Goal: Information Seeking & Learning: Learn about a topic

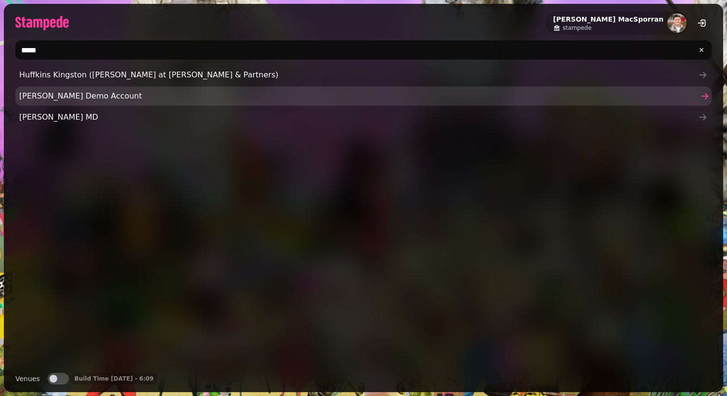
type input "*****"
click at [41, 94] on span "[PERSON_NAME] Demo Account" at bounding box center [358, 96] width 679 height 12
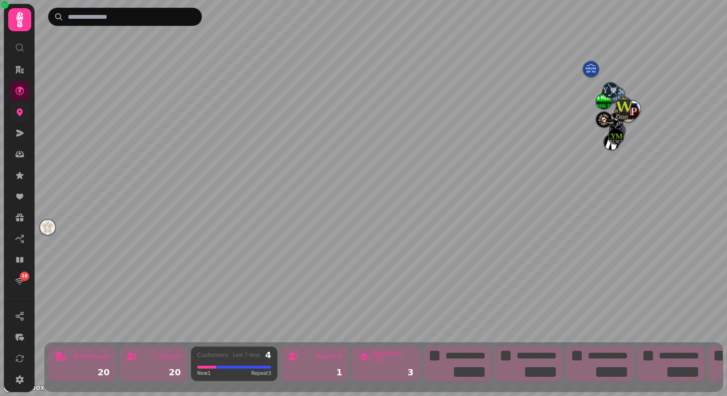
click at [13, 110] on link at bounding box center [19, 111] width 19 height 19
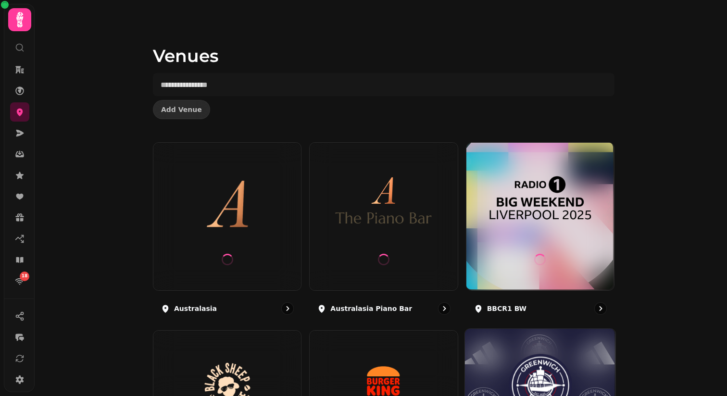
scroll to position [177, 0]
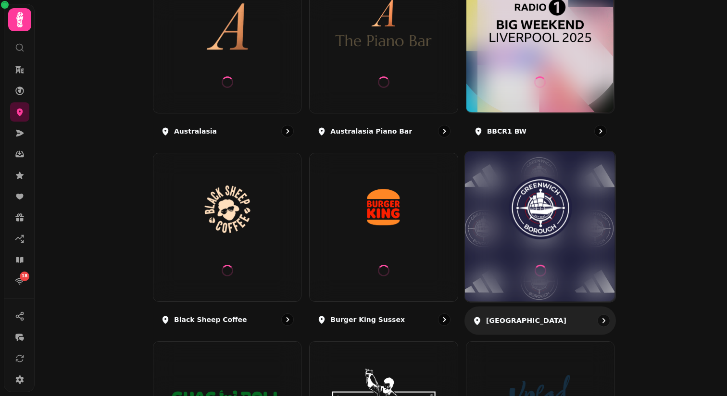
click at [541, 275] on icon at bounding box center [539, 270] width 13 height 13
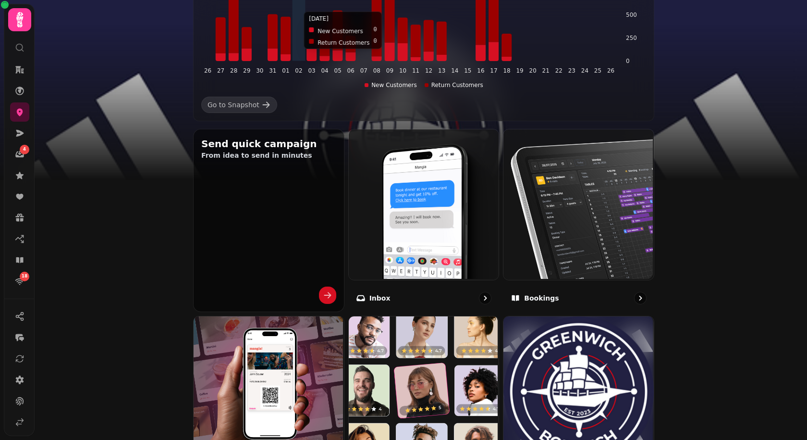
scroll to position [458, 0]
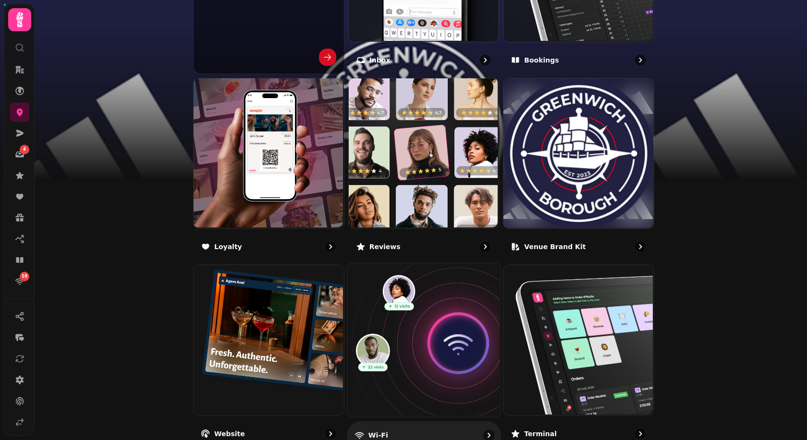
click at [389, 322] on img at bounding box center [422, 338] width 153 height 153
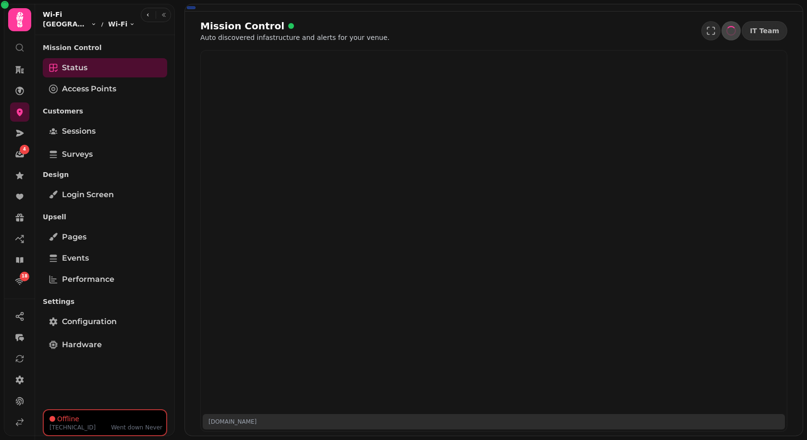
click at [83, 164] on div "Mission Control Status Access Points Customers Sessions Surveys Design Login sc…" at bounding box center [105, 222] width 140 height 366
click at [83, 162] on link "Surveys" at bounding box center [105, 154] width 124 height 19
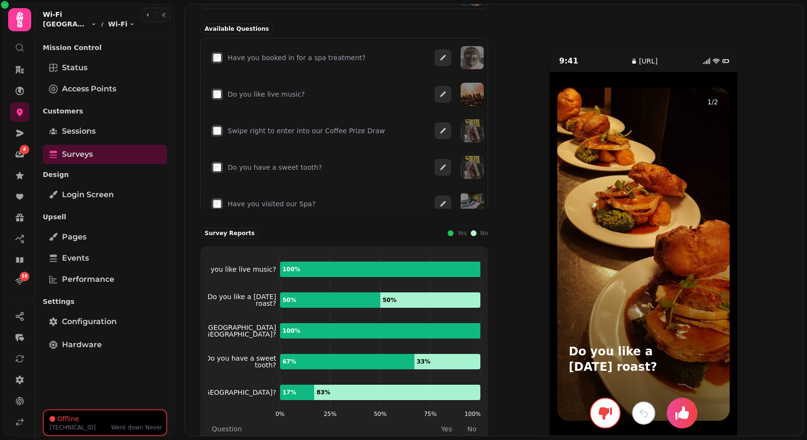
scroll to position [155, 0]
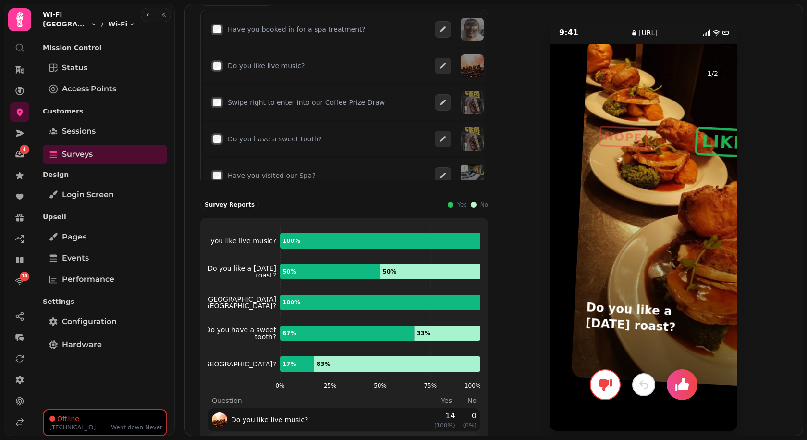
drag, startPoint x: 635, startPoint y: 271, endPoint x: 649, endPoint y: 257, distance: 19.4
click at [649, 257] on div at bounding box center [667, 211] width 193 height 348
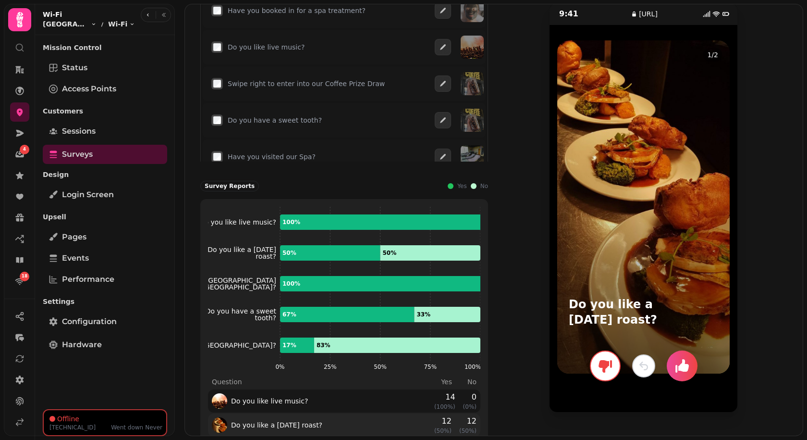
scroll to position [209, 0]
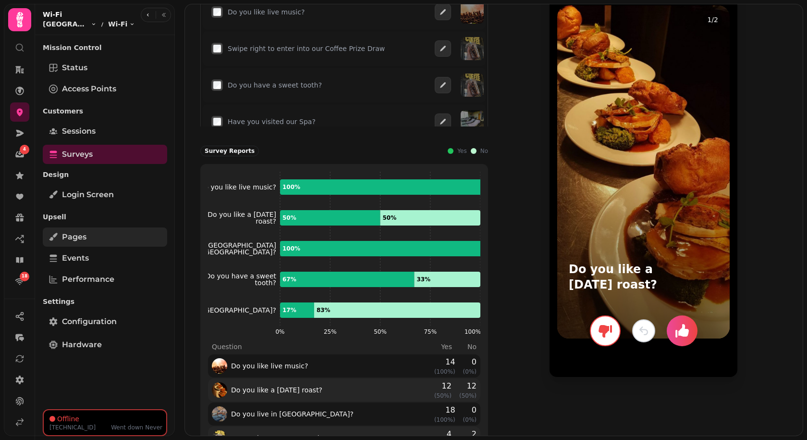
click at [111, 242] on link "Pages" at bounding box center [105, 236] width 124 height 19
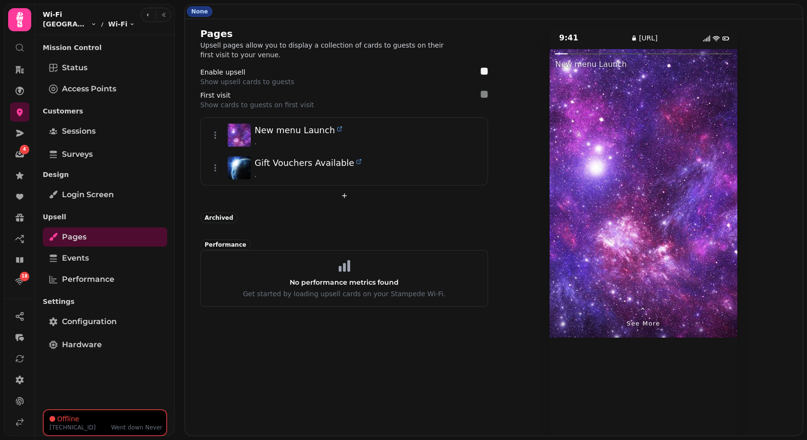
click at [717, 199] on div at bounding box center [691, 193] width 94 height 288
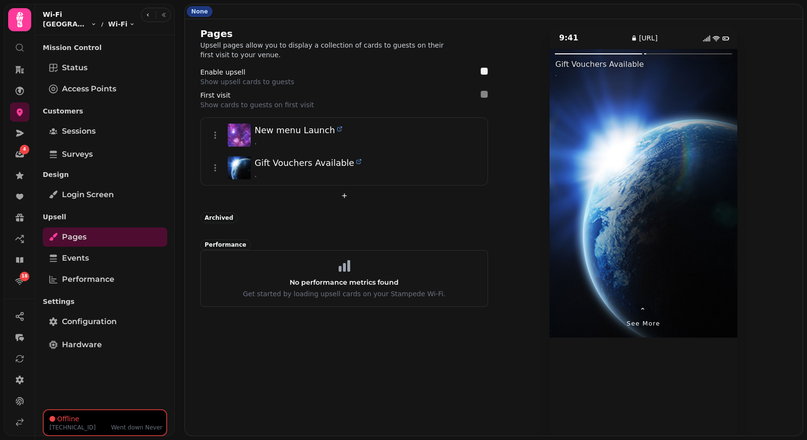
click at [717, 199] on div at bounding box center [691, 193] width 94 height 288
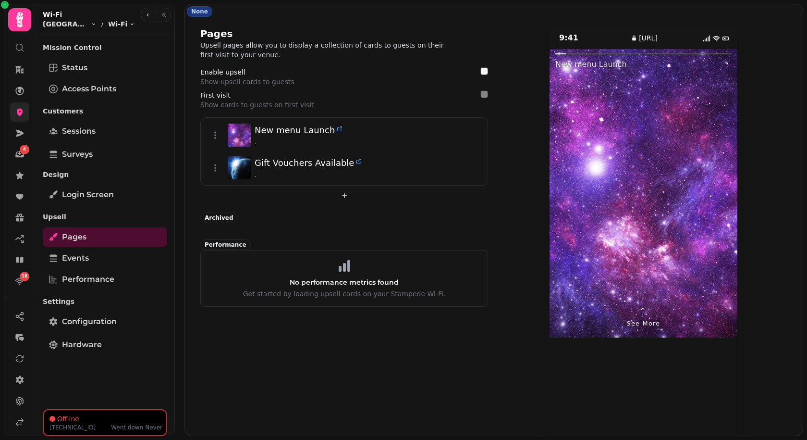
click at [19, 117] on link at bounding box center [19, 111] width 19 height 19
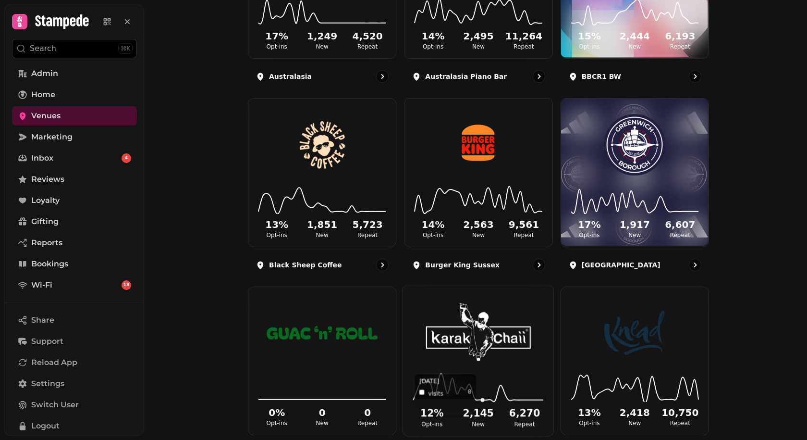
scroll to position [217, 0]
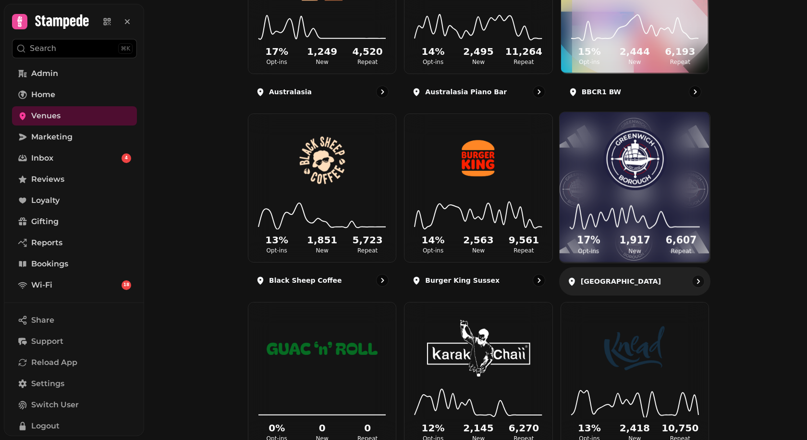
click at [578, 189] on div "17 % Opt-ins 1,917 New 6,607 Repeat" at bounding box center [635, 187] width 150 height 150
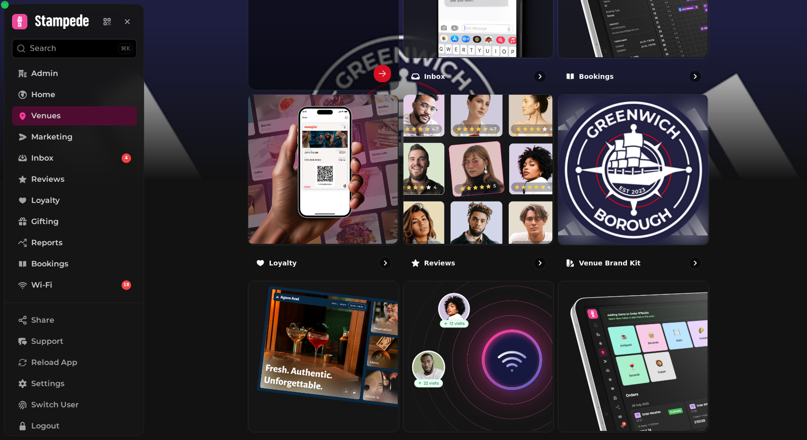
scroll to position [486, 0]
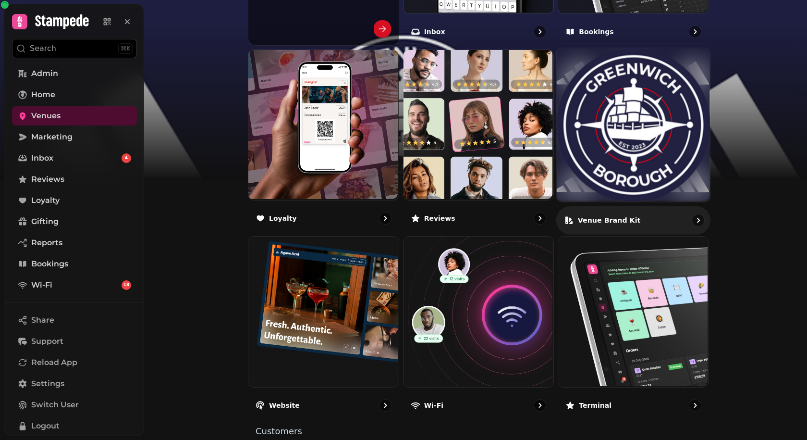
click at [595, 142] on img at bounding box center [633, 124] width 153 height 153
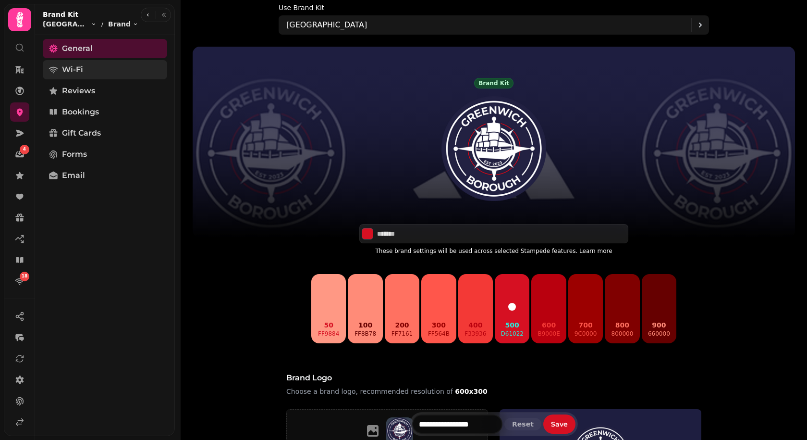
click at [80, 66] on span "Wi-Fi" at bounding box center [72, 70] width 21 height 12
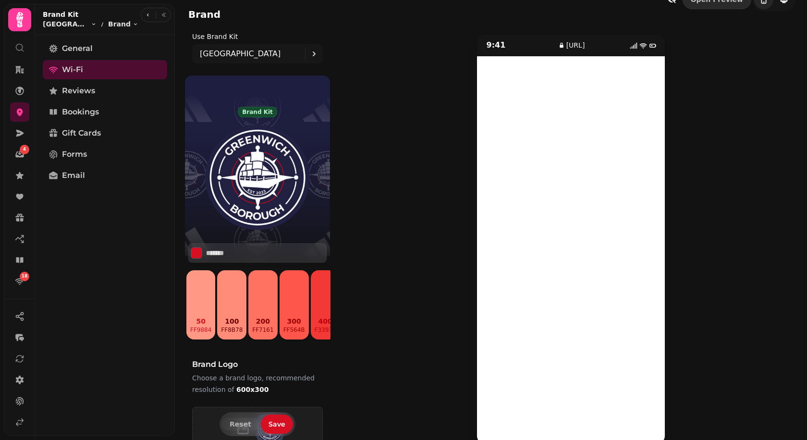
scroll to position [31, 0]
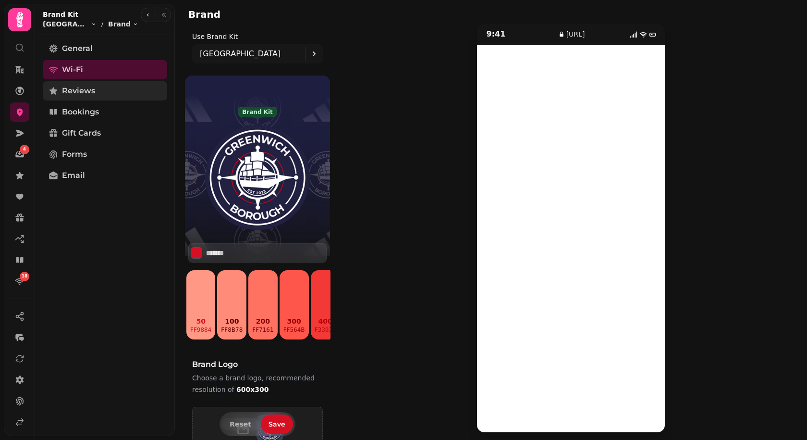
click at [103, 88] on link "Reviews" at bounding box center [105, 90] width 124 height 19
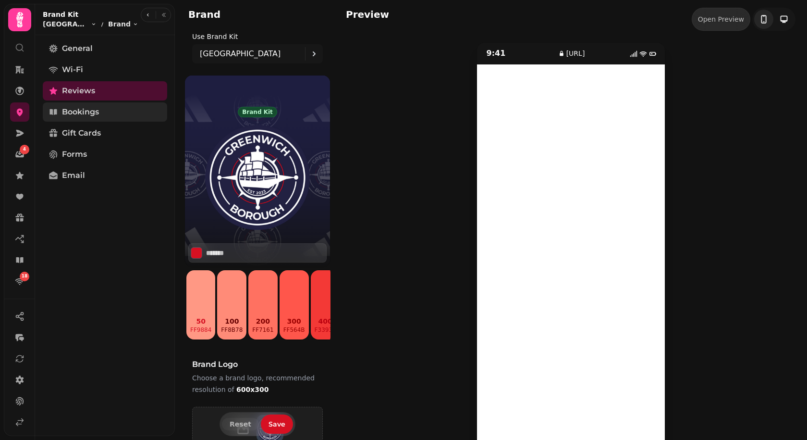
click at [114, 117] on link "Bookings" at bounding box center [105, 111] width 124 height 19
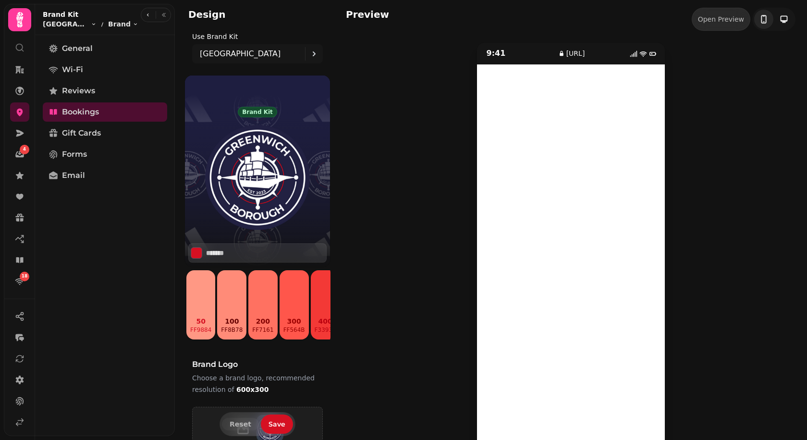
scroll to position [19, 0]
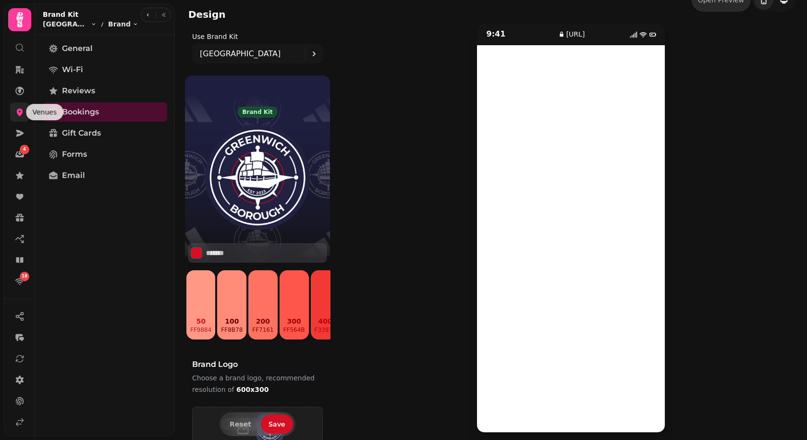
click at [23, 113] on icon at bounding box center [20, 112] width 10 height 10
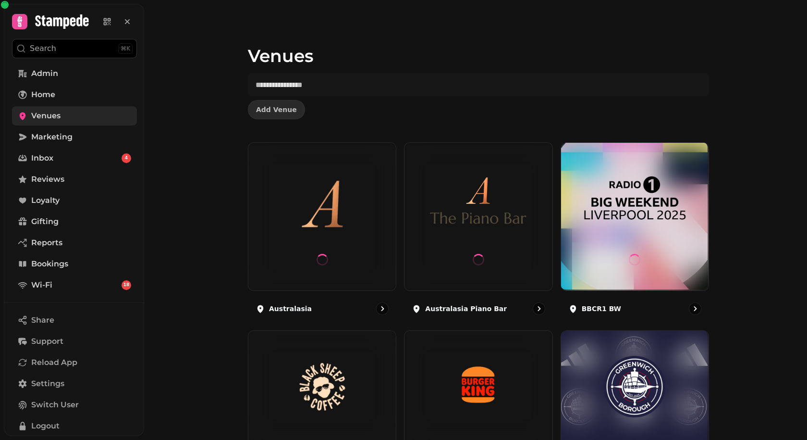
scroll to position [53, 0]
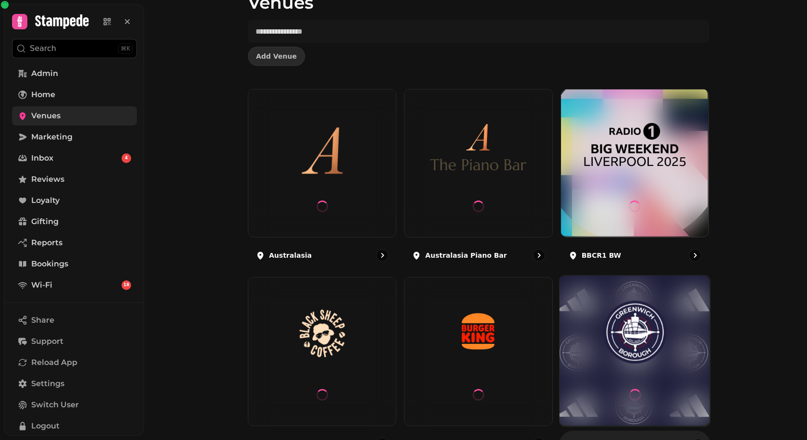
click at [608, 355] on img at bounding box center [635, 332] width 113 height 63
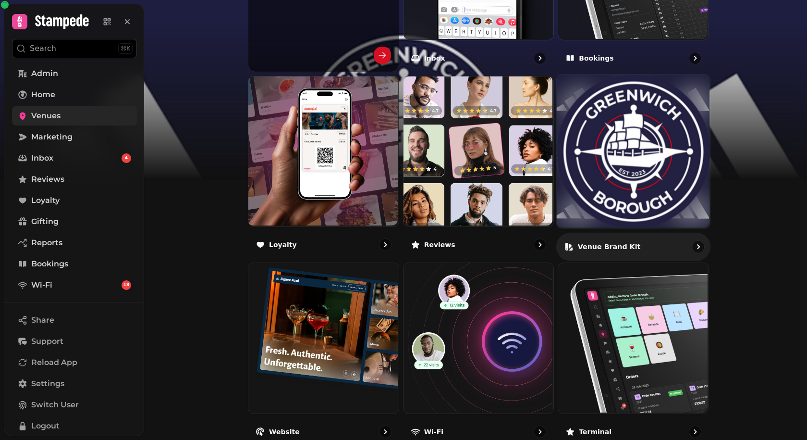
scroll to position [532, 0]
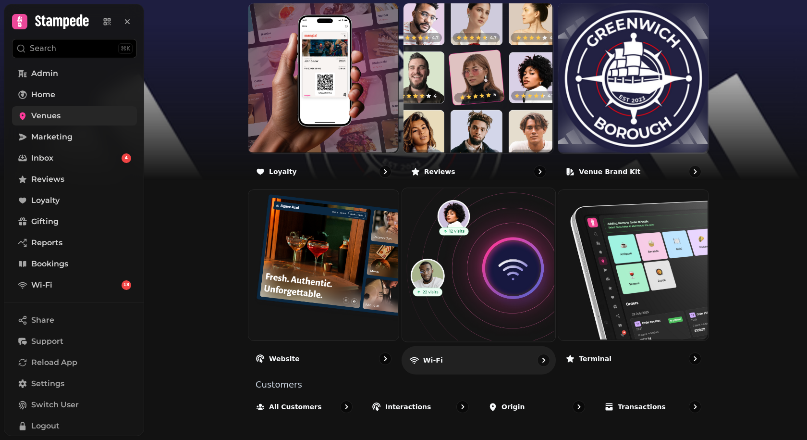
click at [506, 304] on img at bounding box center [477, 263] width 153 height 153
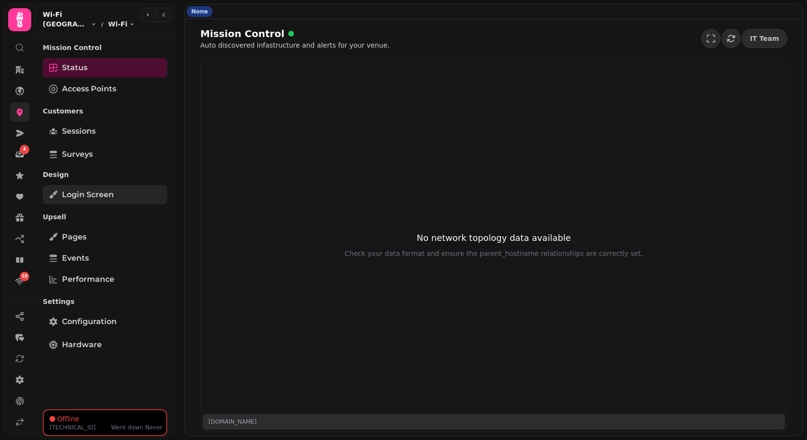
click at [125, 192] on link "Login screen" at bounding box center [105, 194] width 124 height 19
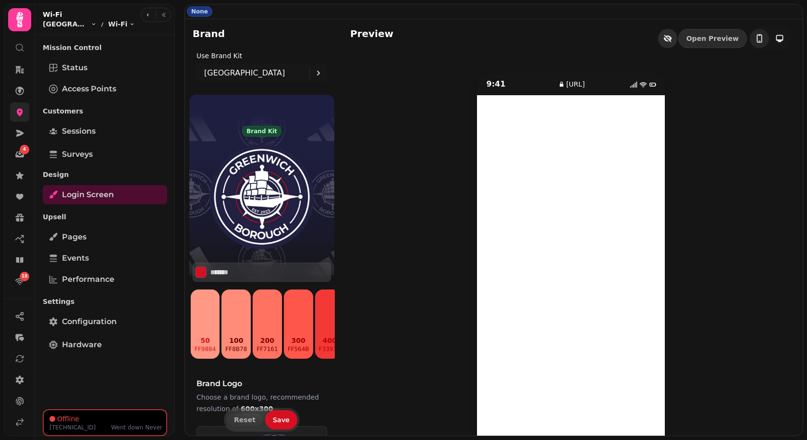
click at [675, 45] on button "button" at bounding box center [667, 38] width 19 height 19
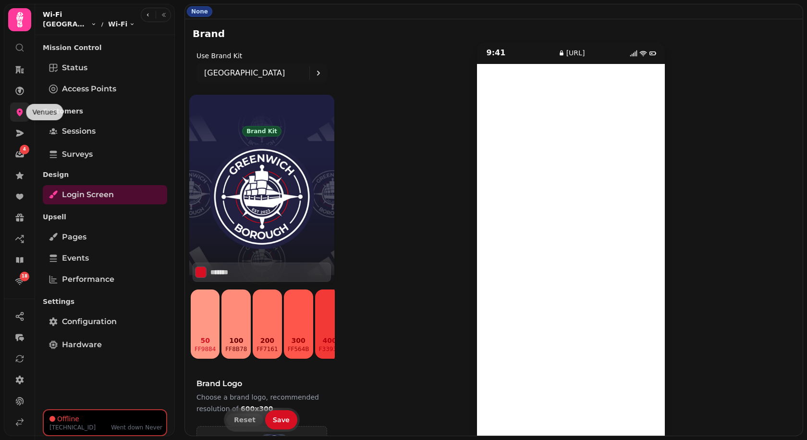
click at [16, 109] on icon at bounding box center [20, 112] width 10 height 10
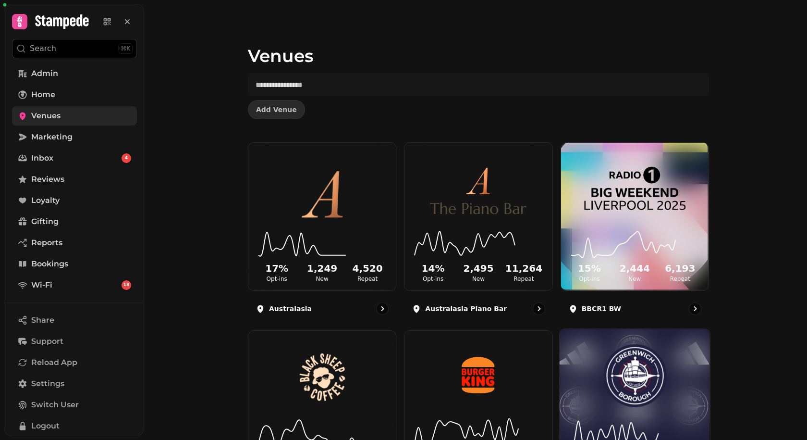
scroll to position [218, 0]
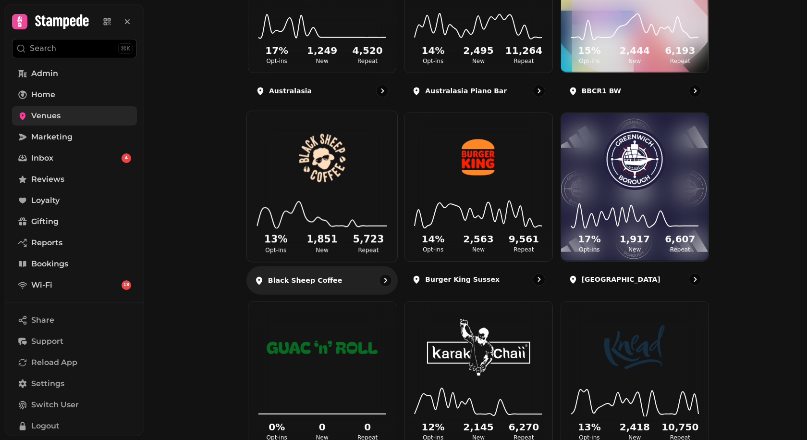
click at [292, 206] on icon at bounding box center [322, 212] width 135 height 31
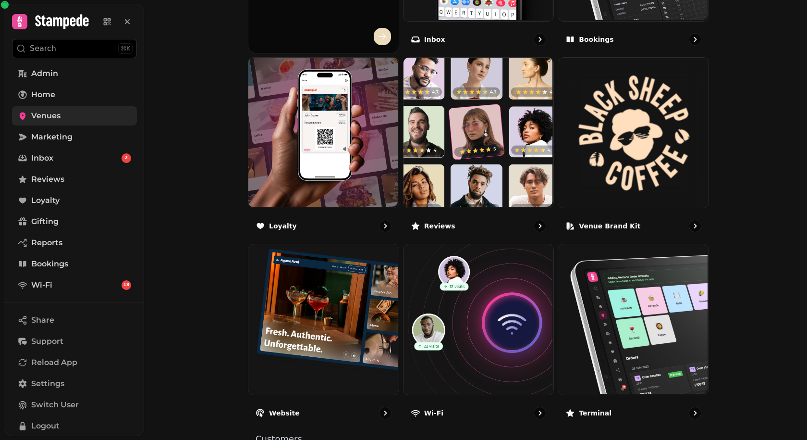
scroll to position [525, 0]
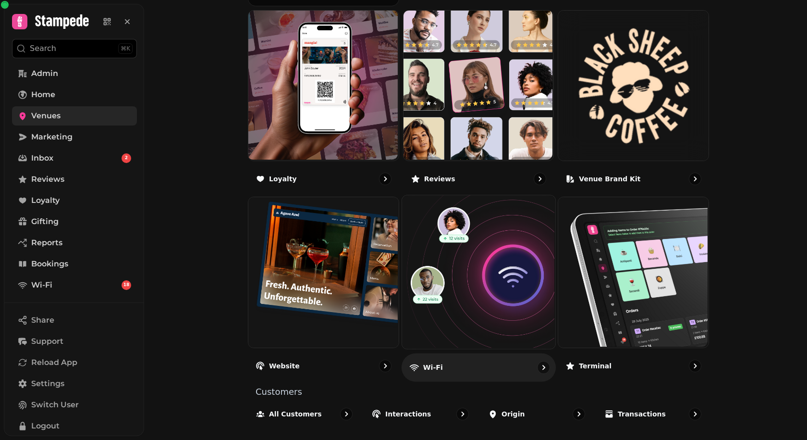
click at [473, 281] on img at bounding box center [477, 271] width 153 height 153
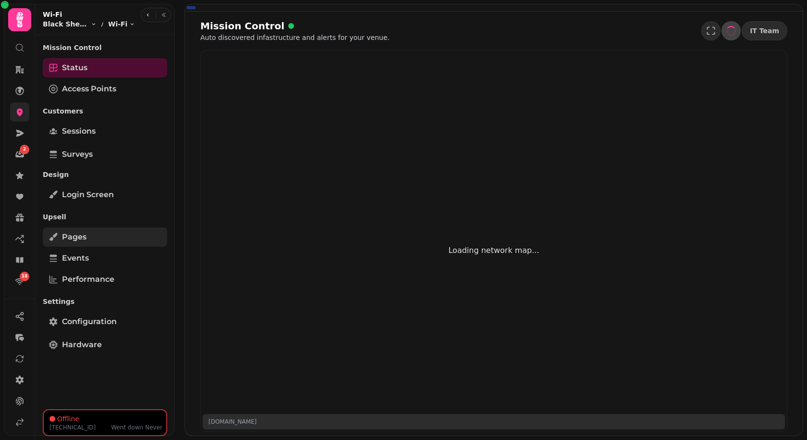
click at [85, 245] on link "Pages" at bounding box center [105, 236] width 124 height 19
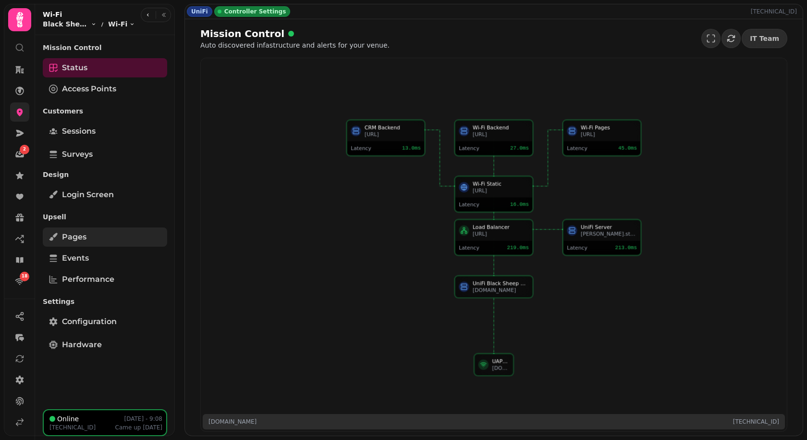
click at [107, 233] on link "Pages" at bounding box center [105, 236] width 124 height 19
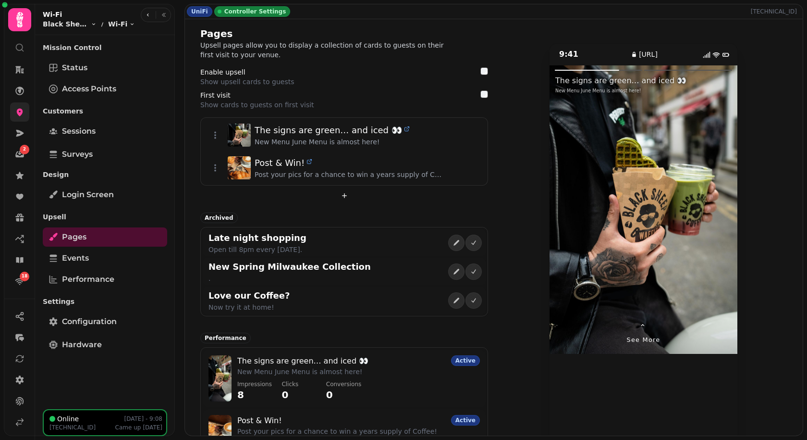
click at [719, 186] on div at bounding box center [691, 209] width 94 height 288
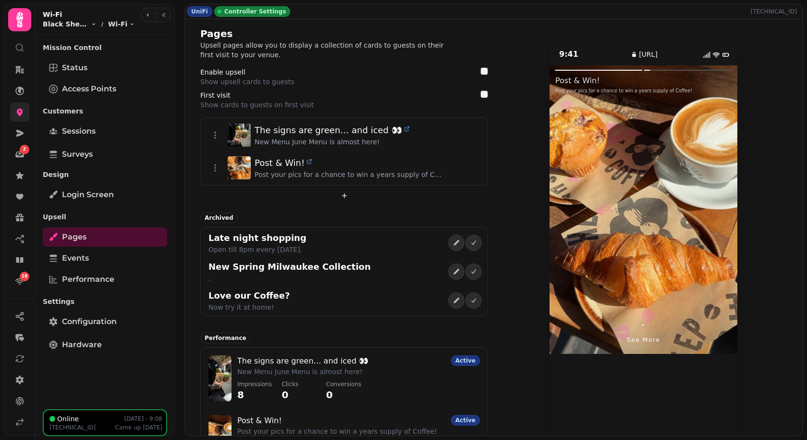
click at [719, 186] on div at bounding box center [691, 209] width 94 height 288
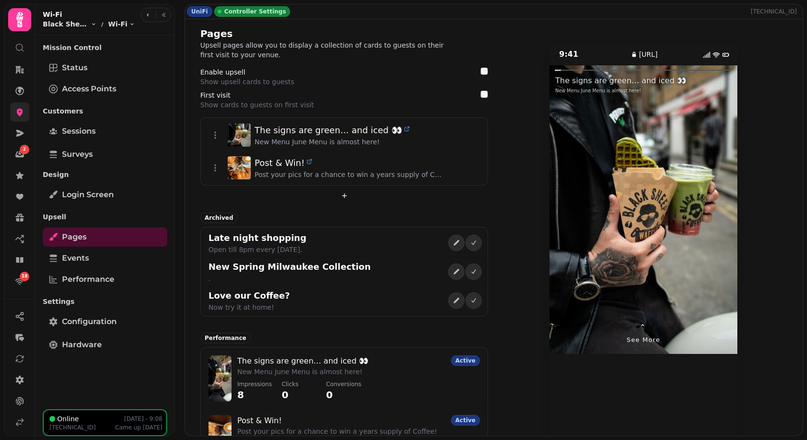
click at [719, 186] on div at bounding box center [691, 209] width 94 height 288
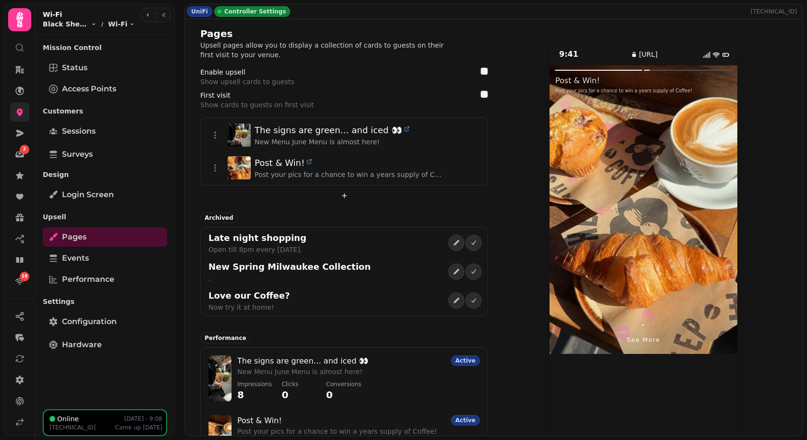
click at [719, 186] on div at bounding box center [691, 209] width 94 height 288
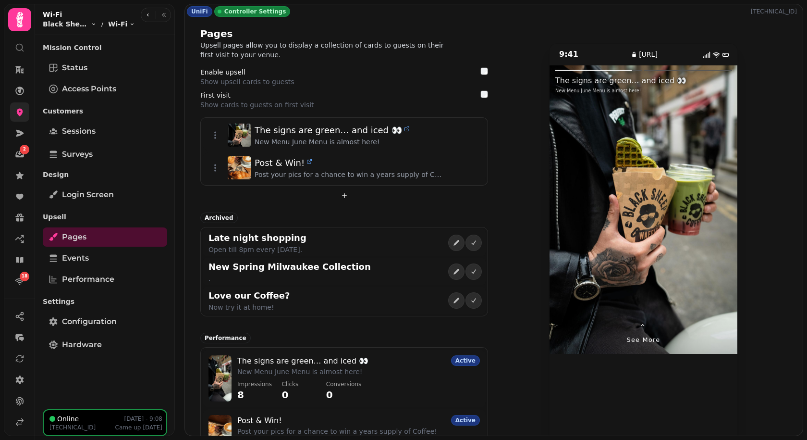
click at [719, 186] on div at bounding box center [691, 209] width 94 height 288
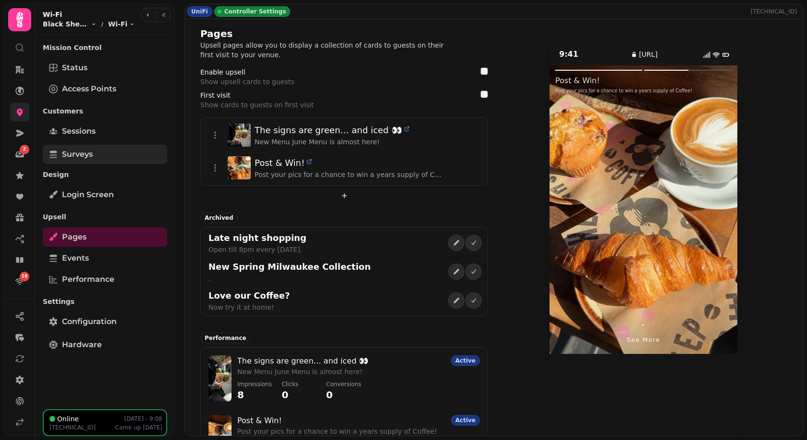
click at [84, 154] on span "Surveys" at bounding box center [77, 155] width 31 height 12
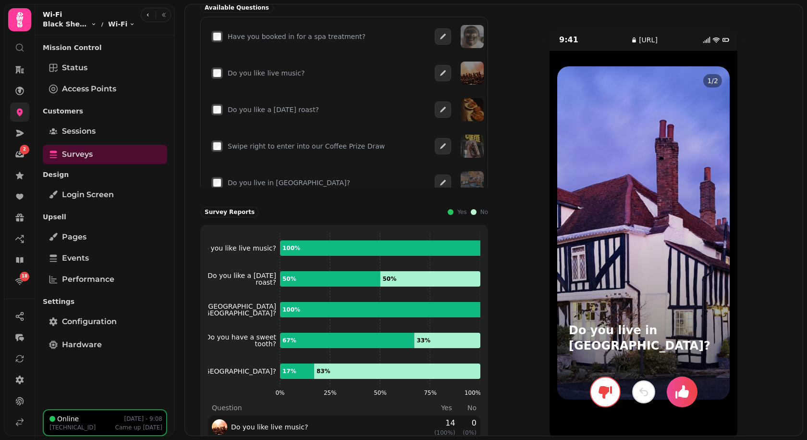
scroll to position [152, 0]
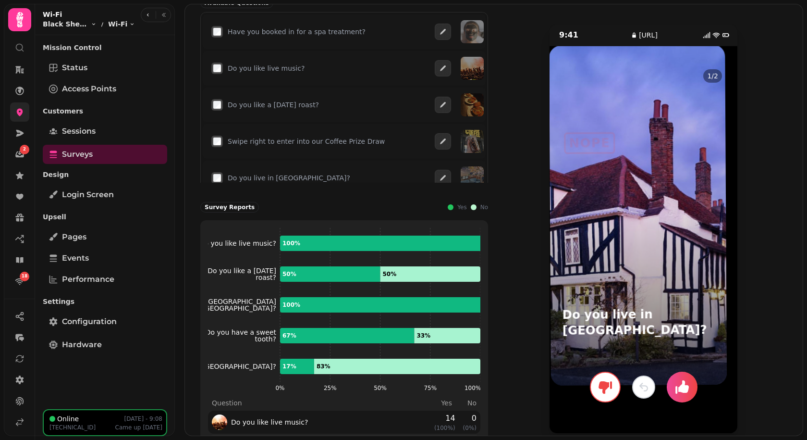
drag, startPoint x: 651, startPoint y: 221, endPoint x: 654, endPoint y: 203, distance: 17.9
click at [654, 203] on div at bounding box center [638, 215] width 178 height 341
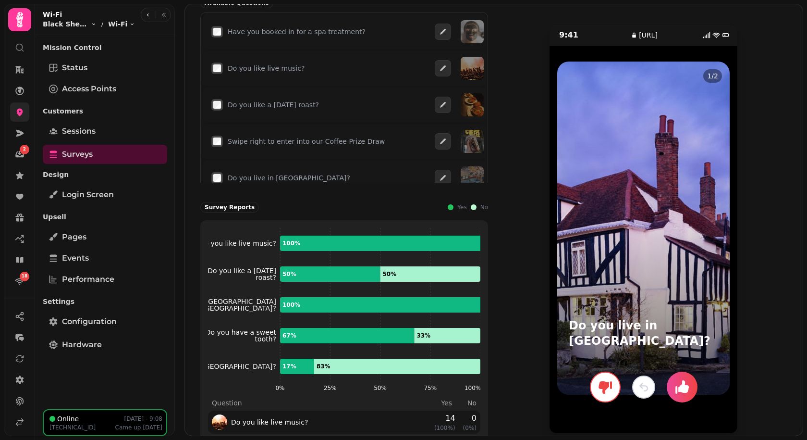
scroll to position [179, 0]
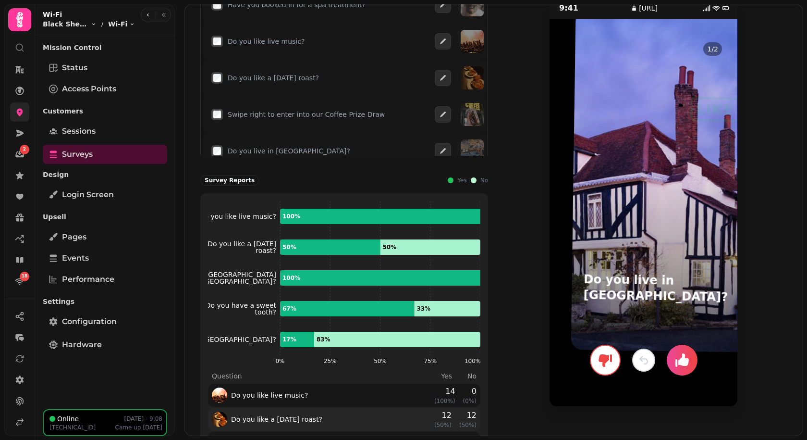
drag, startPoint x: 643, startPoint y: 229, endPoint x: 668, endPoint y: 204, distance: 35.0
click at [668, 204] on div at bounding box center [661, 181] width 181 height 342
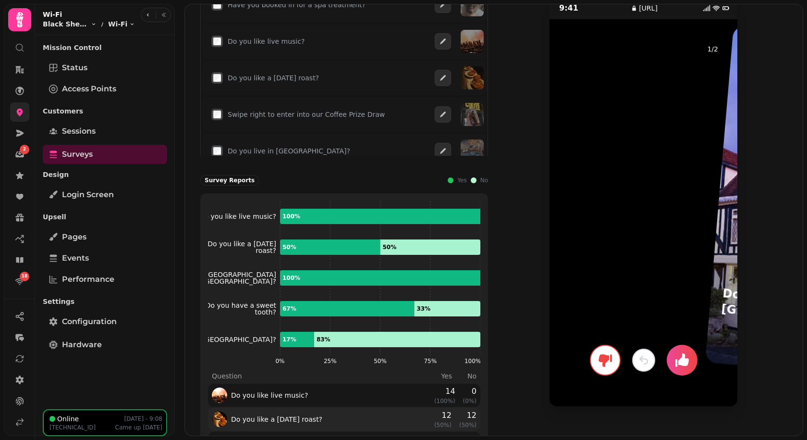
drag, startPoint x: 585, startPoint y: 264, endPoint x: 807, endPoint y: 264, distance: 221.6
click at [807, 264] on div "UniFi Controller Settings 80.235.230.123 Survey A list of questions about your …" at bounding box center [494, 220] width 627 height 440
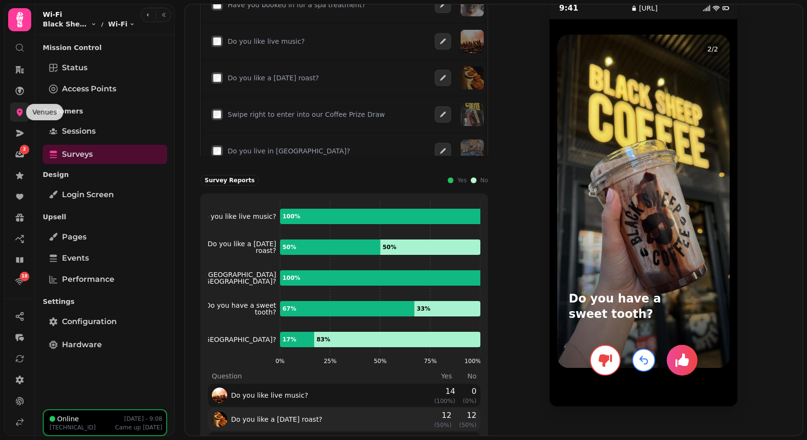
click at [20, 114] on icon at bounding box center [20, 113] width 6 height 8
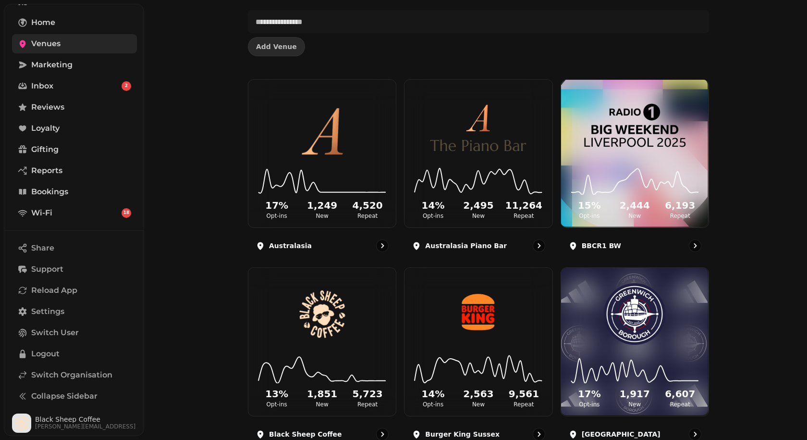
scroll to position [61, 0]
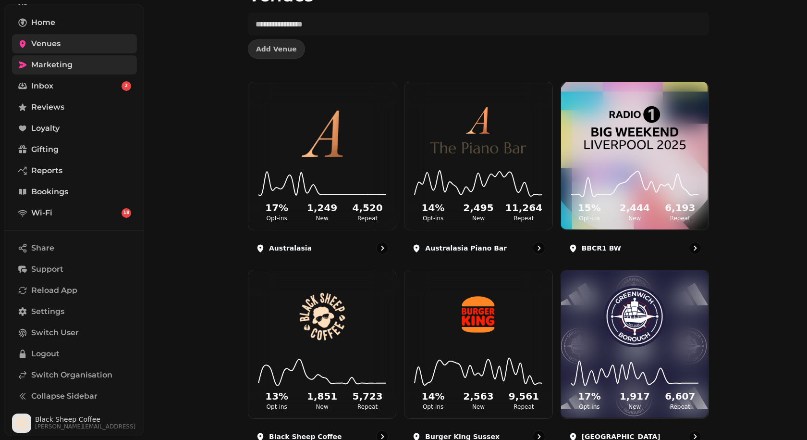
click at [62, 62] on span "Marketing" at bounding box center [51, 65] width 41 height 12
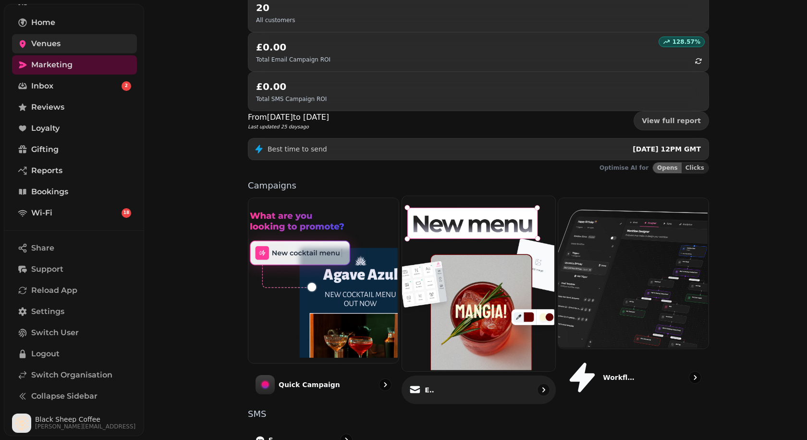
scroll to position [157, 0]
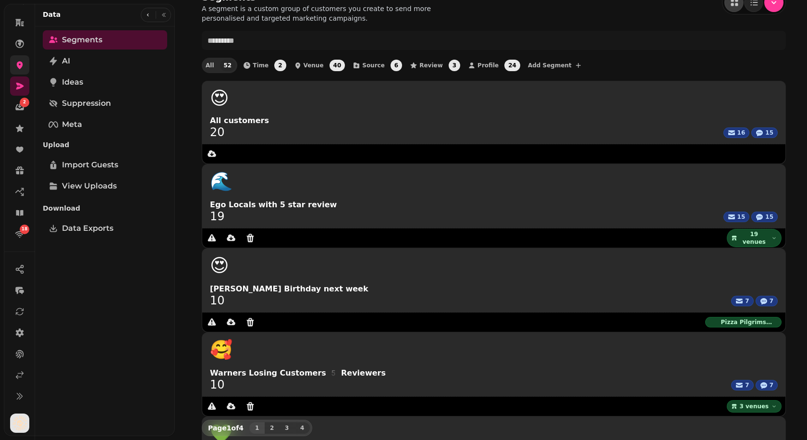
scroll to position [32, 0]
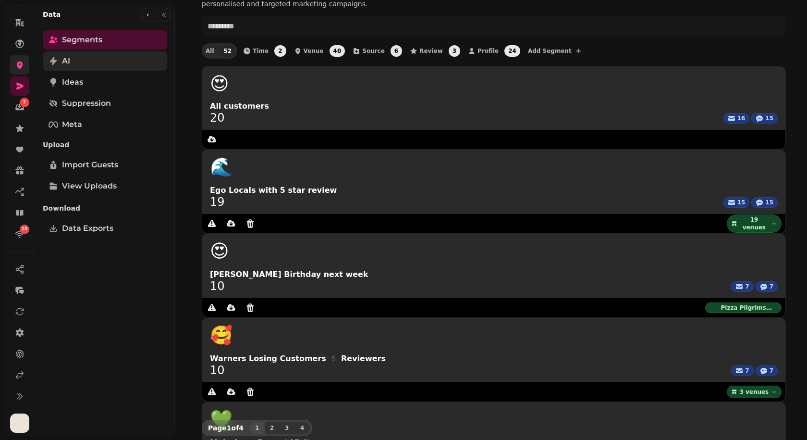
click at [83, 59] on link "AI" at bounding box center [105, 60] width 124 height 19
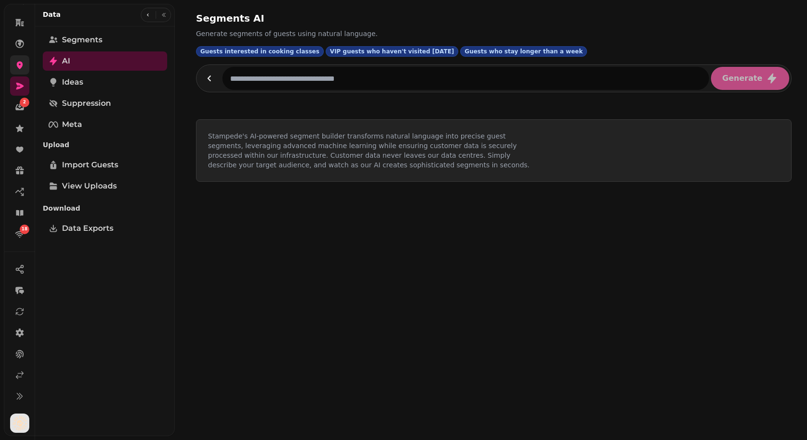
click at [280, 73] on input "text" at bounding box center [466, 78] width 487 height 23
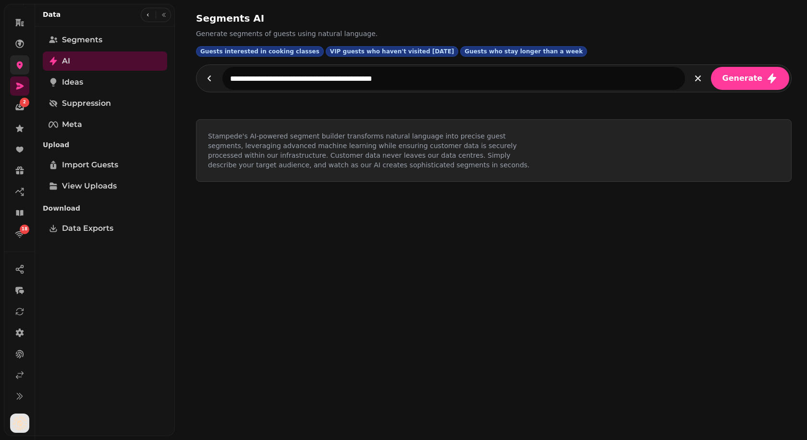
type input "**********"
click at [711, 67] on button "Generate" at bounding box center [750, 78] width 78 height 23
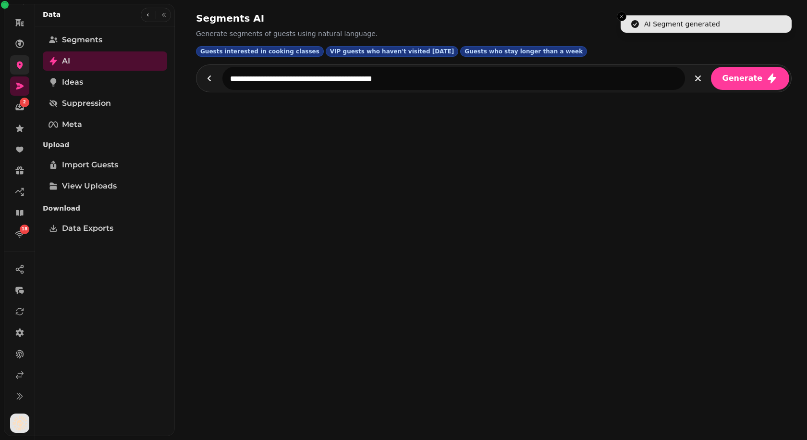
select select "**"
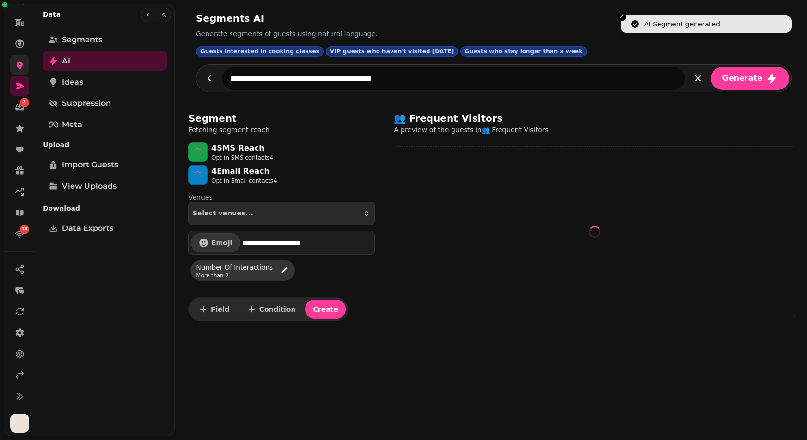
select select "**"
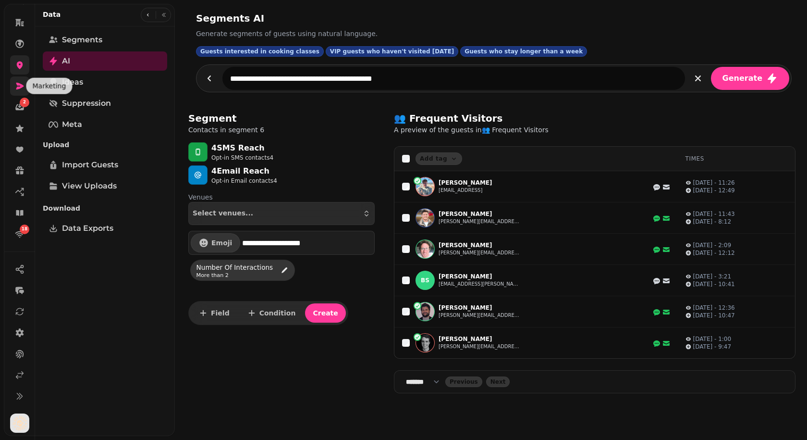
click at [18, 84] on icon at bounding box center [20, 86] width 8 height 7
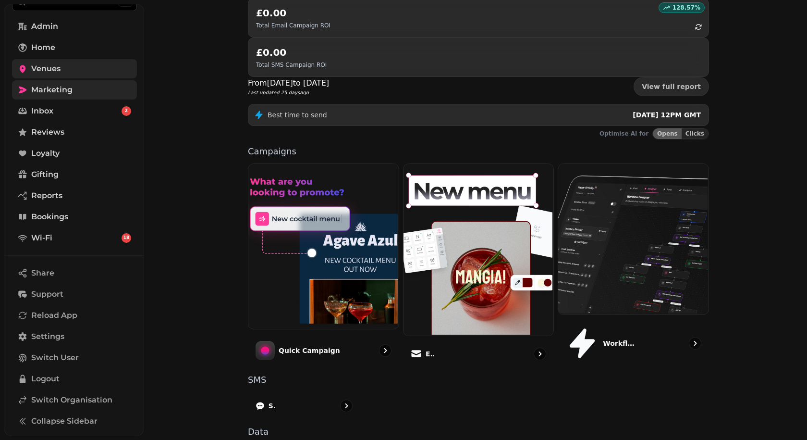
scroll to position [156, 0]
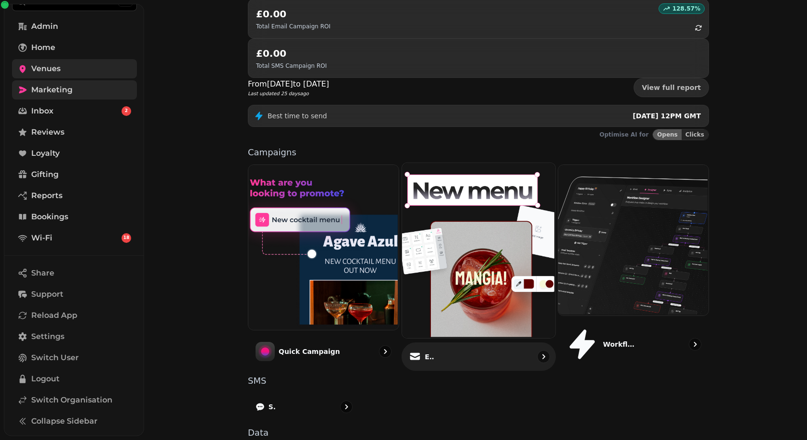
click at [477, 198] on img at bounding box center [477, 249] width 153 height 175
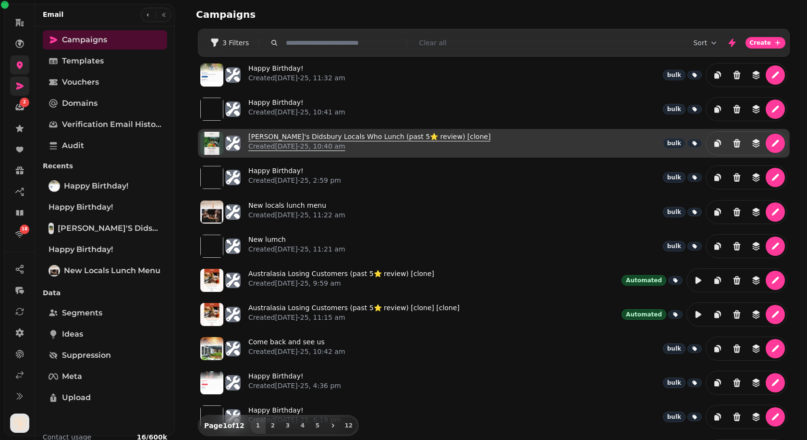
click at [313, 136] on link "Albert's Didsbury Locals Who Lunch (past 5⭐️ review) [clone] Created 26th Aug-2…" at bounding box center [369, 143] width 242 height 23
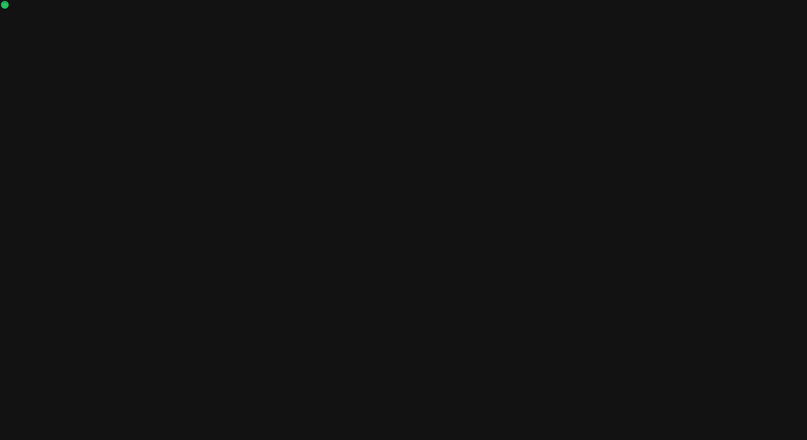
select select "**********"
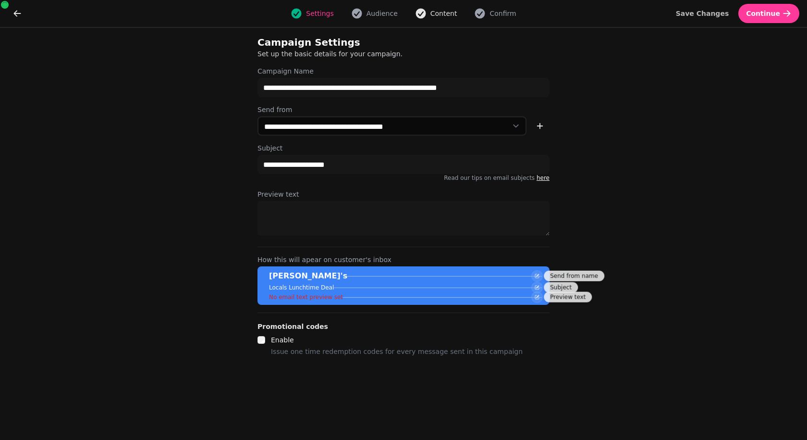
click at [437, 15] on span "Content" at bounding box center [444, 14] width 27 height 10
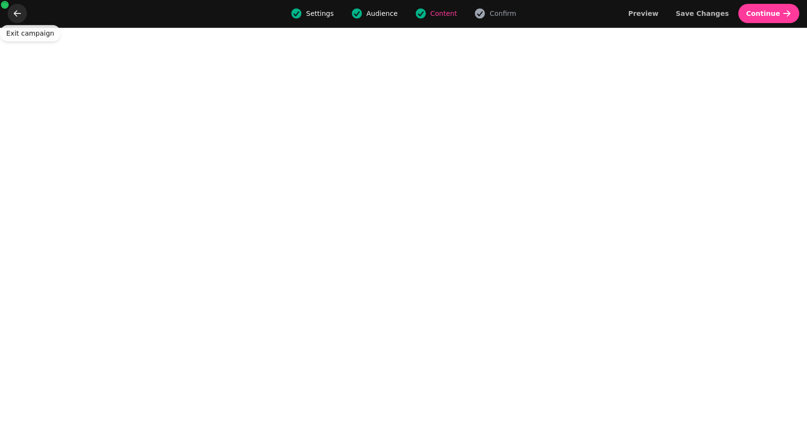
click at [12, 15] on button "go back" at bounding box center [17, 13] width 19 height 19
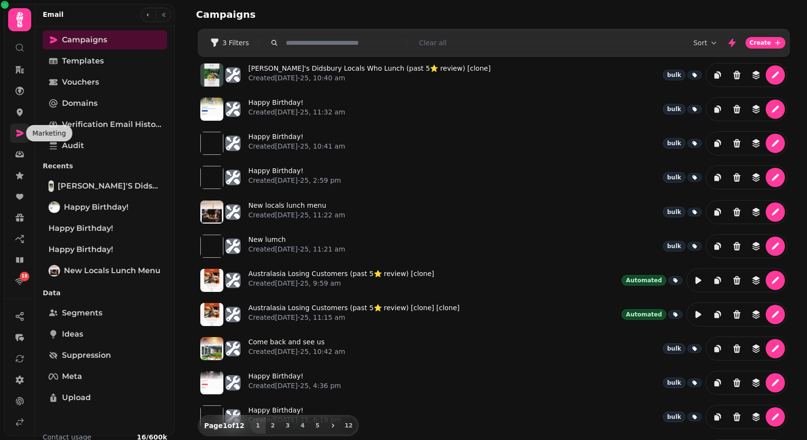
click at [18, 131] on icon at bounding box center [20, 133] width 8 height 7
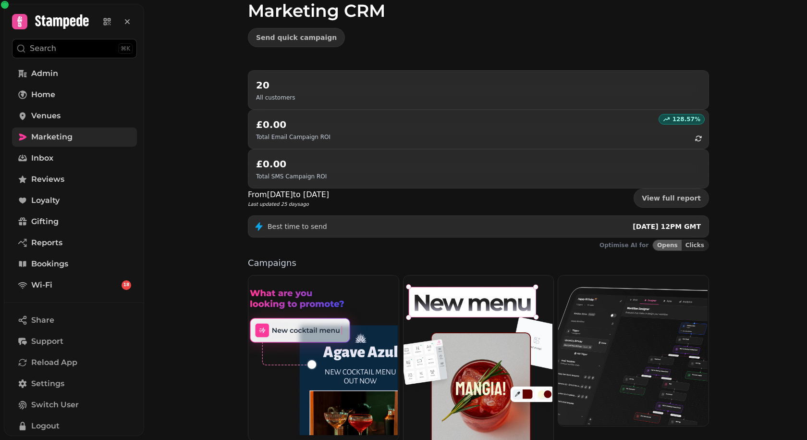
scroll to position [61, 0]
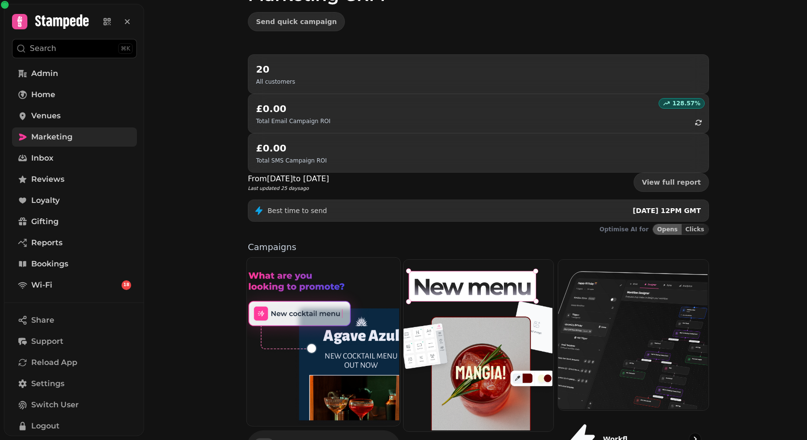
click at [328, 277] on img at bounding box center [322, 341] width 153 height 168
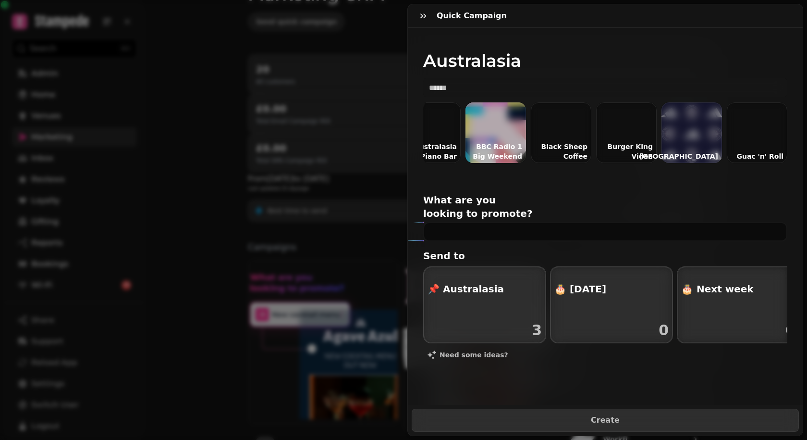
scroll to position [0, 146]
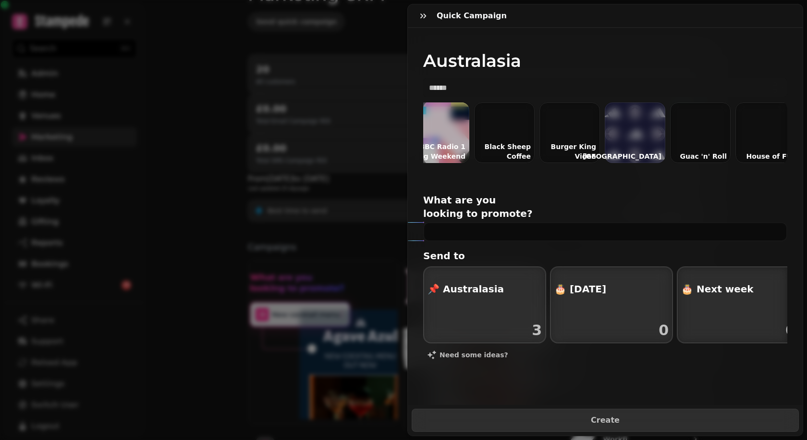
click at [632, 136] on div at bounding box center [635, 132] width 61 height 61
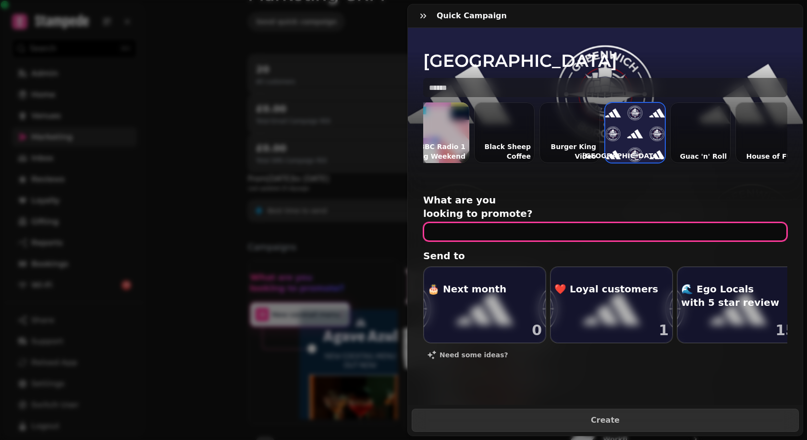
click at [475, 222] on input "text" at bounding box center [605, 231] width 364 height 19
type input "**********"
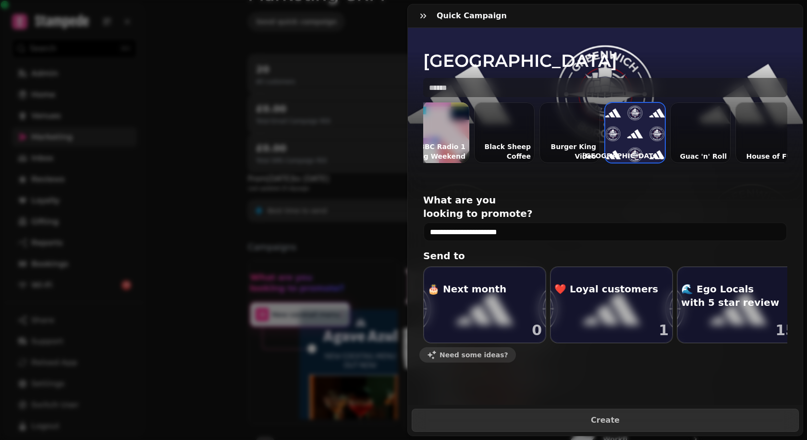
click at [463, 347] on button "Need some ideas?" at bounding box center [468, 354] width 97 height 15
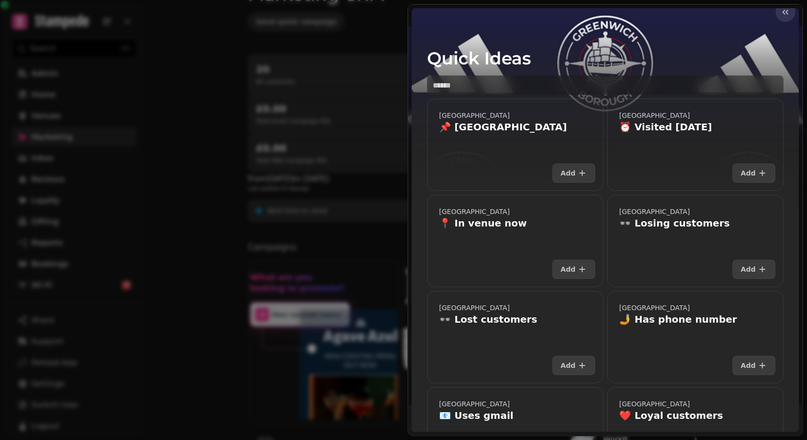
scroll to position [195, 0]
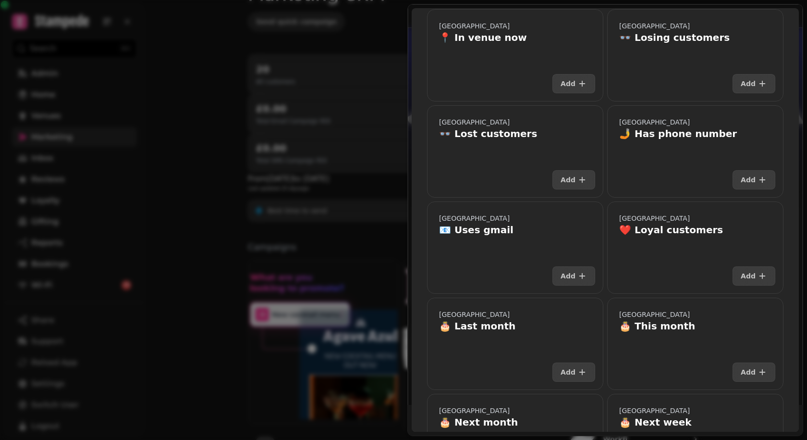
click at [698, 253] on div at bounding box center [695, 253] width 175 height 11
click at [750, 270] on button "Add" at bounding box center [754, 275] width 43 height 19
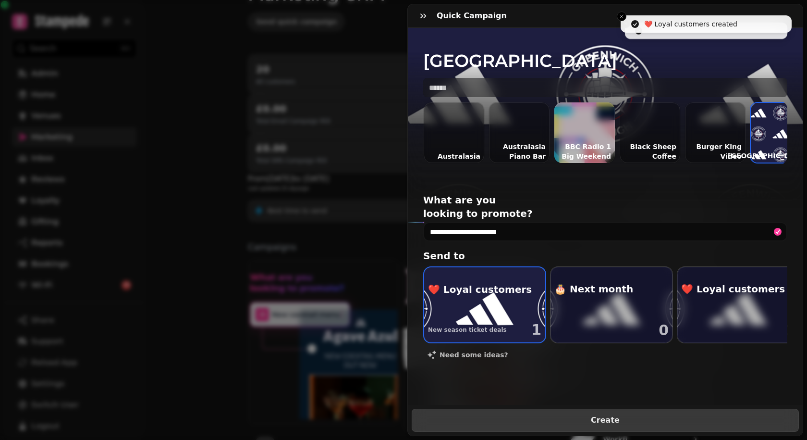
click at [598, 418] on span "Create" at bounding box center [605, 420] width 363 height 8
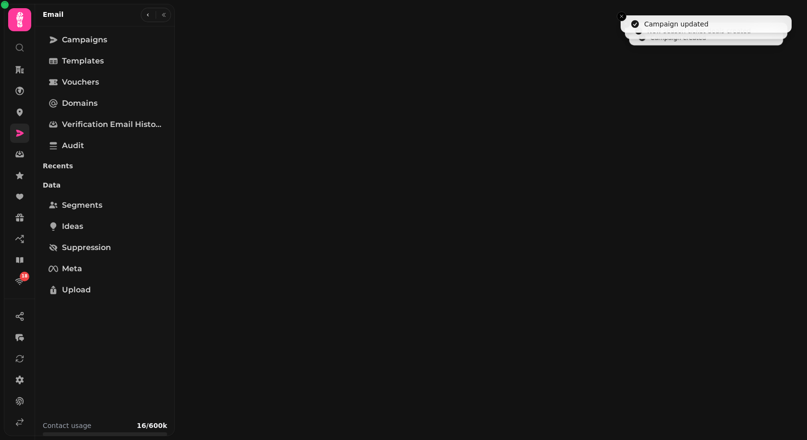
select select "**********"
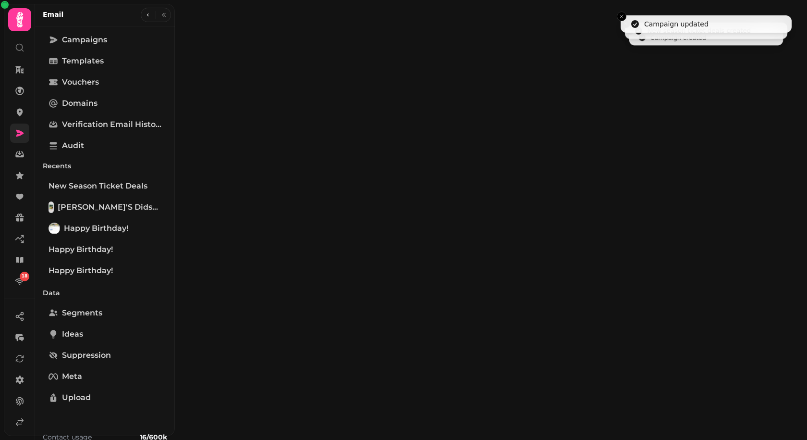
type input "**********"
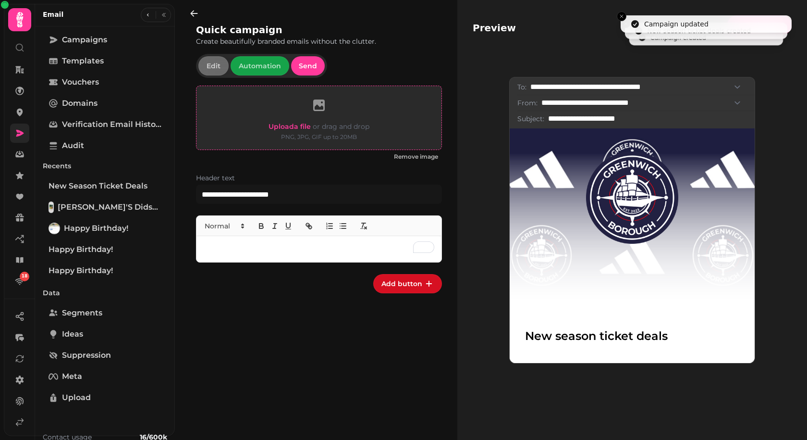
click at [297, 124] on span "Upload a file" at bounding box center [290, 126] width 42 height 9
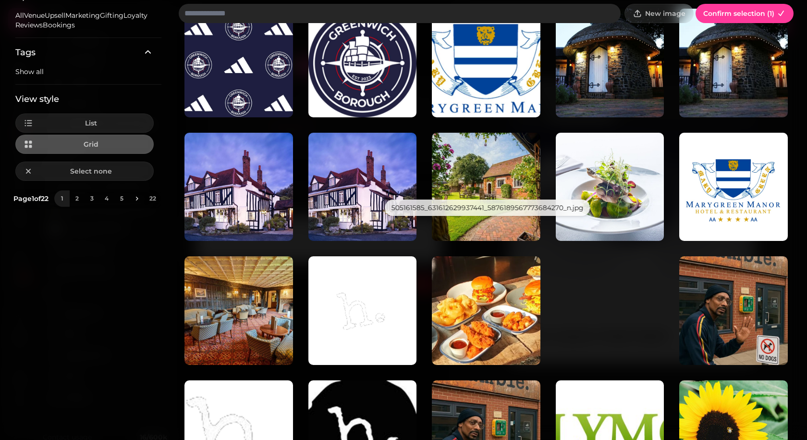
scroll to position [168, 0]
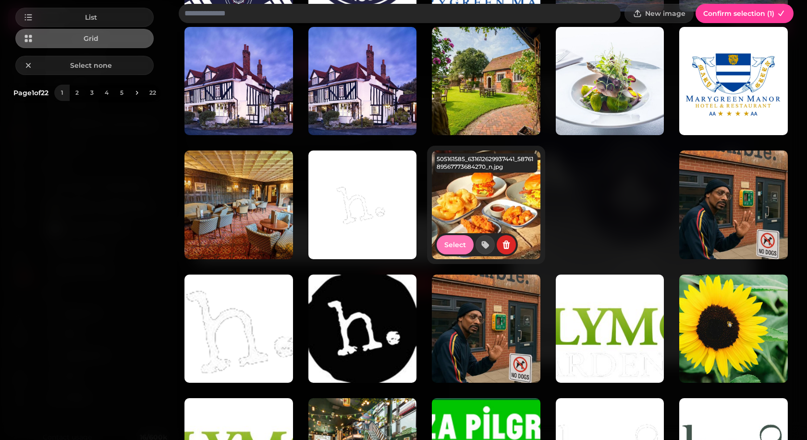
click at [456, 243] on span "Select" at bounding box center [456, 244] width 22 height 7
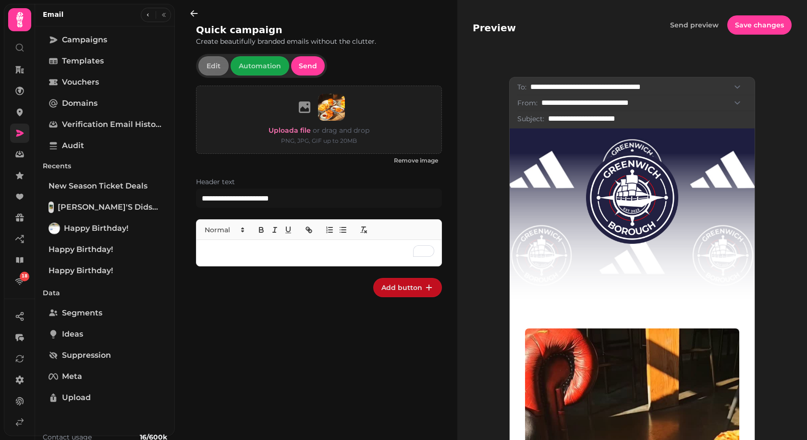
click at [430, 284] on icon "button" at bounding box center [429, 288] width 10 height 10
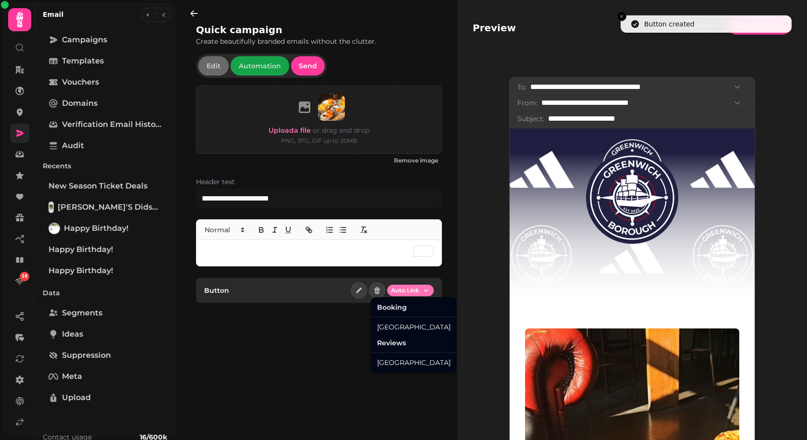
click at [419, 291] on html "**********" at bounding box center [403, 220] width 807 height 440
click at [418, 326] on div "Greenwich Borough" at bounding box center [413, 326] width 81 height 15
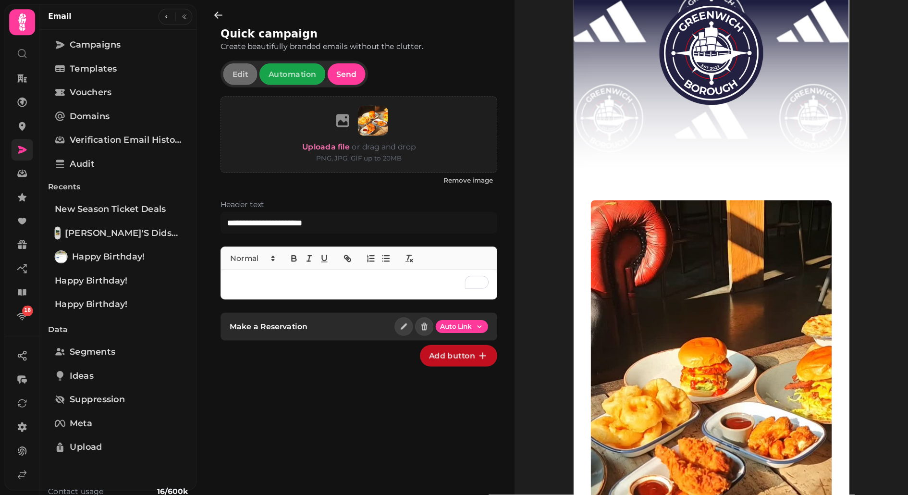
scroll to position [0, 0]
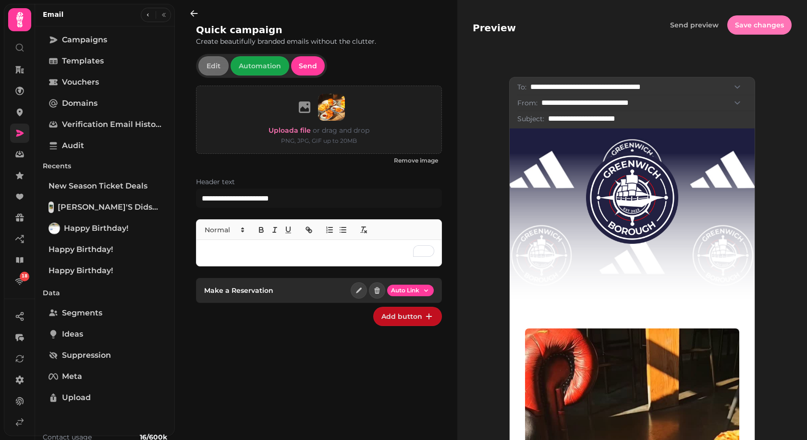
click at [756, 28] on span "Save changes" at bounding box center [759, 25] width 49 height 7
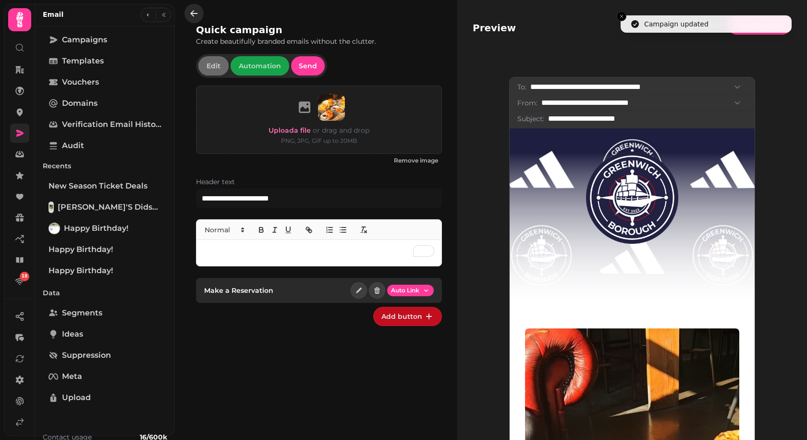
click at [196, 13] on icon "button" at bounding box center [194, 13] width 7 height 6
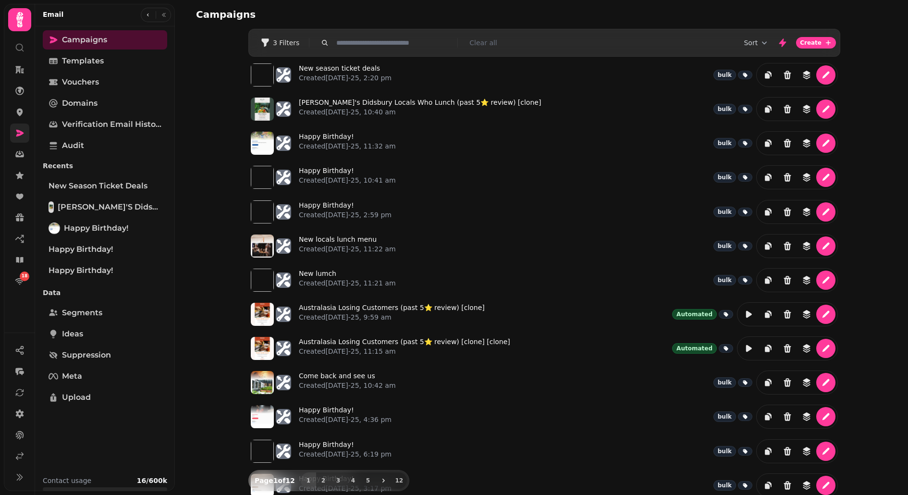
click at [20, 132] on icon at bounding box center [20, 133] width 8 height 7
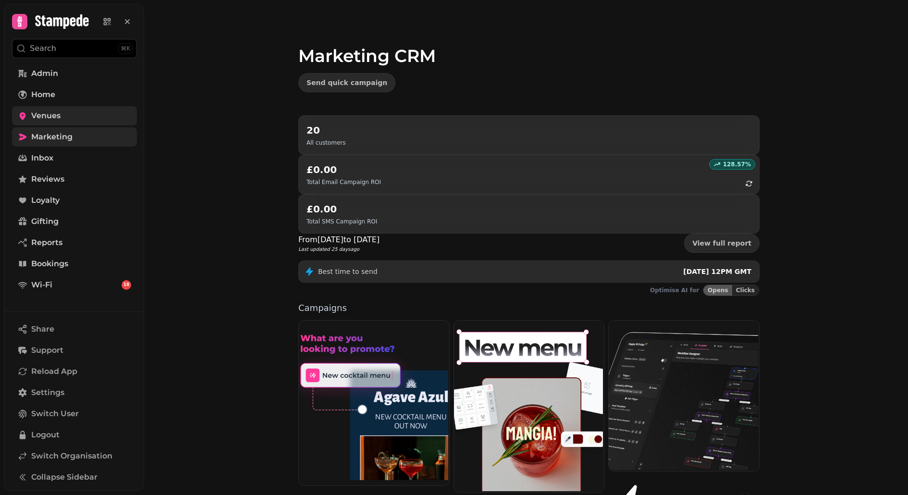
click at [54, 113] on span "Venues" at bounding box center [45, 116] width 29 height 12
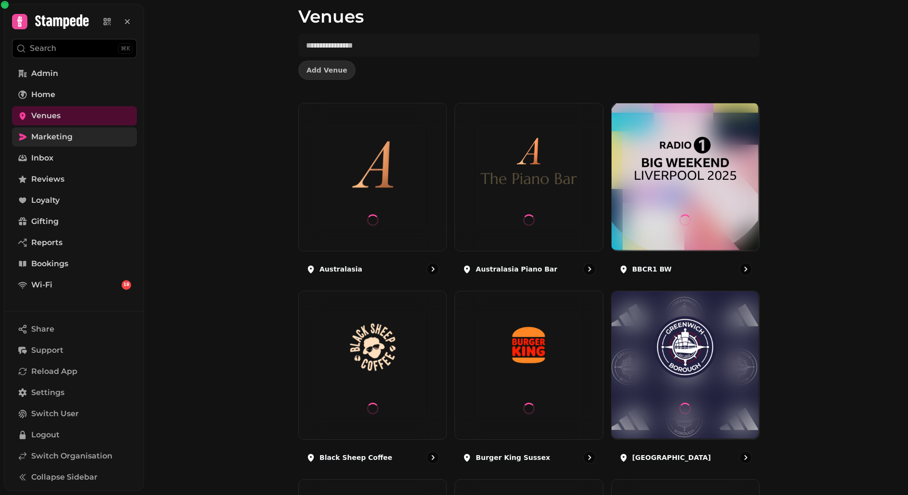
scroll to position [49, 0]
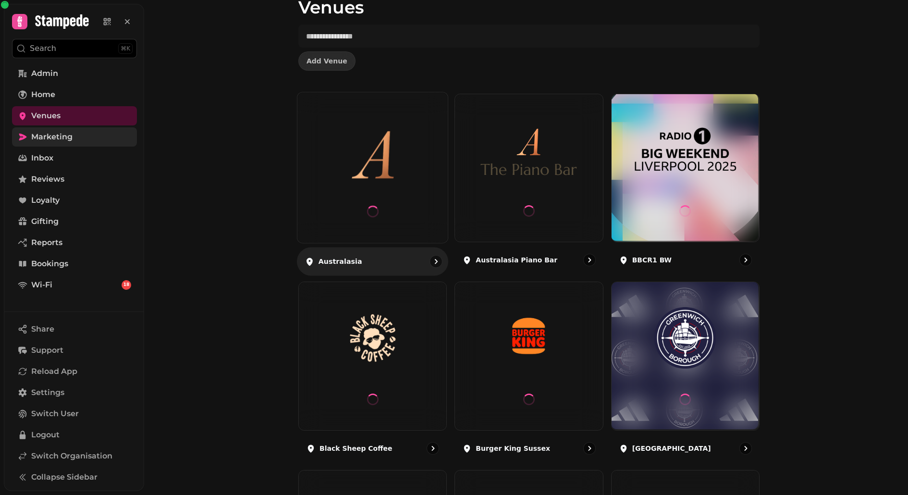
click at [382, 173] on img at bounding box center [372, 149] width 113 height 63
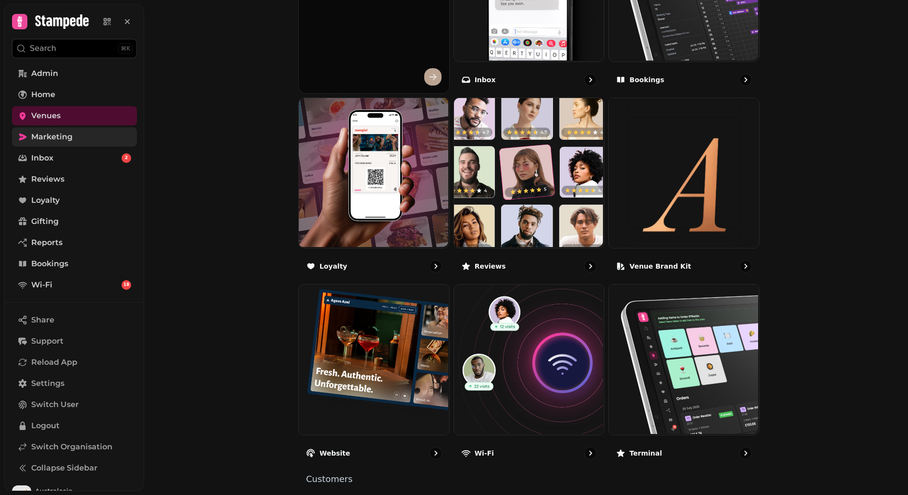
scroll to position [478, 0]
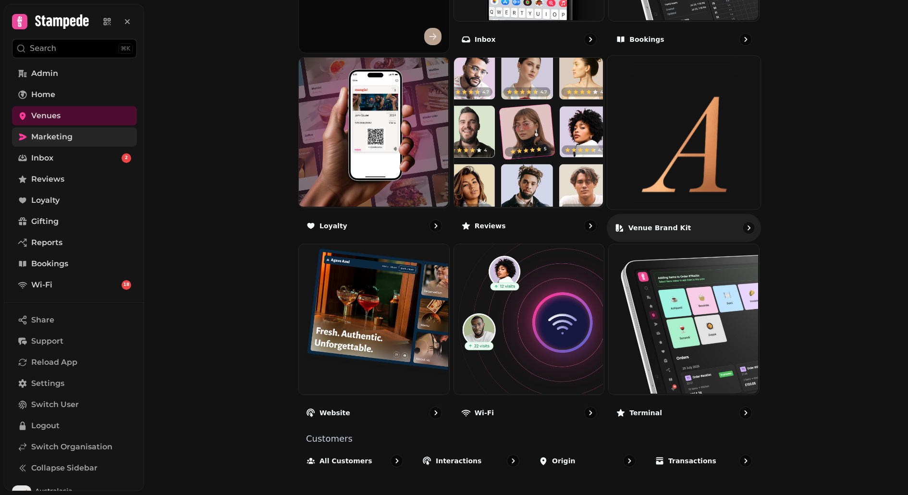
click at [689, 188] on img at bounding box center [683, 132] width 153 height 153
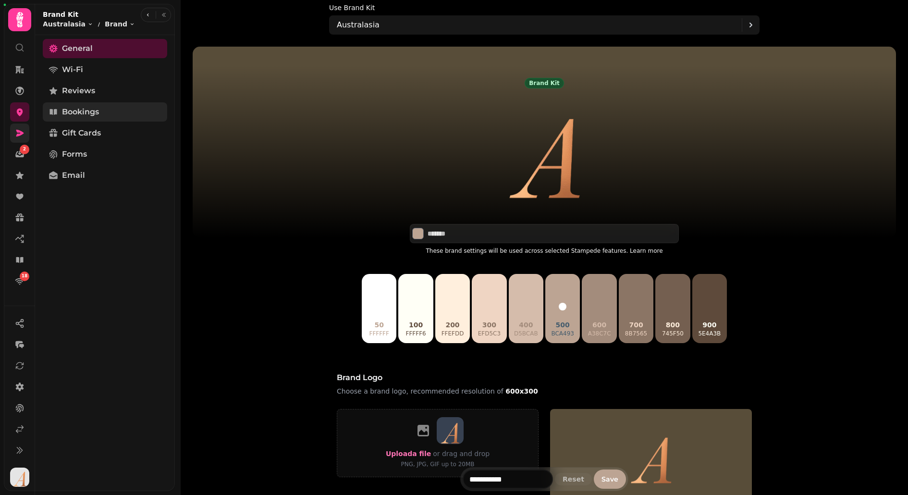
click at [85, 111] on span "Bookings" at bounding box center [80, 112] width 37 height 12
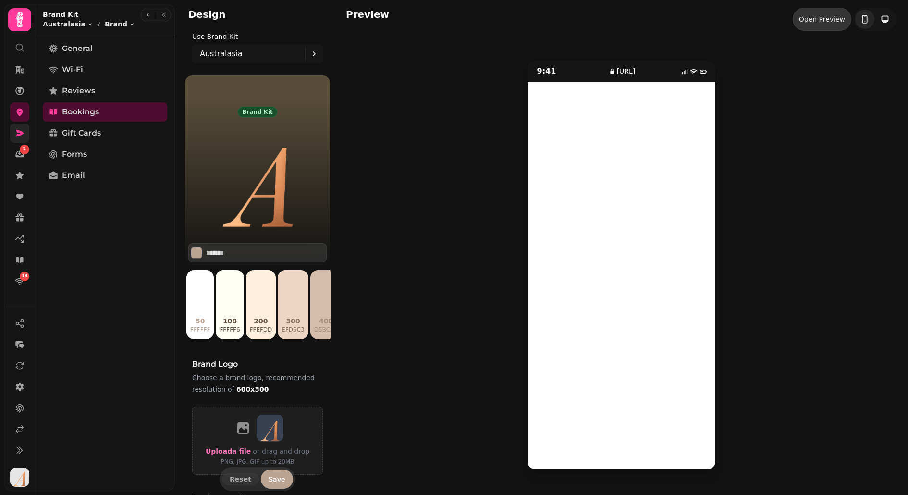
click at [807, 22] on div "Open Preview" at bounding box center [822, 19] width 46 height 10
click at [13, 117] on link at bounding box center [19, 111] width 19 height 19
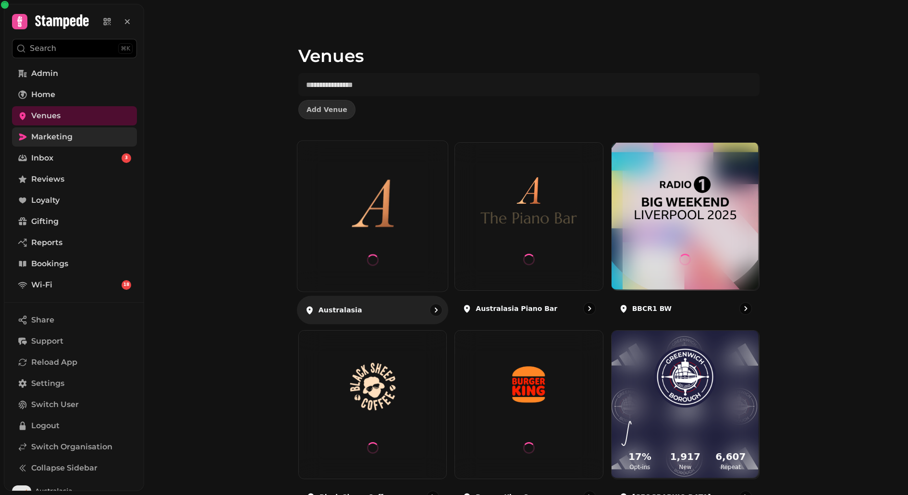
click at [382, 223] on div at bounding box center [372, 216] width 150 height 150
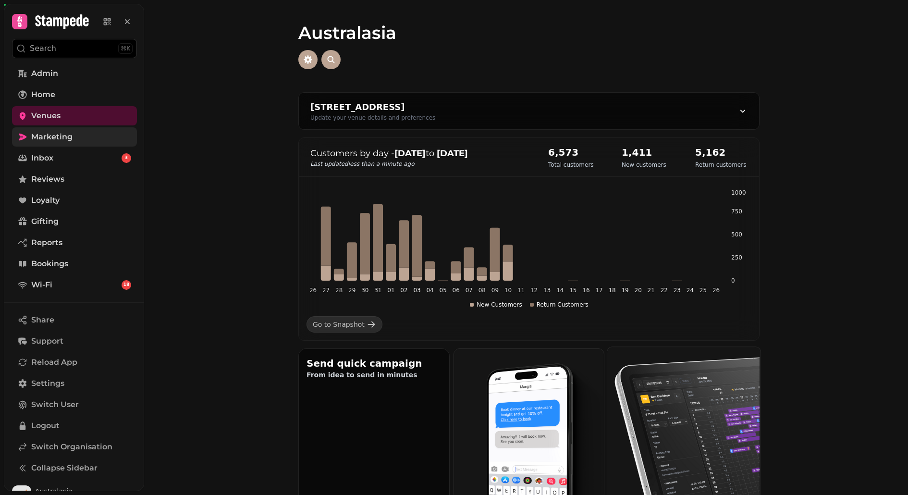
scroll to position [193, 0]
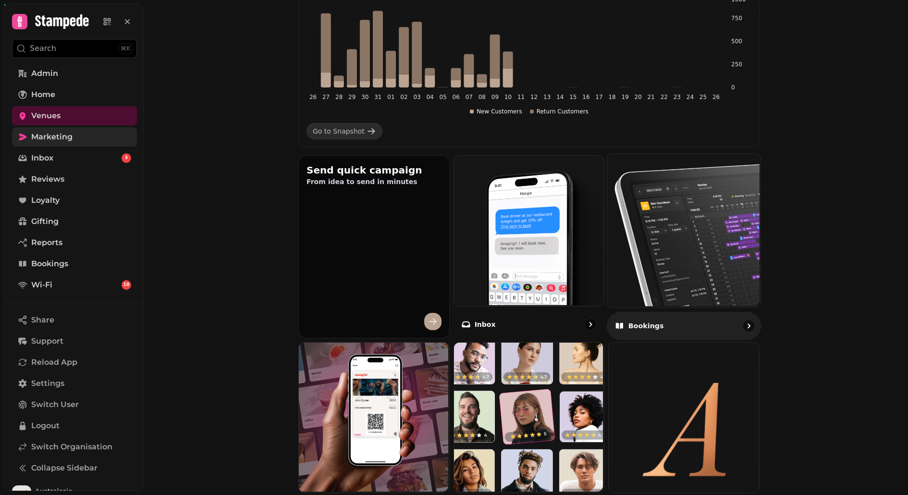
click at [675, 255] on img at bounding box center [682, 229] width 153 height 153
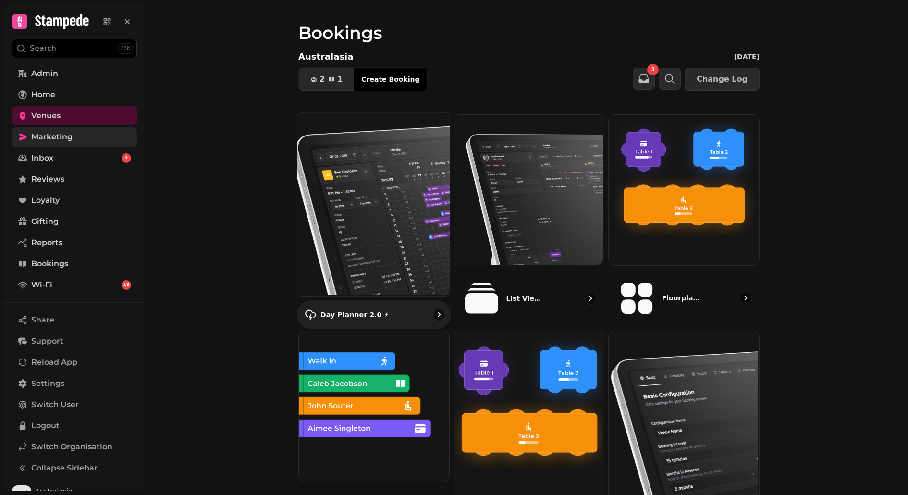
click at [356, 185] on img at bounding box center [373, 204] width 153 height 184
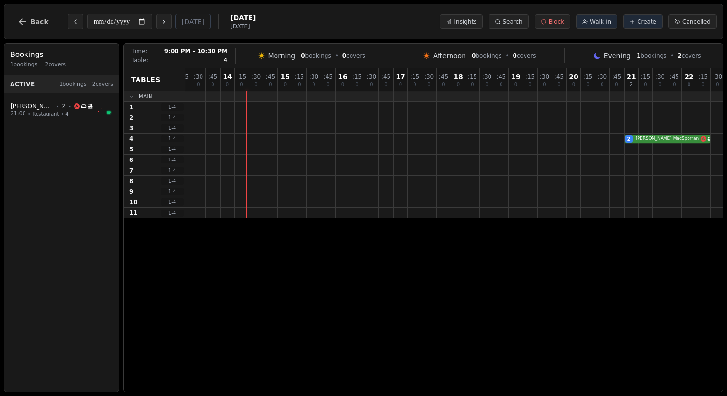
scroll to position [0, 313]
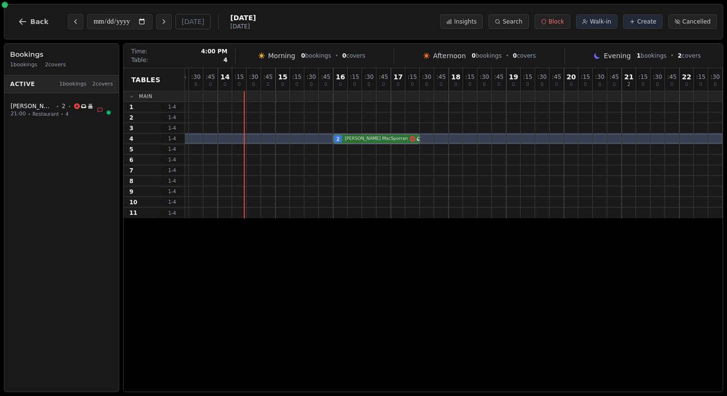
drag, startPoint x: 655, startPoint y: 138, endPoint x: 354, endPoint y: 142, distance: 300.4
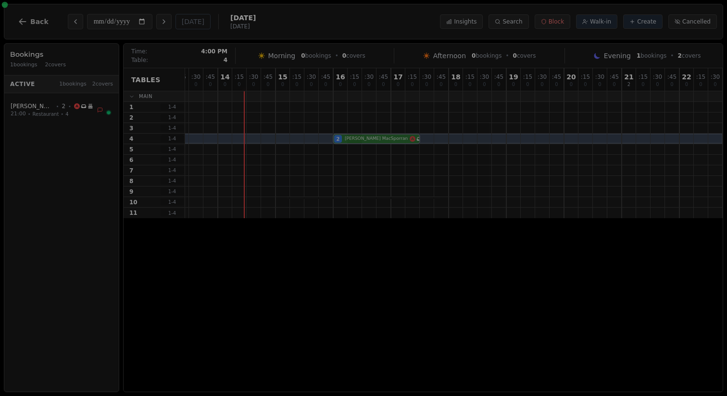
click at [354, 142] on div "2 Lewis MacSporran Has conversation thread Birthday celebration VIP customer (1…" at bounding box center [297, 139] width 851 height 11
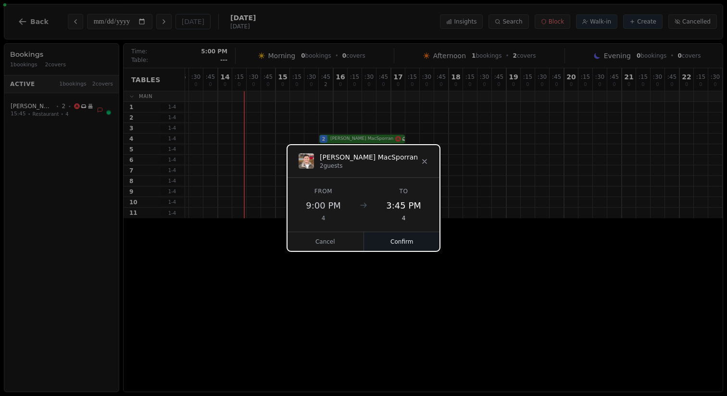
click at [404, 240] on button "Confirm" at bounding box center [402, 241] width 76 height 19
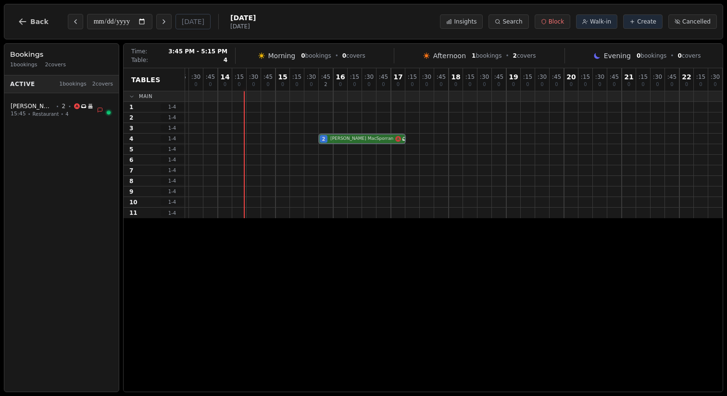
click at [356, 140] on div "2 Lewis MacSporran Has conversation thread Birthday celebration VIP customer (1…" at bounding box center [297, 139] width 851 height 11
select select "****"
select select "*"
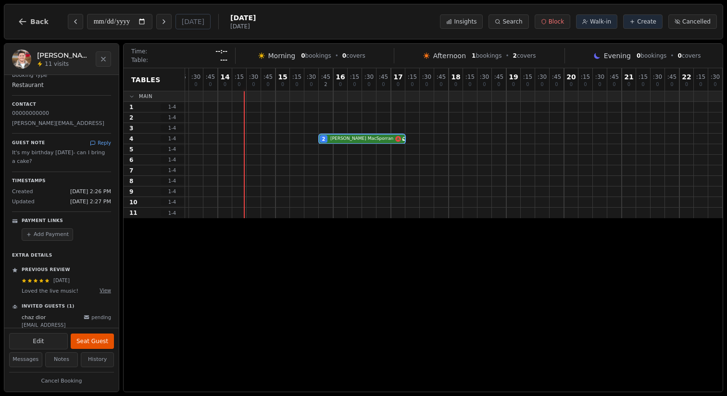
scroll to position [143, 0]
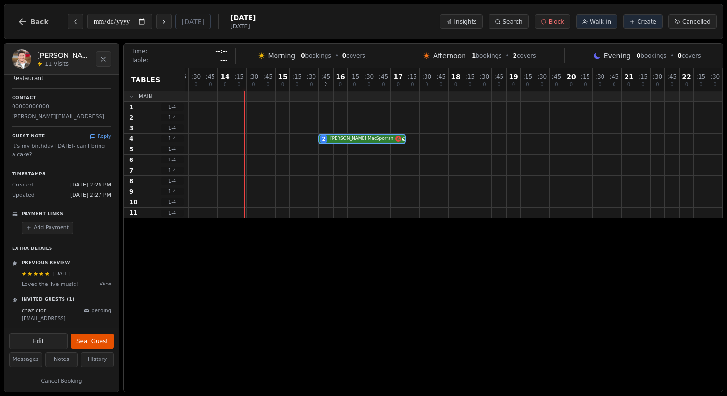
drag, startPoint x: 21, startPoint y: 285, endPoint x: 71, endPoint y: 285, distance: 50.0
click at [71, 285] on div "Jun 4, 2025 Loved the live music! View Previous Review 5 /5 Platform: stampede …" at bounding box center [61, 279] width 99 height 19
click at [38, 24] on span "Back" at bounding box center [39, 21] width 18 height 7
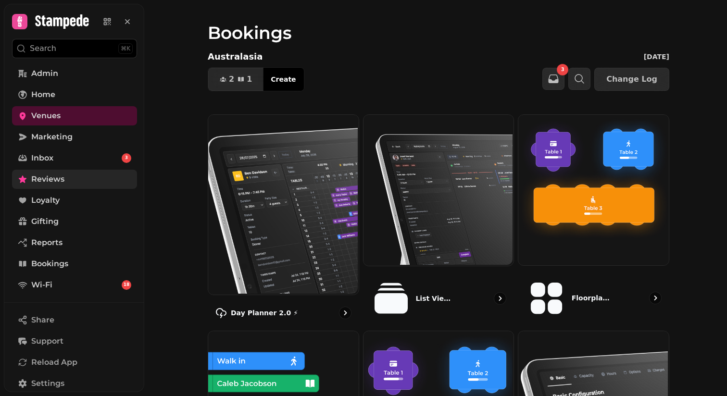
click at [62, 178] on span "Reviews" at bounding box center [47, 179] width 33 height 12
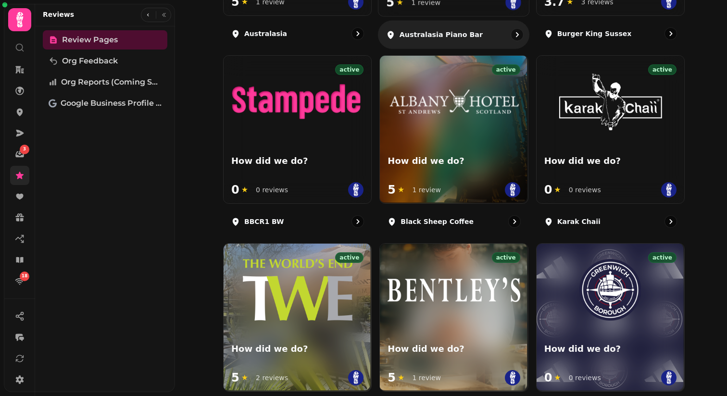
scroll to position [1291, 0]
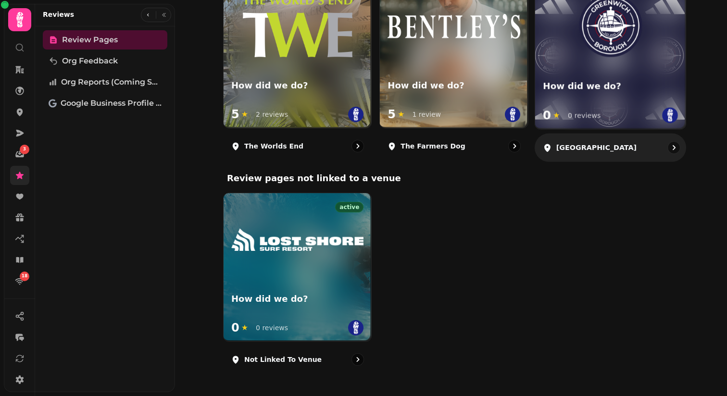
click at [594, 65] on div "active How did we do? 0 ★ 0 reviews" at bounding box center [610, 53] width 150 height 150
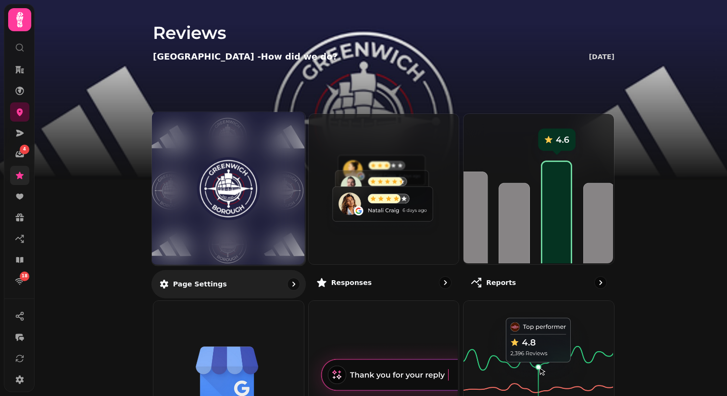
click at [228, 167] on img at bounding box center [228, 188] width 115 height 63
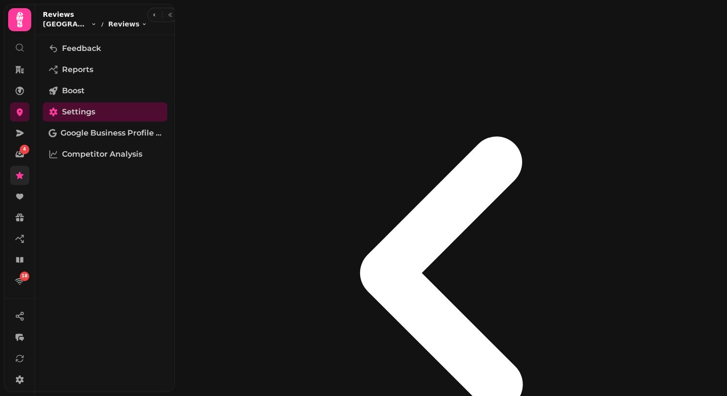
scroll to position [24, 0]
click at [16, 199] on icon at bounding box center [20, 197] width 10 height 10
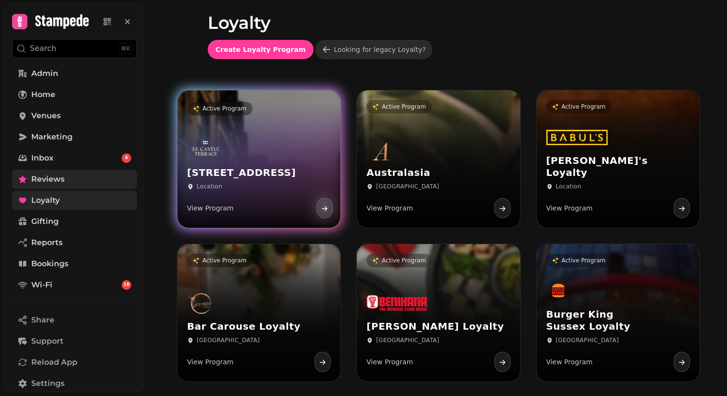
scroll to position [40, 0]
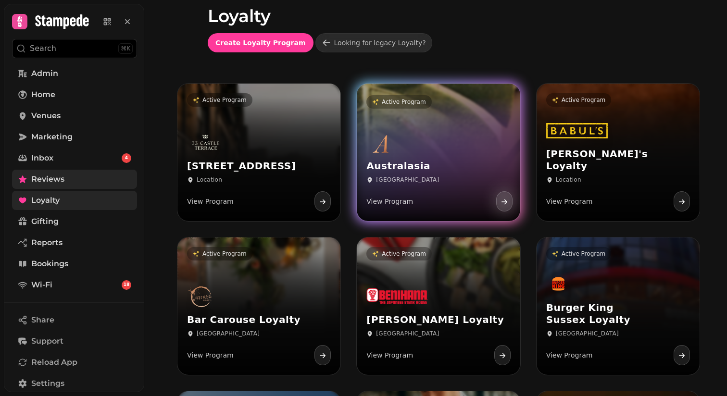
click at [421, 129] on div "Australasia Manchester View Program" at bounding box center [438, 171] width 163 height 99
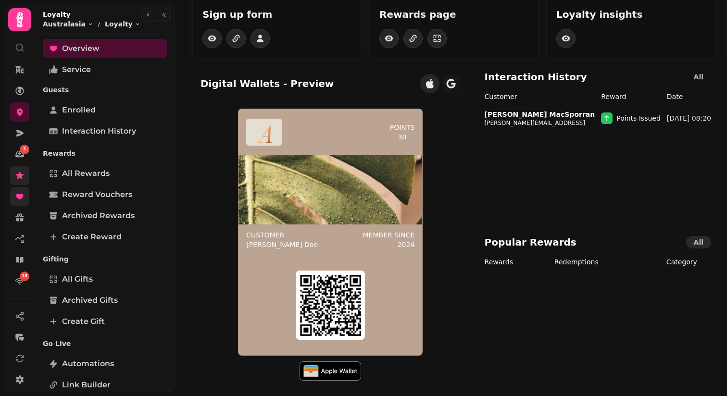
scroll to position [58, 0]
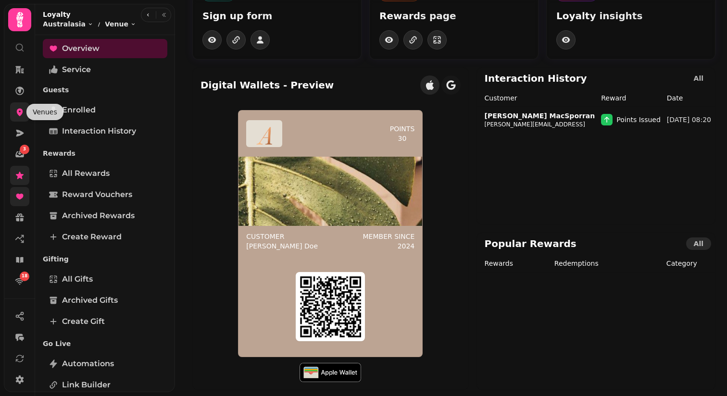
click at [18, 113] on icon at bounding box center [20, 113] width 6 height 8
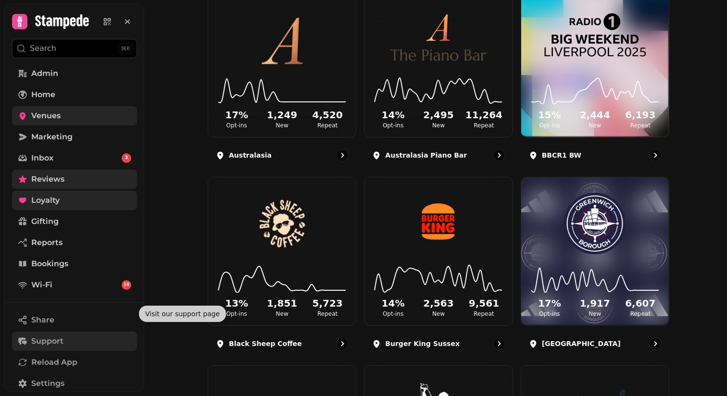
scroll to position [117, 0]
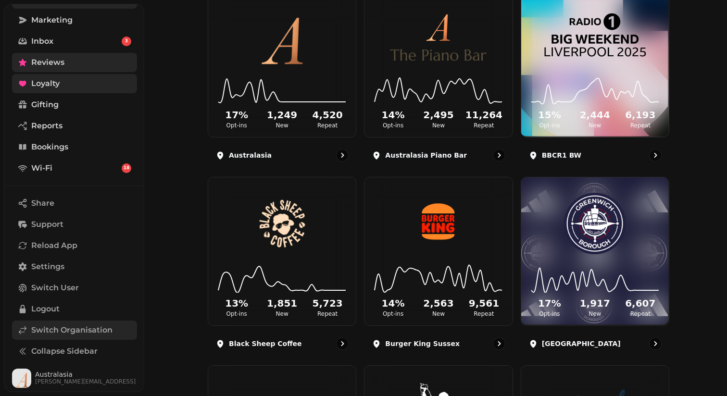
click at [48, 327] on span "Switch Organisation" at bounding box center [71, 330] width 81 height 12
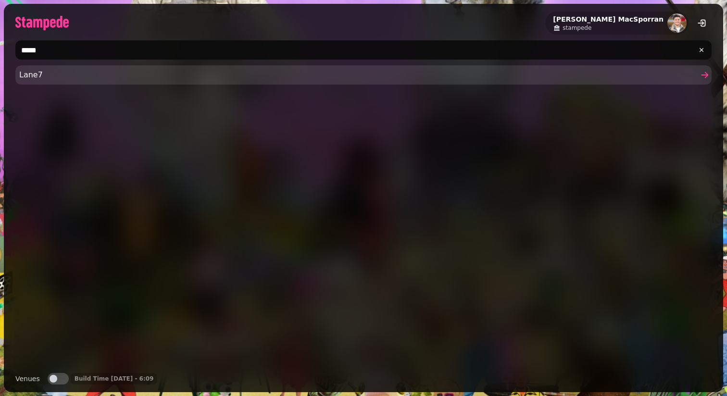
type input "*****"
click at [76, 74] on span "Lane7" at bounding box center [358, 75] width 679 height 12
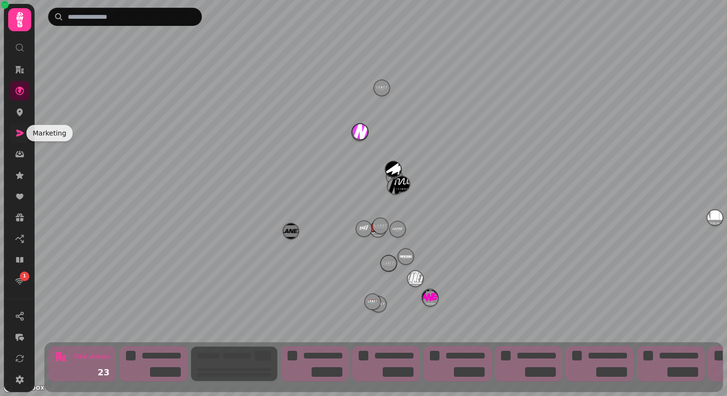
click at [18, 134] on icon at bounding box center [20, 133] width 8 height 7
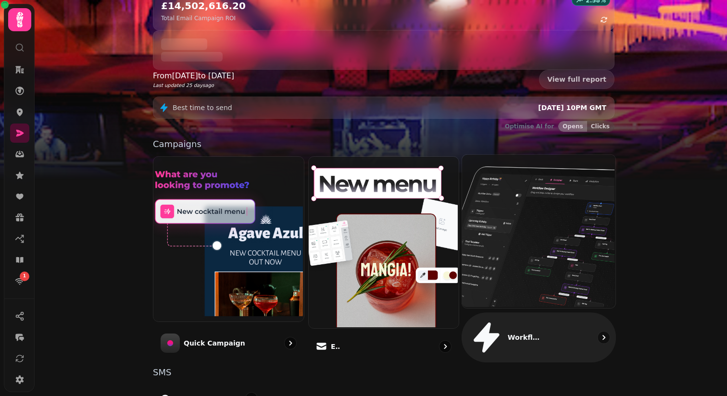
scroll to position [173, 0]
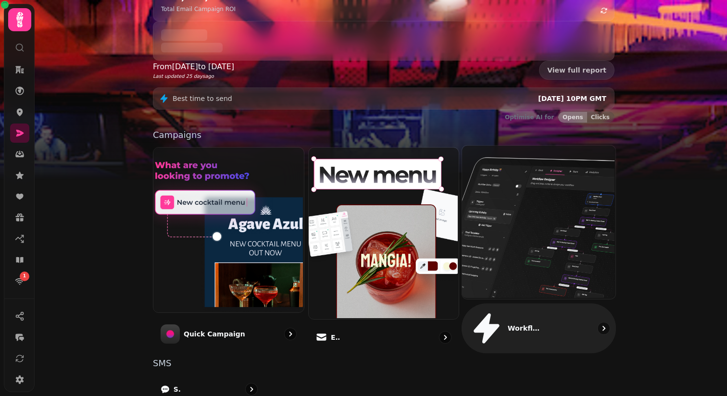
click at [533, 183] on img at bounding box center [537, 221] width 153 height 153
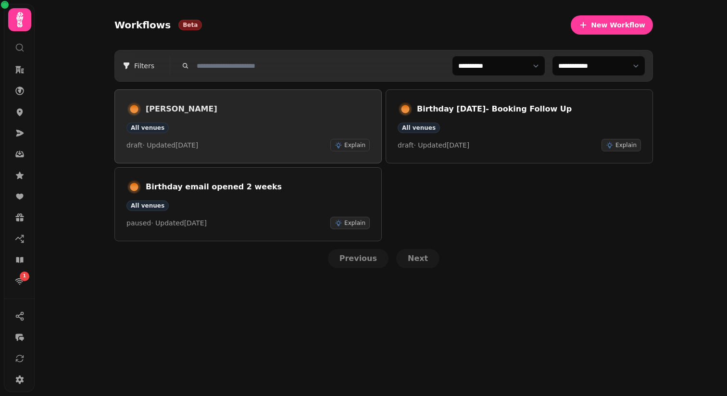
click at [281, 130] on div "All venues" at bounding box center [247, 128] width 243 height 11
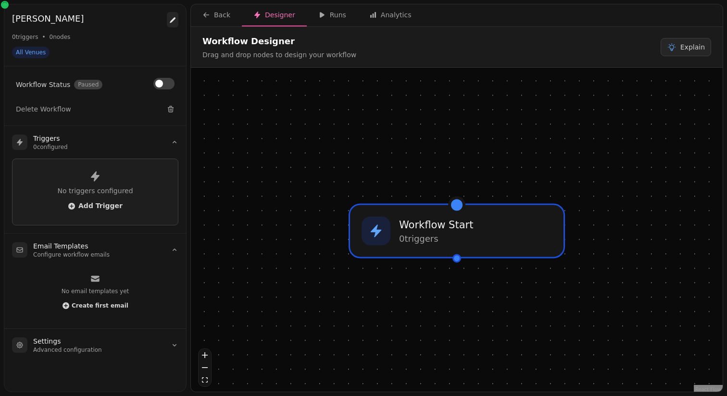
click at [172, 19] on icon at bounding box center [173, 20] width 8 height 8
select select "***"
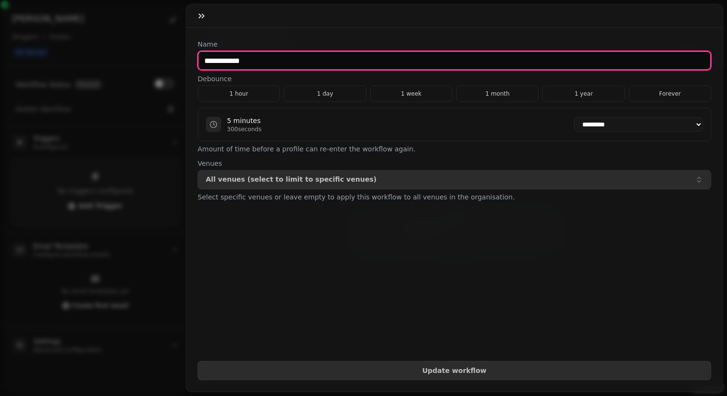
click at [220, 60] on input "**********" at bounding box center [454, 60] width 513 height 19
type input "*"
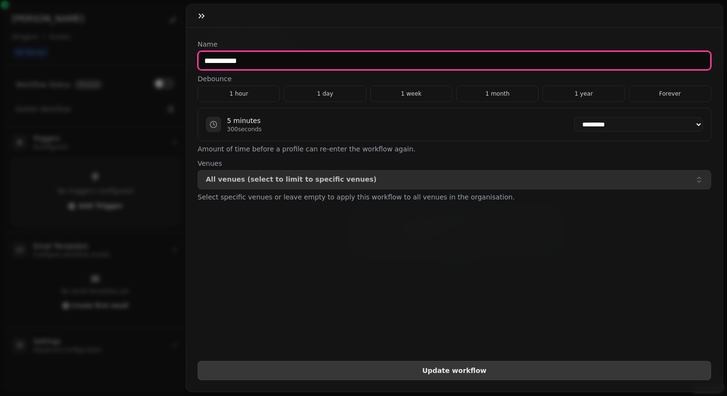
type input "**********"
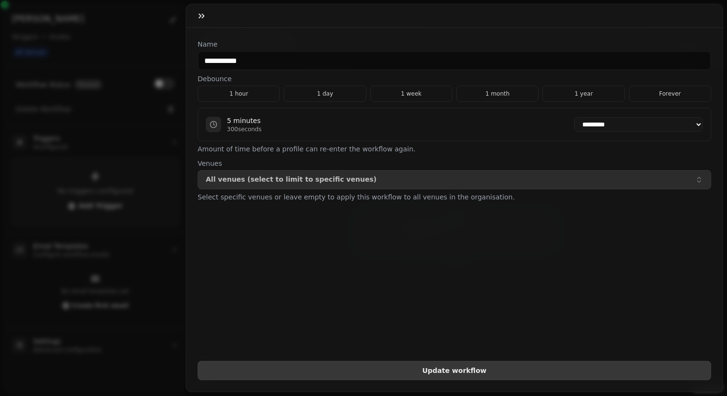
click at [470, 368] on span "Update workflow" at bounding box center [454, 370] width 497 height 7
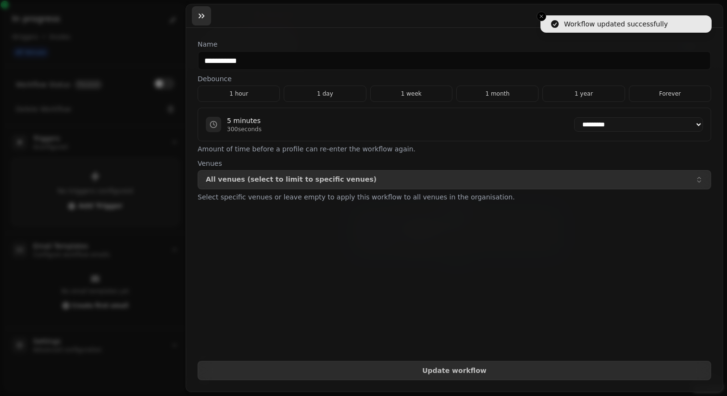
click at [201, 15] on icon "button" at bounding box center [202, 16] width 10 height 10
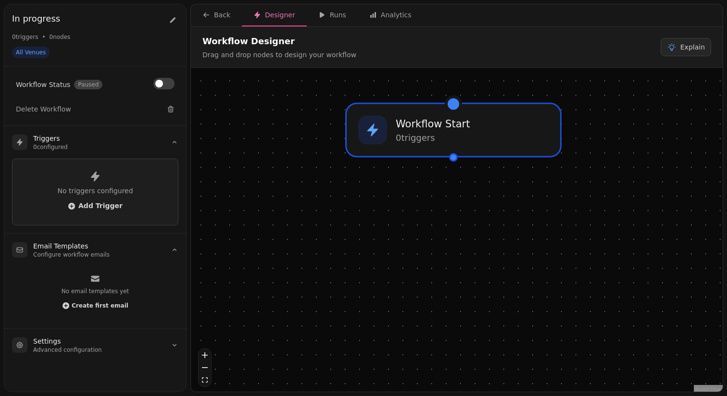
drag, startPoint x: 578, startPoint y: 350, endPoint x: 530, endPoint y: 209, distance: 149.4
click at [569, 242] on div "Workflow Start 0 trigger s" at bounding box center [457, 231] width 532 height 326
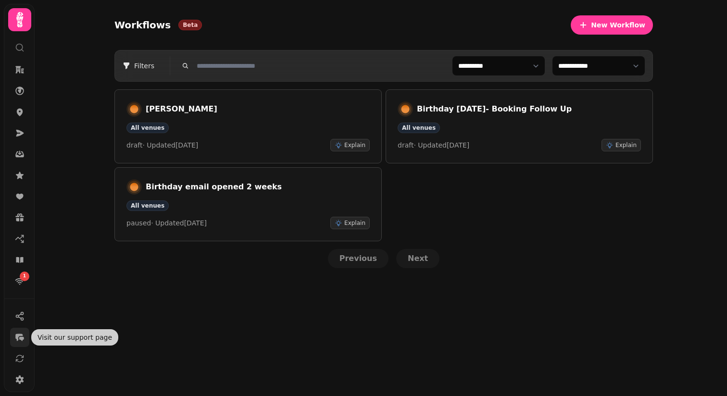
scroll to position [65, 0]
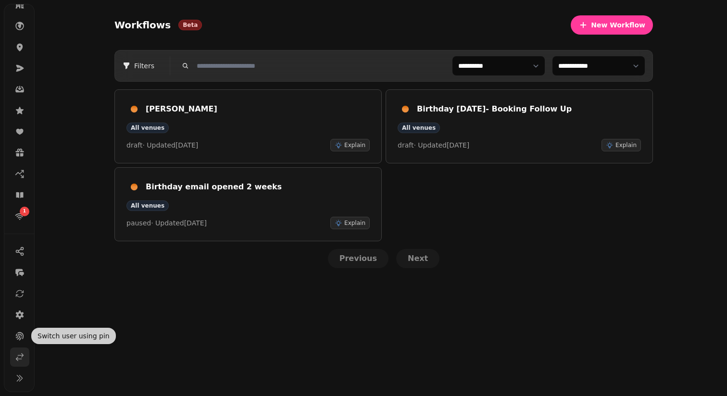
click at [20, 349] on link at bounding box center [19, 356] width 19 height 19
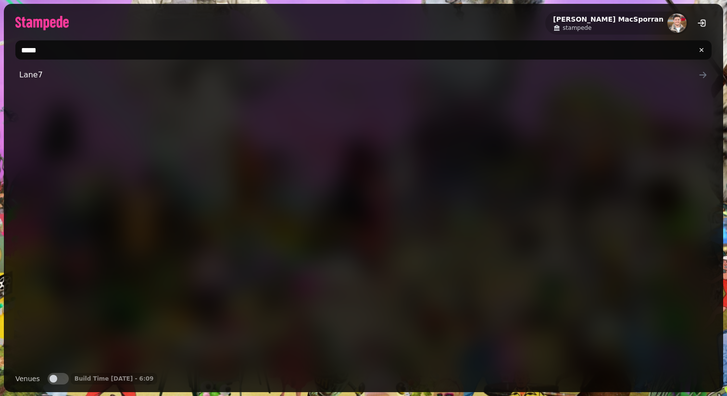
click at [101, 56] on input "*****" at bounding box center [363, 49] width 696 height 19
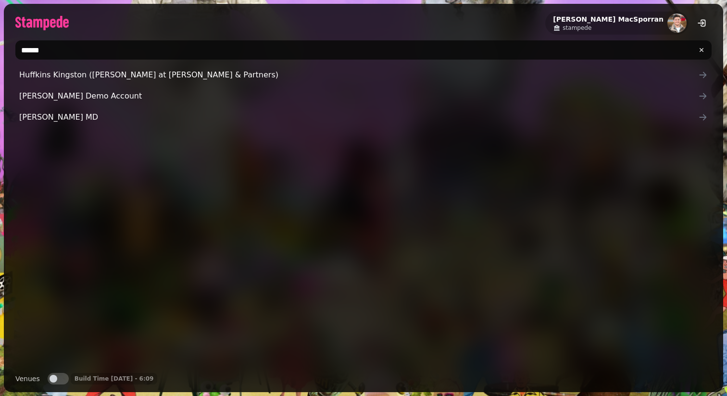
type input "*****"
click at [84, 94] on span "Lewis Demo Account" at bounding box center [358, 96] width 679 height 12
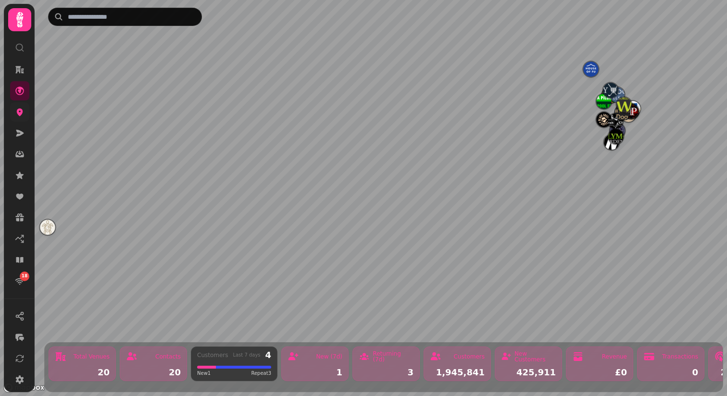
click at [21, 111] on icon at bounding box center [20, 113] width 6 height 8
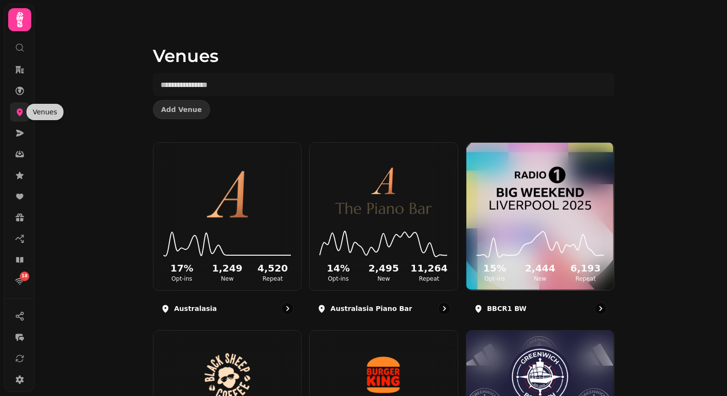
click at [23, 112] on icon at bounding box center [20, 112] width 10 height 10
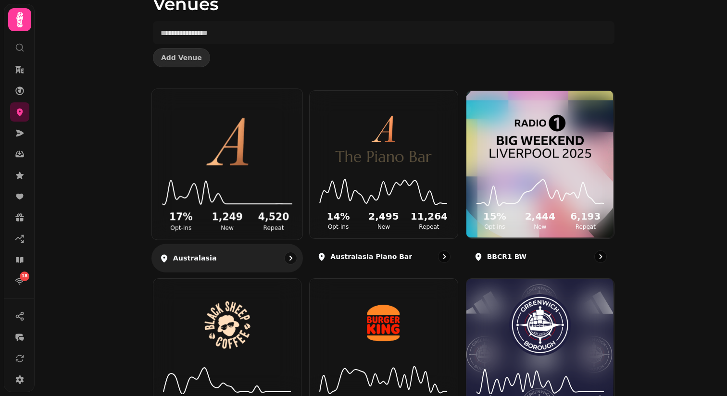
scroll to position [16, 0]
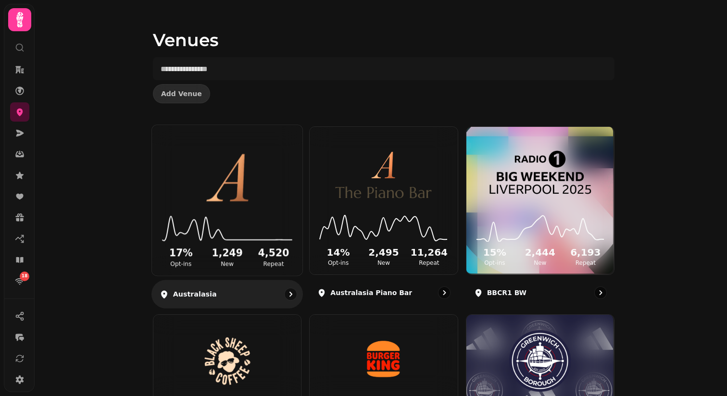
click at [239, 172] on img at bounding box center [227, 171] width 113 height 63
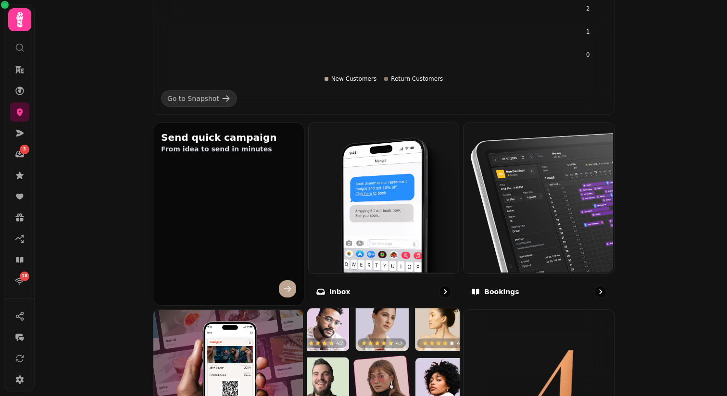
scroll to position [253, 0]
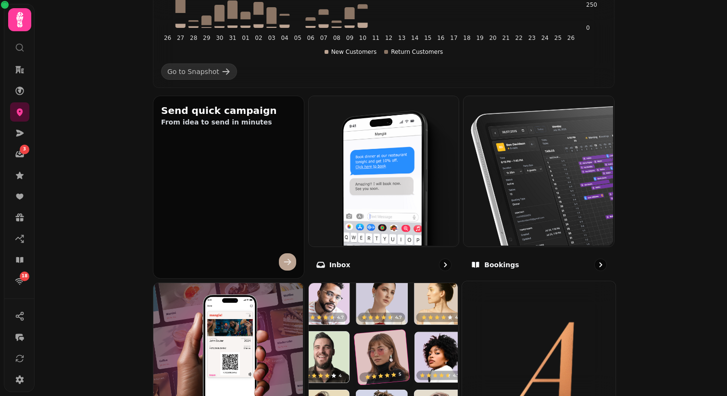
click at [511, 322] on img at bounding box center [538, 357] width 153 height 153
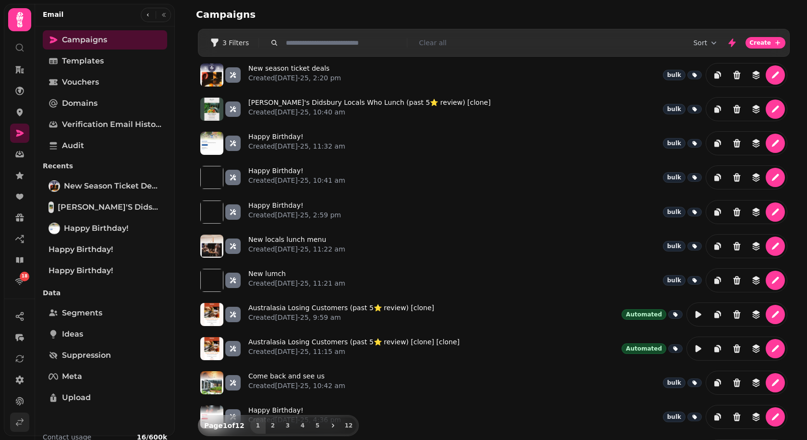
click at [20, 422] on icon at bounding box center [20, 422] width 10 height 10
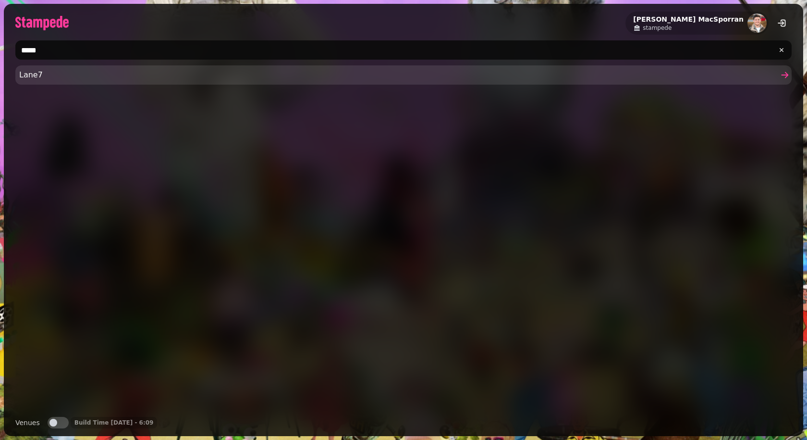
type input "*****"
click at [39, 74] on span "Lane7" at bounding box center [398, 75] width 759 height 12
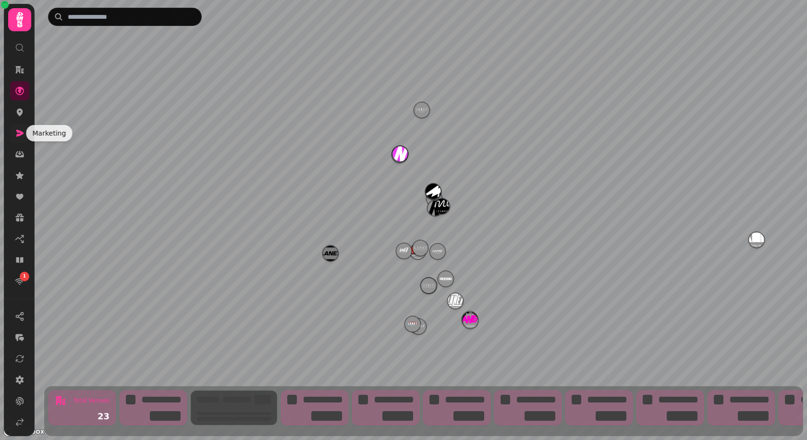
click at [23, 134] on icon at bounding box center [20, 133] width 10 height 10
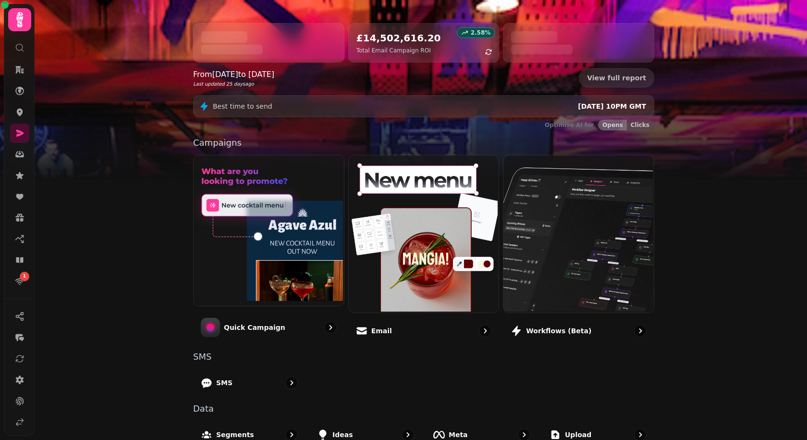
scroll to position [122, 0]
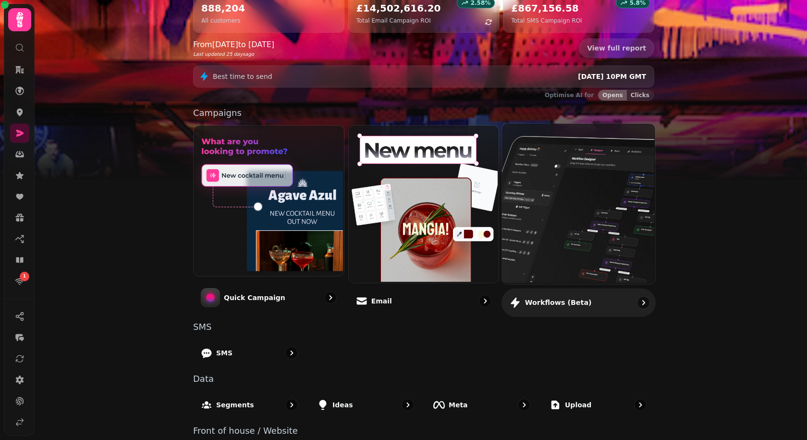
click at [559, 213] on img at bounding box center [577, 203] width 153 height 160
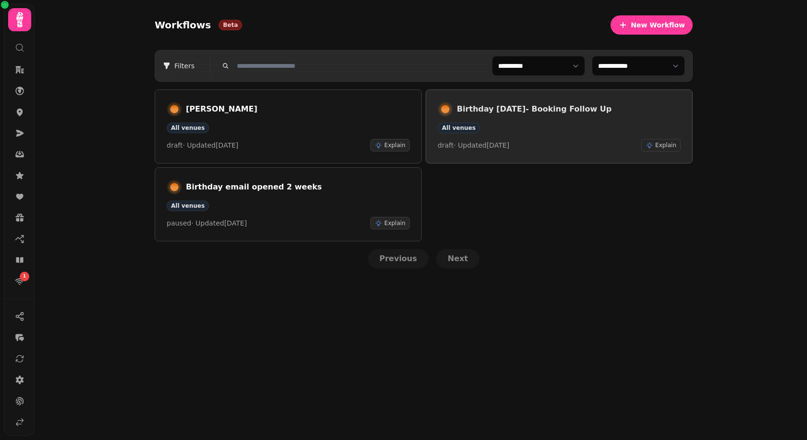
click at [562, 119] on div "Birthday in 2 weeks- Booking Follow Up All venues draft · Updated 21 Aug 2025 E…" at bounding box center [559, 126] width 243 height 50
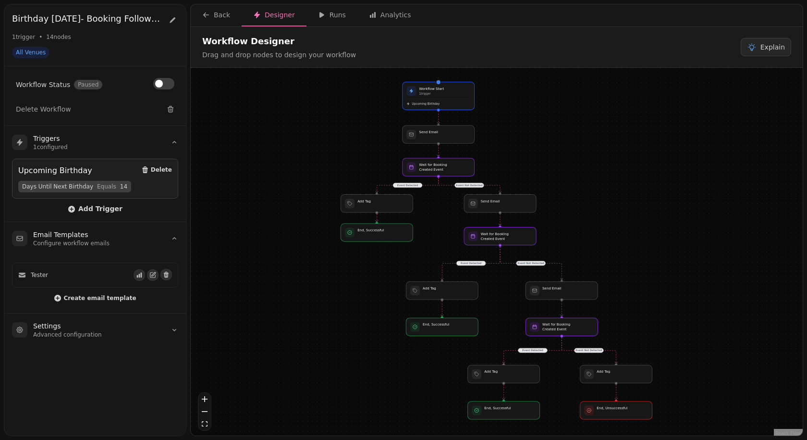
click at [557, 176] on div "Event Detected Event Not Detected Event Detected Event Not Detected Event Detec…" at bounding box center [497, 253] width 612 height 370
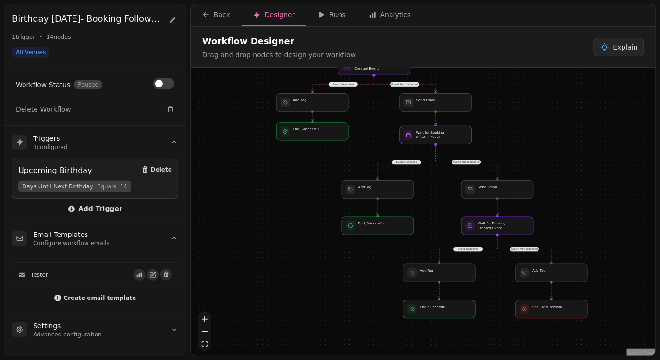
drag, startPoint x: 577, startPoint y: 236, endPoint x: 510, endPoint y: 132, distance: 123.7
click at [510, 132] on div "Event Detected Event Not Detected Event Detected Event Not Detected Event Detec…" at bounding box center [423, 213] width 465 height 290
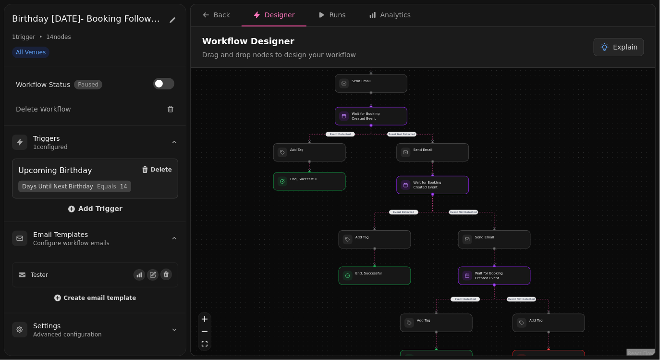
drag, startPoint x: 297, startPoint y: 201, endPoint x: 297, endPoint y: 260, distance: 59.1
click at [297, 260] on div "Event Detected Event Not Detected Event Detected Event Not Detected Event Detec…" at bounding box center [423, 213] width 465 height 290
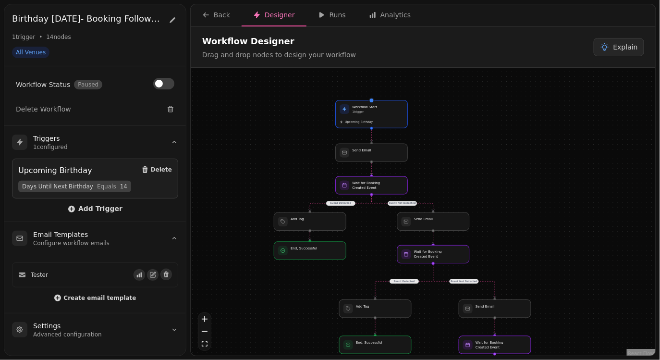
drag, startPoint x: 365, startPoint y: 168, endPoint x: 365, endPoint y: 233, distance: 64.9
click at [365, 233] on div "Event Detected Event Not Detected Event Detected Event Not Detected Event Detec…" at bounding box center [423, 213] width 465 height 290
click at [210, 14] on div "Back" at bounding box center [216, 15] width 28 height 10
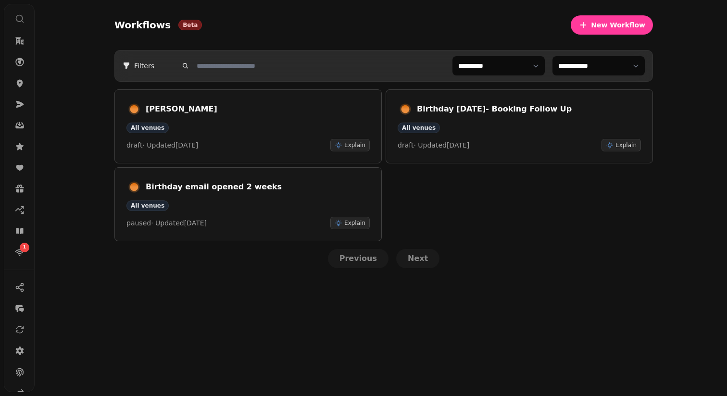
scroll to position [65, 0]
click at [19, 354] on icon at bounding box center [20, 357] width 10 height 10
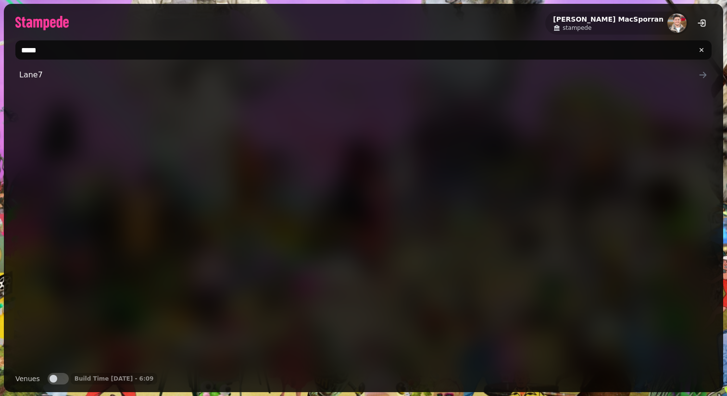
click at [95, 53] on input "*****" at bounding box center [363, 49] width 696 height 19
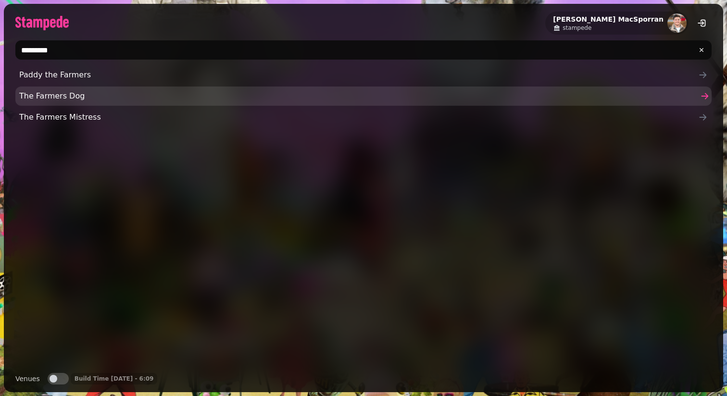
type input "*********"
click at [88, 99] on span "The Farmers Dog" at bounding box center [358, 96] width 679 height 12
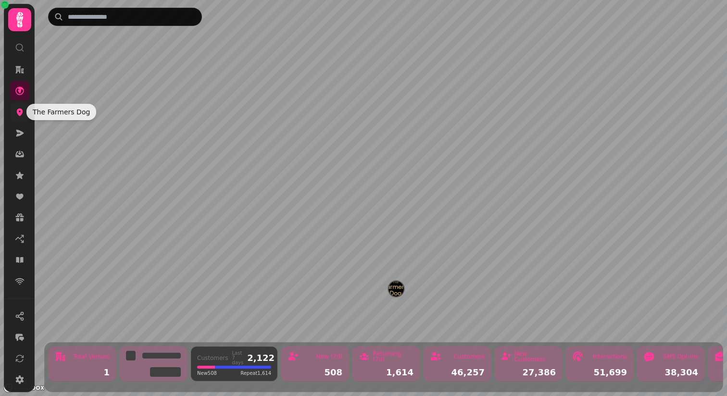
click at [19, 114] on icon at bounding box center [20, 113] width 6 height 8
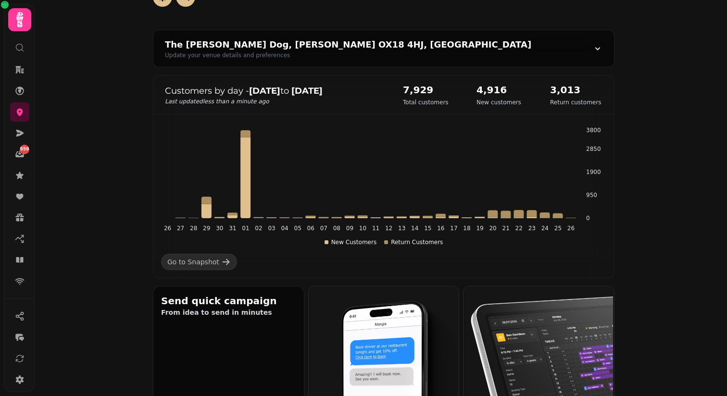
scroll to position [358, 0]
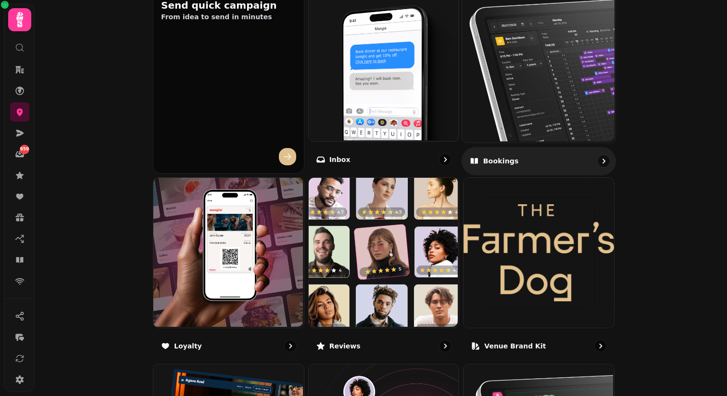
click at [505, 68] on img at bounding box center [537, 64] width 153 height 153
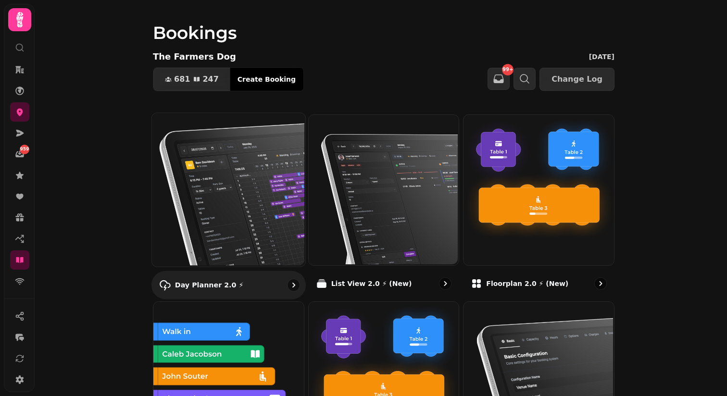
click at [252, 204] on img at bounding box center [227, 188] width 153 height 153
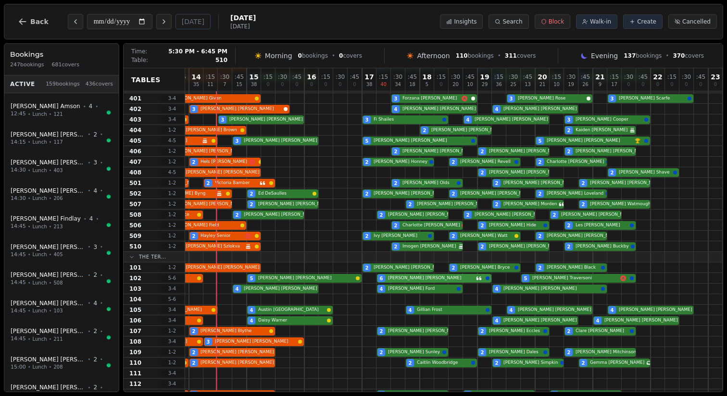
scroll to position [309, 111]
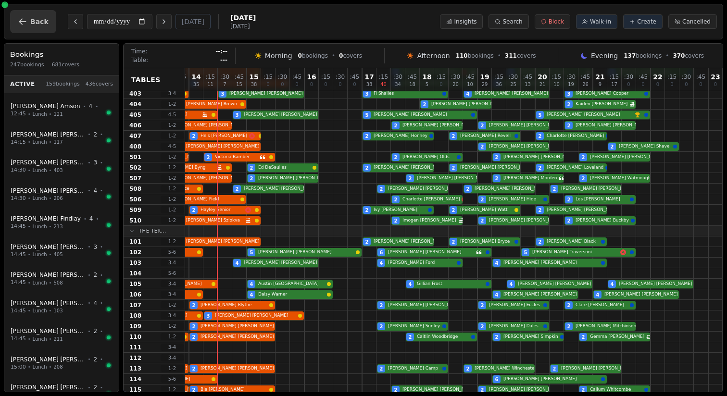
click at [26, 27] on button "Back" at bounding box center [33, 21] width 46 height 23
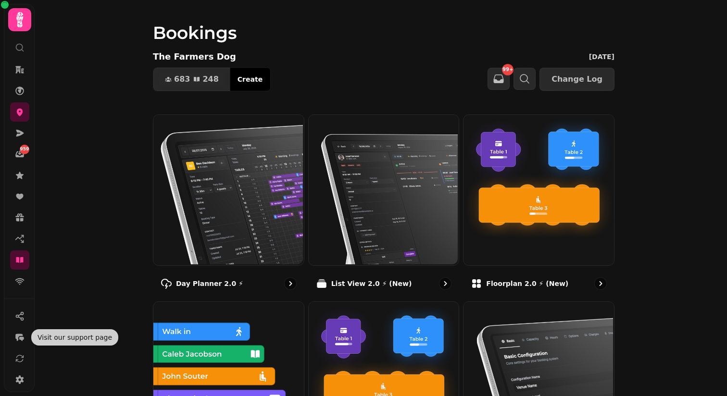
scroll to position [92, 0]
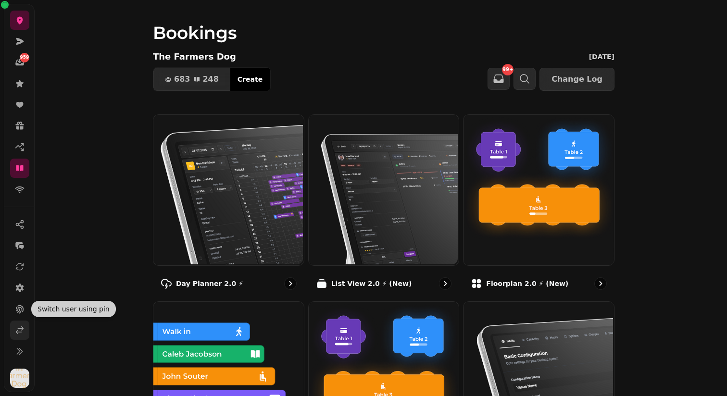
click at [16, 334] on icon at bounding box center [20, 330] width 10 height 10
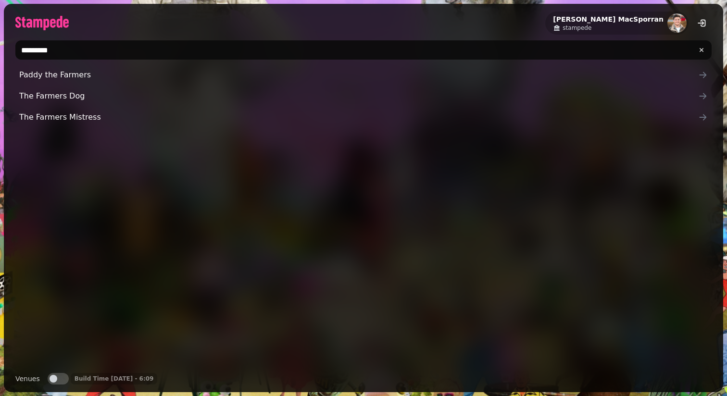
click at [71, 50] on input "*********" at bounding box center [363, 49] width 696 height 19
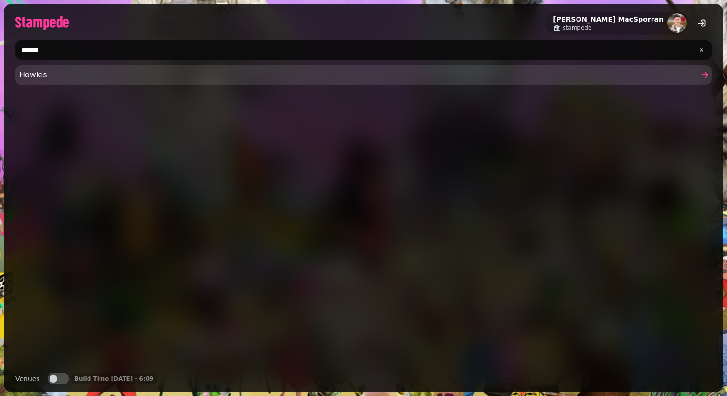
type input "******"
click at [59, 82] on link "Howies" at bounding box center [363, 74] width 696 height 19
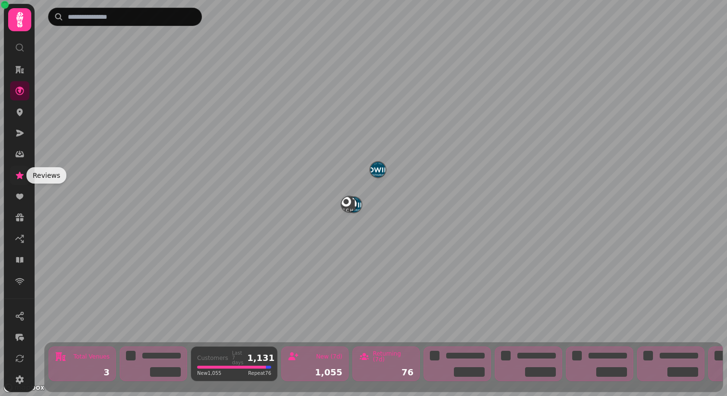
click at [22, 178] on icon at bounding box center [20, 175] width 8 height 7
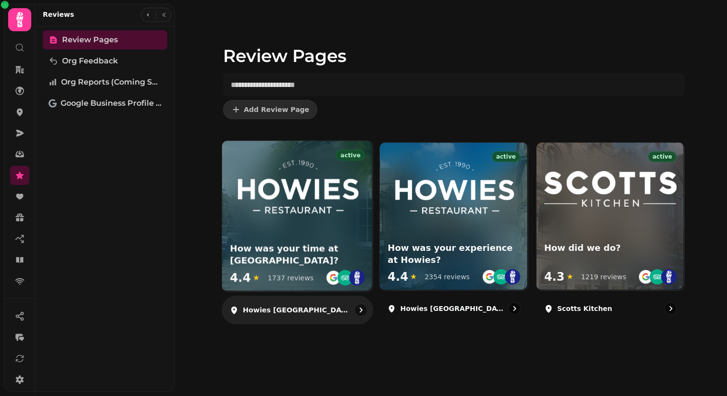
click at [322, 199] on img at bounding box center [297, 188] width 125 height 63
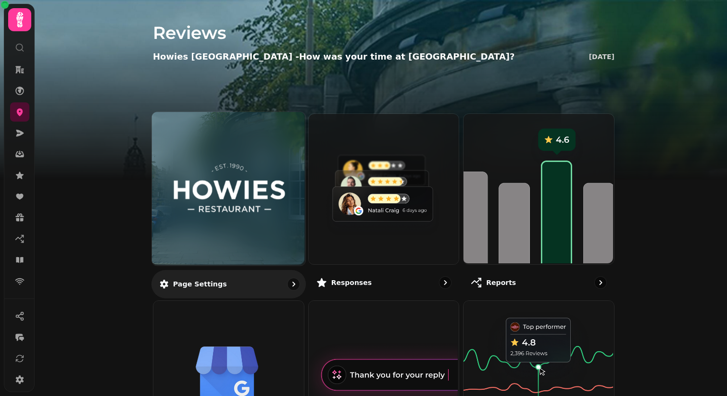
click at [229, 181] on img at bounding box center [228, 188] width 115 height 63
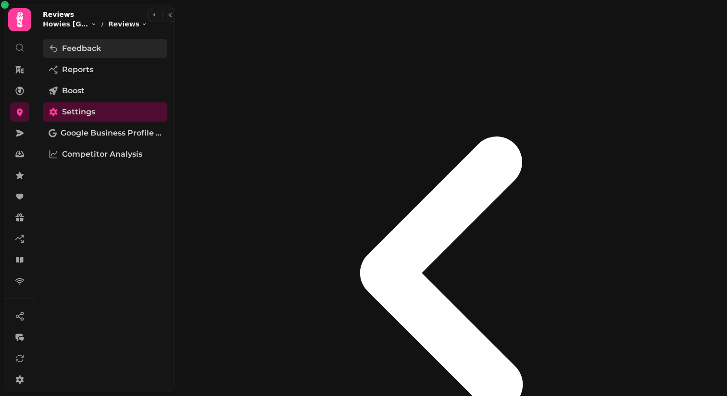
click at [83, 48] on span "Feedback" at bounding box center [81, 49] width 39 height 12
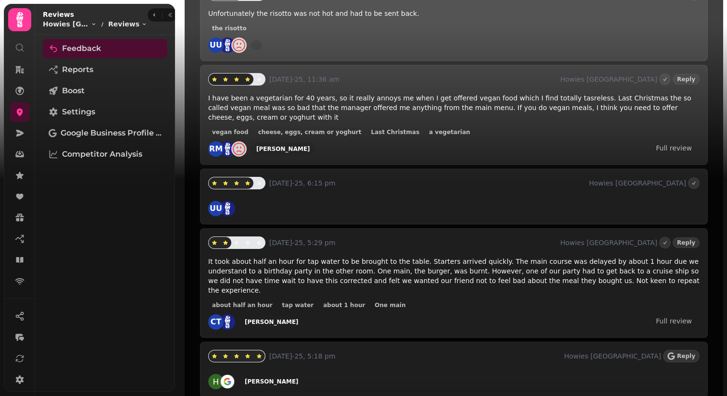
scroll to position [265, 0]
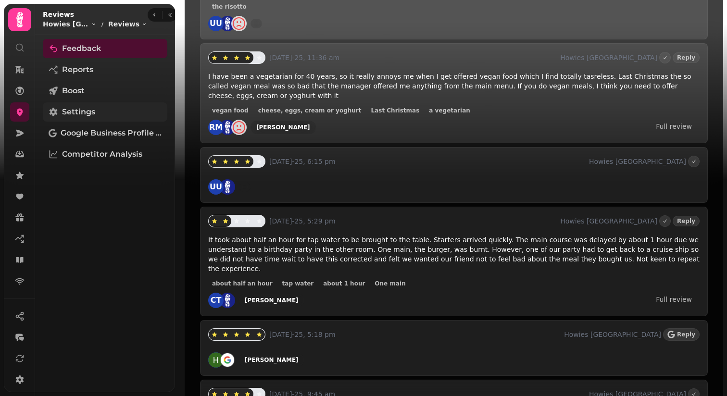
click at [101, 112] on link "Settings" at bounding box center [105, 111] width 124 height 19
select select "**********"
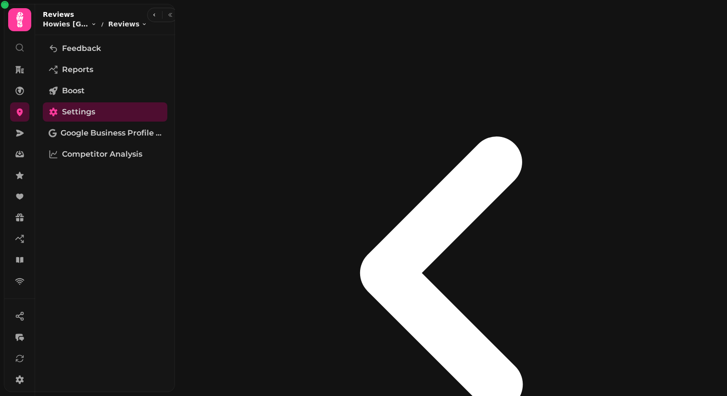
scroll to position [286, 0]
select select "**********"
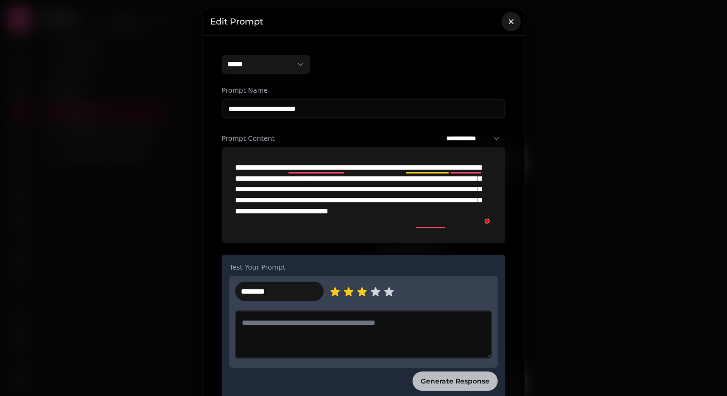
click at [508, 22] on icon "button" at bounding box center [511, 22] width 10 height 10
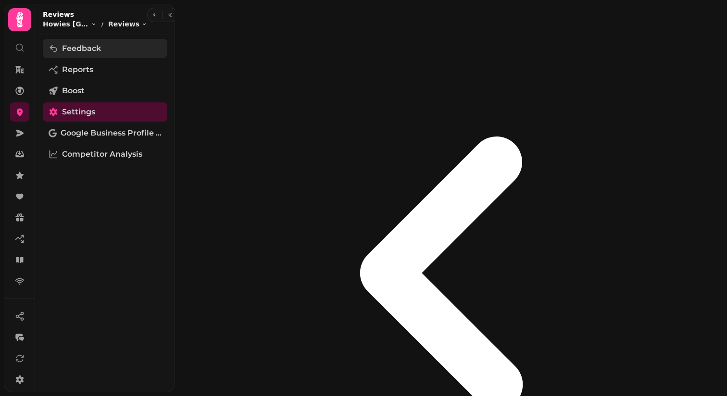
click at [120, 55] on link "Feedback" at bounding box center [105, 48] width 124 height 19
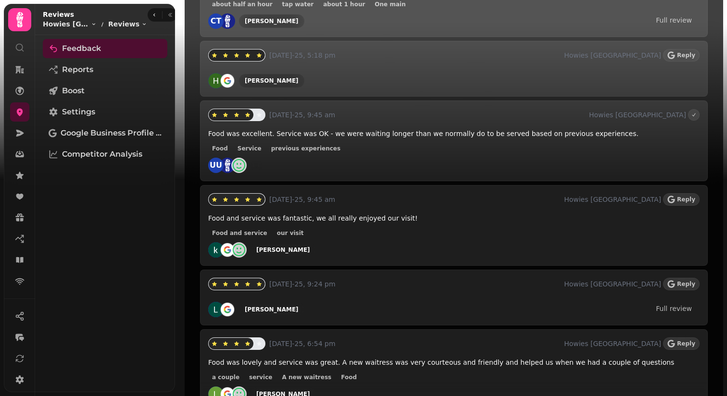
scroll to position [547, 0]
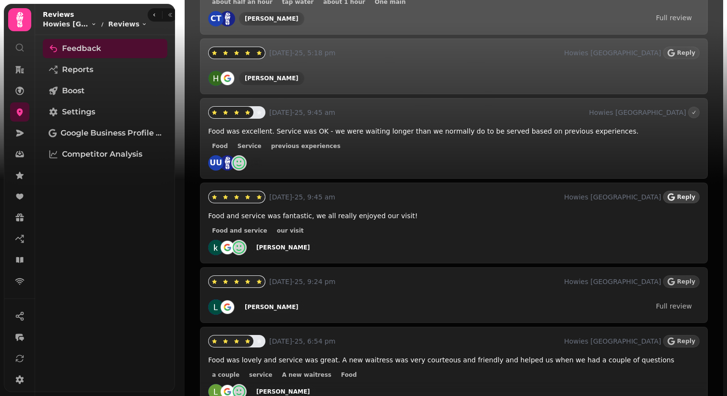
click at [678, 191] on button "Reply" at bounding box center [681, 197] width 37 height 12
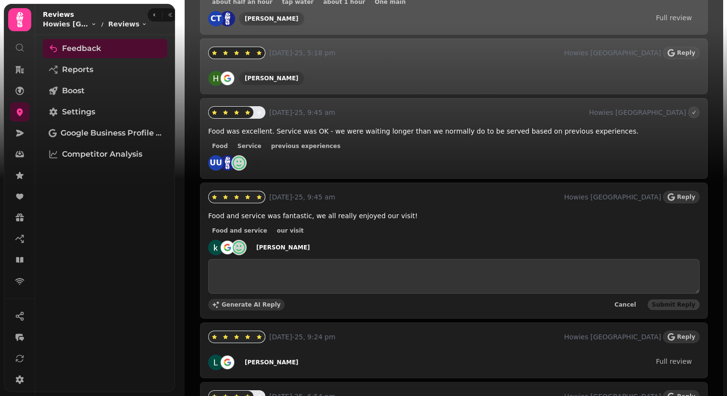
click at [253, 302] on span "Generate AI Reply" at bounding box center [251, 305] width 59 height 6
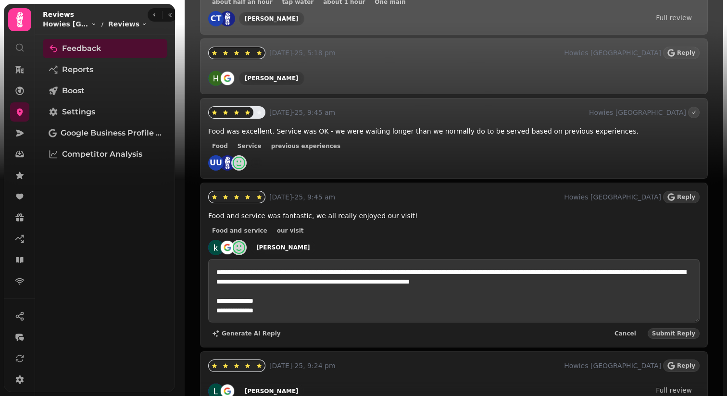
click at [21, 46] on icon at bounding box center [20, 48] width 10 height 10
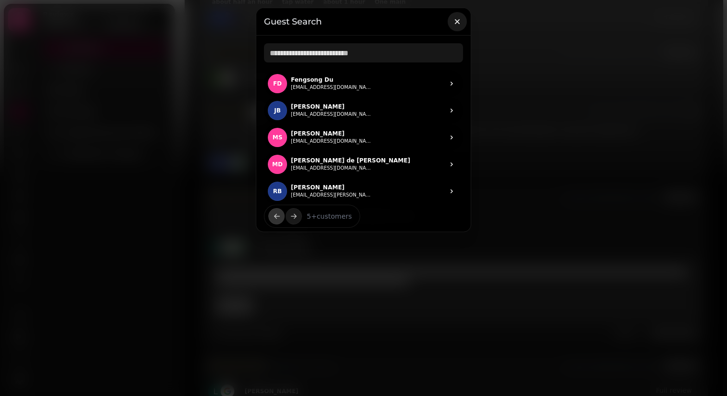
click at [459, 21] on icon "button" at bounding box center [457, 22] width 10 height 10
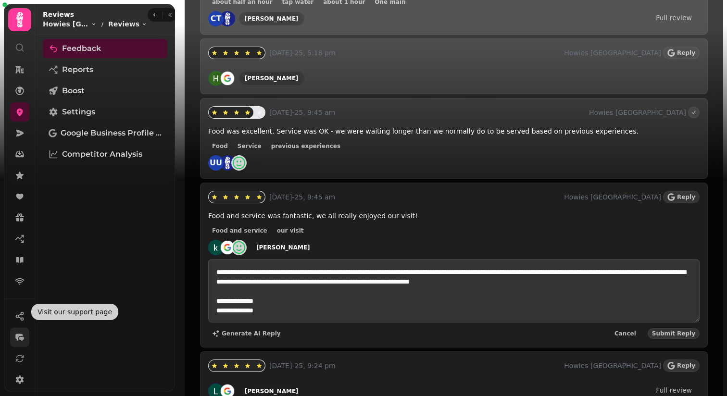
scroll to position [92, 0]
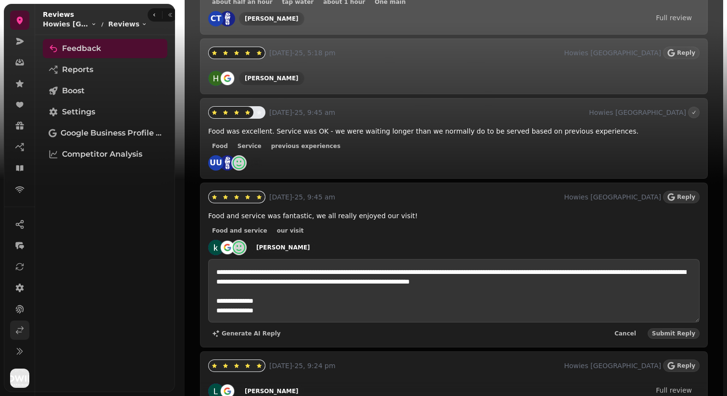
click at [15, 333] on icon at bounding box center [20, 330] width 10 height 10
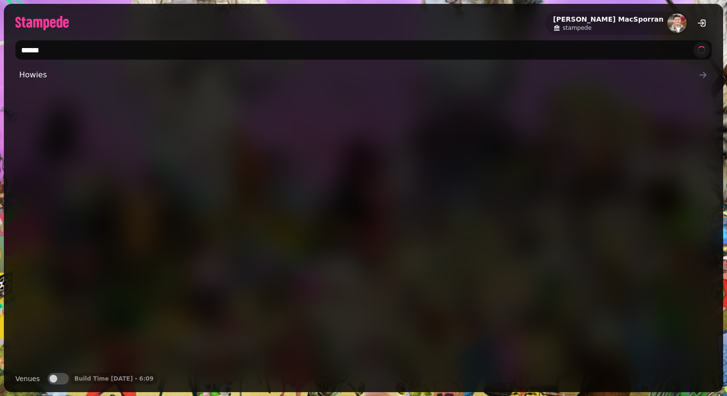
click at [109, 49] on input "******" at bounding box center [363, 49] width 696 height 19
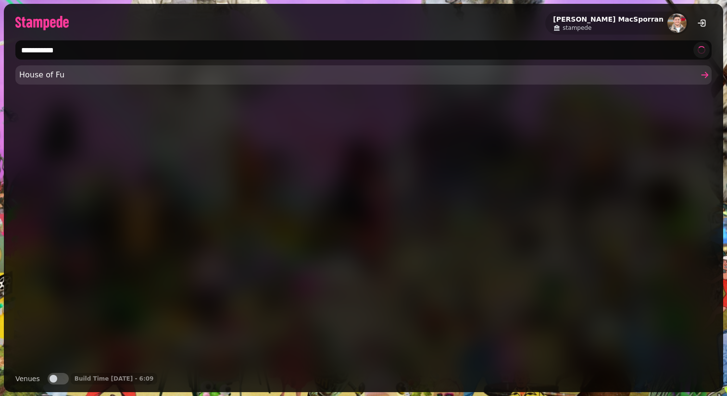
type input "**********"
click at [96, 74] on span "House of Fu" at bounding box center [358, 75] width 679 height 12
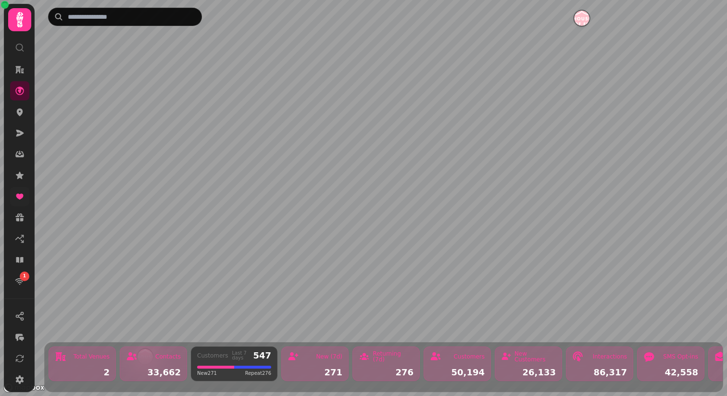
click at [18, 196] on icon at bounding box center [19, 197] width 7 height 6
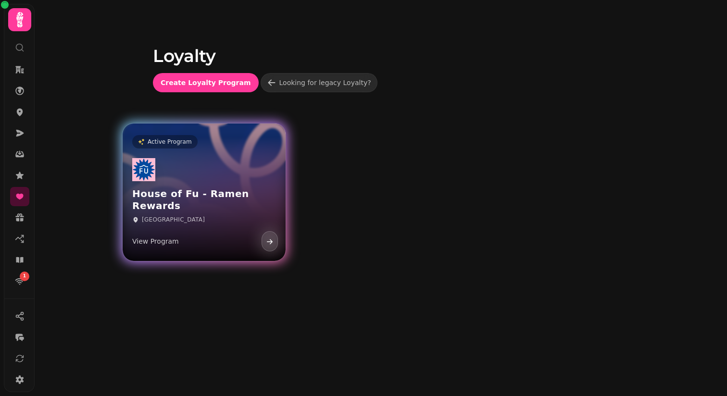
click at [216, 182] on div "House of Fu - Ramen Rewards Leeds View Program" at bounding box center [204, 204] width 163 height 111
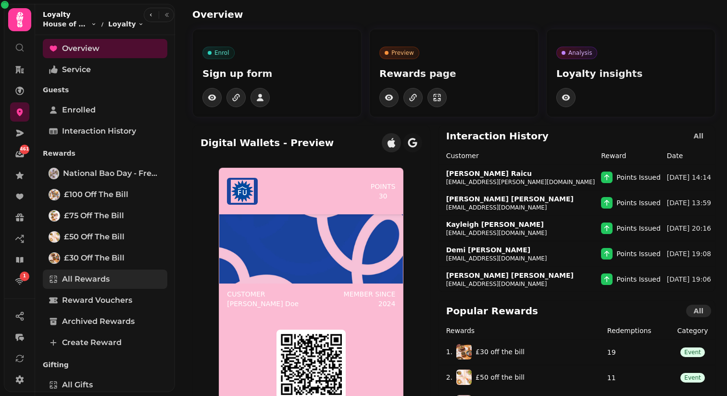
click at [100, 280] on span "All Rewards" at bounding box center [86, 279] width 48 height 12
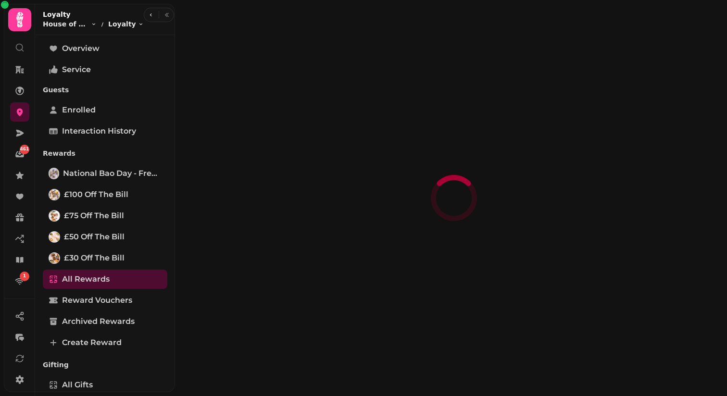
select select "**"
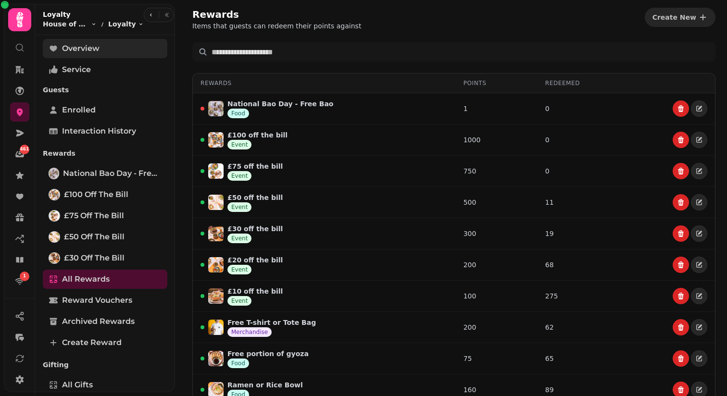
click at [92, 54] on link "Overview" at bounding box center [105, 48] width 124 height 19
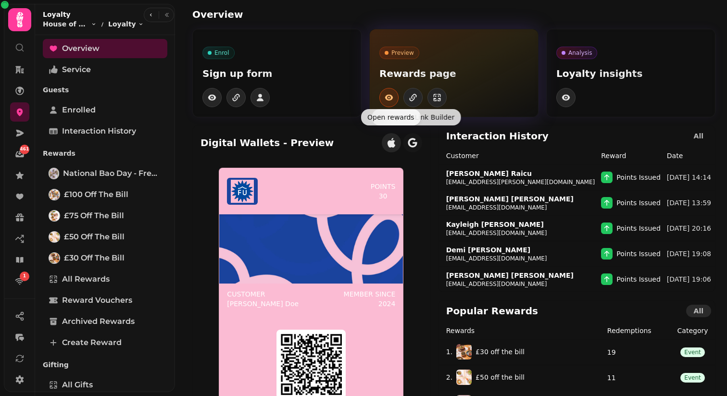
click at [390, 98] on icon "button" at bounding box center [389, 98] width 10 height 10
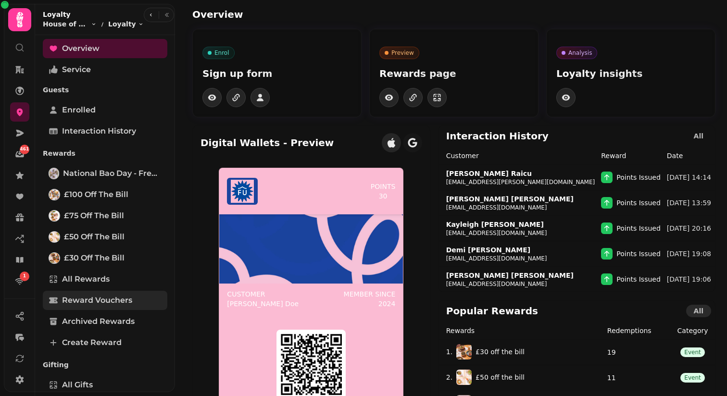
scroll to position [171, 0]
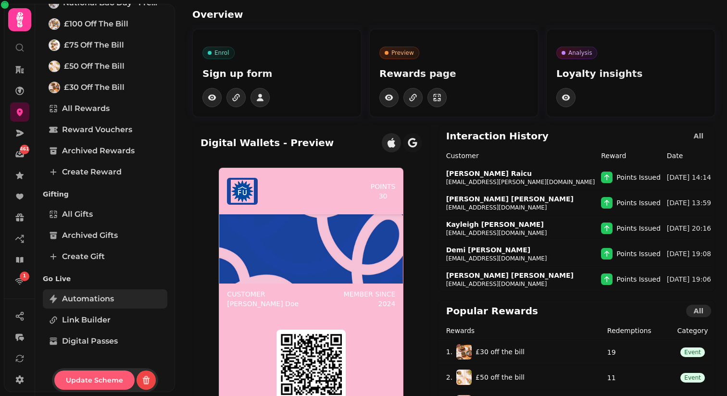
click at [115, 300] on link "Automations" at bounding box center [105, 298] width 124 height 19
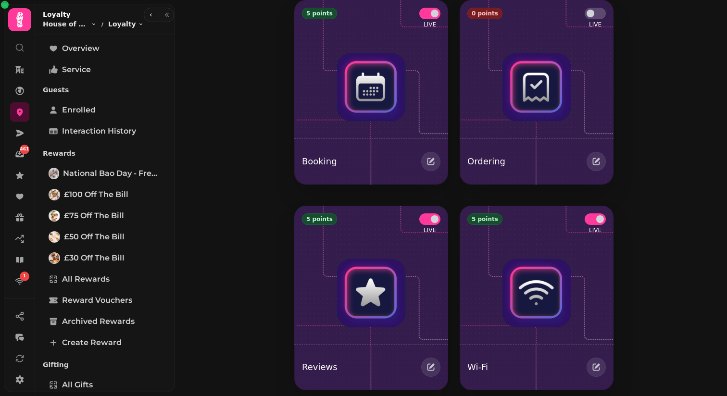
click at [671, 380] on div "5 points LIVE Booking 0 points LIVE Ordering 5 points LIVE Reviews 5 points LIV…" at bounding box center [451, 198] width 552 height 396
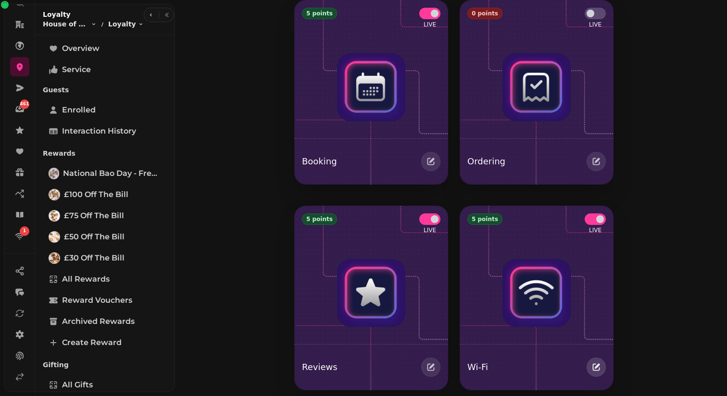
scroll to position [92, 0]
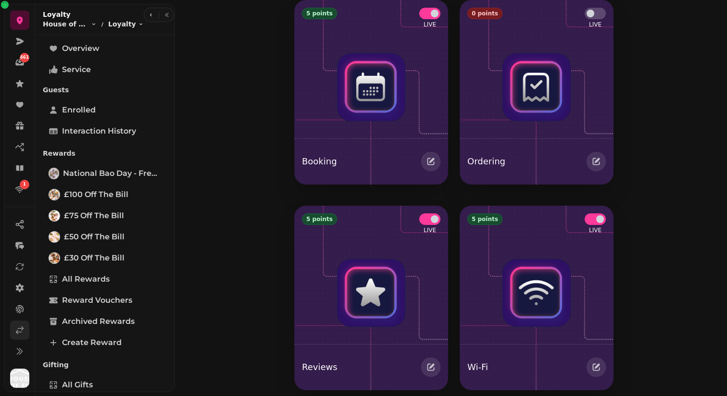
click at [17, 331] on icon at bounding box center [19, 330] width 7 height 7
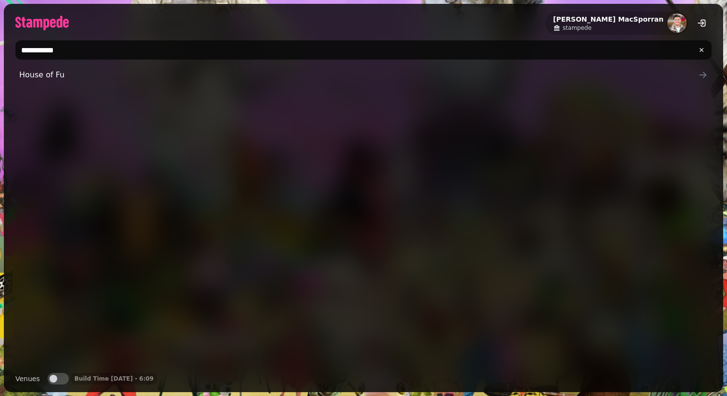
click at [118, 50] on input "**********" at bounding box center [363, 49] width 696 height 19
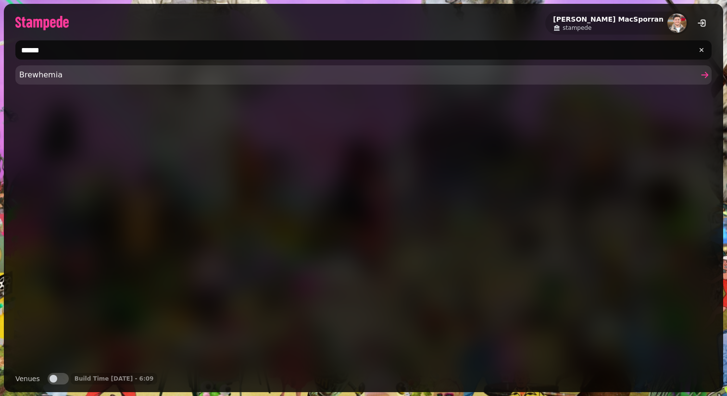
type input "******"
click at [42, 74] on span "Brewhemia" at bounding box center [358, 75] width 679 height 12
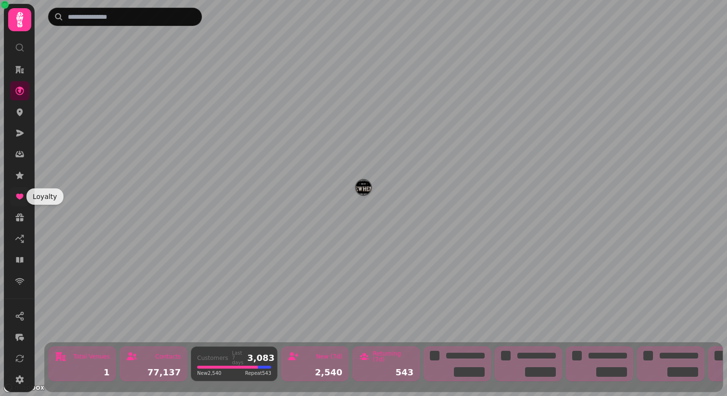
click at [24, 202] on link at bounding box center [19, 196] width 19 height 19
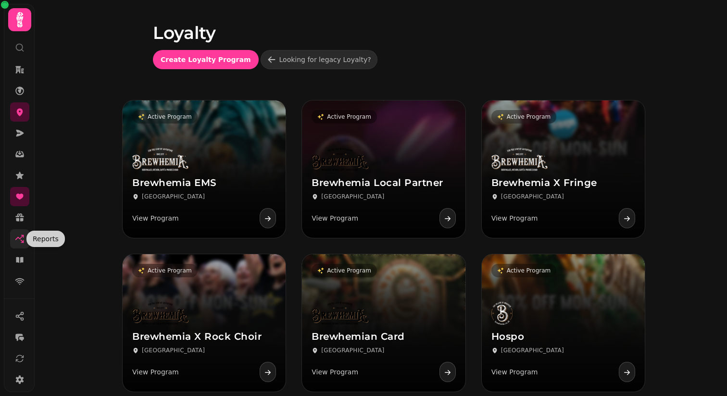
click at [21, 240] on icon at bounding box center [22, 241] width 2 height 2
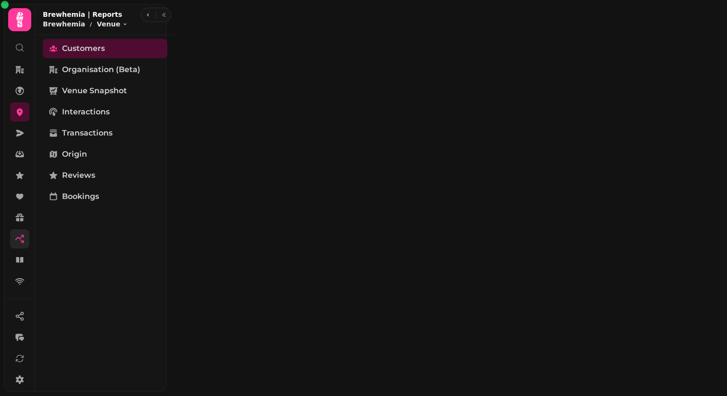
select select "**"
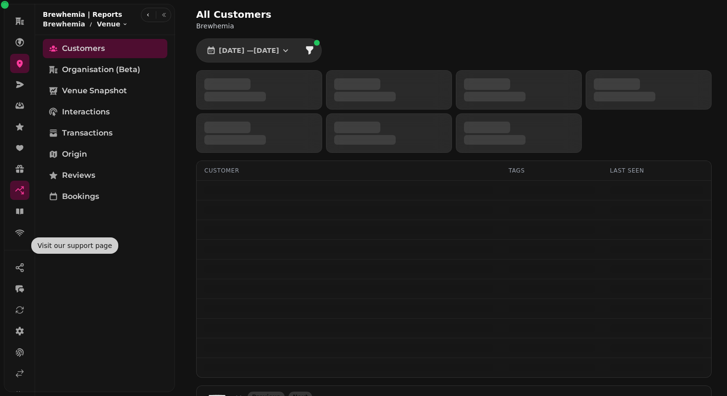
scroll to position [92, 0]
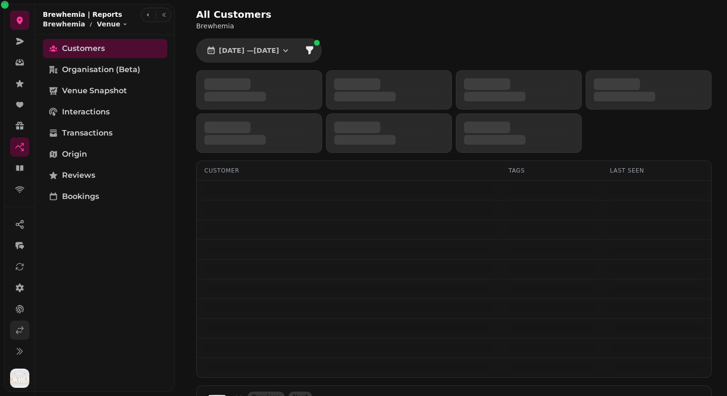
click at [17, 334] on icon at bounding box center [20, 330] width 10 height 10
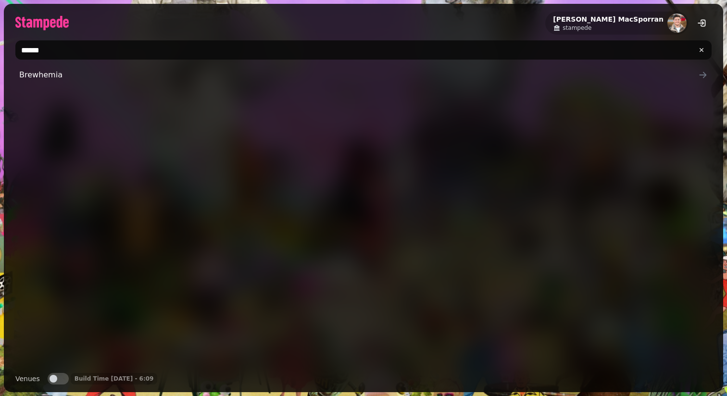
click at [55, 53] on input "******" at bounding box center [363, 49] width 696 height 19
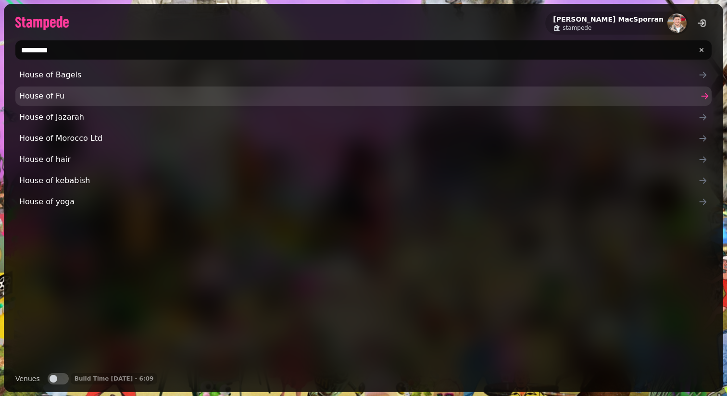
type input "********"
click at [50, 91] on span "House of Fu" at bounding box center [358, 96] width 679 height 12
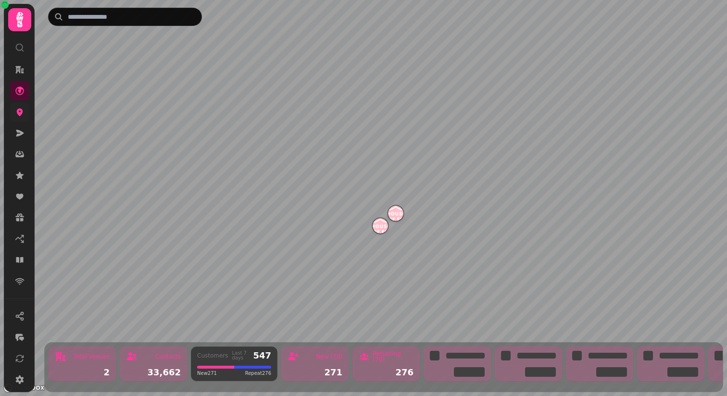
click at [26, 111] on link at bounding box center [19, 111] width 19 height 19
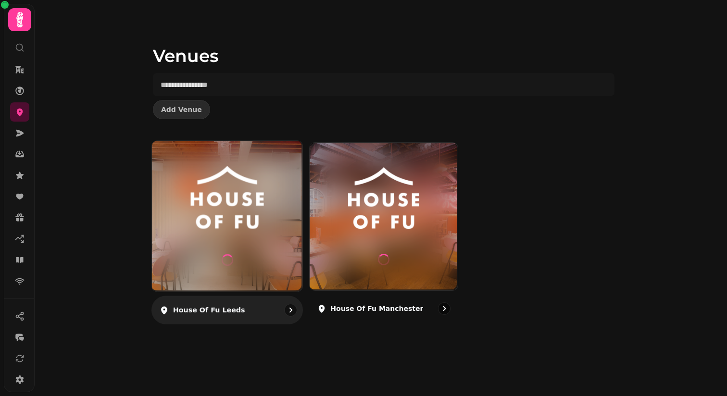
click at [262, 229] on div at bounding box center [227, 216] width 150 height 150
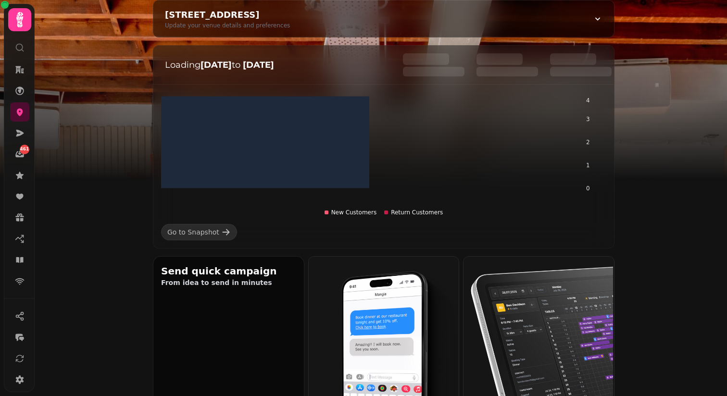
scroll to position [103, 0]
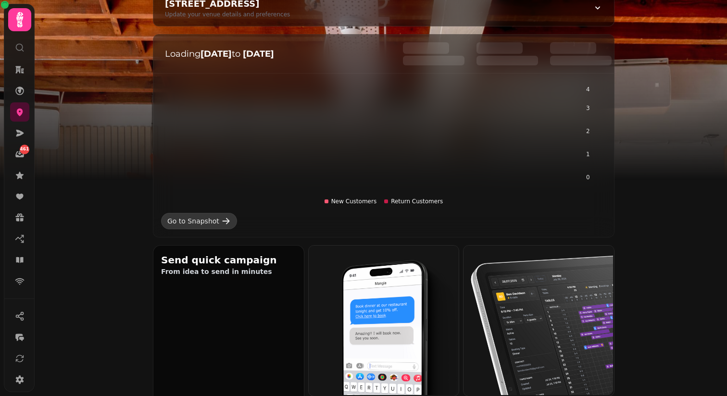
click at [198, 222] on div "Go to Snapshot" at bounding box center [193, 221] width 52 height 10
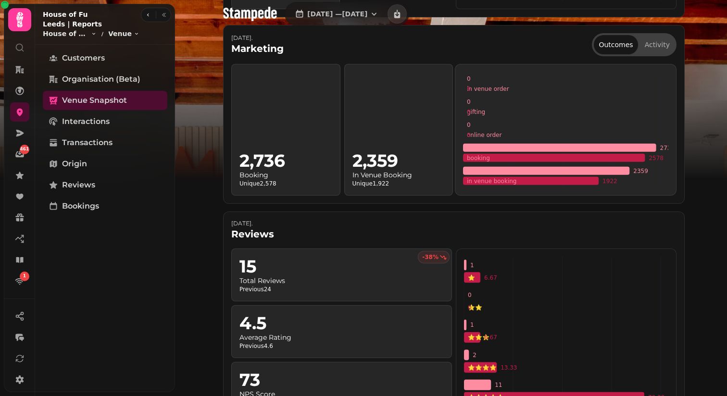
scroll to position [576, 0]
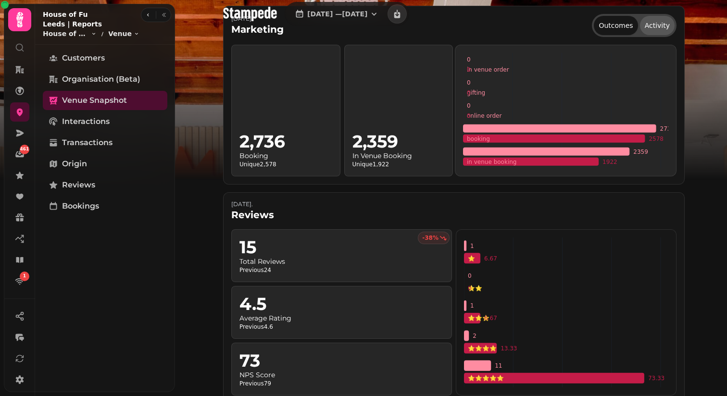
click at [660, 30] on button "Activity" at bounding box center [657, 25] width 35 height 19
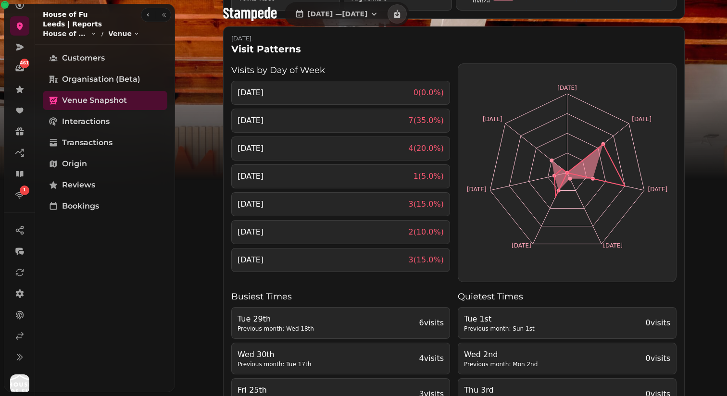
scroll to position [92, 0]
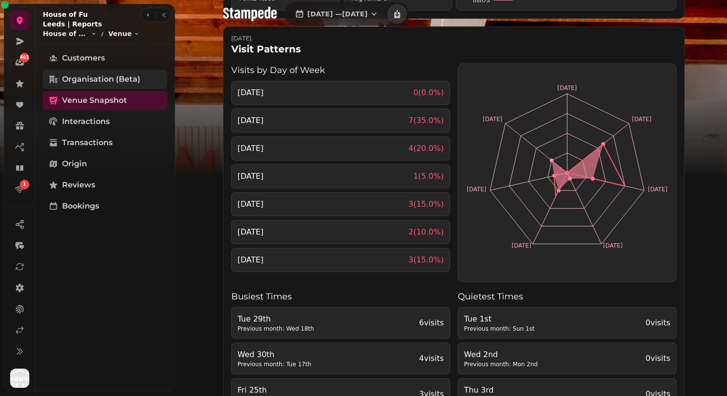
click at [80, 74] on span "Organisation (beta)" at bounding box center [101, 80] width 78 height 12
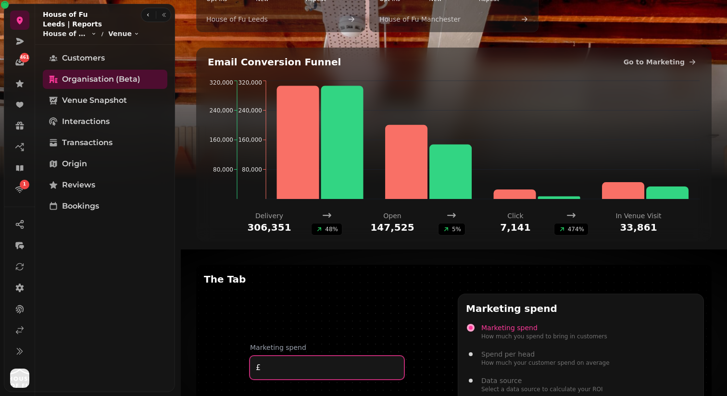
scroll to position [377, 0]
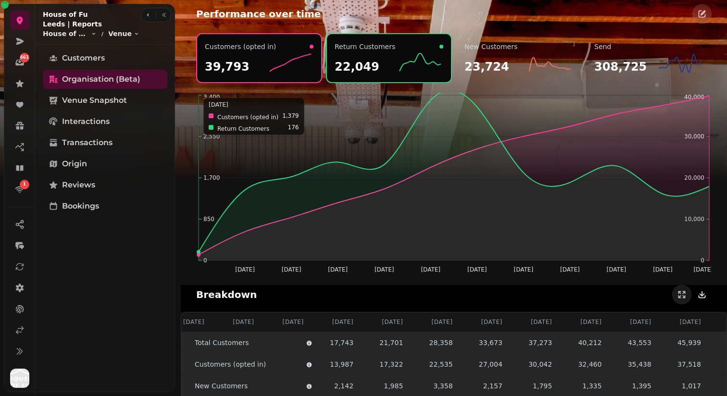
scroll to position [1040, 0]
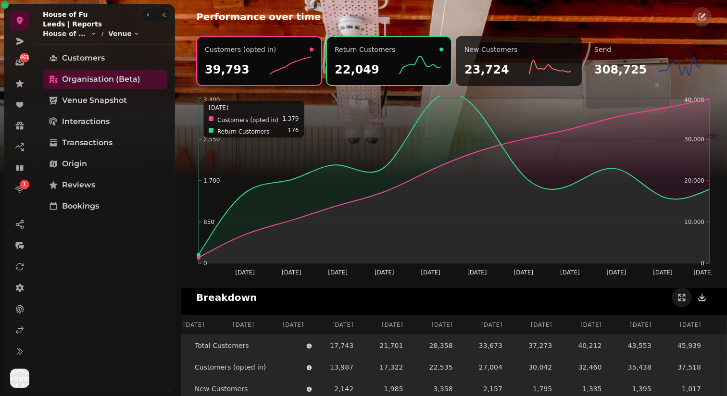
click at [527, 64] on icon at bounding box center [550, 65] width 46 height 23
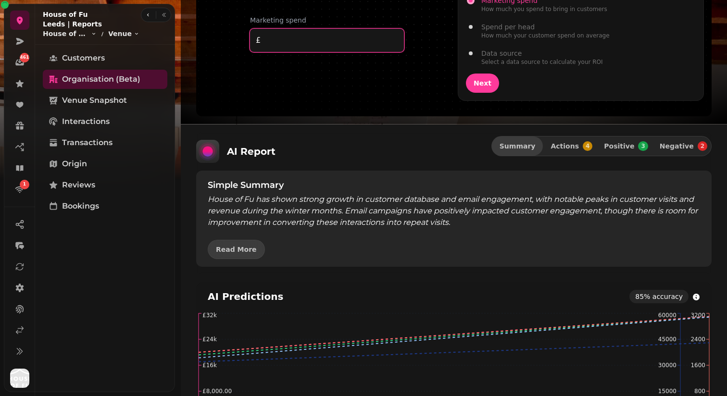
scroll to position [805, 0]
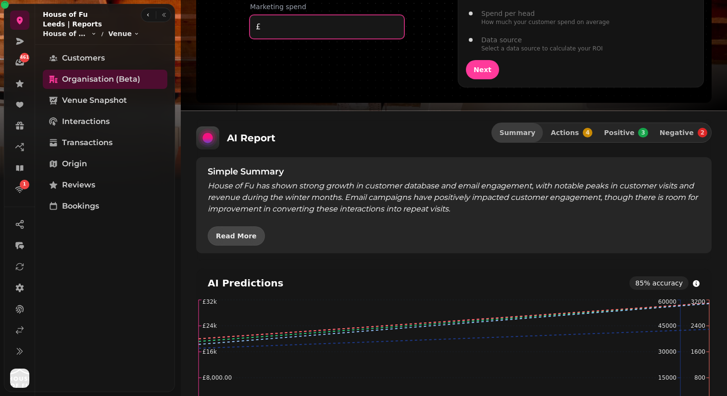
click at [233, 237] on span "Read More" at bounding box center [236, 236] width 41 height 7
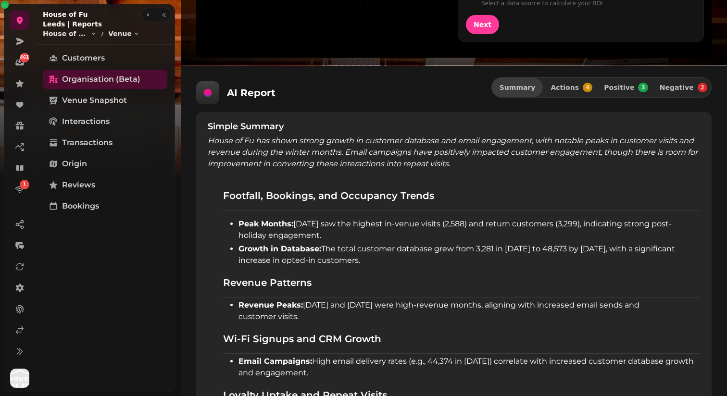
scroll to position [854, 0]
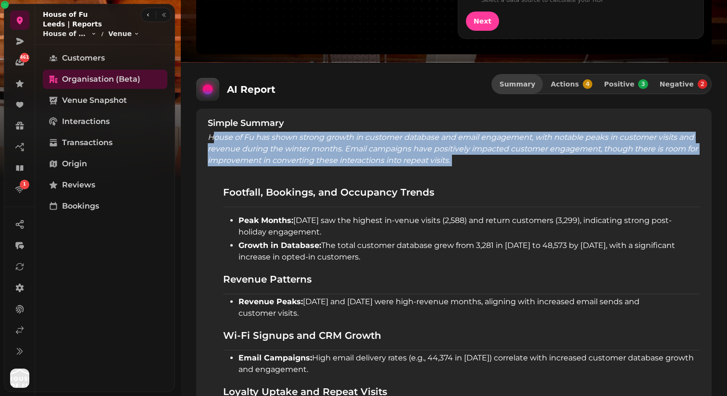
drag, startPoint x: 211, startPoint y: 135, endPoint x: 446, endPoint y: 176, distance: 238.1
click at [446, 176] on div "Simple Summary House of Fu has shown strong growth in customer database and ema…" at bounding box center [453, 340] width 515 height 462
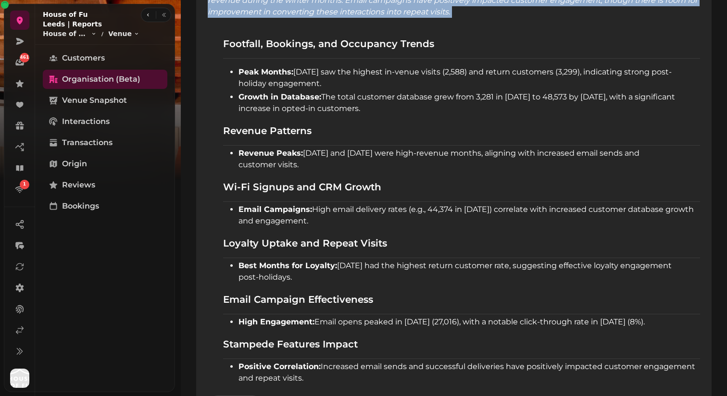
scroll to position [1003, 0]
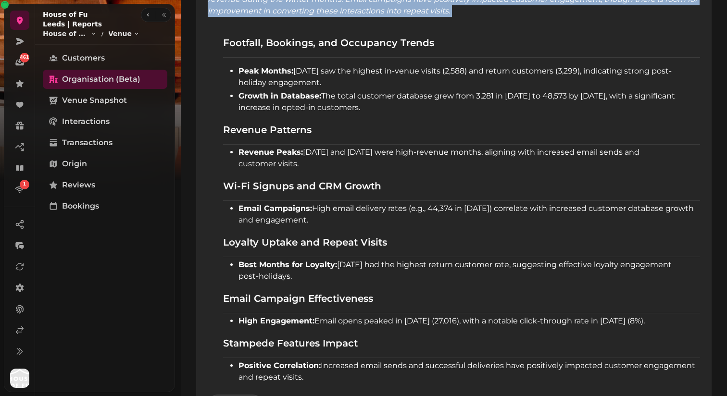
drag, startPoint x: 243, startPoint y: 220, endPoint x: 312, endPoint y: 220, distance: 68.7
click at [312, 220] on span "Email Campaigns: High email delivery rates (e.g., 44,374 in January 2025) corre…" at bounding box center [465, 214] width 455 height 21
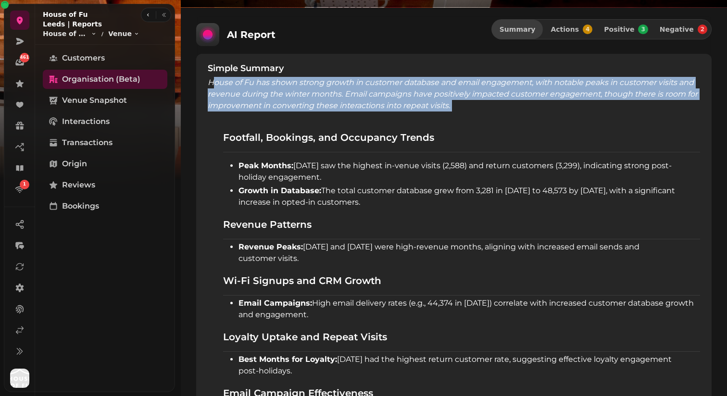
scroll to position [804, 0]
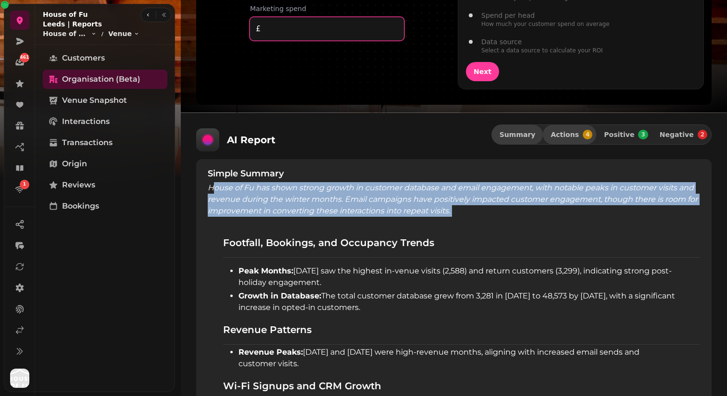
click at [579, 143] on button "Actions 4" at bounding box center [569, 134] width 53 height 19
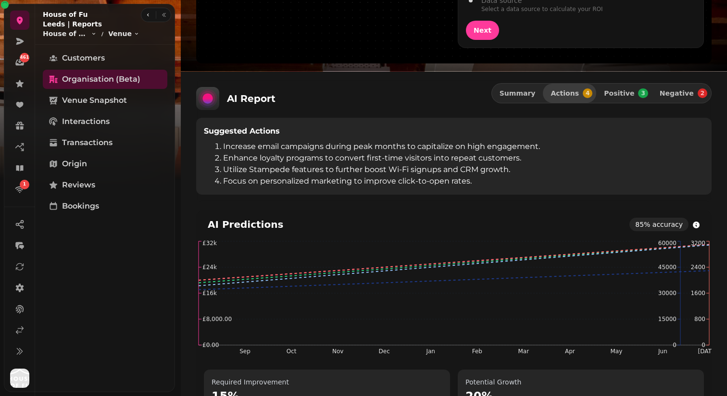
scroll to position [844, 0]
click at [628, 93] on span "Positive" at bounding box center [619, 93] width 30 height 7
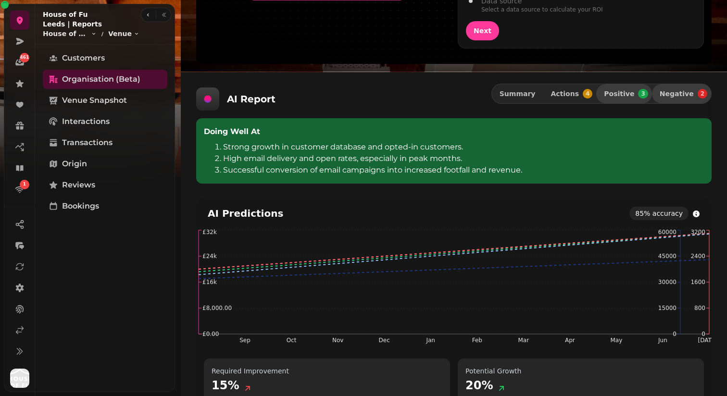
click at [675, 96] on span "Negative" at bounding box center [676, 93] width 34 height 7
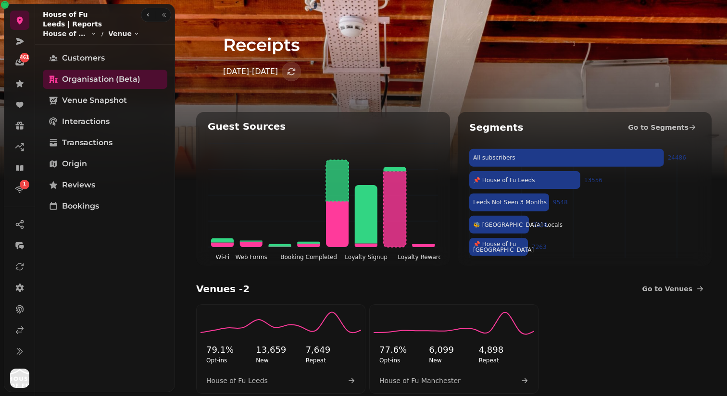
scroll to position [18, 0]
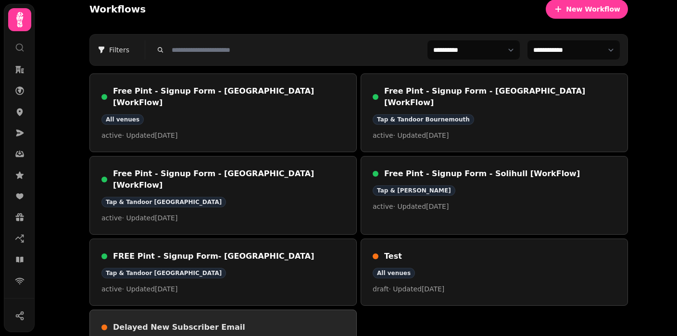
scroll to position [12, 0]
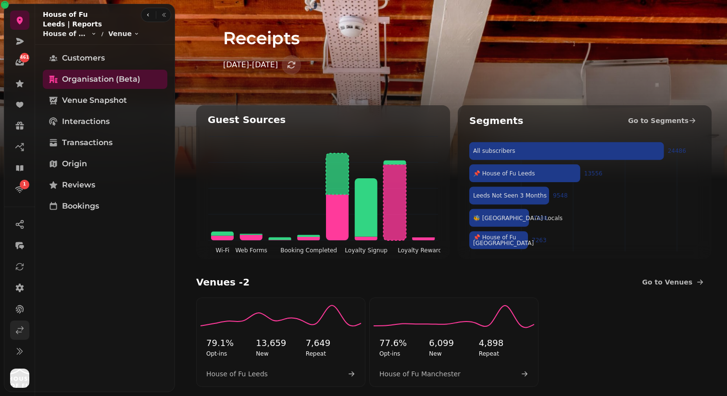
click at [24, 333] on icon at bounding box center [20, 330] width 10 height 10
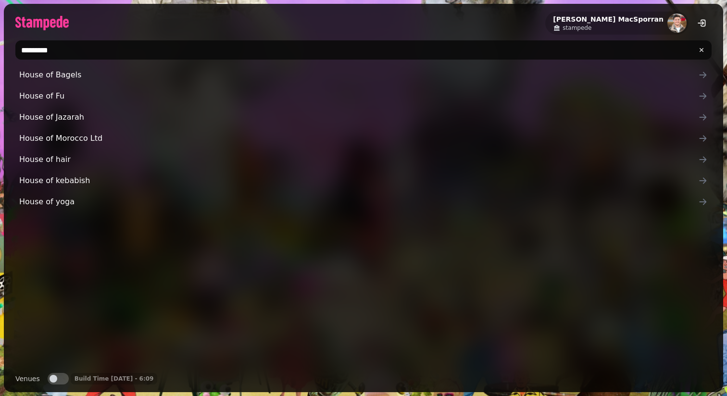
click at [89, 45] on input "********" at bounding box center [363, 49] width 696 height 19
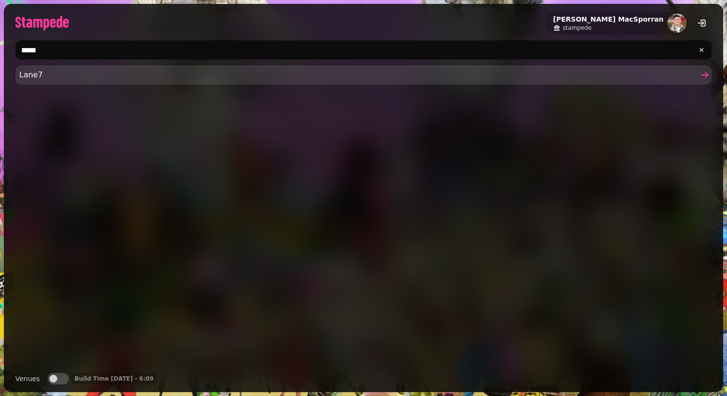
type input "*****"
click at [38, 82] on link "Lane7" at bounding box center [363, 74] width 696 height 19
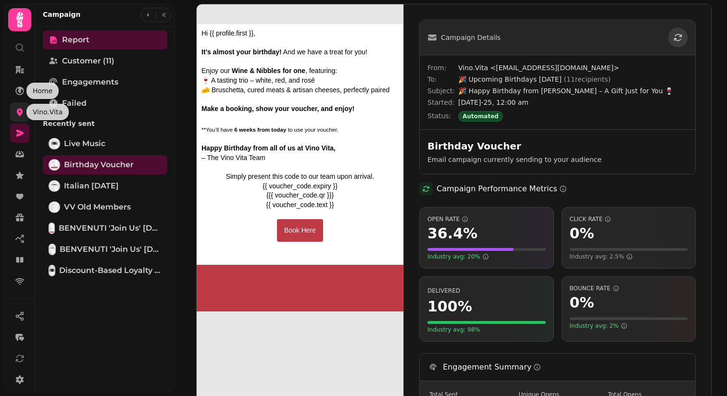
click at [17, 117] on link at bounding box center [19, 111] width 19 height 19
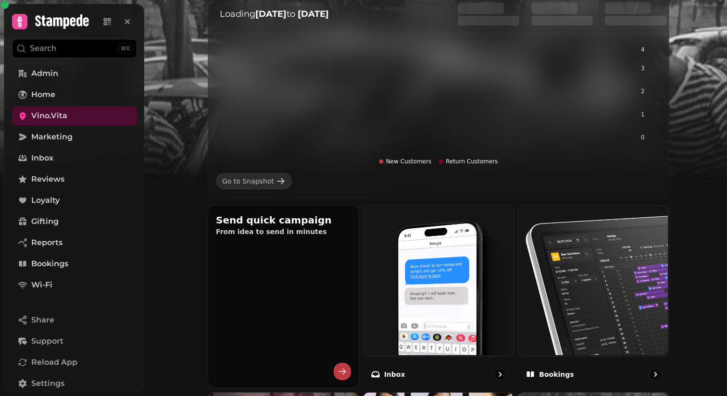
scroll to position [347, 0]
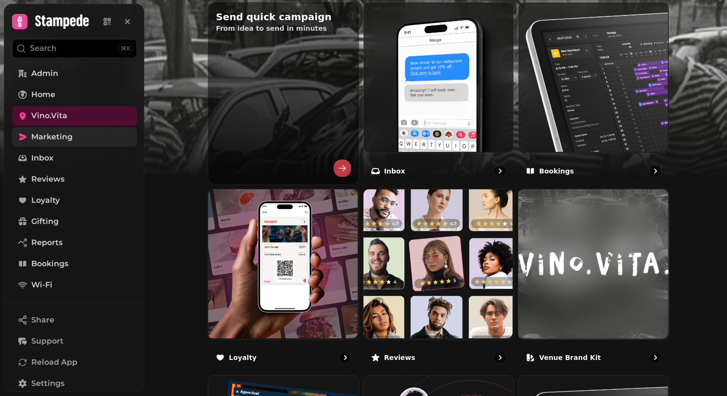
click at [71, 132] on span "Marketing" at bounding box center [51, 137] width 41 height 12
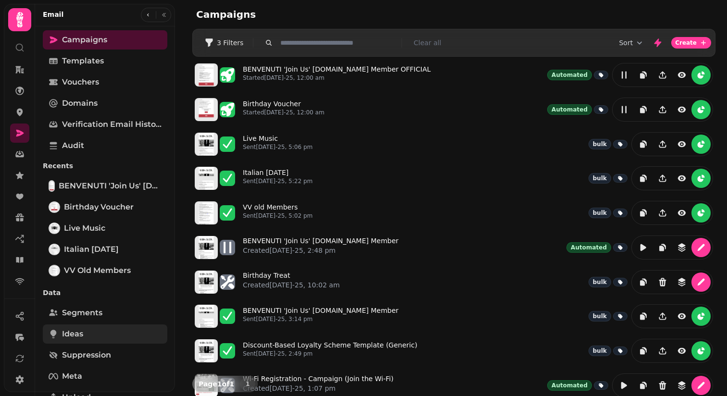
scroll to position [55, 0]
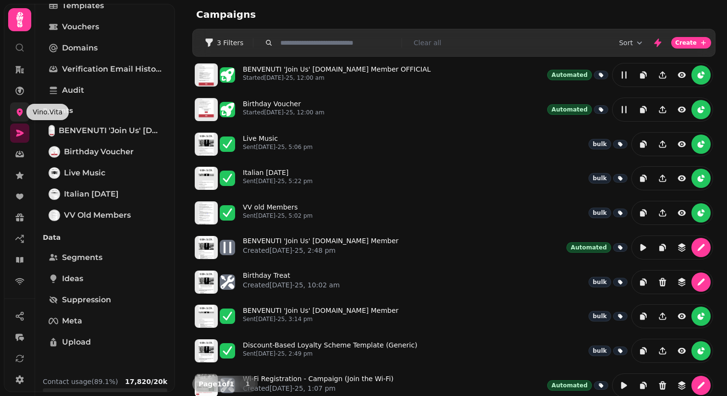
click at [20, 112] on icon at bounding box center [20, 113] width 6 height 8
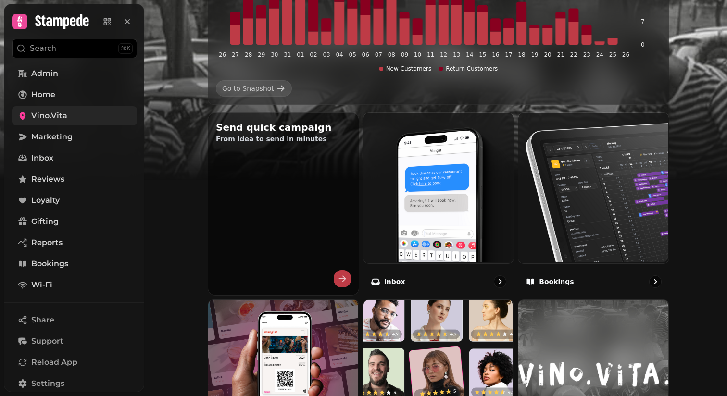
scroll to position [113, 0]
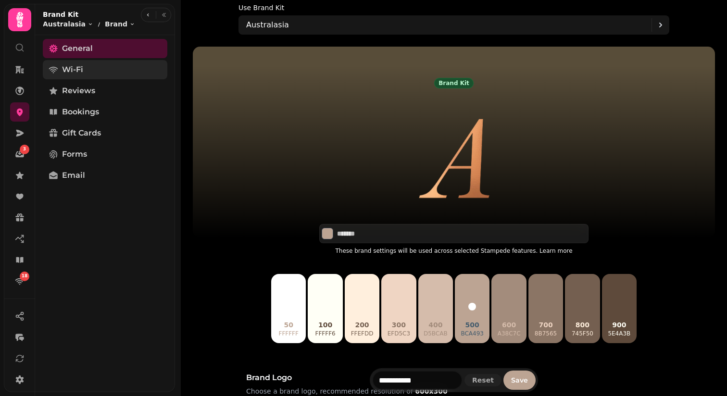
click at [124, 74] on link "Wi-Fi" at bounding box center [105, 69] width 124 height 19
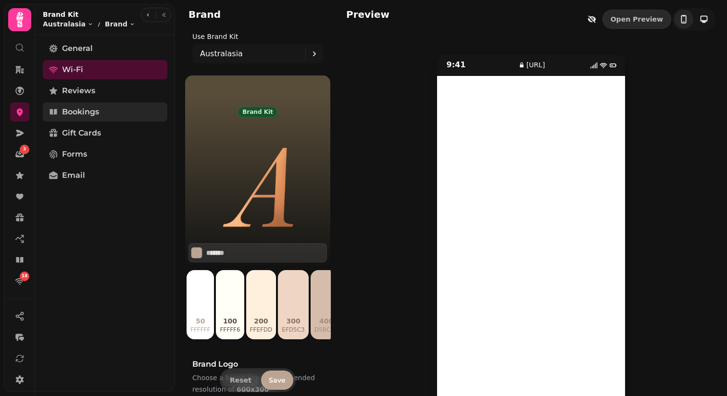
click at [126, 113] on link "Bookings" at bounding box center [105, 111] width 124 height 19
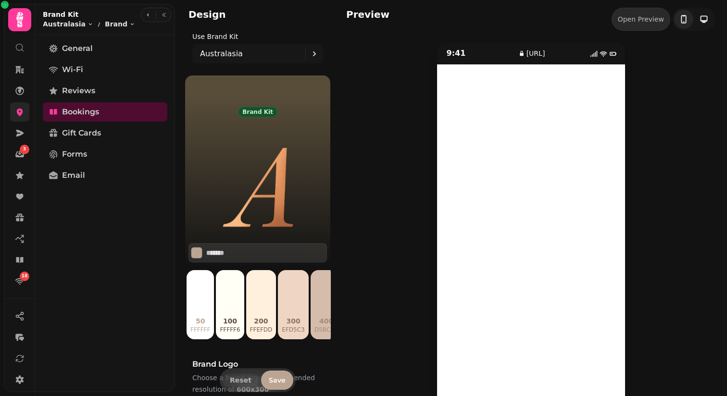
click at [14, 108] on link at bounding box center [19, 111] width 19 height 19
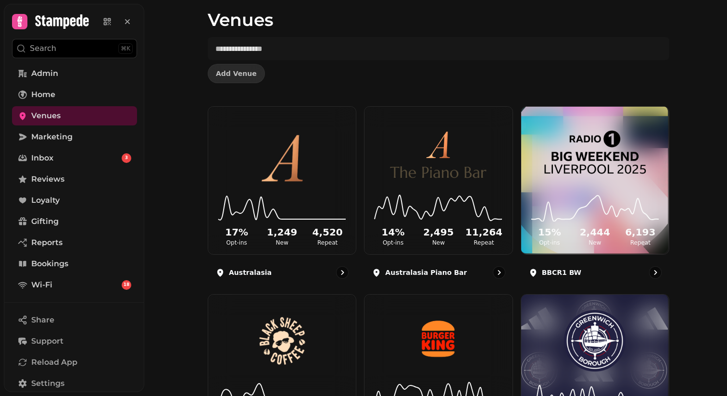
scroll to position [36, 0]
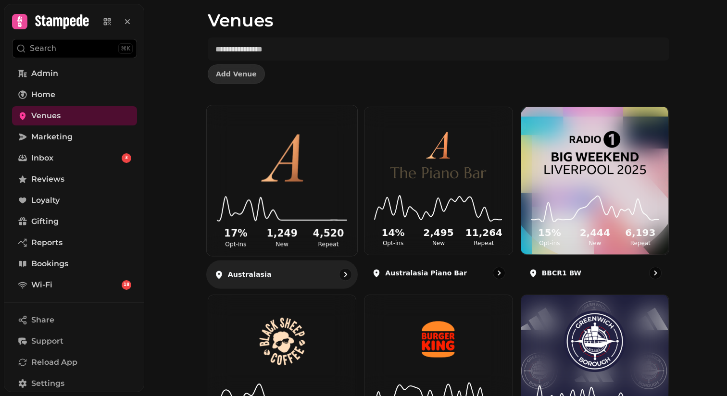
click at [289, 167] on img at bounding box center [281, 152] width 113 height 63
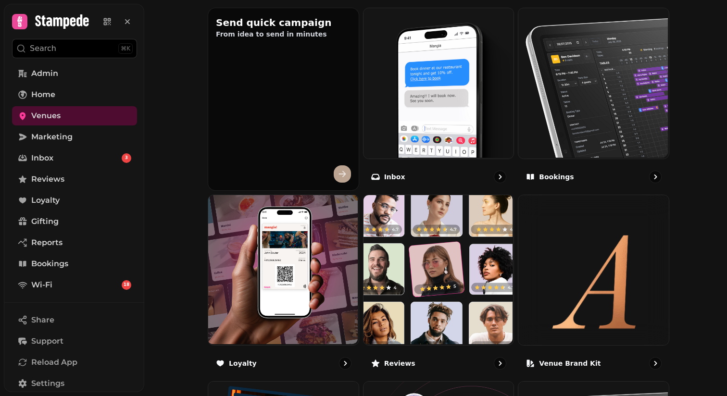
scroll to position [457, 0]
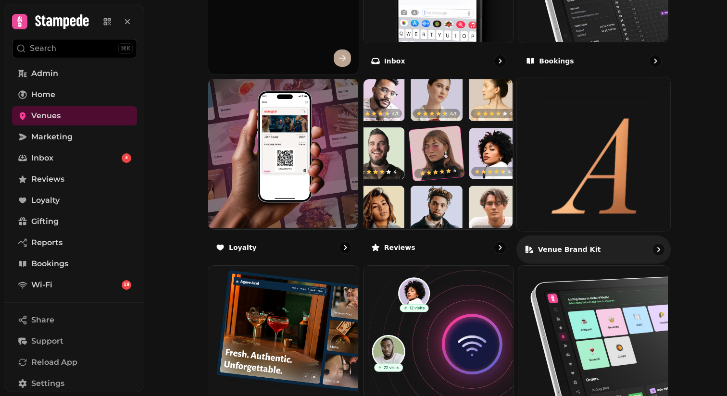
click at [602, 180] on img at bounding box center [593, 153] width 153 height 153
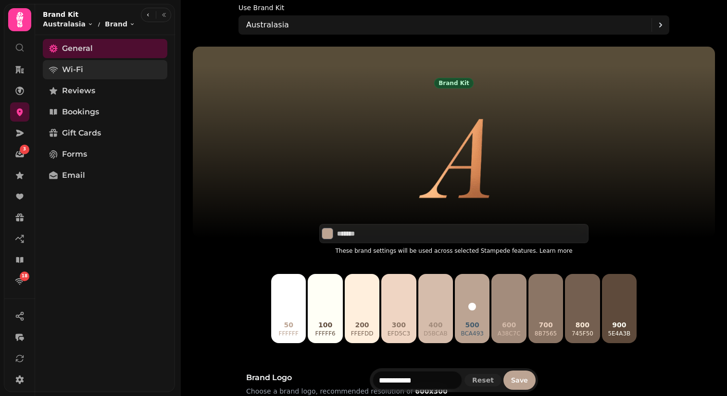
click at [90, 66] on link "Wi-Fi" at bounding box center [105, 69] width 124 height 19
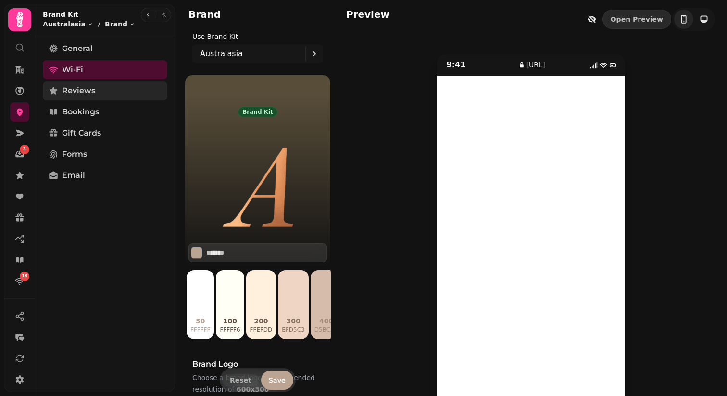
click at [94, 89] on span "Reviews" at bounding box center [78, 91] width 33 height 12
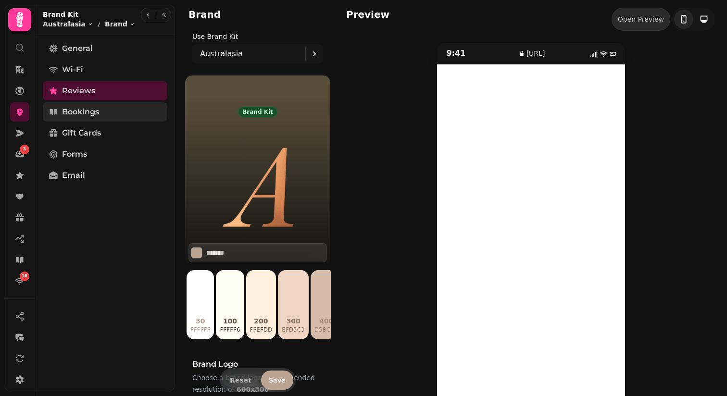
click at [81, 112] on span "Bookings" at bounding box center [80, 112] width 37 height 12
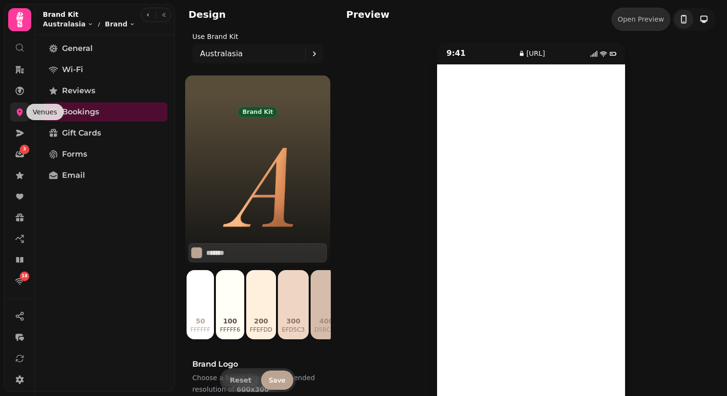
click at [17, 114] on icon at bounding box center [20, 112] width 10 height 10
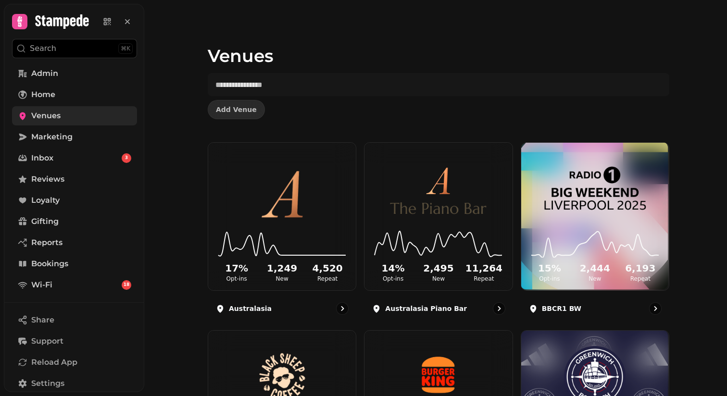
click at [451, 119] on div "Venues Add Venue" at bounding box center [438, 71] width 492 height 142
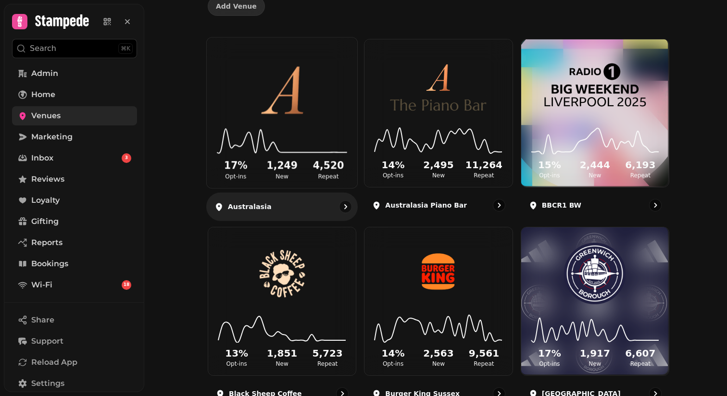
scroll to position [248, 0]
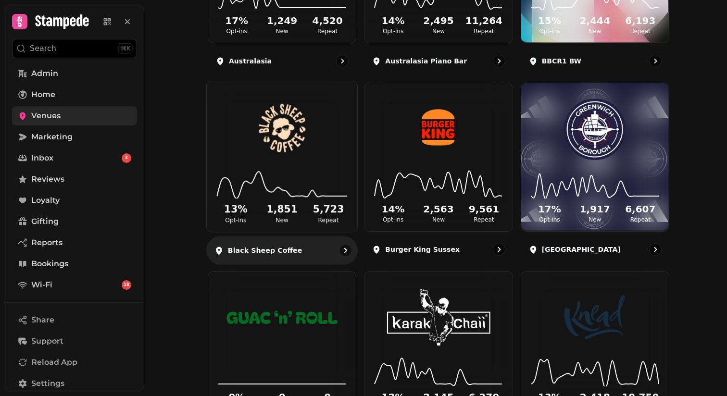
click at [297, 141] on img at bounding box center [281, 128] width 113 height 63
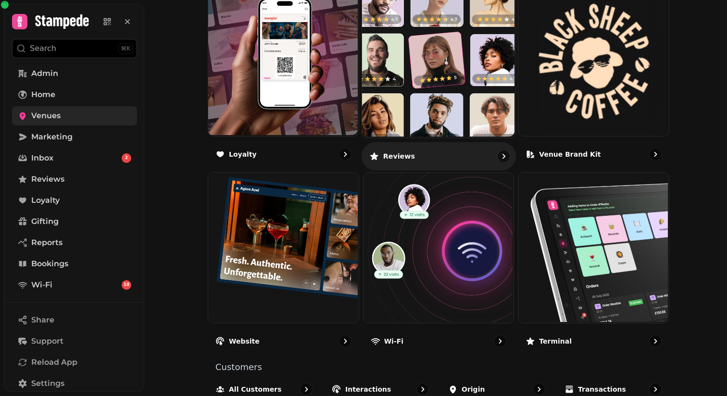
scroll to position [560, 0]
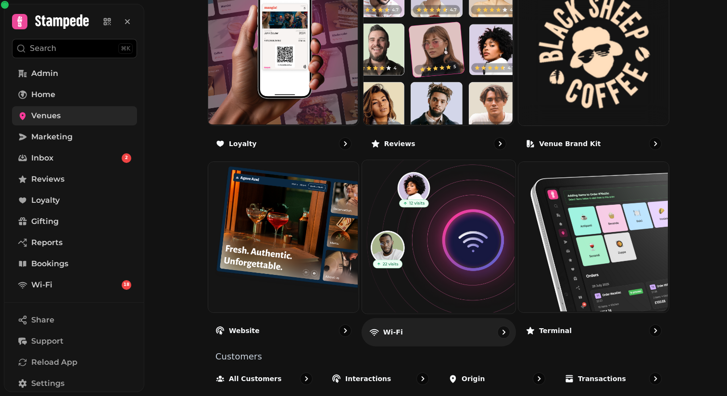
click at [454, 247] on img at bounding box center [436, 236] width 153 height 153
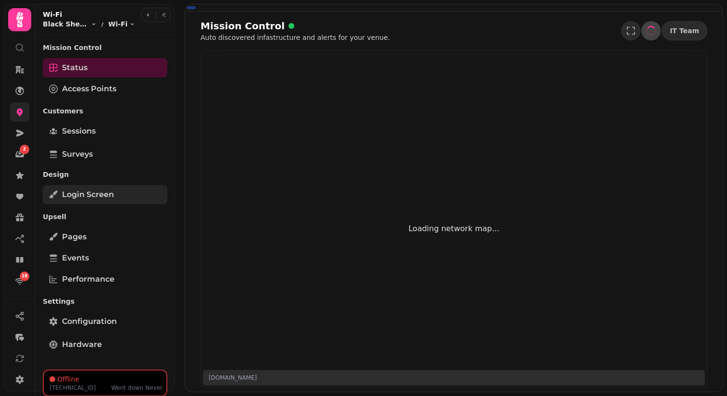
click at [102, 194] on span "Login screen" at bounding box center [88, 195] width 52 height 12
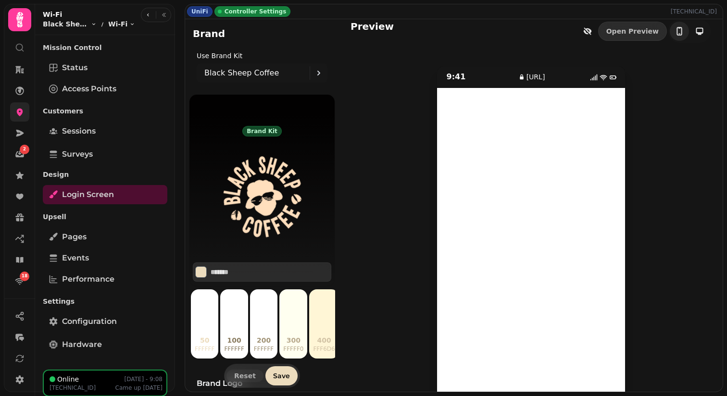
scroll to position [6, 0]
click at [592, 36] on icon "button" at bounding box center [587, 32] width 10 height 10
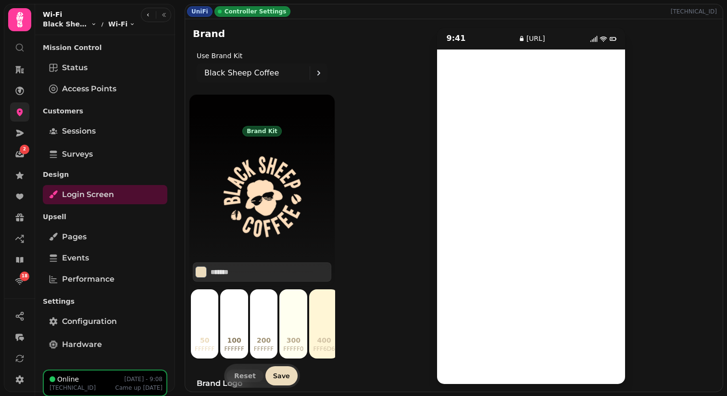
scroll to position [46, 0]
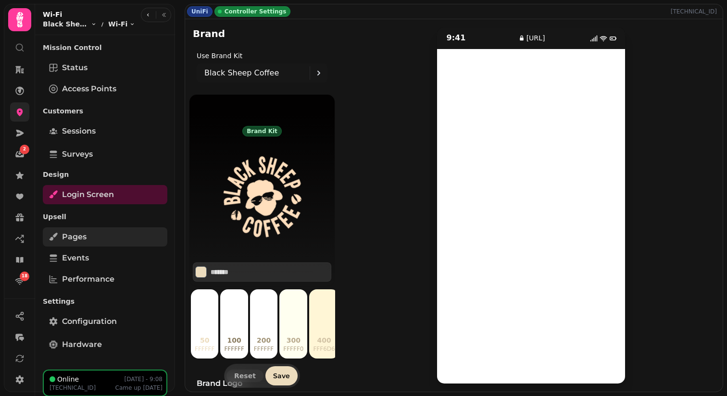
click at [97, 236] on link "Pages" at bounding box center [105, 236] width 124 height 19
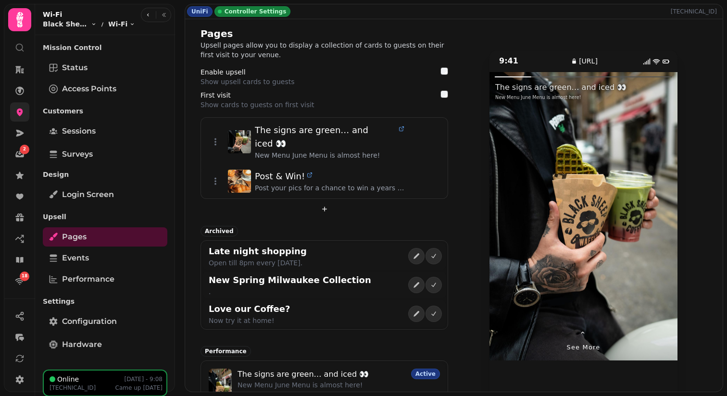
click at [655, 218] on div at bounding box center [630, 216] width 94 height 288
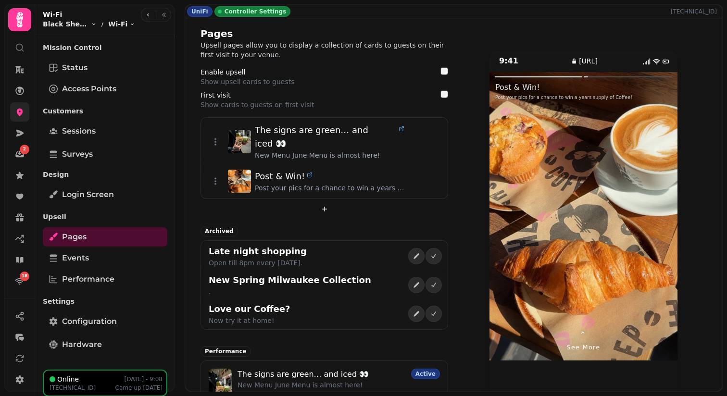
click at [655, 218] on div at bounding box center [630, 216] width 94 height 288
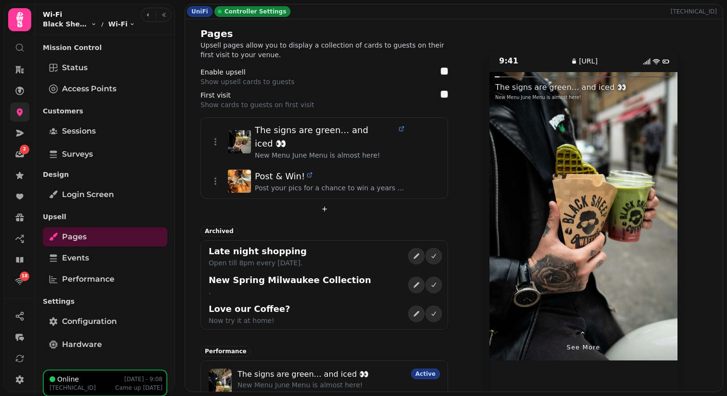
click at [655, 219] on div at bounding box center [630, 216] width 94 height 288
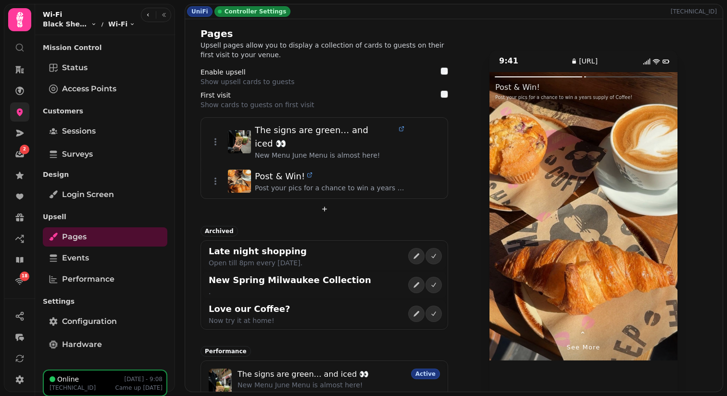
click at [655, 219] on div at bounding box center [630, 216] width 94 height 288
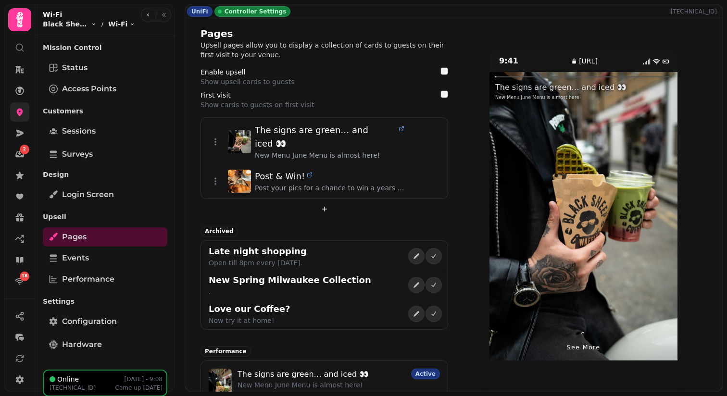
click at [655, 219] on div at bounding box center [630, 216] width 94 height 288
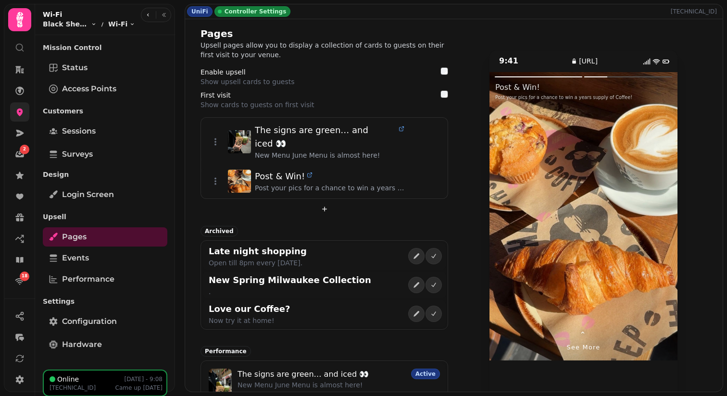
click at [655, 220] on div at bounding box center [630, 216] width 94 height 288
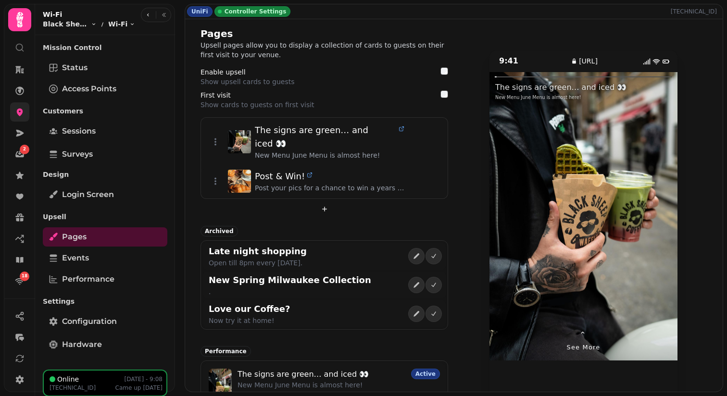
click at [655, 220] on div at bounding box center [630, 216] width 94 height 288
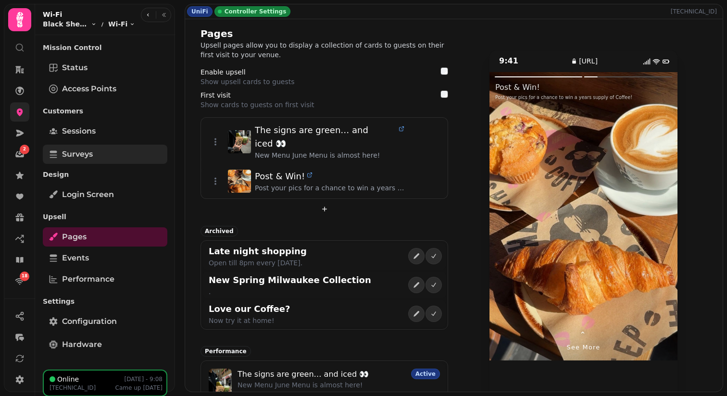
click at [124, 154] on link "Surveys" at bounding box center [105, 154] width 124 height 19
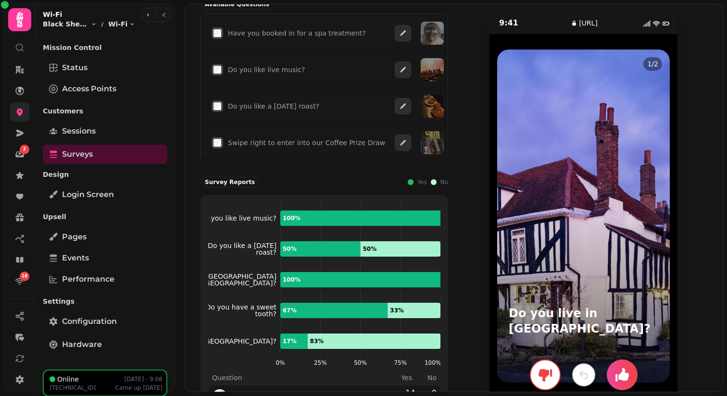
scroll to position [171, 0]
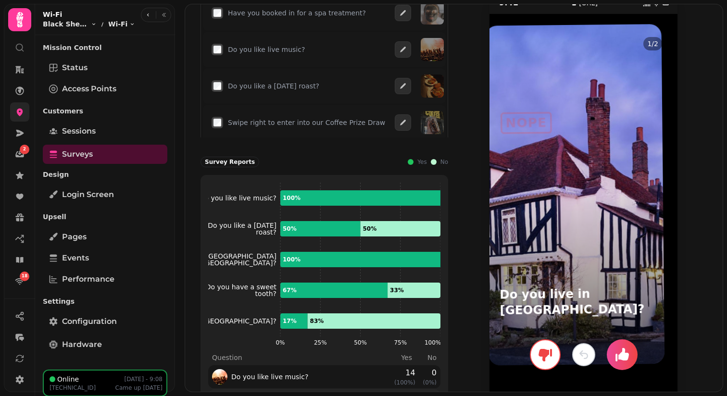
drag, startPoint x: 600, startPoint y: 253, endPoint x: 588, endPoint y: 251, distance: 12.1
click at [588, 251] on div at bounding box center [574, 194] width 179 height 341
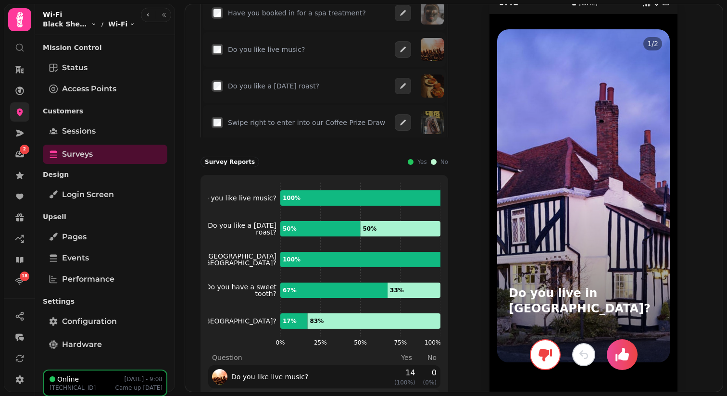
click at [630, 354] on button "button" at bounding box center [621, 354] width 31 height 31
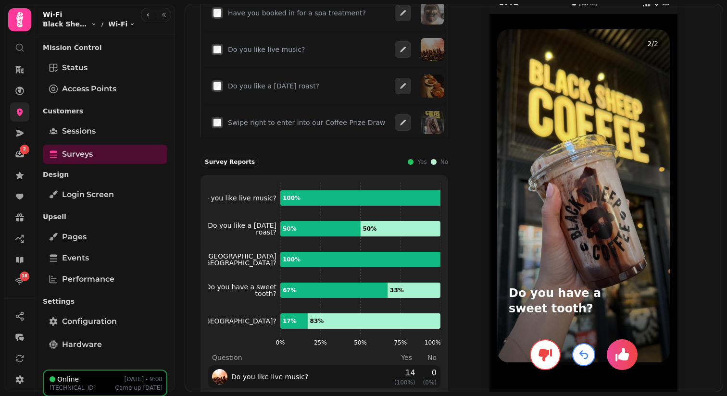
click at [619, 352] on icon "button" at bounding box center [621, 354] width 15 height 15
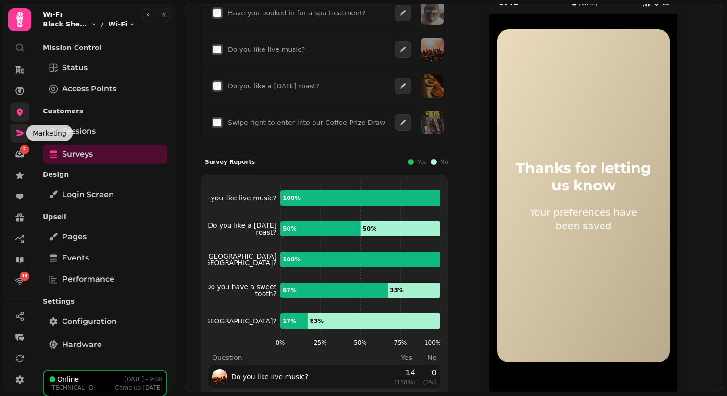
click at [18, 137] on icon at bounding box center [20, 133] width 10 height 10
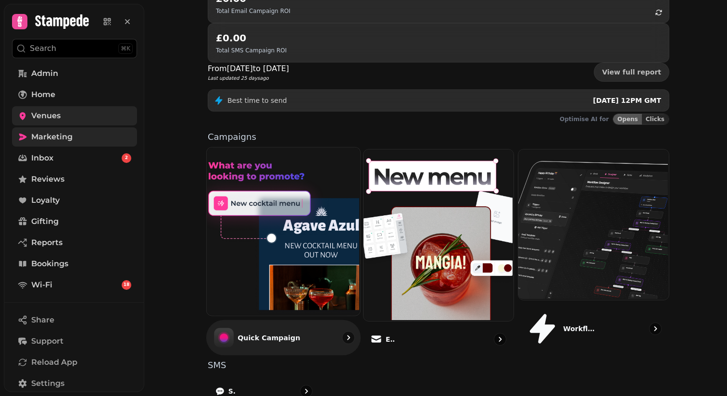
scroll to position [177, 0]
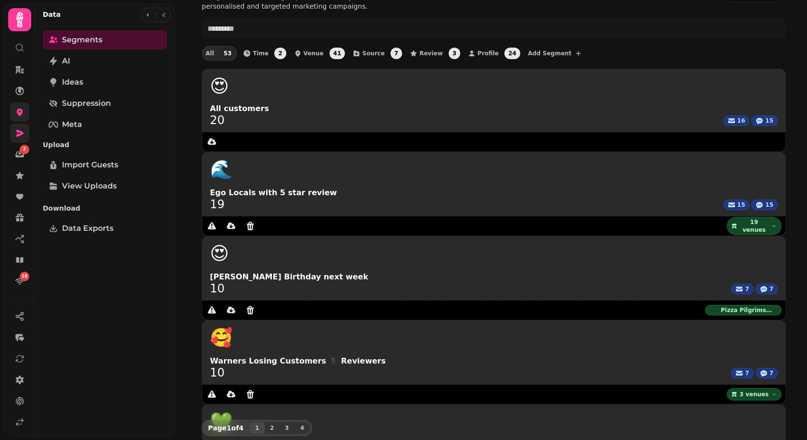
scroll to position [29, 0]
click at [113, 60] on link "AI" at bounding box center [105, 60] width 124 height 19
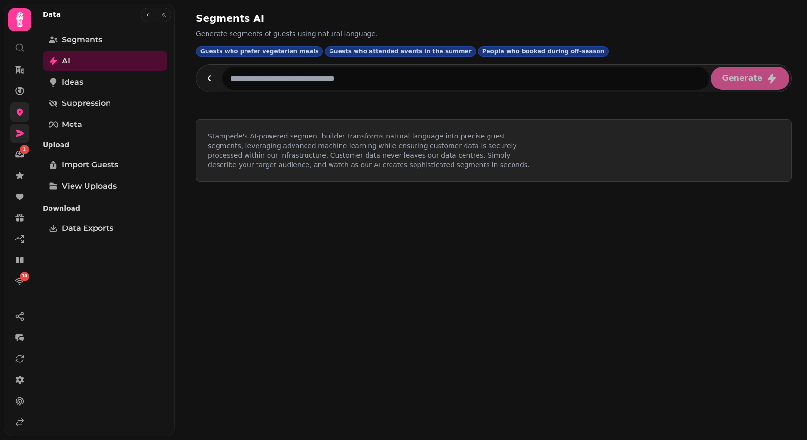
click at [256, 85] on input "text" at bounding box center [466, 78] width 487 height 23
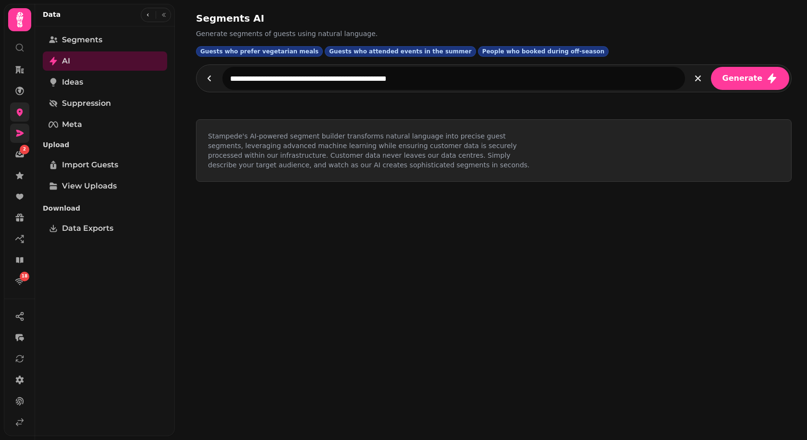
type input "**********"
click at [711, 67] on button "Generate" at bounding box center [750, 78] width 78 height 23
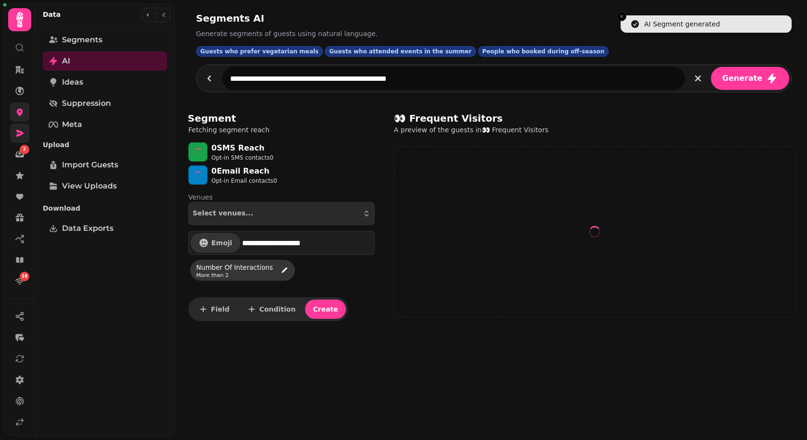
select select "**"
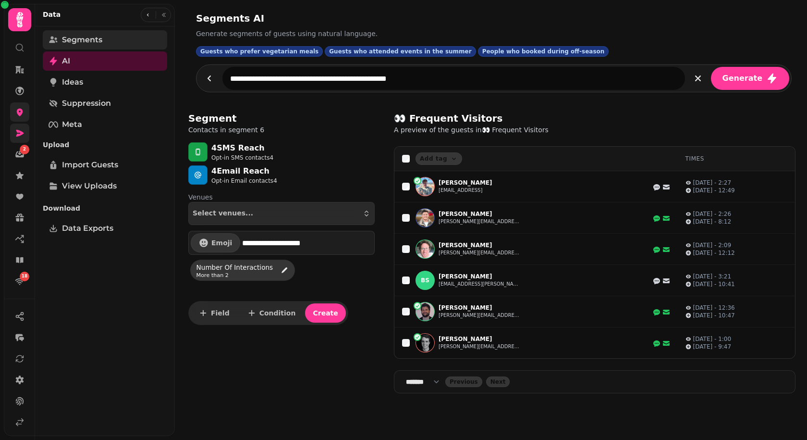
click at [111, 46] on link "Segments" at bounding box center [105, 39] width 124 height 19
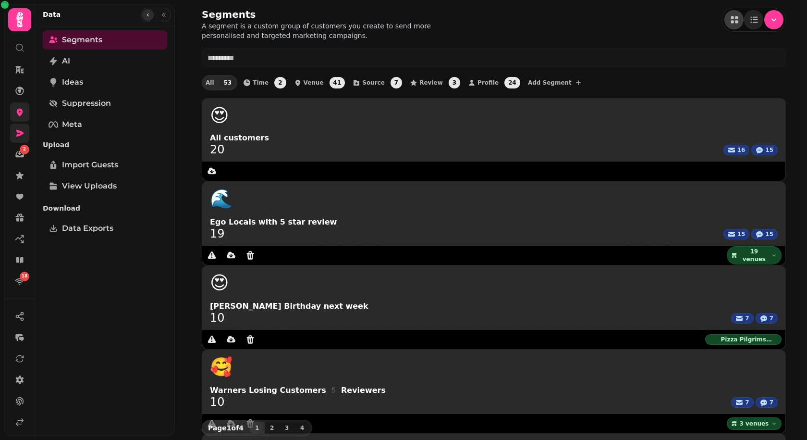
click at [149, 15] on icon "button" at bounding box center [148, 15] width 6 height 6
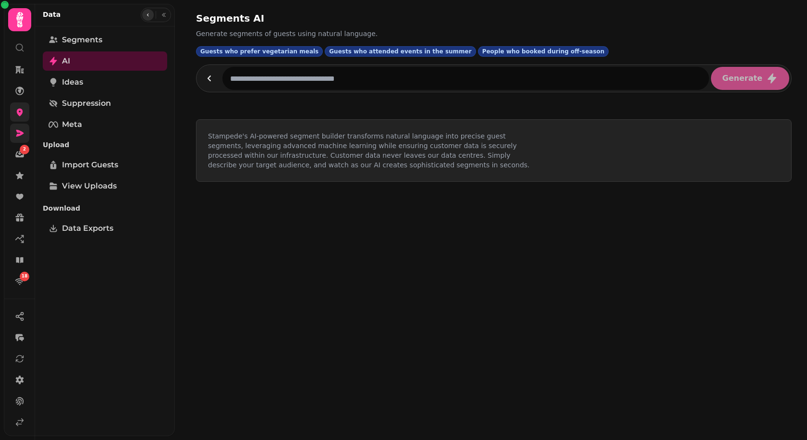
click at [149, 15] on icon "button" at bounding box center [148, 15] width 6 height 6
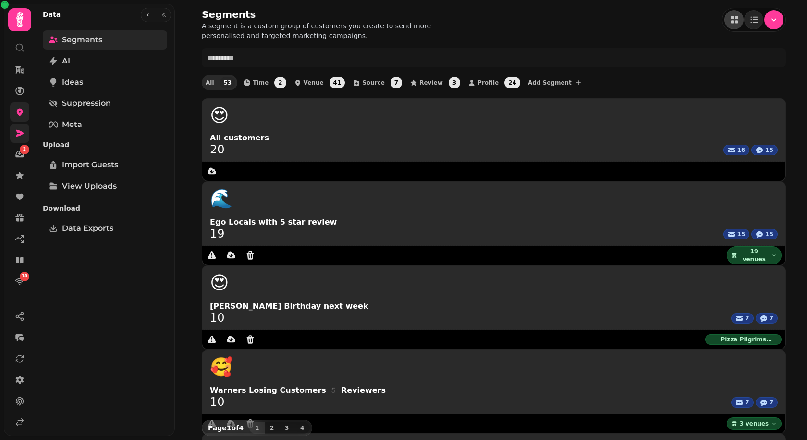
click at [124, 46] on link "Segments" at bounding box center [105, 39] width 124 height 19
click at [21, 136] on icon at bounding box center [20, 133] width 10 height 10
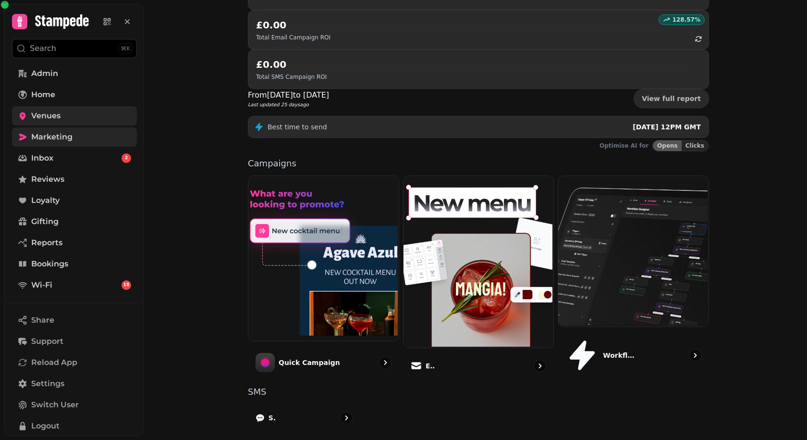
scroll to position [138, 0]
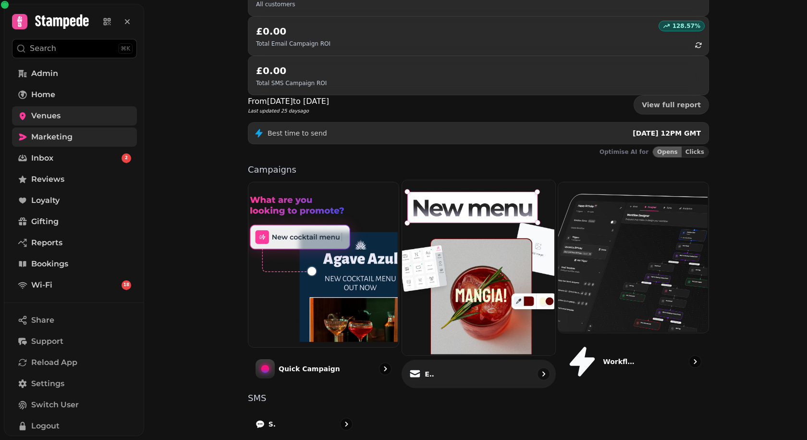
click at [474, 209] on img at bounding box center [477, 266] width 153 height 175
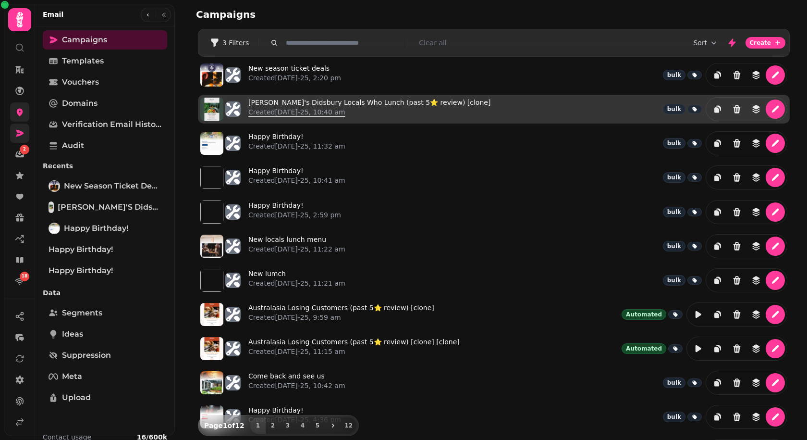
click at [291, 100] on link "Albert's Didsbury Locals Who Lunch (past 5⭐️ review) [clone] Created 26th Aug-2…" at bounding box center [369, 109] width 242 height 23
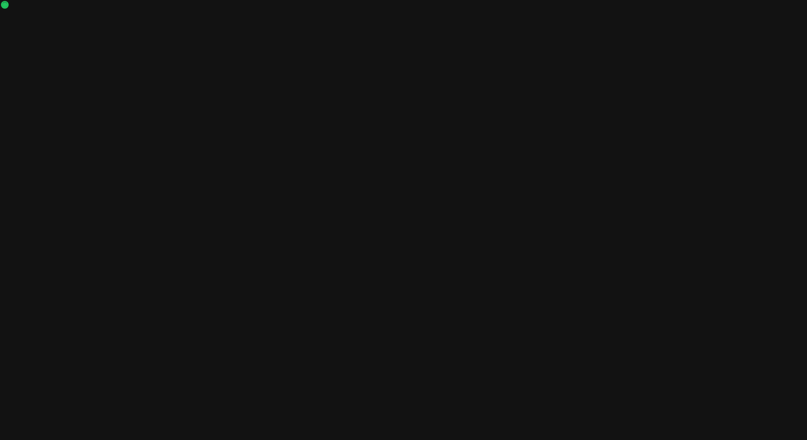
select select "**********"
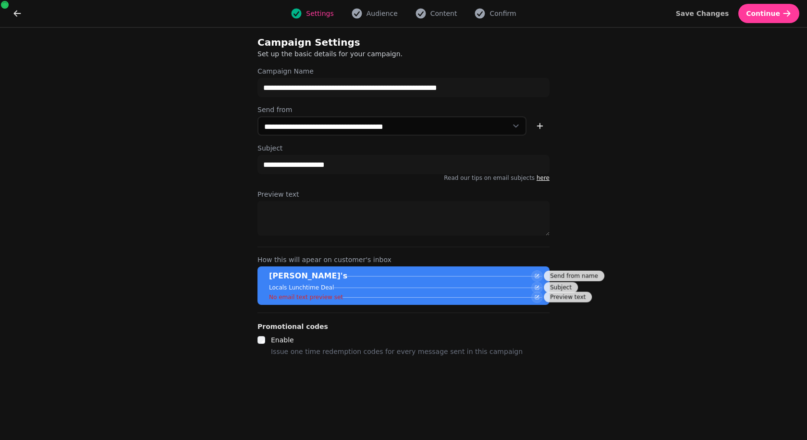
click at [445, 7] on div "Settings Audience Content Confirm" at bounding box center [404, 13] width 744 height 19
click at [445, 12] on span "Content" at bounding box center [444, 14] width 27 height 10
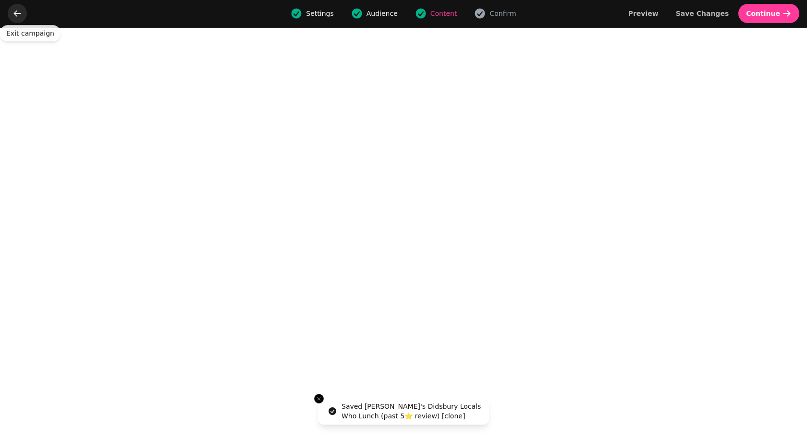
click at [14, 19] on button "go back" at bounding box center [17, 13] width 19 height 19
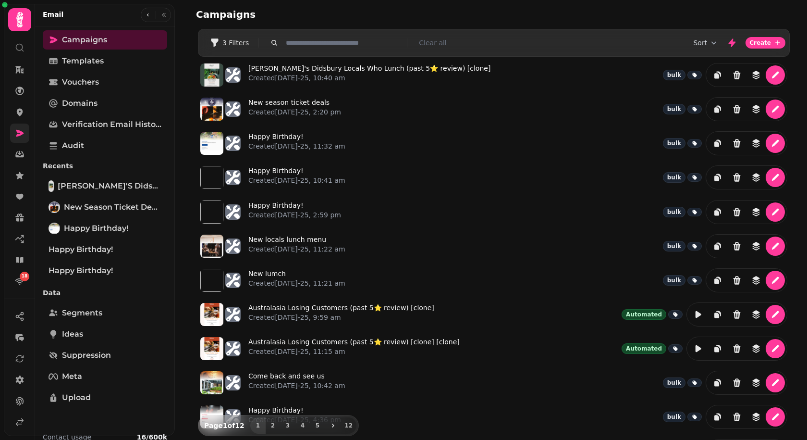
click at [26, 131] on link at bounding box center [19, 133] width 19 height 19
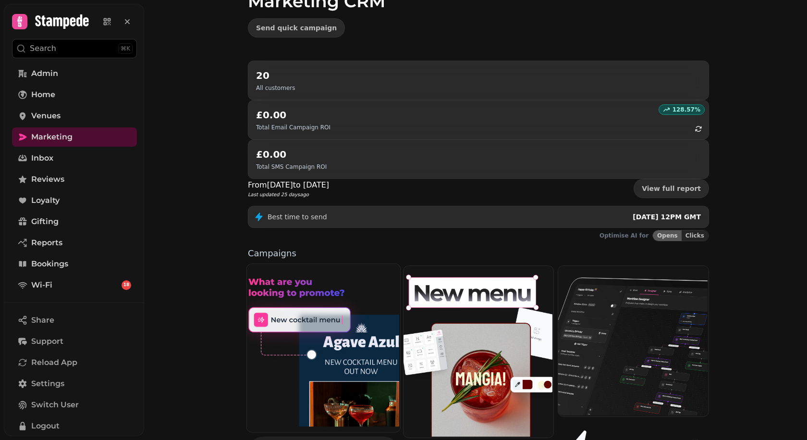
scroll to position [58, 0]
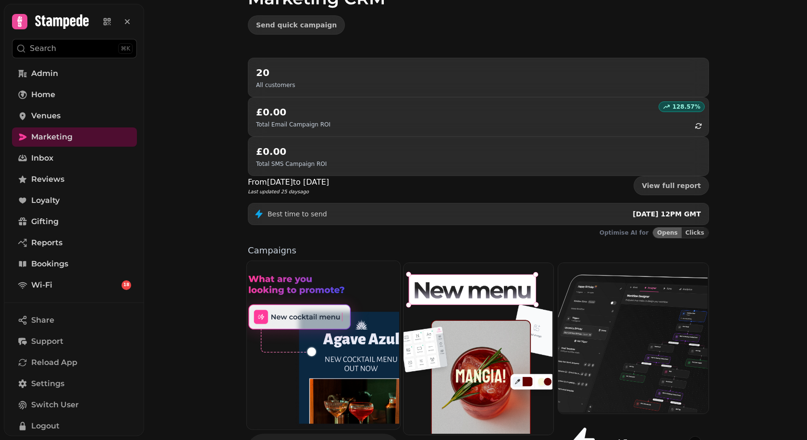
click at [309, 266] on img at bounding box center [322, 344] width 153 height 168
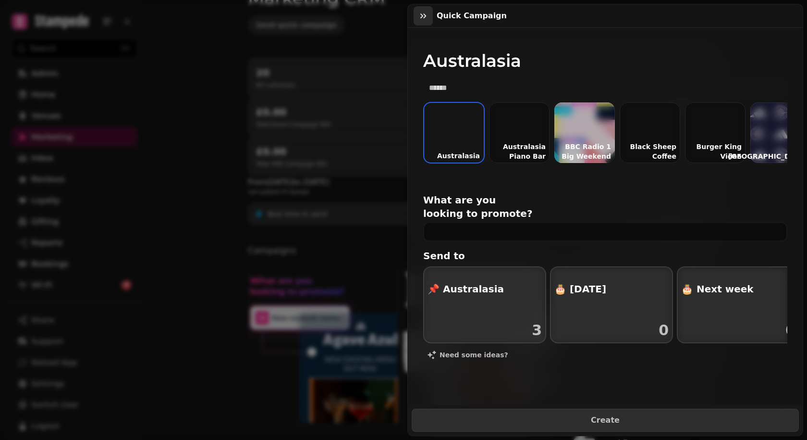
click at [422, 12] on icon "button" at bounding box center [424, 16] width 10 height 10
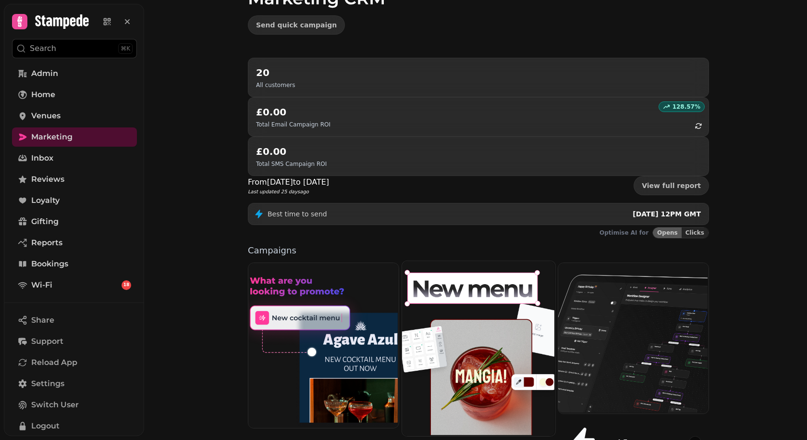
click at [473, 261] on img at bounding box center [477, 347] width 153 height 175
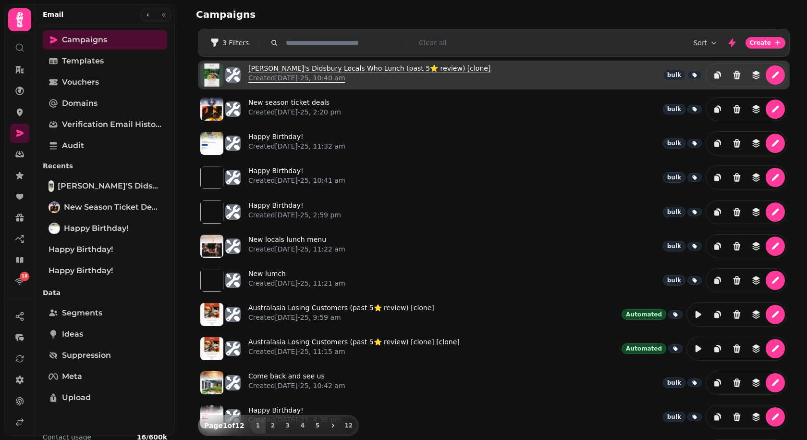
click at [293, 75] on p "Created 26th Aug-25, 10:40 am" at bounding box center [369, 78] width 242 height 10
select select "**********"
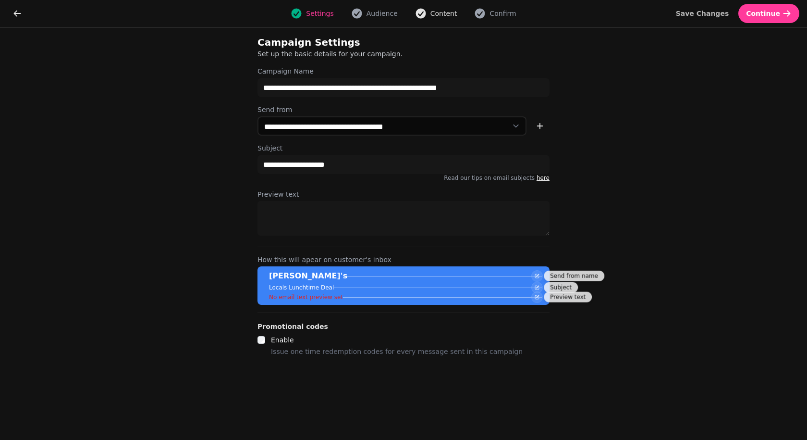
click at [447, 16] on span "Content" at bounding box center [444, 14] width 27 height 10
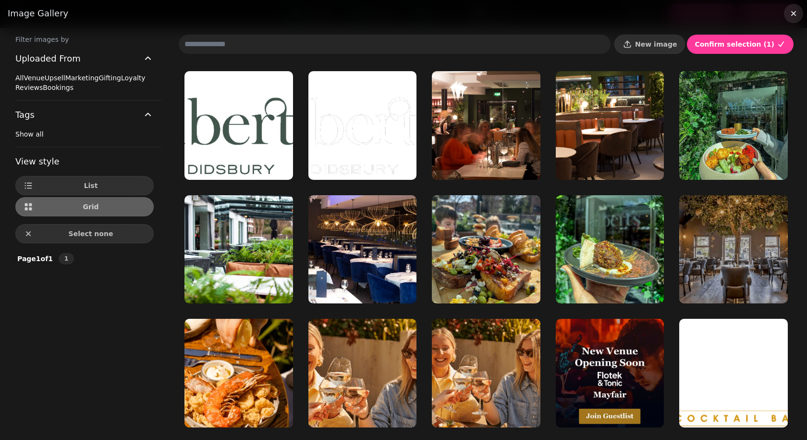
click at [726, 16] on icon "button" at bounding box center [794, 14] width 10 height 10
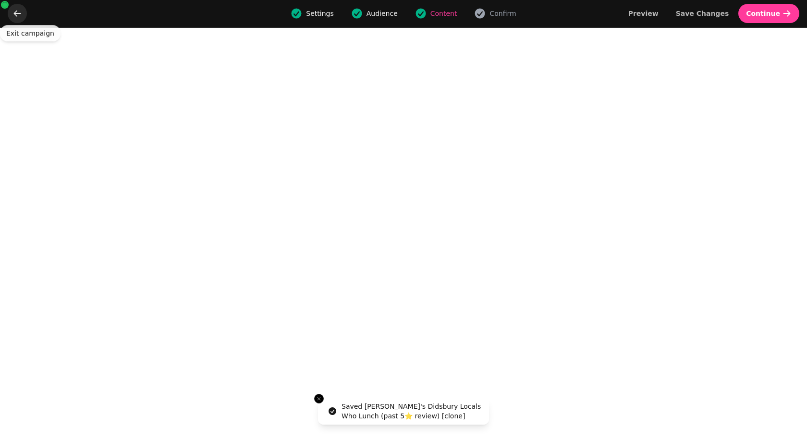
click at [19, 15] on icon "go back" at bounding box center [17, 14] width 10 height 10
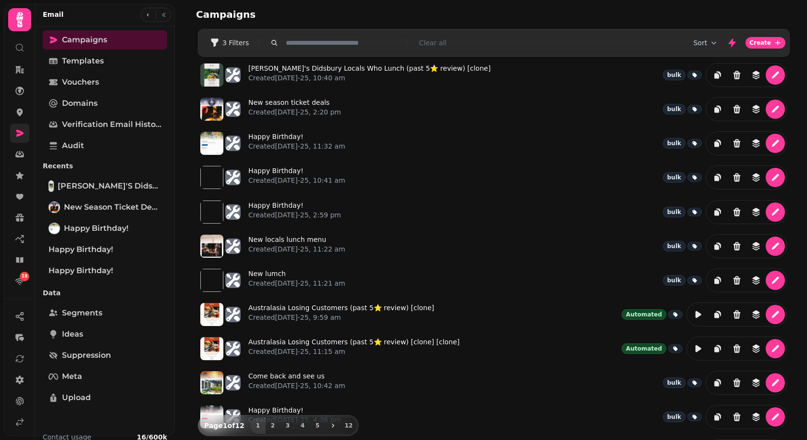
click at [12, 132] on link at bounding box center [19, 133] width 19 height 19
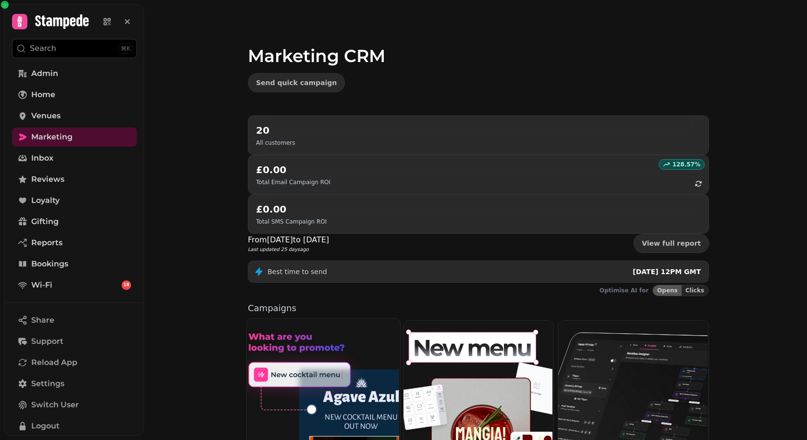
scroll to position [53, 0]
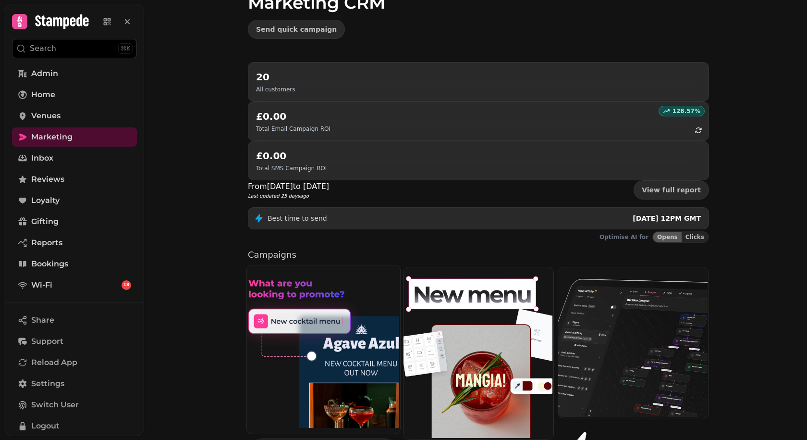
click at [334, 265] on img at bounding box center [322, 348] width 153 height 168
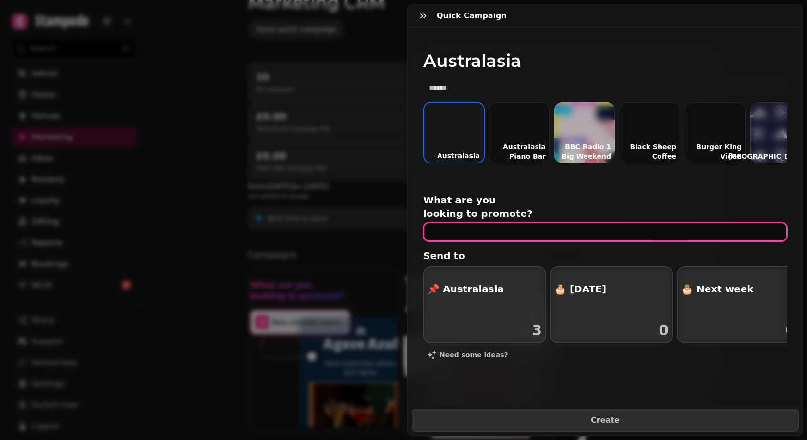
click at [458, 222] on input "text" at bounding box center [605, 231] width 364 height 19
type input "**********"
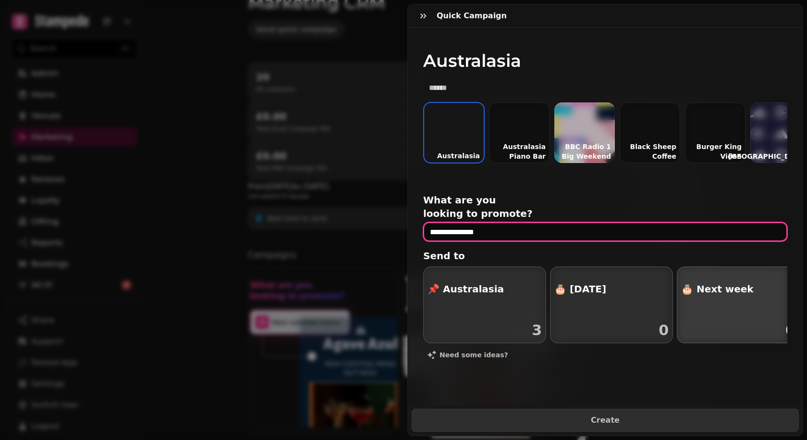
scroll to position [0, 138]
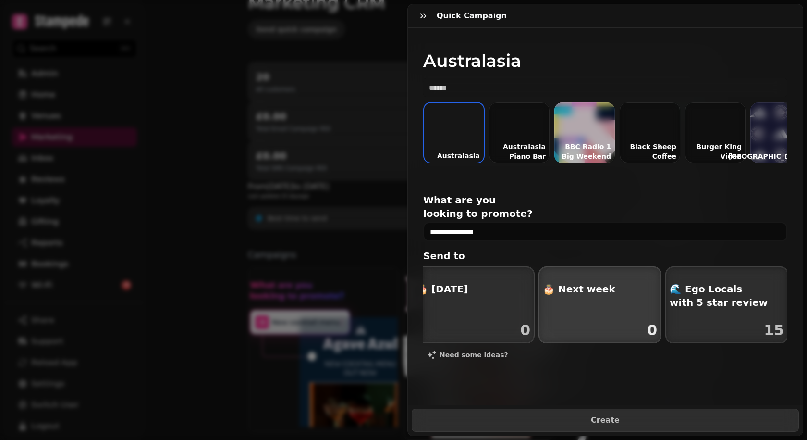
click at [610, 318] on div "Happy Birthday! 0" at bounding box center [600, 330] width 122 height 25
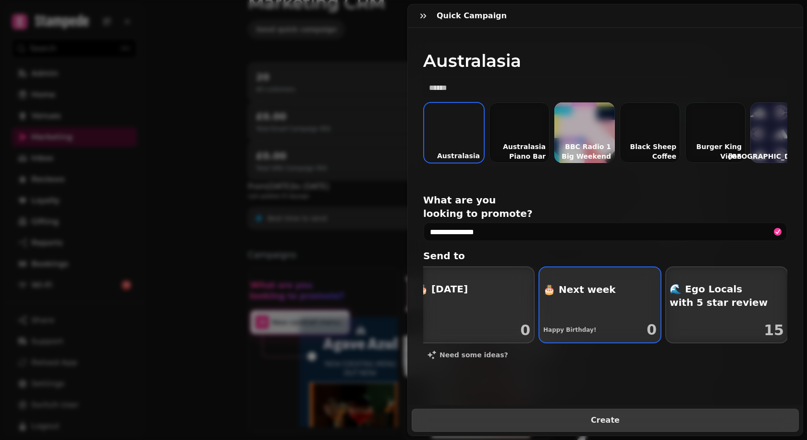
click at [602, 396] on span "Create" at bounding box center [605, 420] width 363 height 8
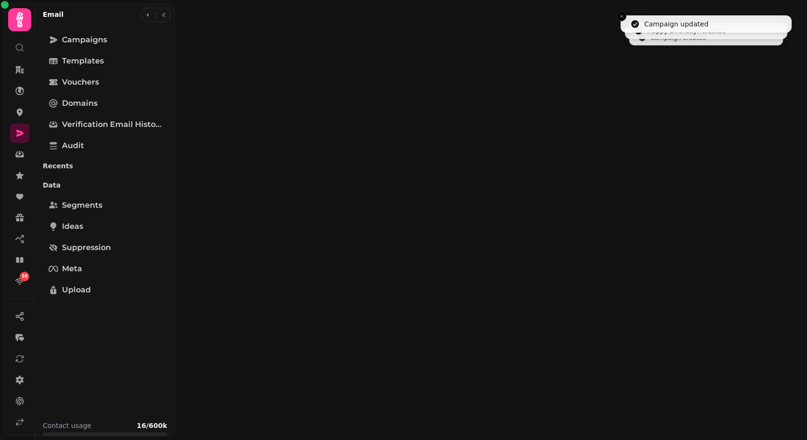
select select "**********"
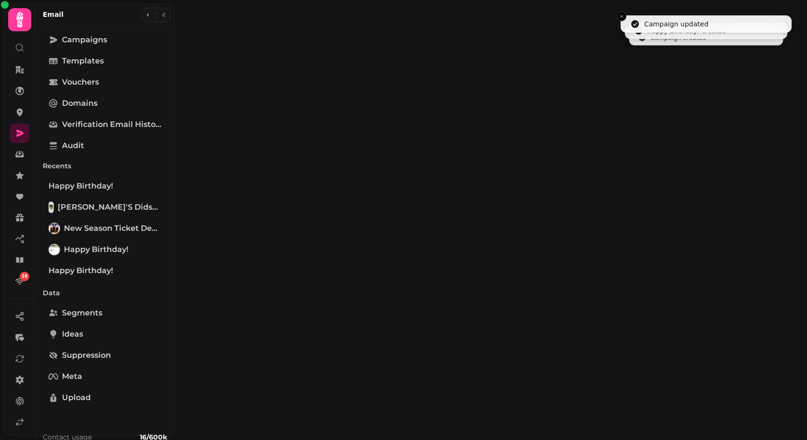
type input "**********"
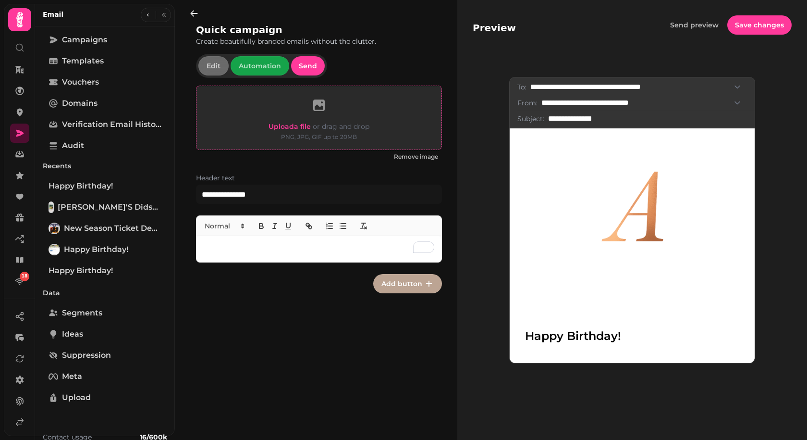
click at [288, 123] on span "Upload a file" at bounding box center [290, 126] width 42 height 9
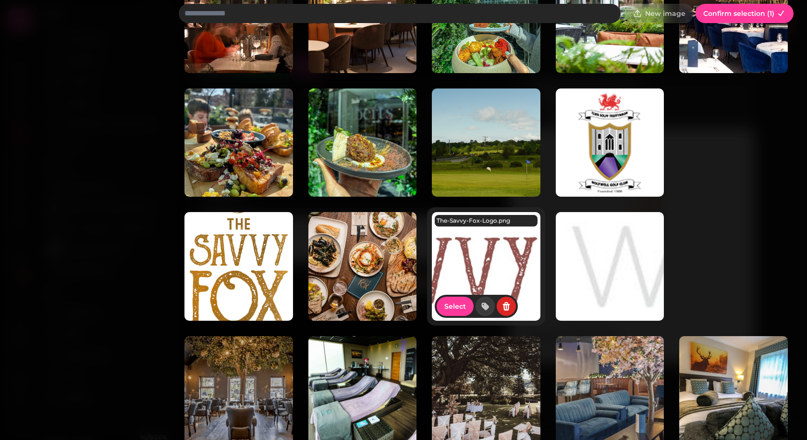
scroll to position [890, 0]
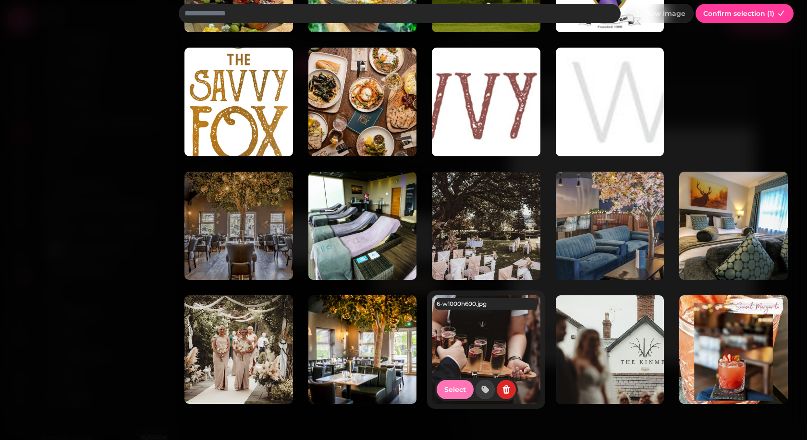
click at [454, 388] on span "Select" at bounding box center [456, 389] width 22 height 7
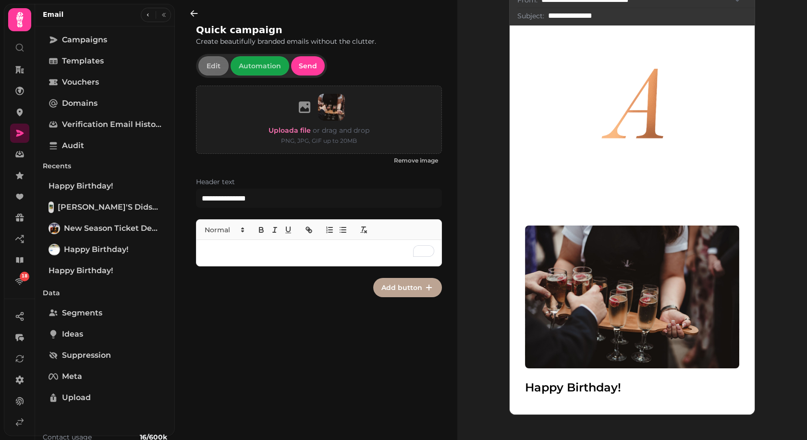
scroll to position [104, 0]
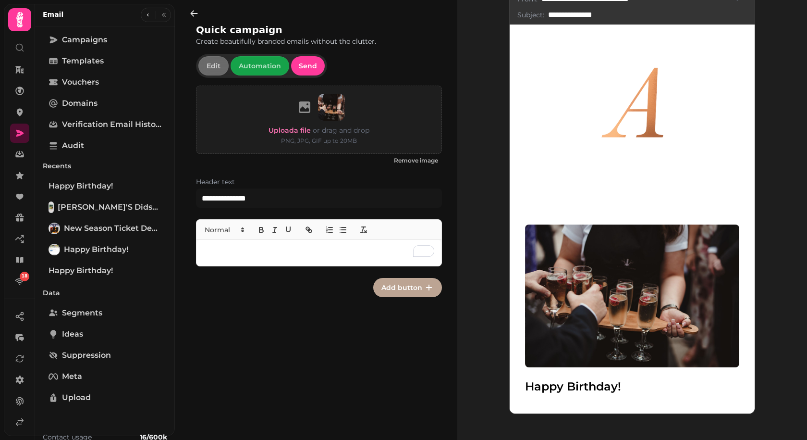
click at [250, 253] on p "To enrich screen reader interactions, please activate Accessibility in Grammarl…" at bounding box center [319, 253] width 230 height 11
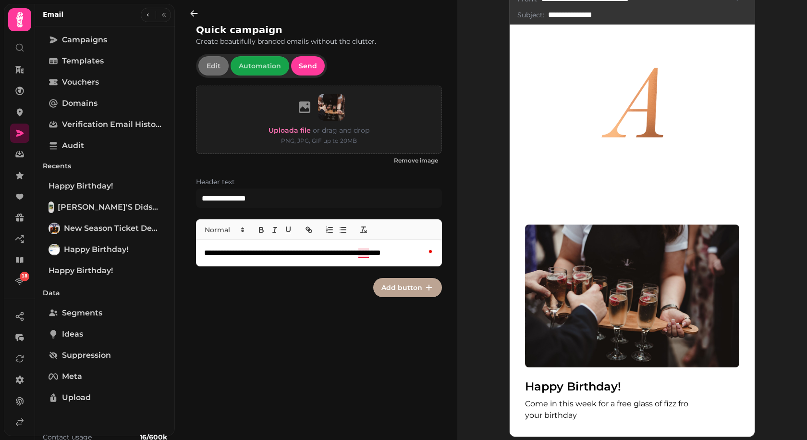
click at [367, 253] on p "**********" at bounding box center [319, 253] width 230 height 11
click at [415, 282] on button "Add button" at bounding box center [407, 287] width 69 height 19
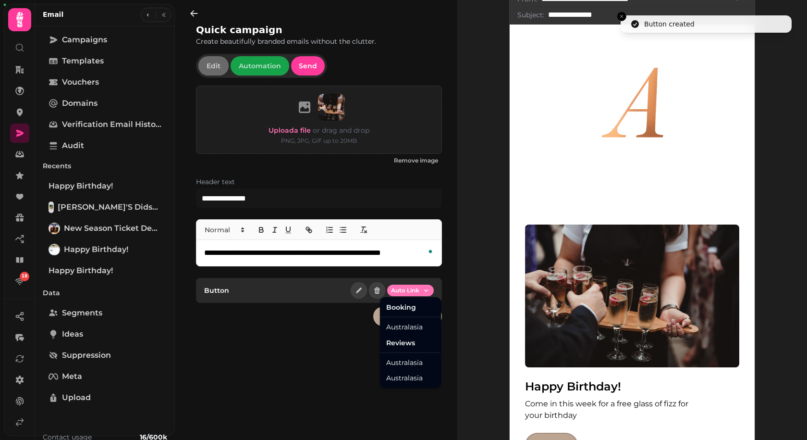
click at [416, 289] on html "**********" at bounding box center [403, 220] width 807 height 440
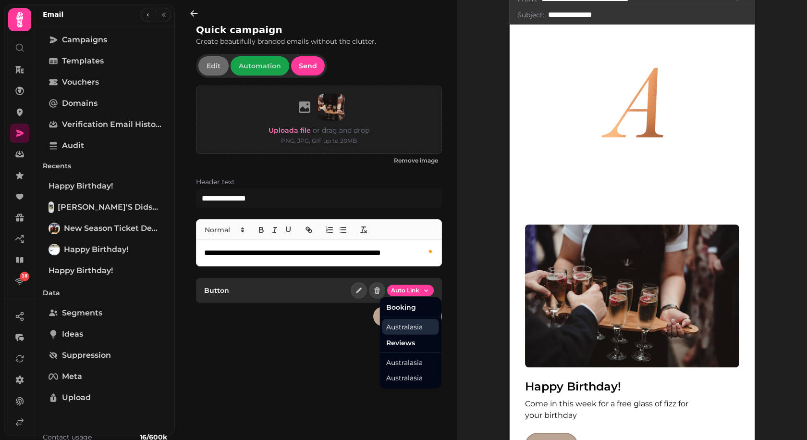
click at [415, 327] on div "Australasia" at bounding box center [411, 326] width 57 height 15
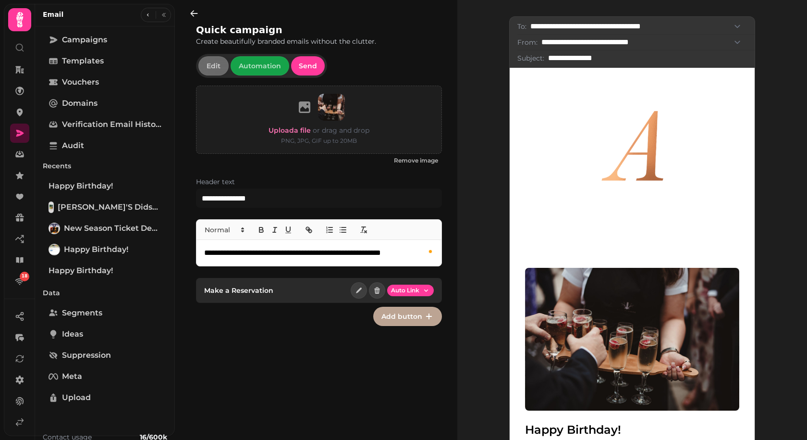
scroll to position [0, 0]
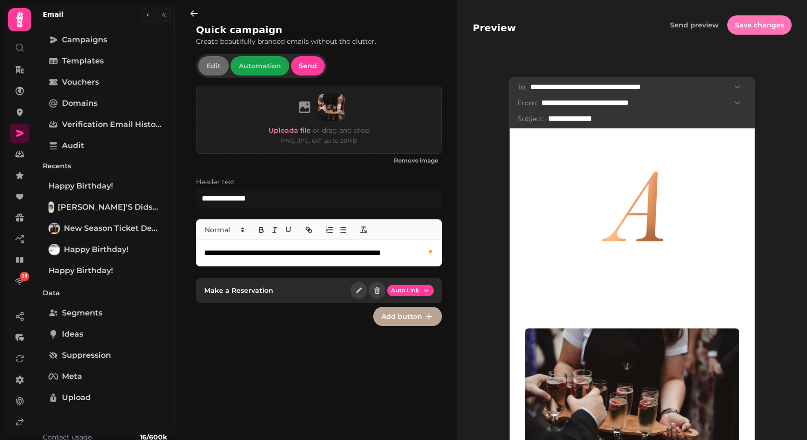
click at [726, 32] on button "Save changes" at bounding box center [760, 24] width 64 height 19
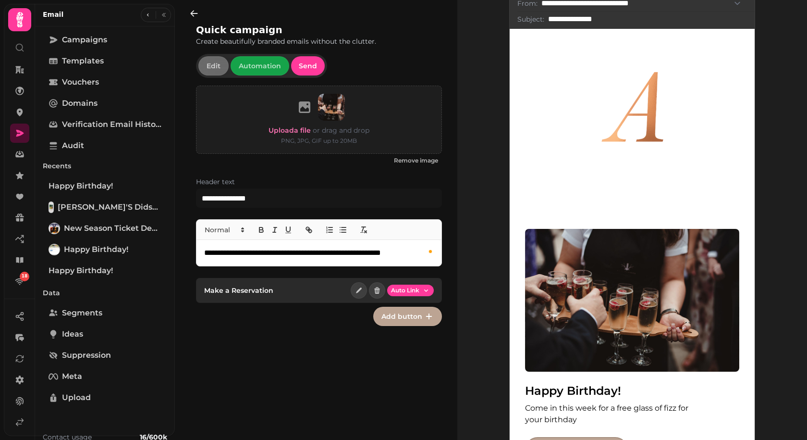
scroll to position [139, 0]
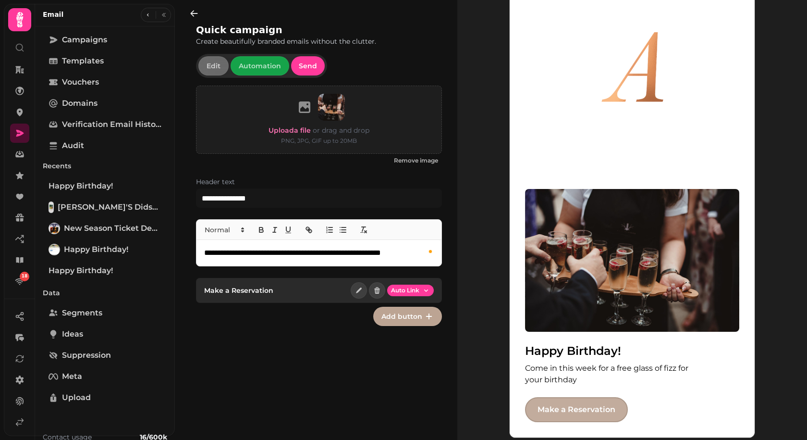
click at [566, 396] on link "Make a Reservation" at bounding box center [576, 409] width 103 height 25
click at [20, 110] on icon at bounding box center [20, 112] width 10 height 10
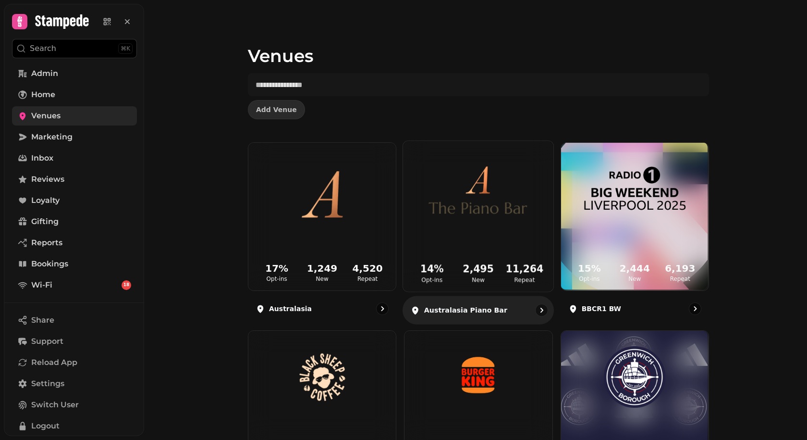
scroll to position [37, 0]
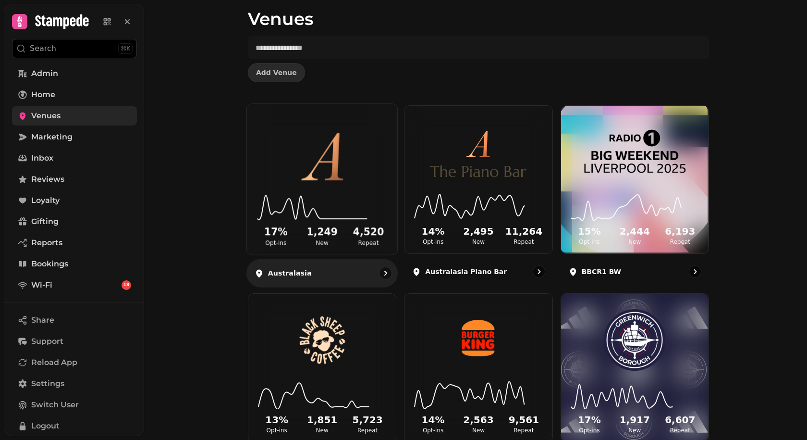
click at [321, 184] on div "17 % Opt-ins 1,249 New 4,520 Repeat" at bounding box center [322, 218] width 150 height 73
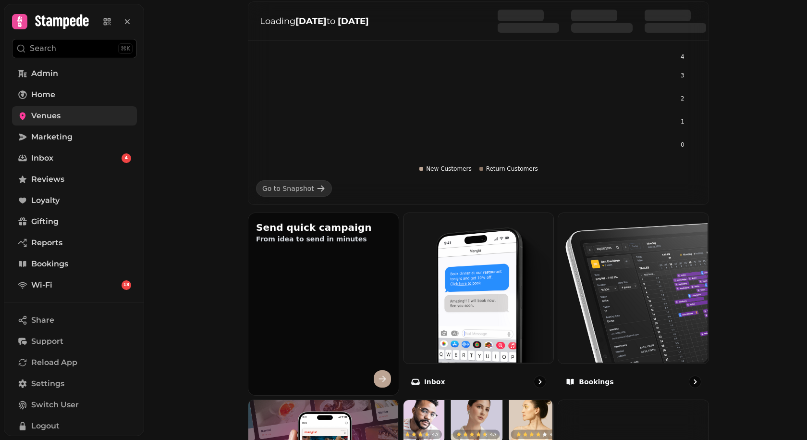
scroll to position [148, 0]
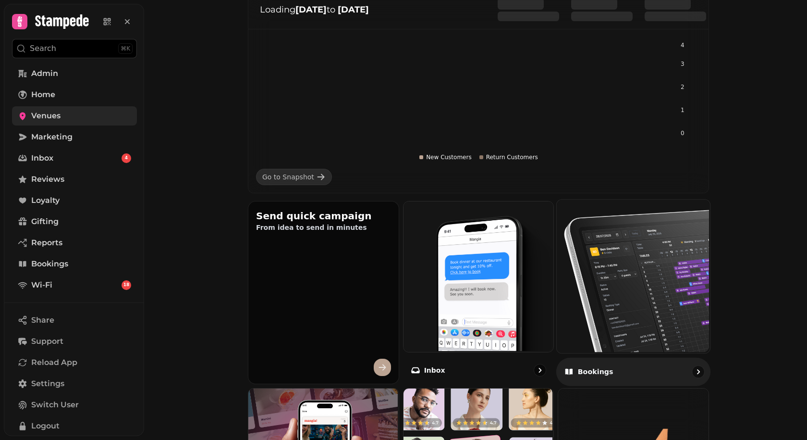
click at [623, 262] on img at bounding box center [632, 274] width 153 height 153
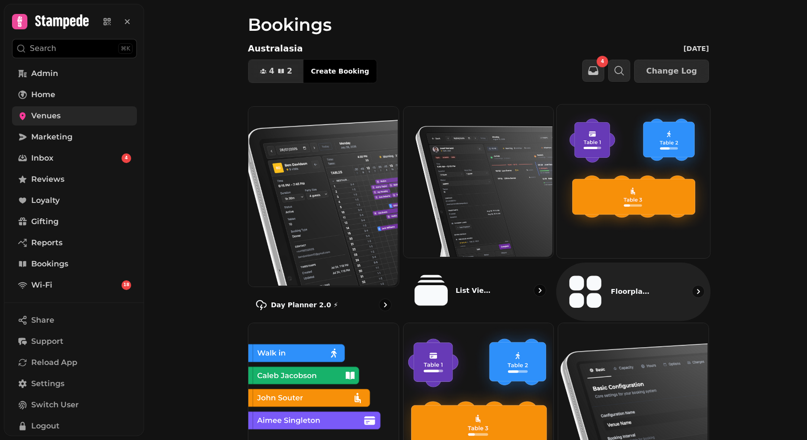
scroll to position [11, 0]
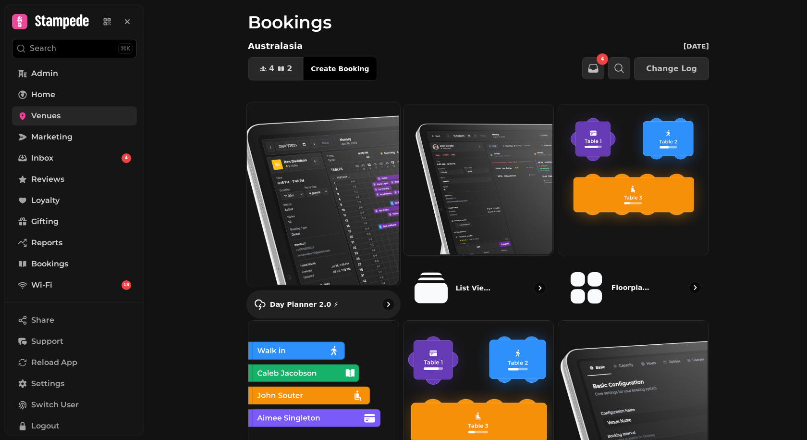
click at [333, 198] on img at bounding box center [322, 193] width 153 height 184
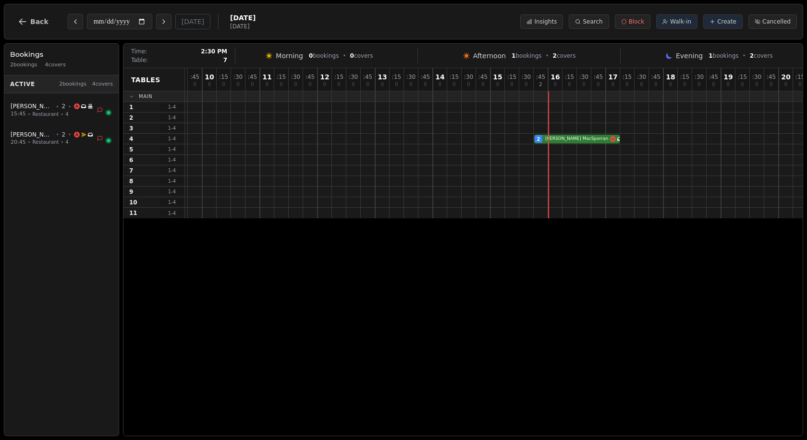
scroll to position [0, 232]
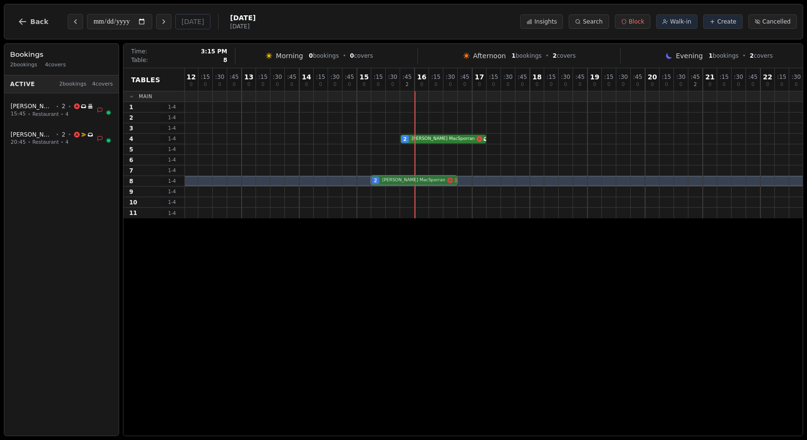
drag, startPoint x: 719, startPoint y: 138, endPoint x: 389, endPoint y: 188, distance: 333.9
click at [389, 188] on div "08 0 : 15 0 : 30 0 : 45 0 09 0 : 15 0 : 30 0 : 45 0 10 0 : 15 0 : 30 0 : 45 0 1…" at bounding box center [378, 143] width 851 height 150
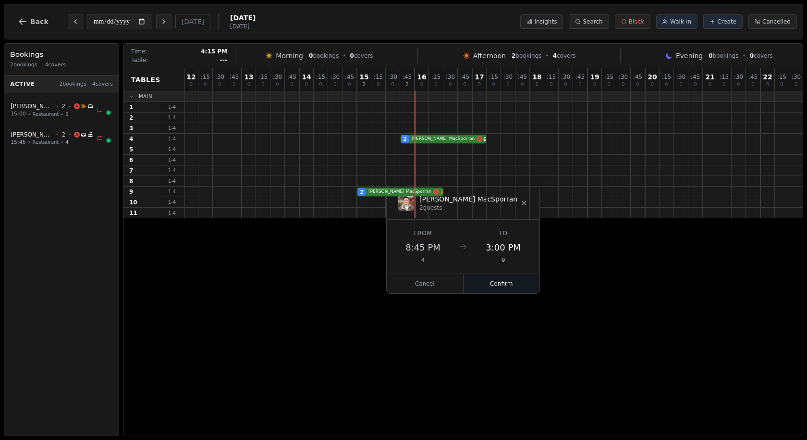
click at [464, 274] on button "Confirm" at bounding box center [502, 283] width 76 height 19
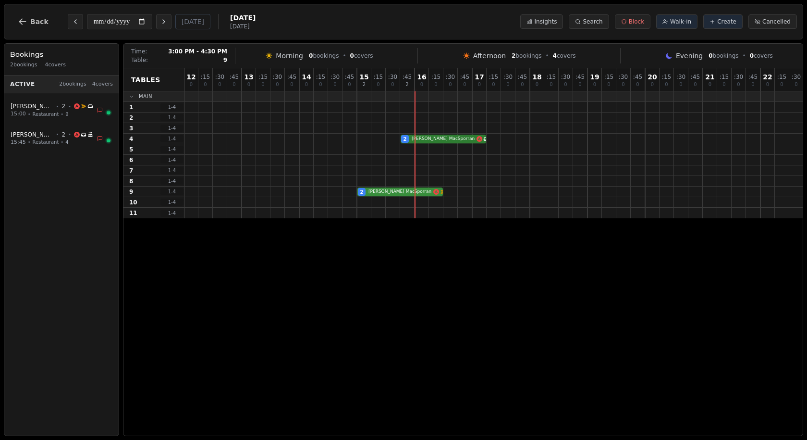
click at [392, 191] on div "2 Lewis MacSporran Email campaign booking Has conversation thread Birthday cele…" at bounding box center [378, 191] width 851 height 11
select select "****"
select select "*"
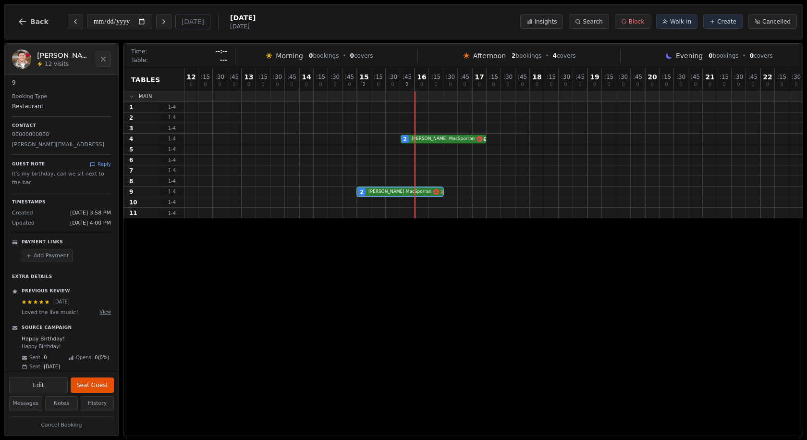
scroll to position [148, 0]
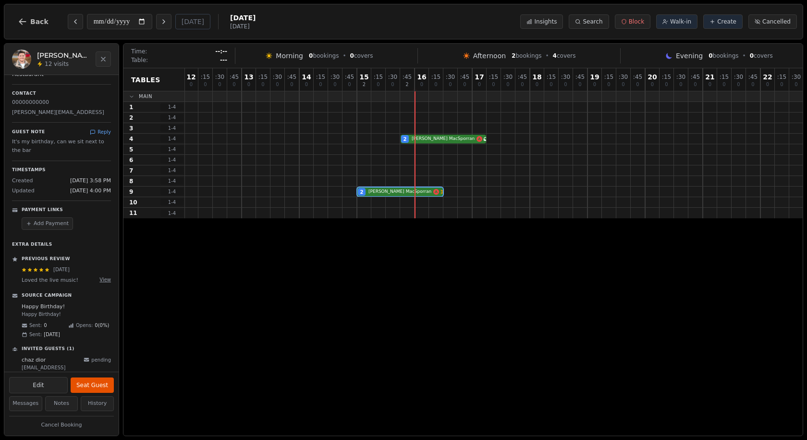
drag, startPoint x: 21, startPoint y: 279, endPoint x: 47, endPoint y: 279, distance: 26.0
click at [47, 279] on p "Loved the live music!" at bounding box center [59, 280] width 74 height 9
click at [79, 303] on p "Happy Birthday!" at bounding box center [66, 307] width 89 height 8
click at [33, 24] on span "Back" at bounding box center [39, 21] width 18 height 7
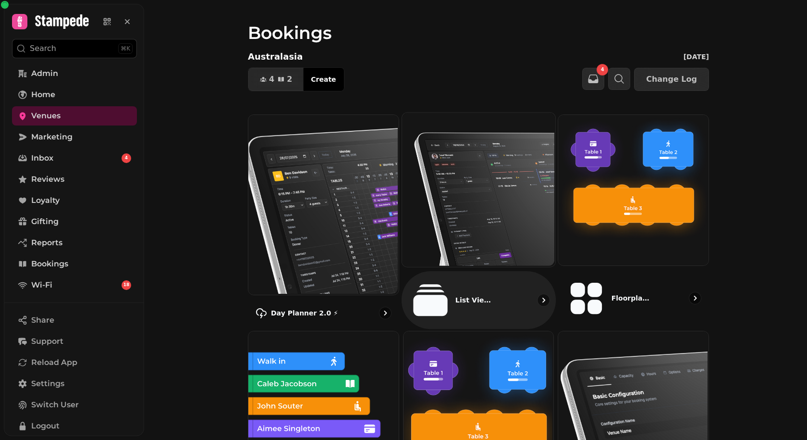
click at [483, 186] on img at bounding box center [477, 189] width 153 height 154
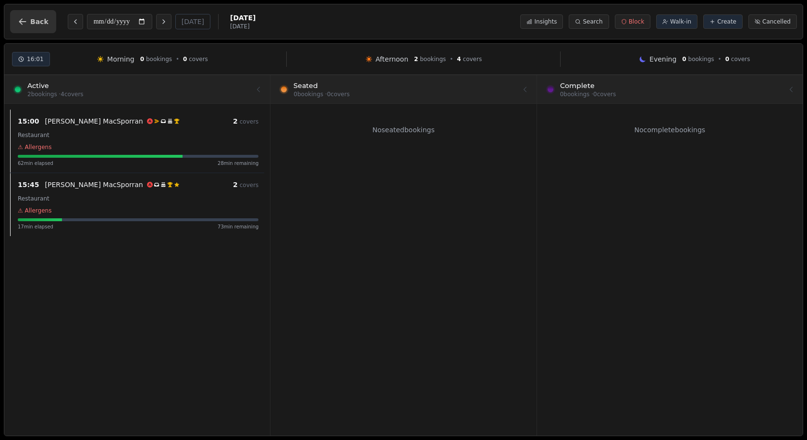
click at [30, 21] on span "Back" at bounding box center [39, 21] width 18 height 7
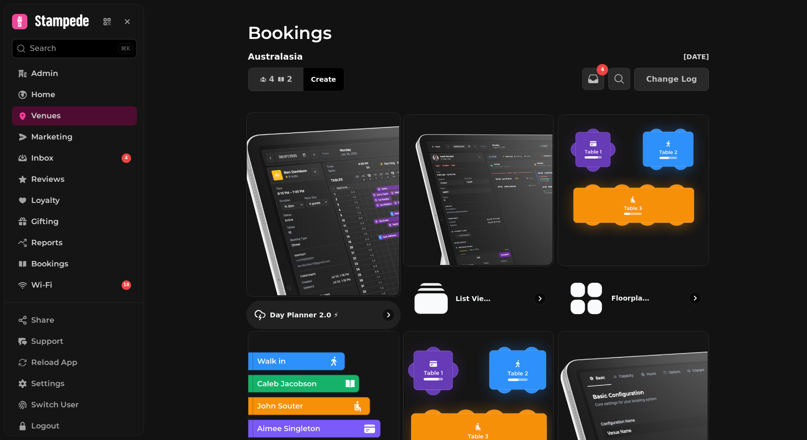
click at [331, 175] on img at bounding box center [322, 204] width 153 height 184
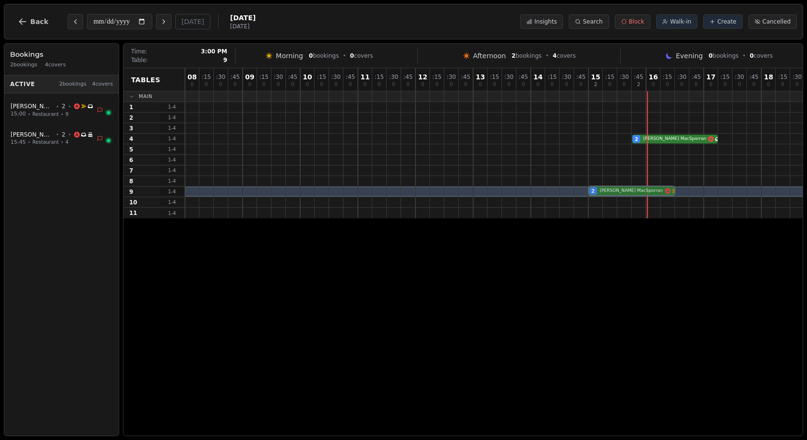
click at [627, 189] on div "2 Lewis MacSporran Email campaign booking Has conversation thread Birthday cele…" at bounding box center [610, 191] width 851 height 11
select select "****"
select select "*"
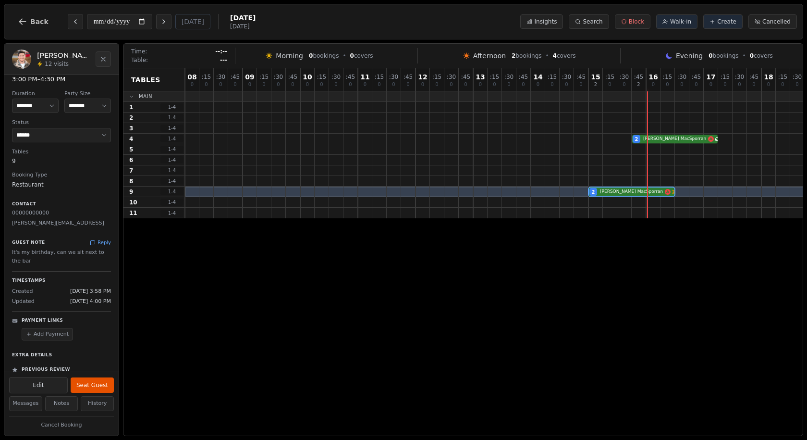
scroll to position [47, 0]
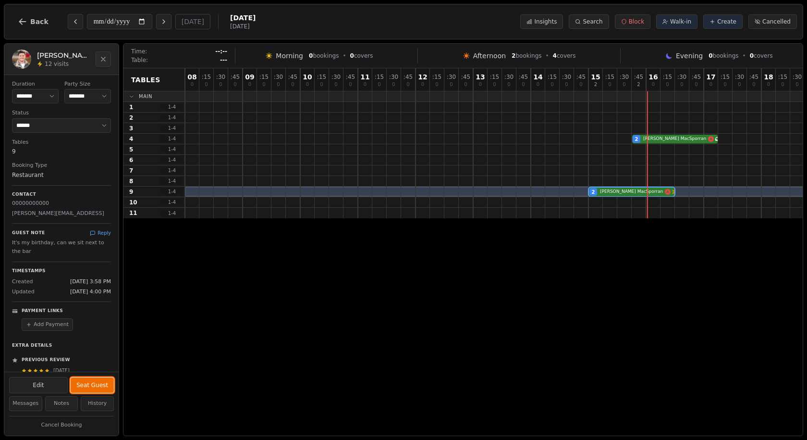
click at [87, 387] on button "Seat Guest" at bounding box center [92, 384] width 43 height 15
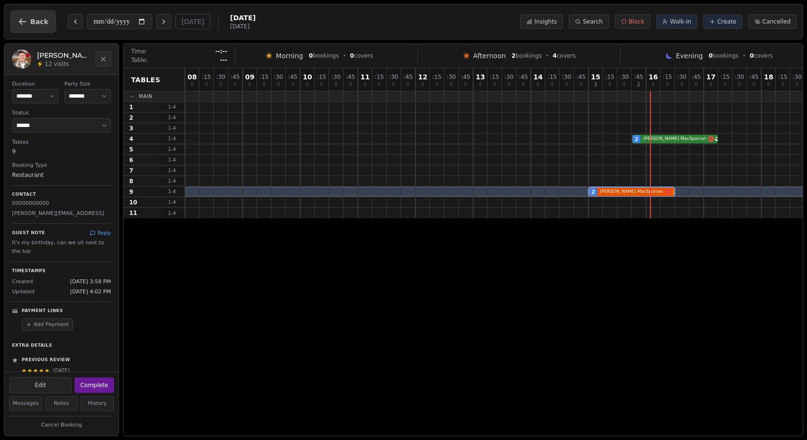
click at [38, 23] on span "Back" at bounding box center [39, 21] width 18 height 7
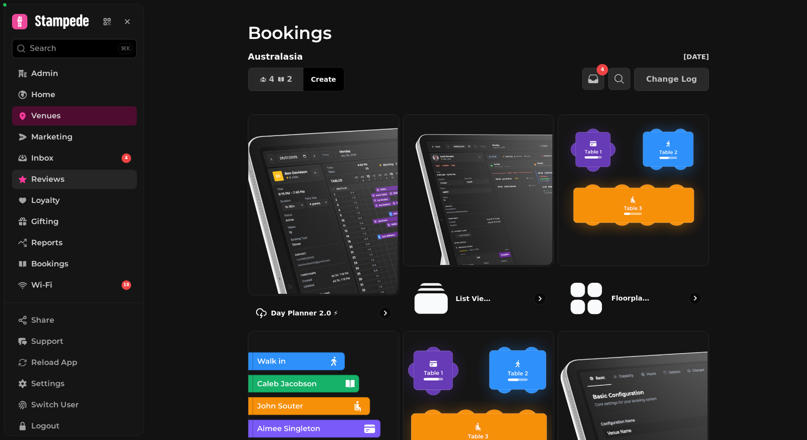
click at [62, 176] on span "Reviews" at bounding box center [47, 179] width 33 height 12
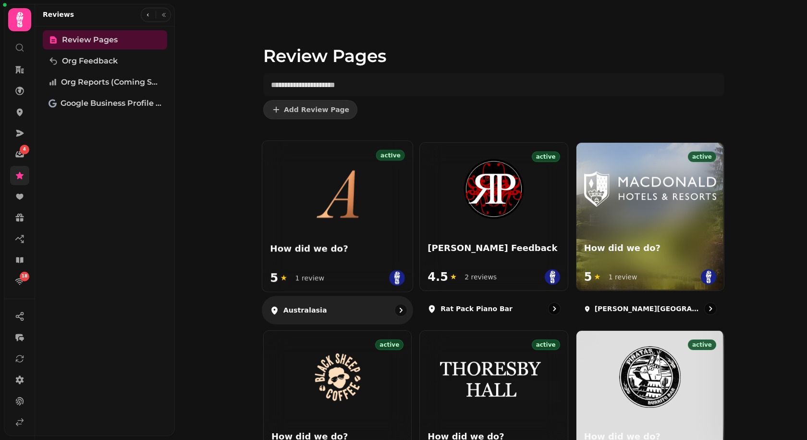
click at [345, 157] on img at bounding box center [337, 188] width 76 height 63
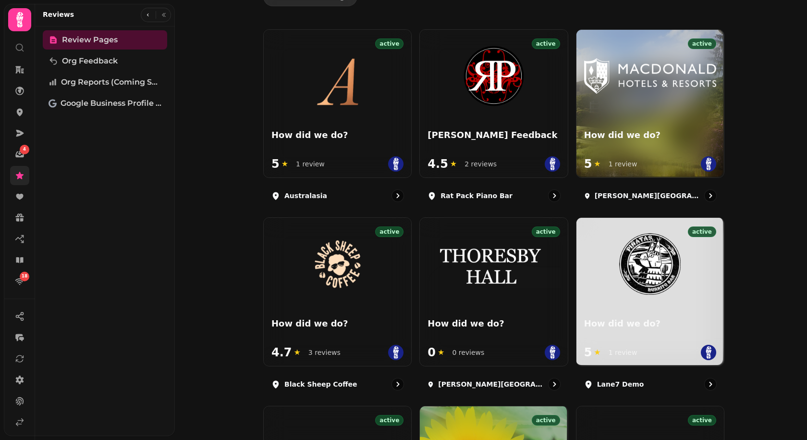
click at [21, 396] on icon at bounding box center [20, 422] width 10 height 10
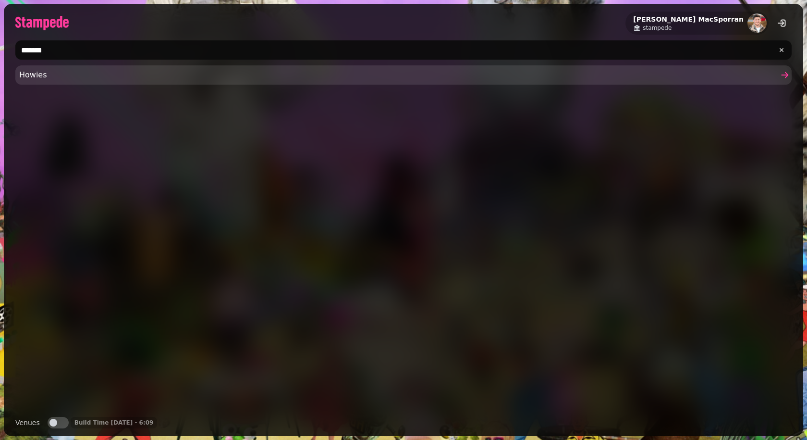
type input "******"
click at [35, 72] on span "Howies" at bounding box center [398, 75] width 759 height 12
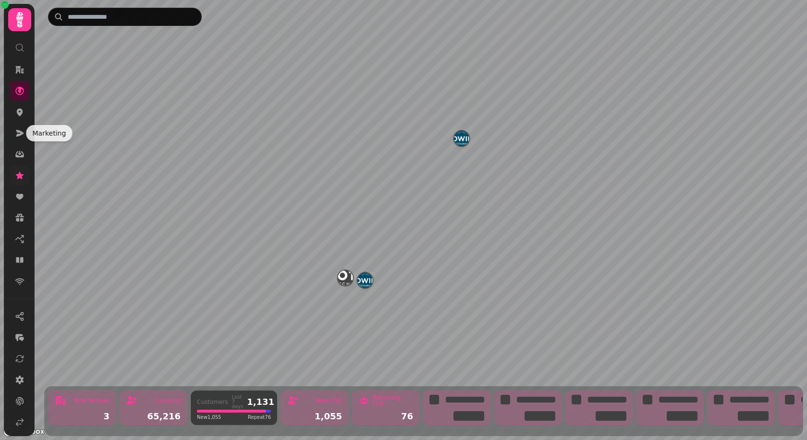
click at [19, 171] on icon at bounding box center [20, 176] width 10 height 10
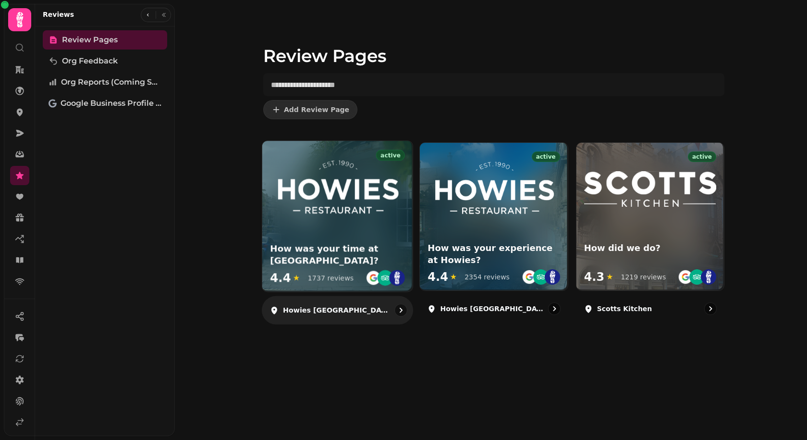
click at [320, 198] on img at bounding box center [337, 188] width 125 height 63
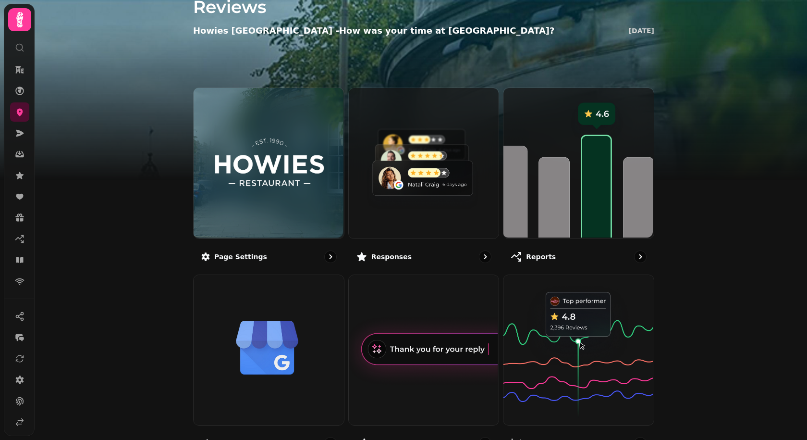
scroll to position [49, 0]
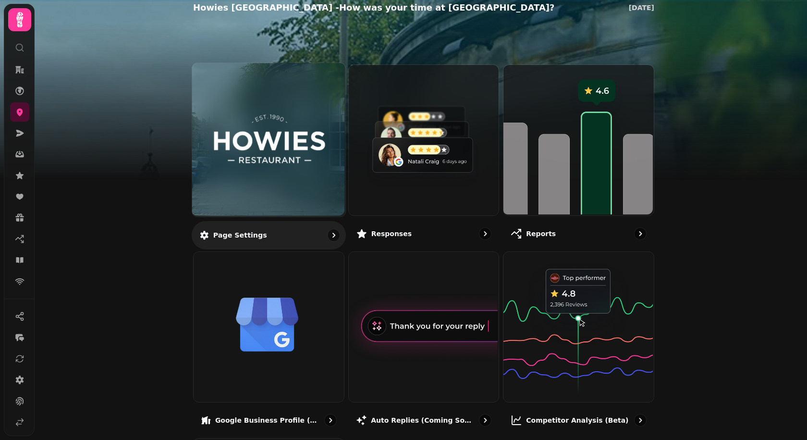
click at [209, 153] on div at bounding box center [268, 139] width 153 height 153
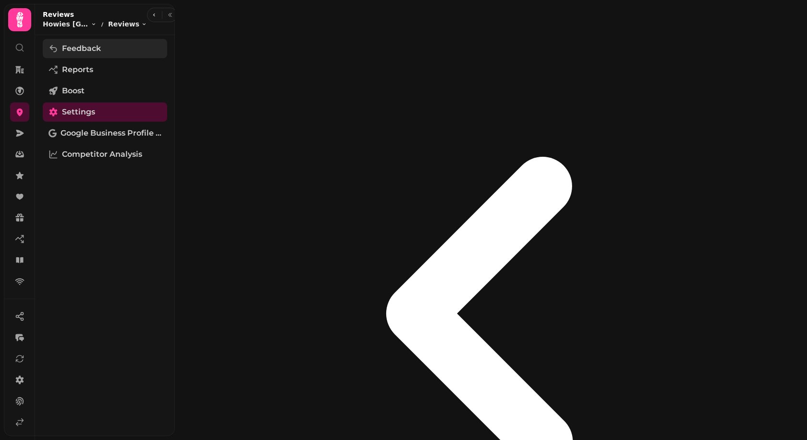
click at [124, 48] on link "Feedback" at bounding box center [105, 48] width 124 height 19
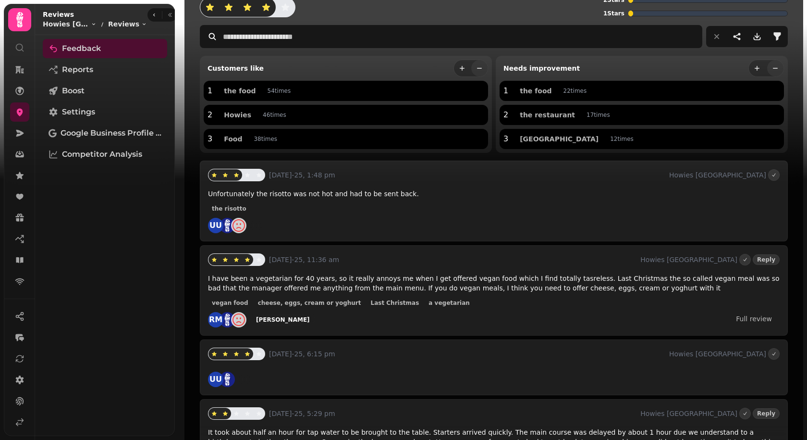
scroll to position [105, 0]
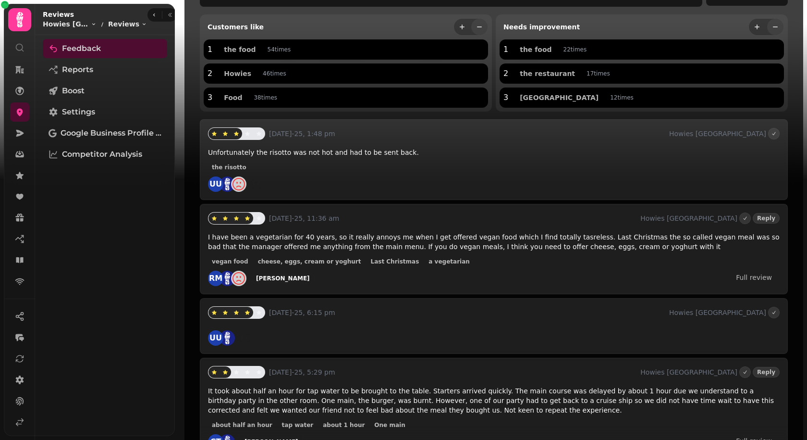
drag, startPoint x: 210, startPoint y: 151, endPoint x: 347, endPoint y: 152, distance: 136.5
click at [347, 152] on span "Unfortunately the risotto was not hot and had to be sent back." at bounding box center [313, 153] width 211 height 8
click at [274, 173] on div "Unfortunately the risotto was not hot and had to be sent back. the risotto UU" at bounding box center [494, 170] width 572 height 44
click at [94, 112] on span "Settings" at bounding box center [78, 112] width 33 height 12
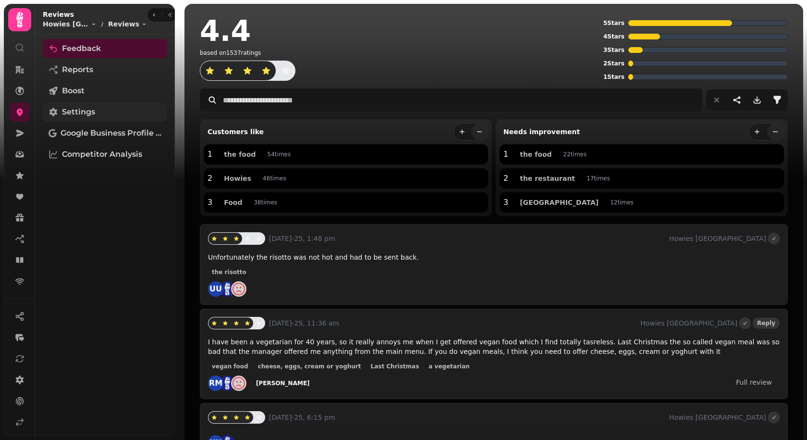
select select "**********"
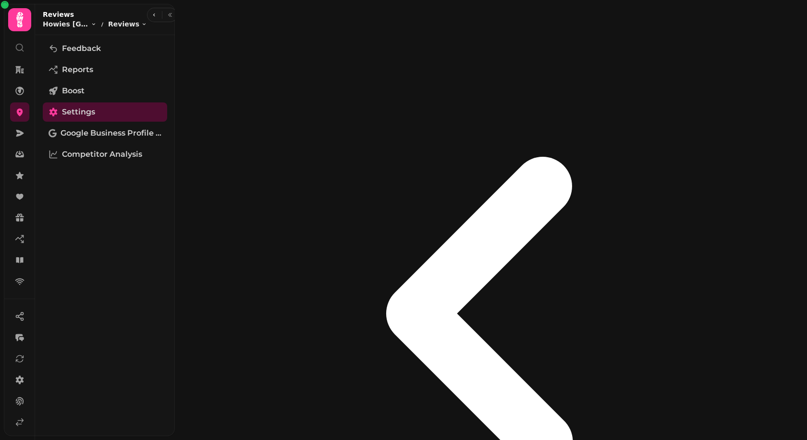
scroll to position [239, 0]
select select "**********"
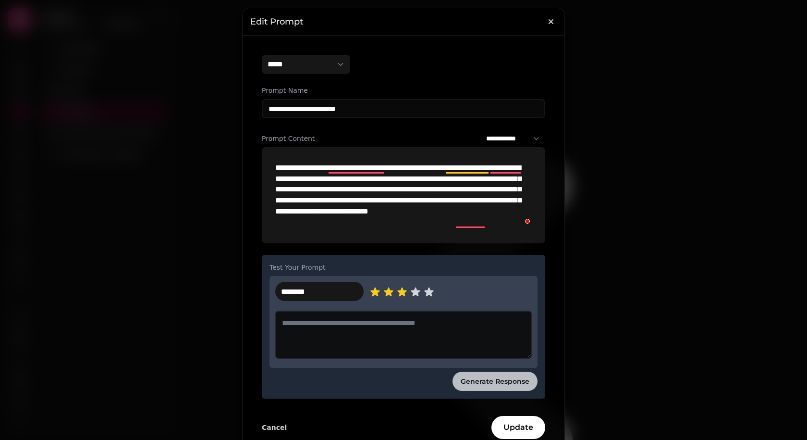
drag, startPoint x: 278, startPoint y: 166, endPoint x: 463, endPoint y: 211, distance: 191.0
click at [463, 211] on p "**********" at bounding box center [403, 194] width 257 height 65
click at [476, 205] on p "**********" at bounding box center [403, 194] width 257 height 65
click at [548, 20] on icon "button" at bounding box center [551, 22] width 10 height 10
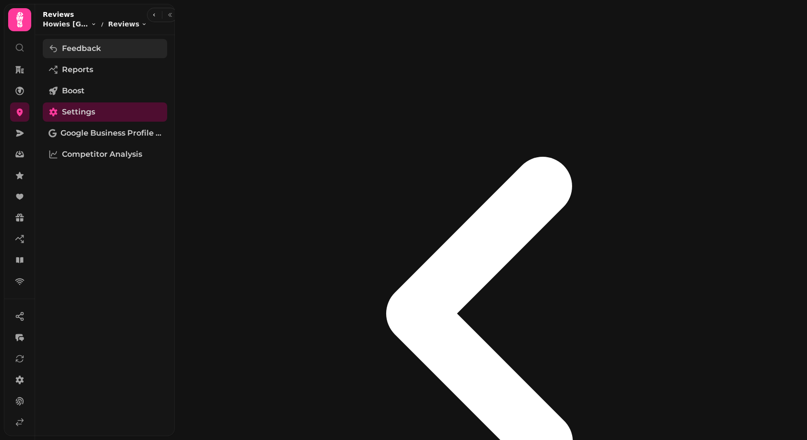
click at [115, 51] on link "Feedback" at bounding box center [105, 48] width 124 height 19
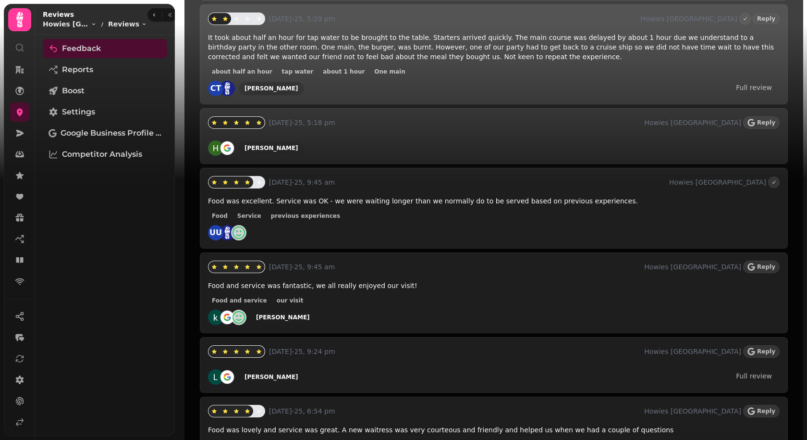
scroll to position [515, 0]
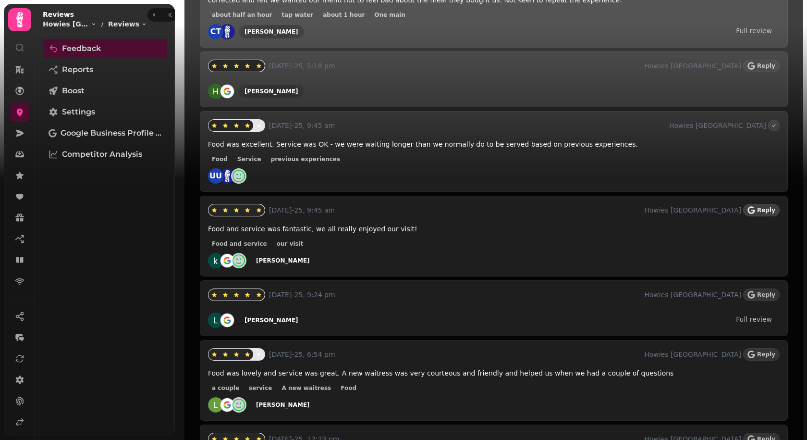
click at [726, 204] on button "Reply" at bounding box center [761, 210] width 37 height 12
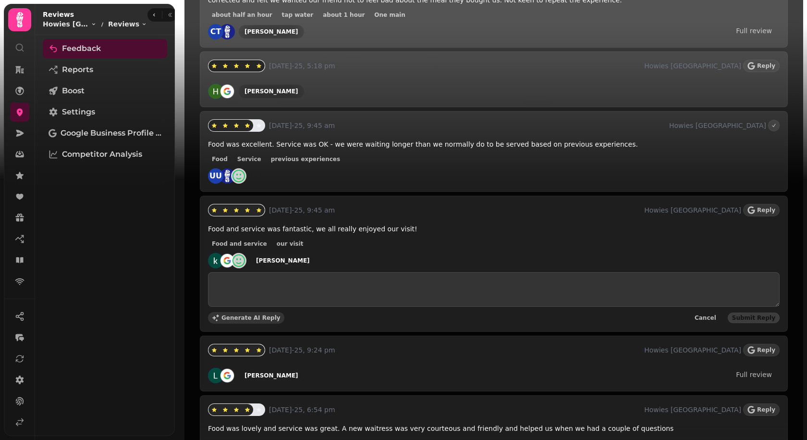
click at [261, 315] on span "Generate AI Reply" at bounding box center [251, 318] width 59 height 6
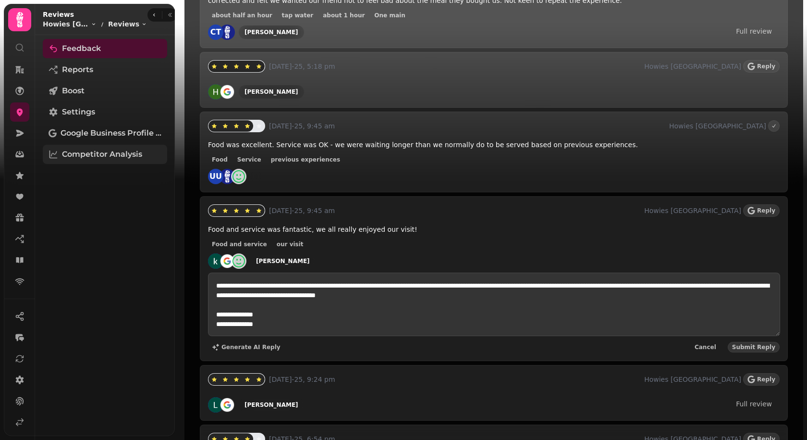
click at [90, 157] on span "Competitor Analysis" at bounding box center [102, 155] width 80 height 12
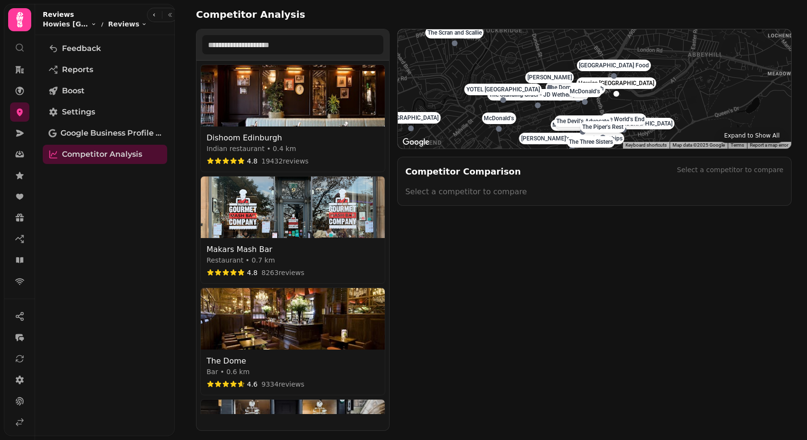
drag, startPoint x: 666, startPoint y: 105, endPoint x: 664, endPoint y: 87, distance: 18.8
click at [664, 87] on div "Edinburgh Street Food" at bounding box center [652, 78] width 74 height 19
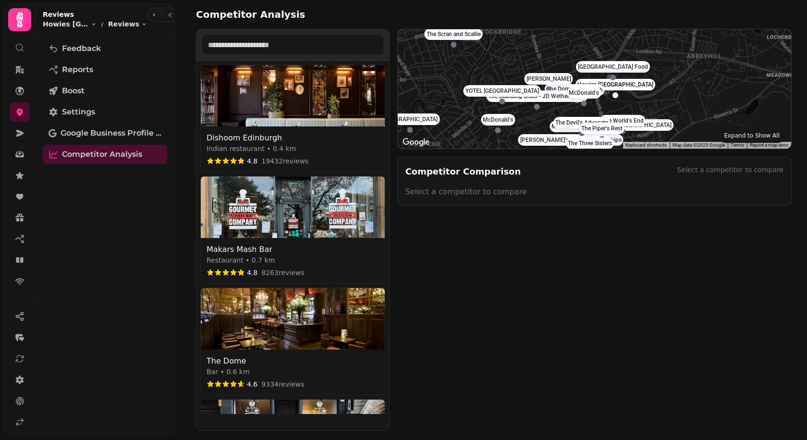
click at [316, 140] on div "Dishoom Edinburgh" at bounding box center [293, 138] width 173 height 12
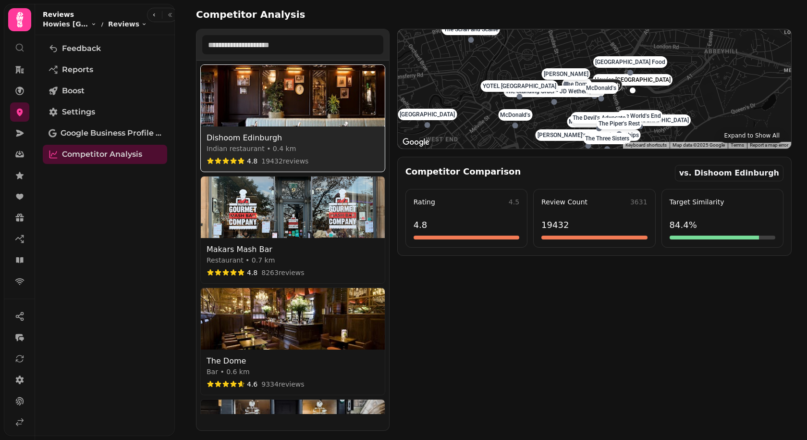
select select "********"
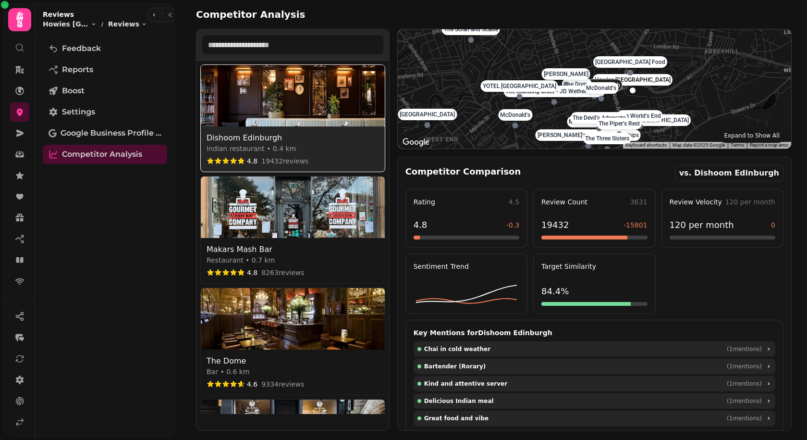
drag, startPoint x: 417, startPoint y: 173, endPoint x: 477, endPoint y: 173, distance: 60.1
click at [477, 173] on h2 "Competitor Comparison" at bounding box center [464, 171] width 116 height 13
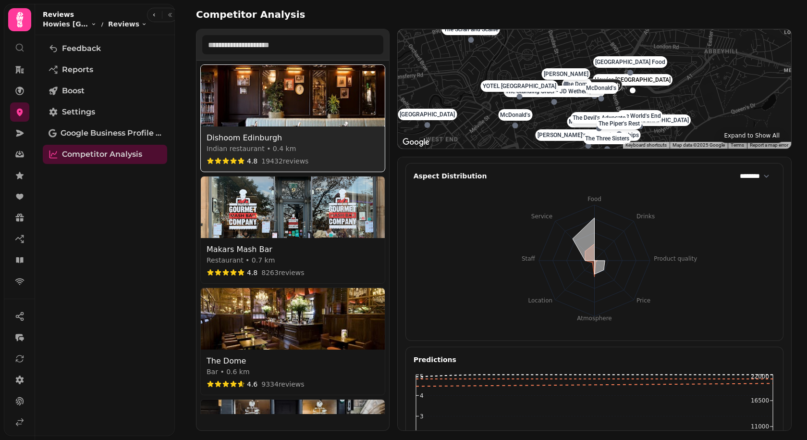
scroll to position [1162, 0]
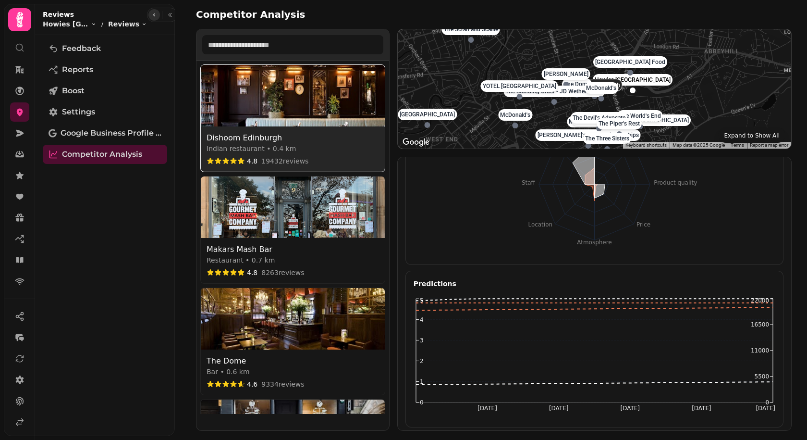
click at [151, 16] on icon "button" at bounding box center [154, 15] width 6 height 6
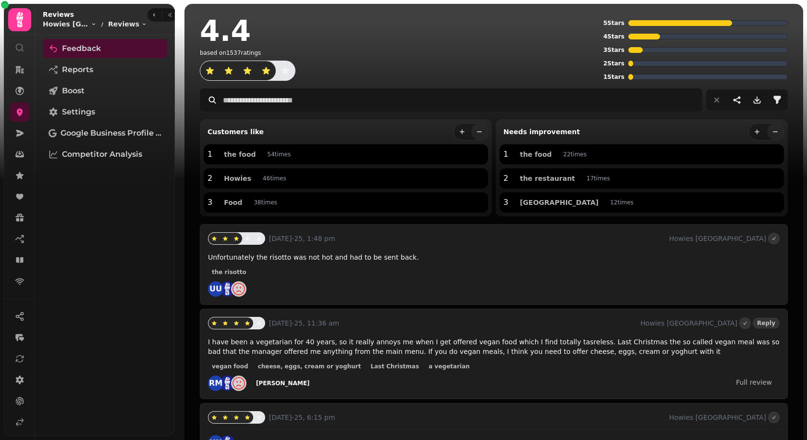
click at [179, 131] on img at bounding box center [403, 120] width 807 height 240
click at [87, 70] on span "Reports" at bounding box center [77, 70] width 31 height 12
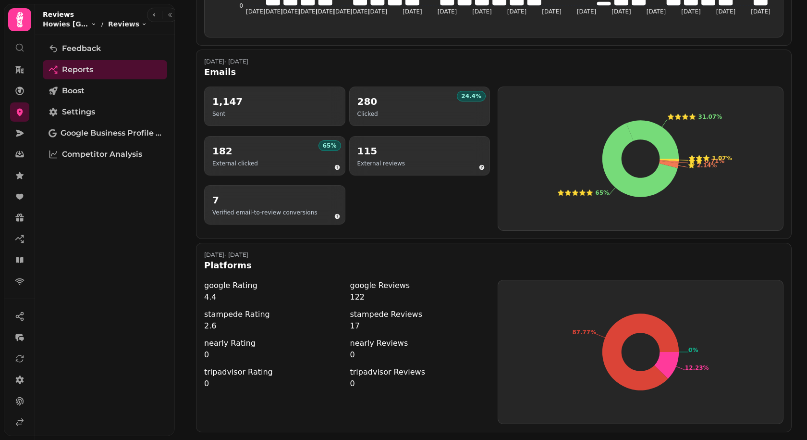
scroll to position [559, 0]
click at [101, 50] on link "Feedback" at bounding box center [105, 48] width 124 height 19
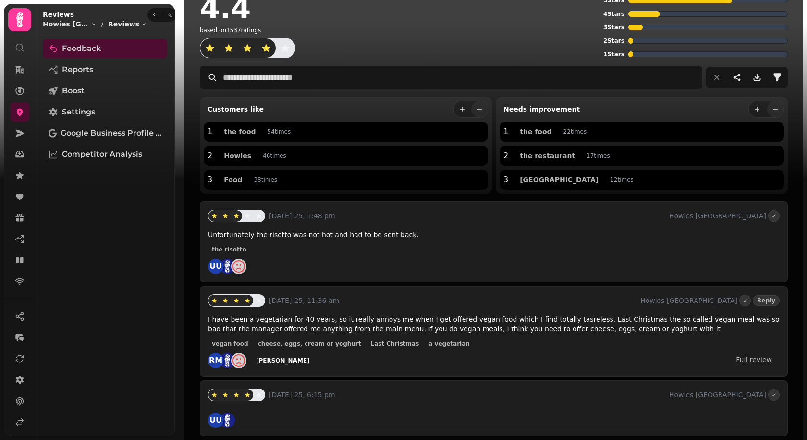
scroll to position [21, 0]
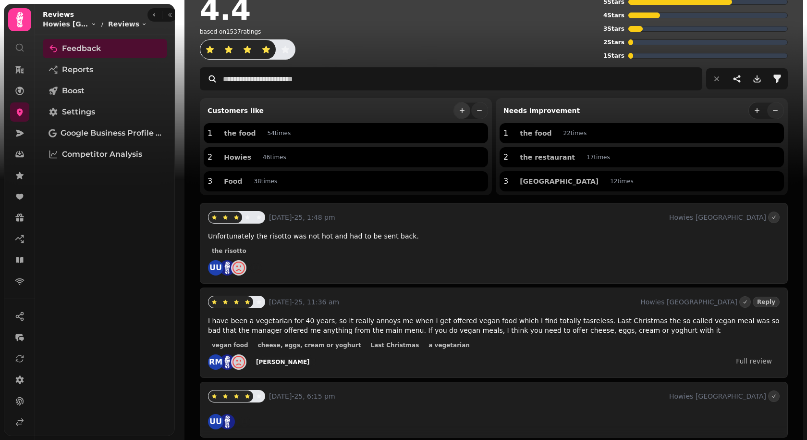
click at [462, 109] on icon "more" at bounding box center [462, 110] width 5 height 5
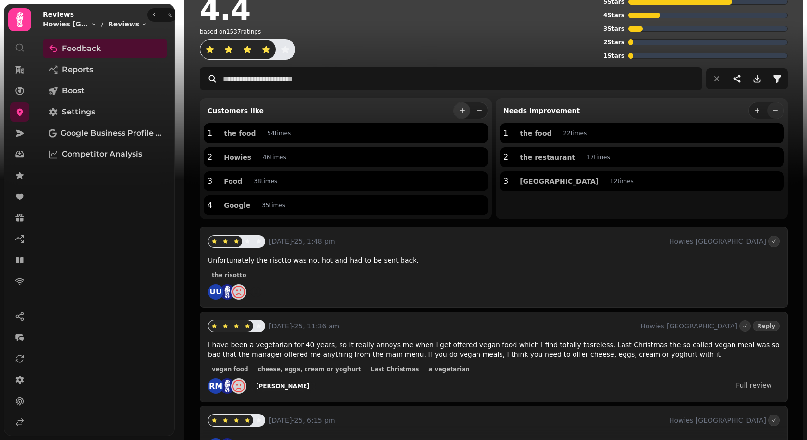
click at [462, 109] on icon "more" at bounding box center [462, 110] width 5 height 5
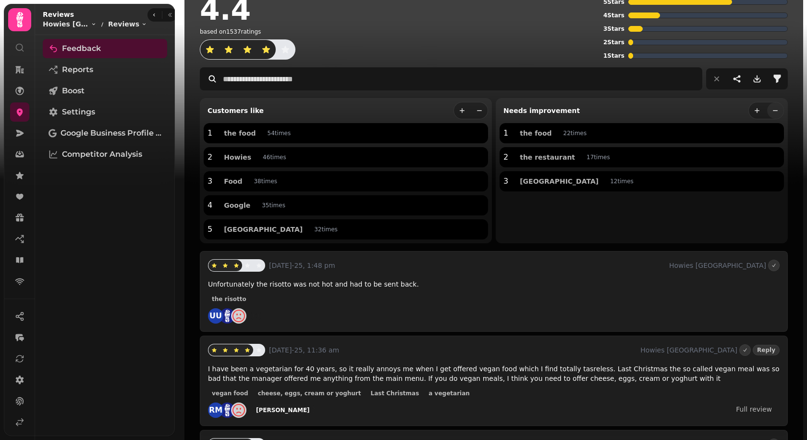
drag, startPoint x: 210, startPoint y: 110, endPoint x: 257, endPoint y: 110, distance: 47.6
click at [257, 110] on div "Customers like" at bounding box center [346, 110] width 285 height 17
click at [241, 227] on span "Edinburgh" at bounding box center [263, 229] width 79 height 7
type input "*********"
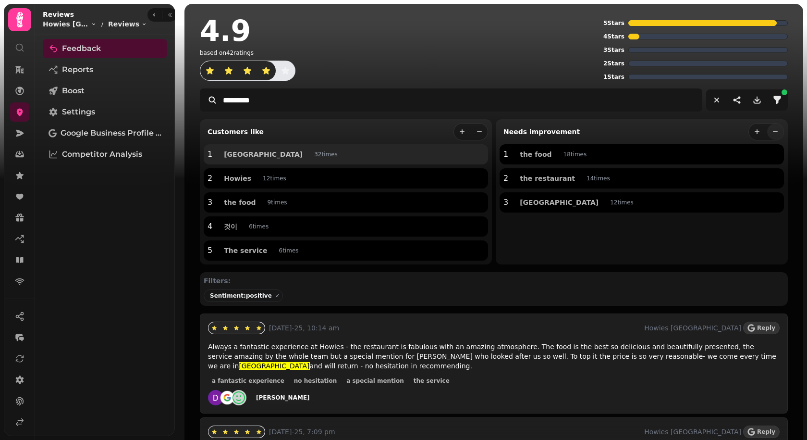
click at [343, 355] on span "Always a fantastic experience at Howies - the restaurant is fabulous with an am…" at bounding box center [492, 356] width 569 height 27
click at [342, 354] on span "Always a fantastic experience at Howies - the restaurant is fabulous with an am…" at bounding box center [492, 356] width 569 height 27
drag, startPoint x: 347, startPoint y: 354, endPoint x: 333, endPoint y: 356, distance: 13.6
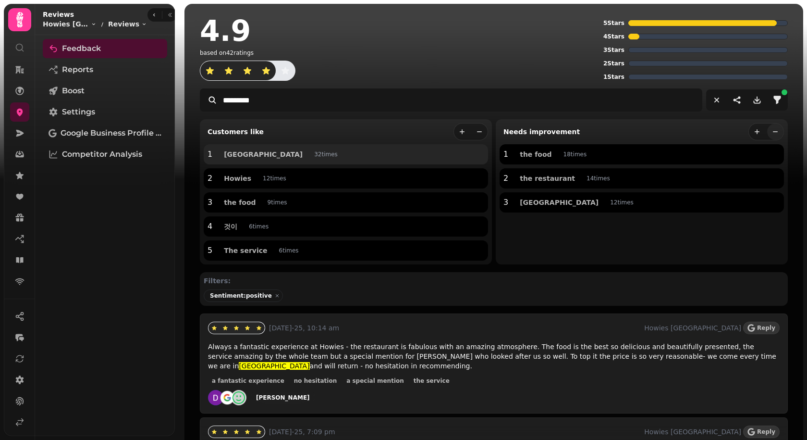
click at [333, 356] on span "Always a fantastic experience at Howies - the restaurant is fabulous with an am…" at bounding box center [492, 356] width 569 height 27
click at [97, 111] on link "Settings" at bounding box center [105, 111] width 124 height 19
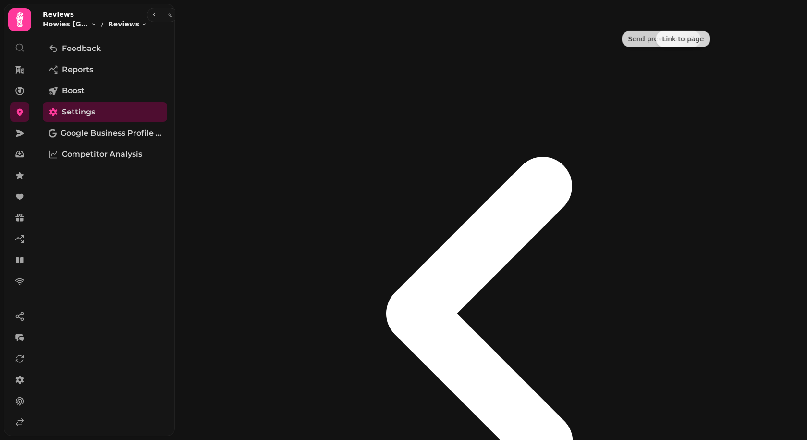
click at [19, 192] on icon at bounding box center [20, 197] width 10 height 10
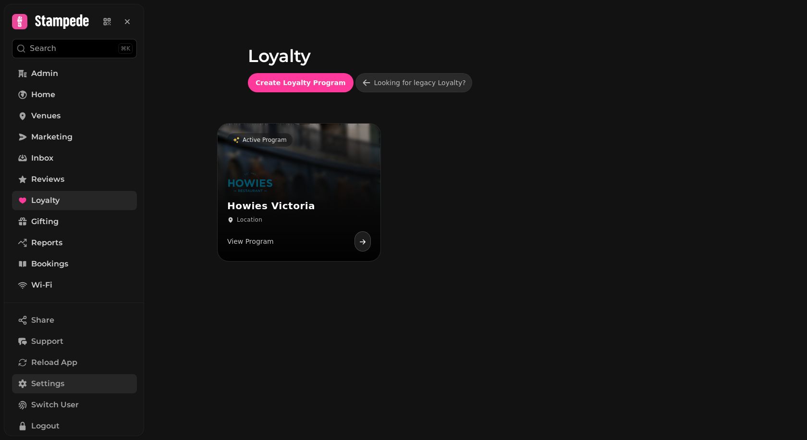
scroll to position [72, 0]
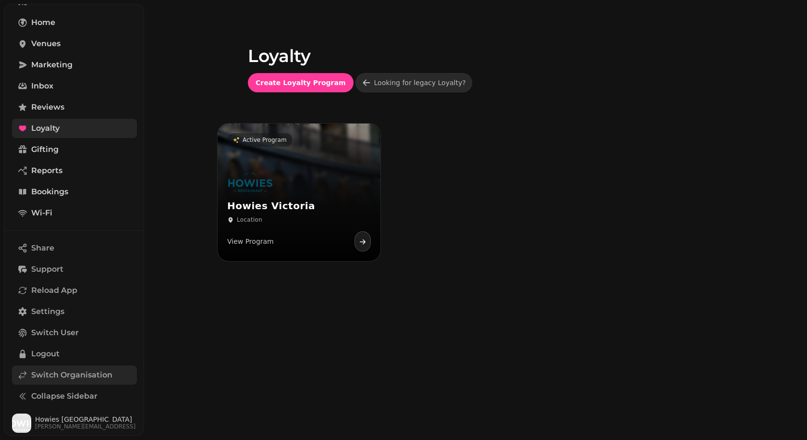
click at [58, 379] on span "Switch Organisation" at bounding box center [71, 375] width 81 height 12
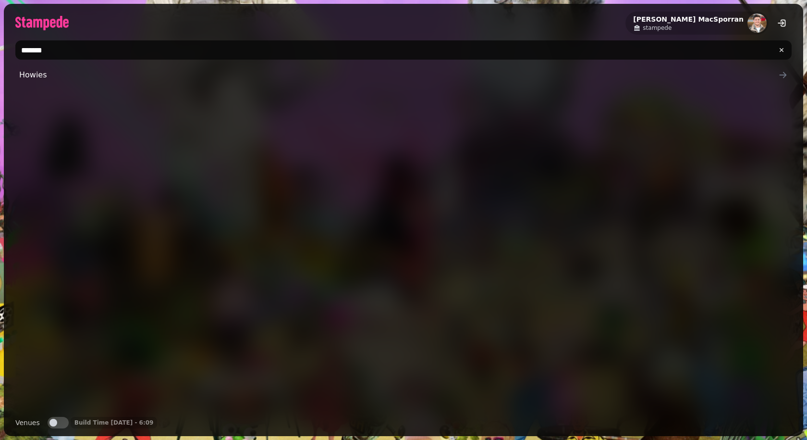
click at [111, 51] on input "******" at bounding box center [403, 49] width 777 height 19
type input "*"
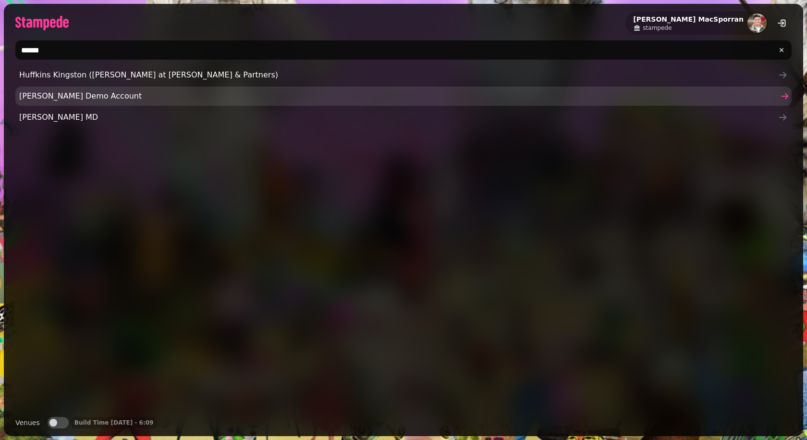
type input "*****"
click at [34, 96] on span "Lewis Demo Account" at bounding box center [398, 96] width 759 height 12
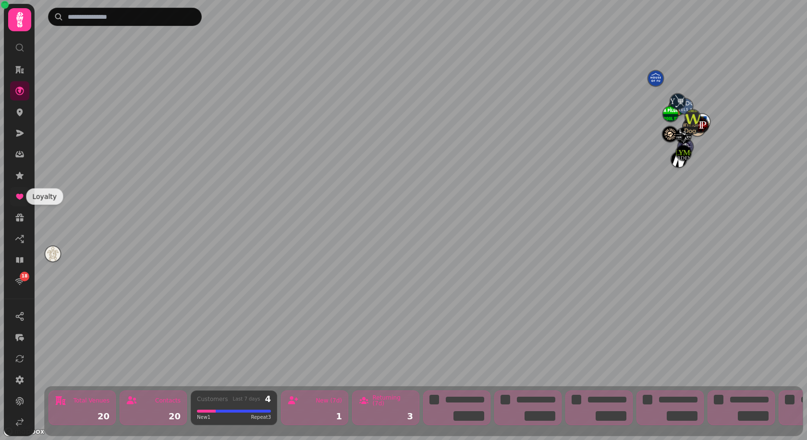
click at [20, 198] on icon at bounding box center [19, 197] width 7 height 6
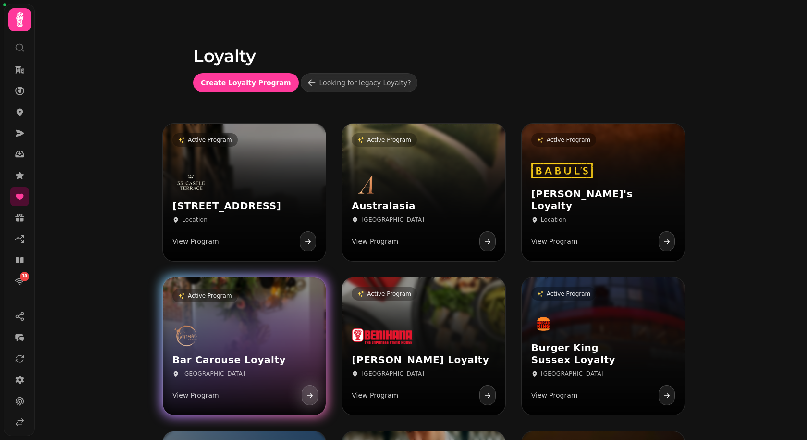
scroll to position [27, 0]
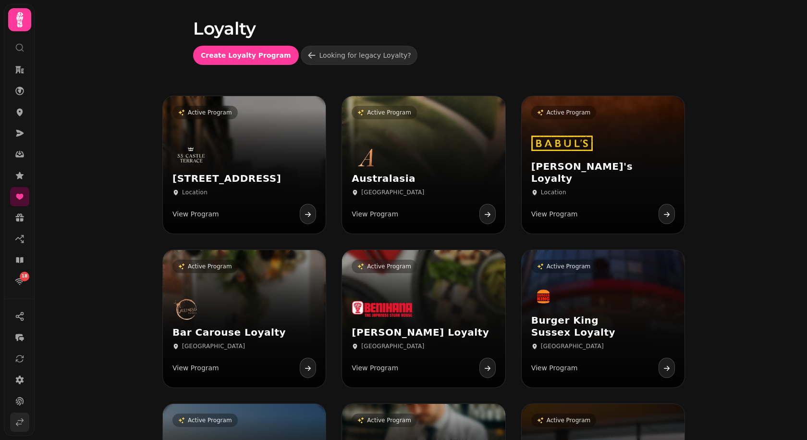
click at [20, 396] on icon at bounding box center [20, 422] width 10 height 10
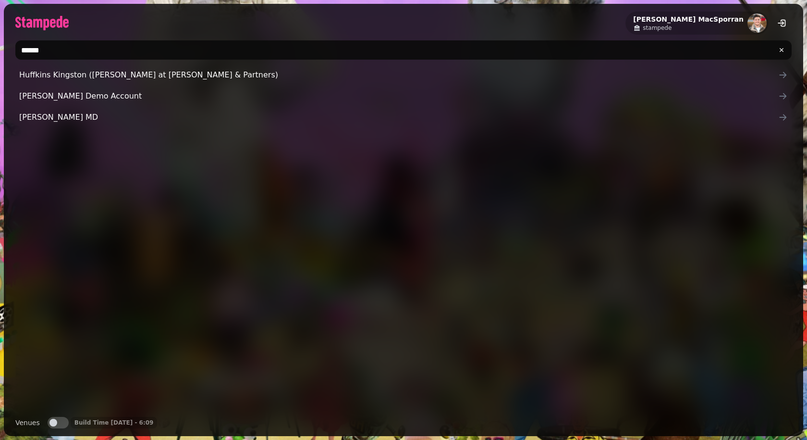
click at [59, 59] on input "*****" at bounding box center [403, 49] width 777 height 19
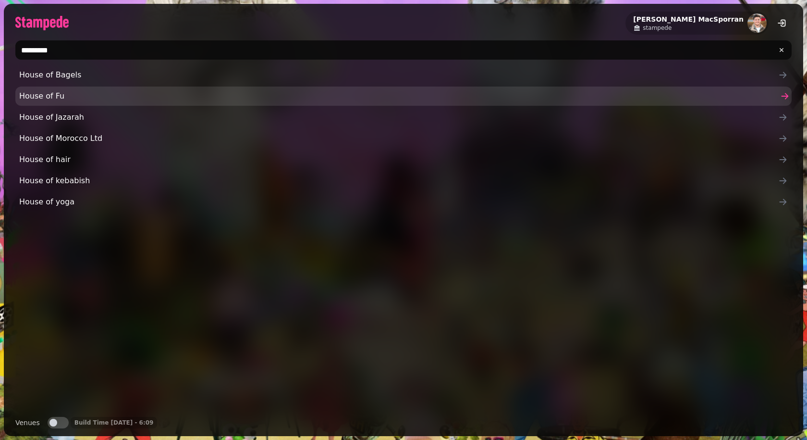
type input "********"
click at [48, 101] on span "House of Fu" at bounding box center [398, 96] width 759 height 12
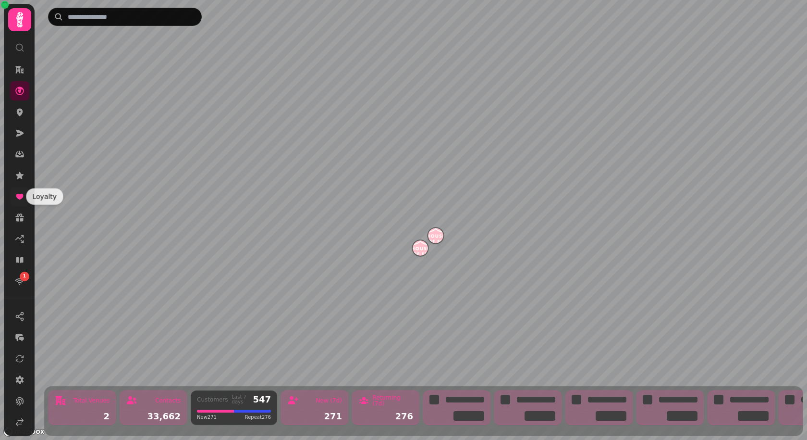
click at [19, 198] on icon at bounding box center [19, 197] width 7 height 6
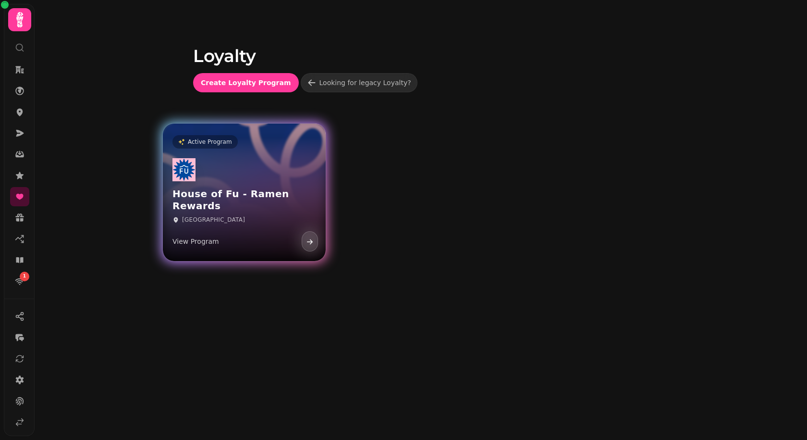
click at [250, 195] on div "House of Fu - Ramen Rewards Leeds View Program" at bounding box center [244, 204] width 163 height 111
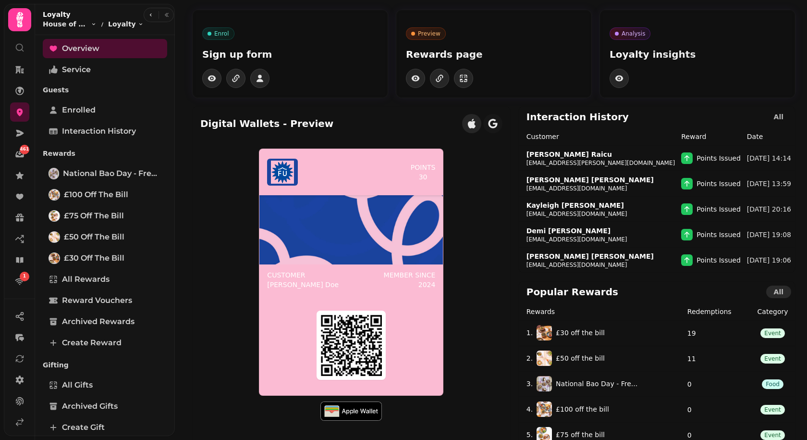
scroll to position [16, 0]
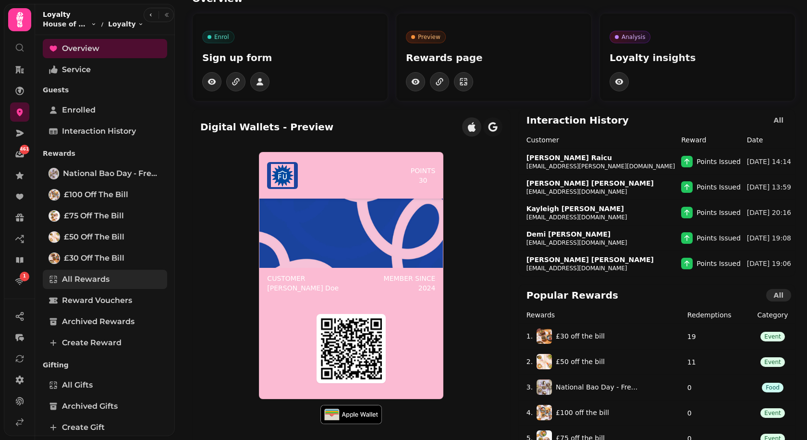
click at [69, 276] on span "All Rewards" at bounding box center [86, 279] width 48 height 12
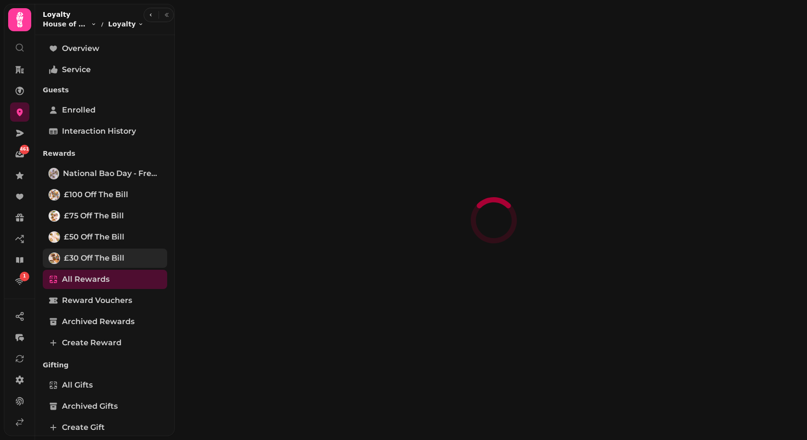
select select "**"
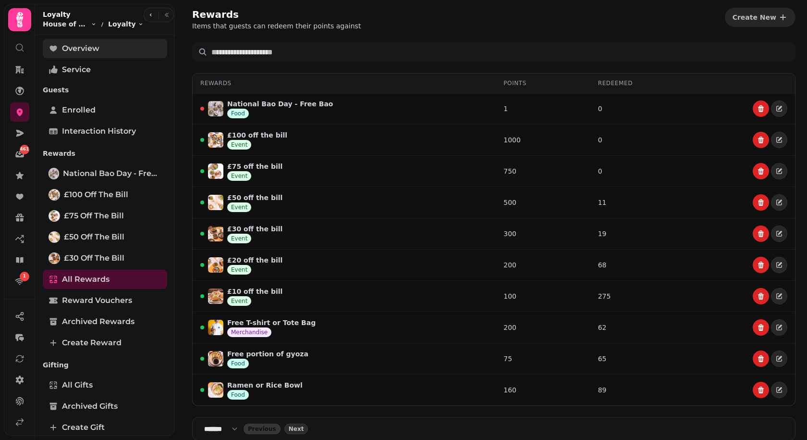
click at [86, 44] on span "Overview" at bounding box center [80, 49] width 37 height 12
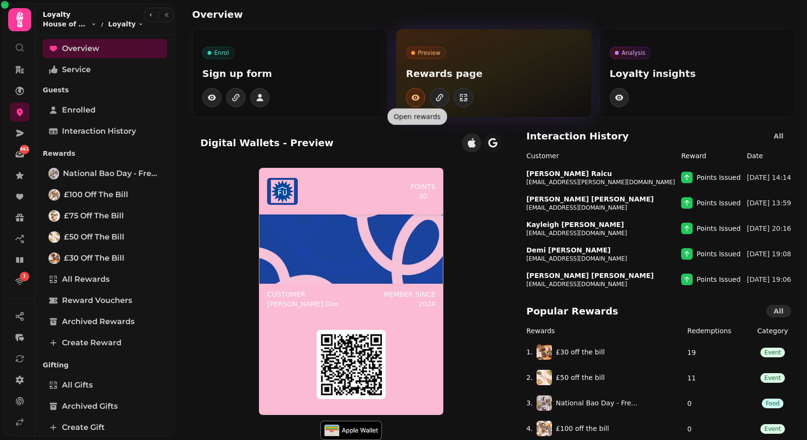
click at [418, 99] on icon "button" at bounding box center [416, 98] width 8 height 6
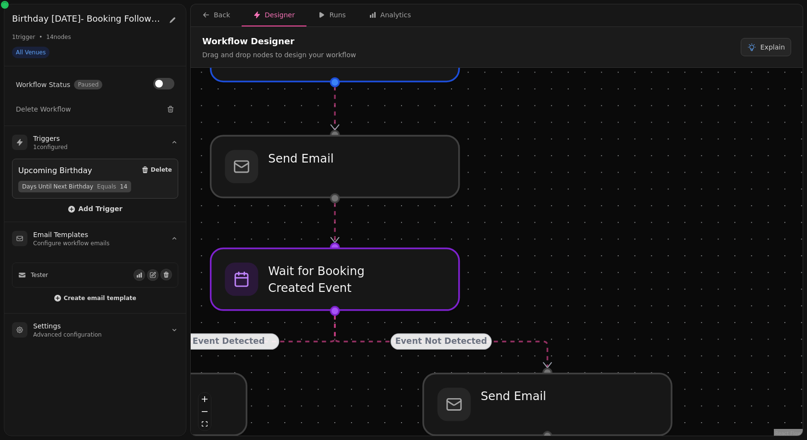
drag, startPoint x: 425, startPoint y: 194, endPoint x: 693, endPoint y: 301, distance: 288.6
click at [693, 301] on div "Event Detected Event Not Detected Event Detected Event Not Detected Event Detec…" at bounding box center [497, 253] width 612 height 370
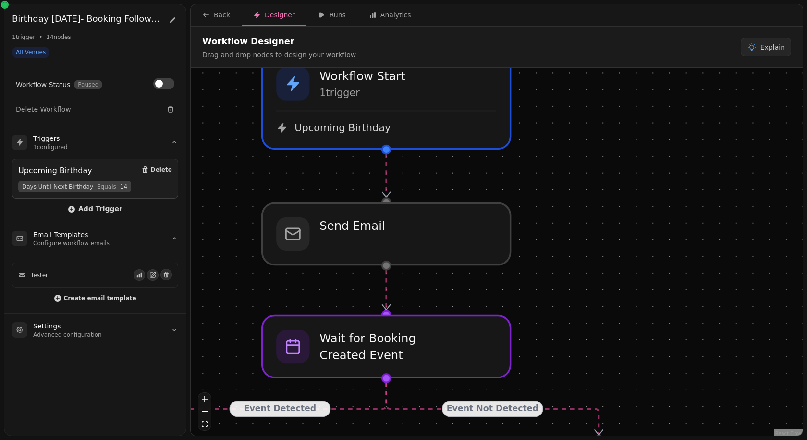
drag, startPoint x: 568, startPoint y: 244, endPoint x: 624, endPoint y: 333, distance: 105.5
click at [624, 333] on div "Event Detected Event Not Detected Event Detected Event Not Detected Event Detec…" at bounding box center [497, 253] width 612 height 370
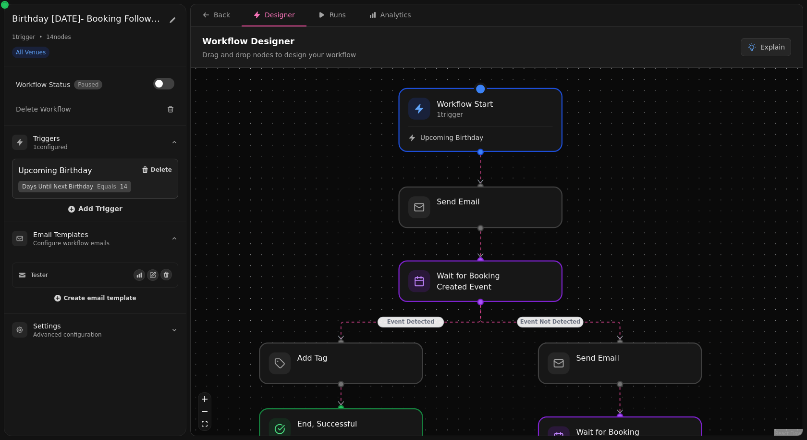
drag, startPoint x: 644, startPoint y: 324, endPoint x: 641, endPoint y: 245, distance: 78.9
click at [641, 245] on div "Event Detected Event Not Detected Event Detected Event Not Detected Event Detec…" at bounding box center [497, 253] width 612 height 370
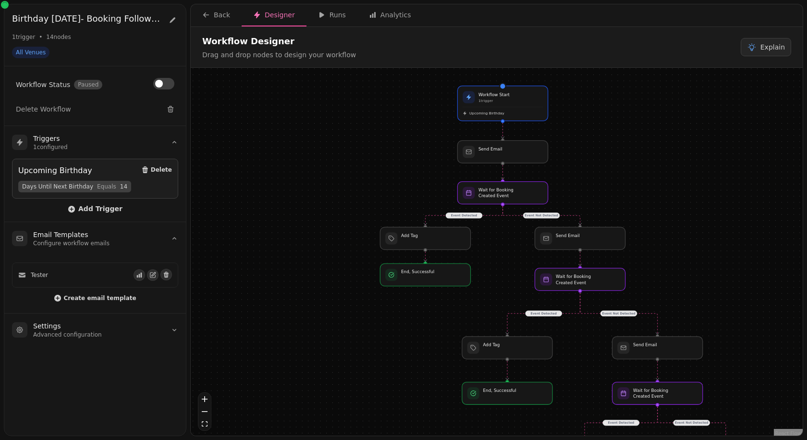
drag, startPoint x: 645, startPoint y: 251, endPoint x: 594, endPoint y: 176, distance: 90.9
click at [594, 176] on div "Event Detected Event Not Detected Event Detected Event Not Detected Event Detec…" at bounding box center [497, 253] width 612 height 370
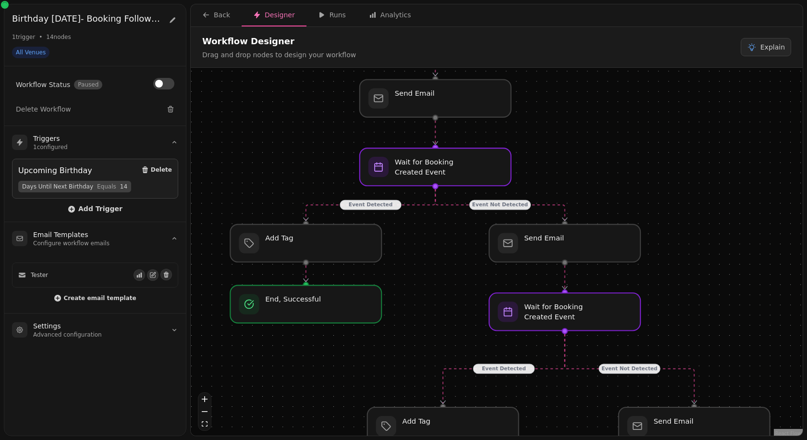
drag, startPoint x: 620, startPoint y: 244, endPoint x: 586, endPoint y: 154, distance: 96.6
click at [586, 154] on div "Event Detected Event Not Detected Event Detected Event Not Detected Event Detec…" at bounding box center [497, 253] width 612 height 370
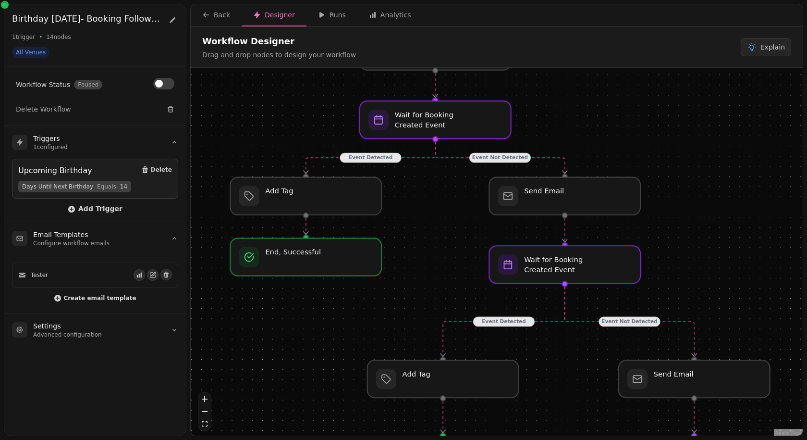
drag, startPoint x: 547, startPoint y: 182, endPoint x: 547, endPoint y: 134, distance: 47.6
click at [547, 134] on div "Event Detected Event Not Detected Event Detected Event Not Detected Event Detec…" at bounding box center [497, 253] width 612 height 370
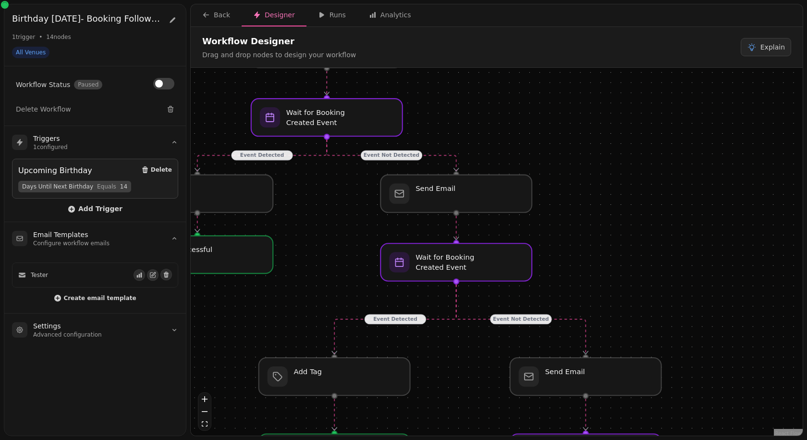
drag, startPoint x: 422, startPoint y: 273, endPoint x: 313, endPoint y: 272, distance: 109.1
click at [313, 272] on div "Event Detected Event Not Detected Event Detected Event Not Detected Event Detec…" at bounding box center [497, 253] width 612 height 370
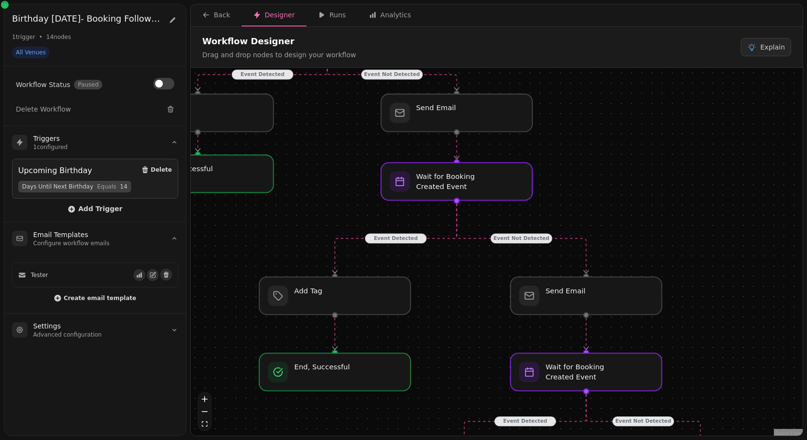
drag, startPoint x: 592, startPoint y: 245, endPoint x: 593, endPoint y: 163, distance: 81.2
click at [593, 163] on div "Event Detected Event Not Detected Event Detected Event Not Detected Event Detec…" at bounding box center [497, 253] width 612 height 370
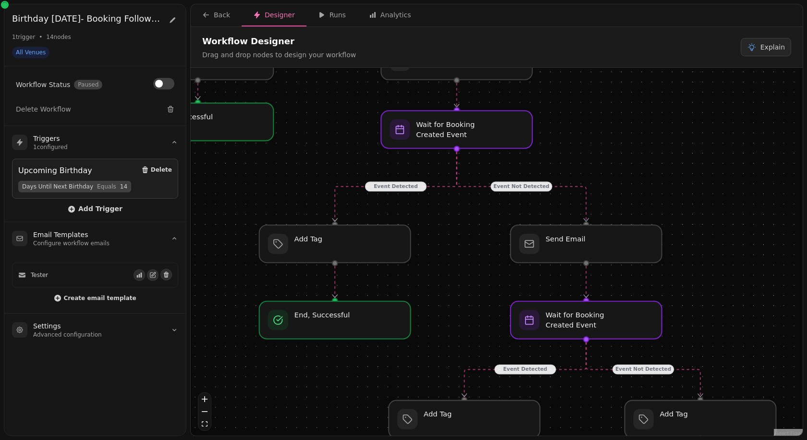
drag, startPoint x: 468, startPoint y: 256, endPoint x: 468, endPoint y: 198, distance: 58.6
click at [468, 198] on div "Event Detected Event Not Detected Event Detected Event Not Detected Event Detec…" at bounding box center [497, 253] width 612 height 370
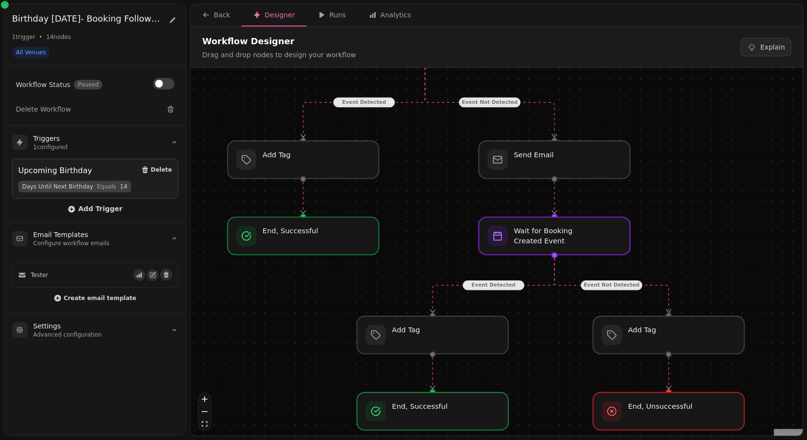
drag, startPoint x: 474, startPoint y: 321, endPoint x: 442, endPoint y: 244, distance: 83.2
click at [442, 244] on div "Event Detected Event Not Detected Event Detected Event Not Detected Event Detec…" at bounding box center [497, 253] width 612 height 370
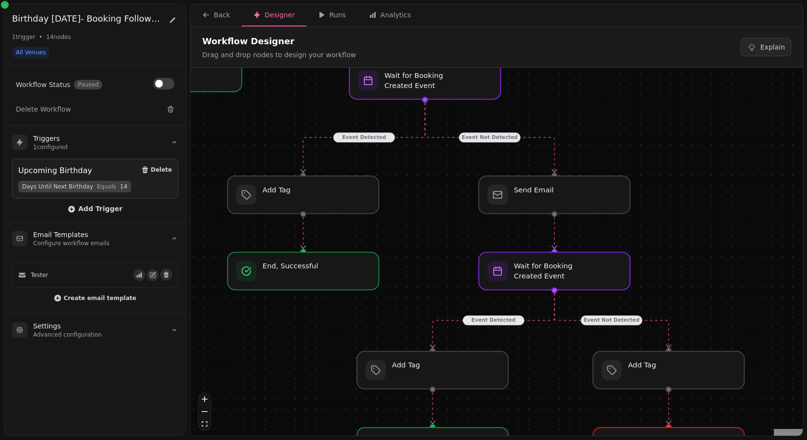
drag, startPoint x: 451, startPoint y: 238, endPoint x: 451, endPoint y: 296, distance: 58.2
click at [451, 296] on div "Event Detected Event Not Detected Event Detected Event Not Detected Event Detec…" at bounding box center [497, 253] width 612 height 370
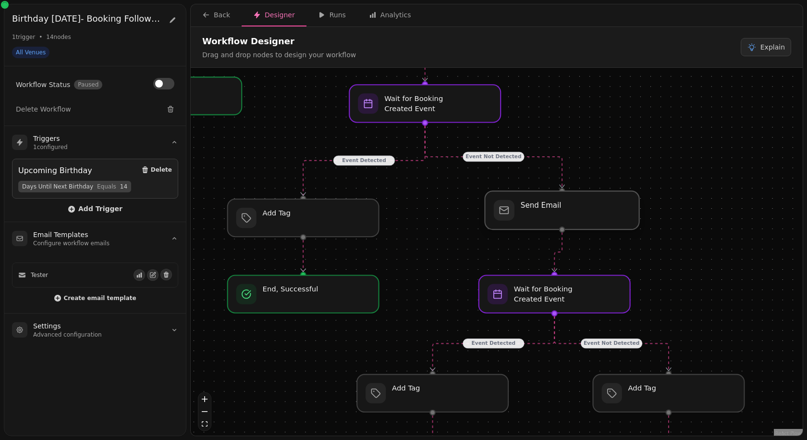
drag, startPoint x: 559, startPoint y: 222, endPoint x: 565, endPoint y: 213, distance: 10.4
click at [565, 213] on div at bounding box center [562, 210] width 154 height 38
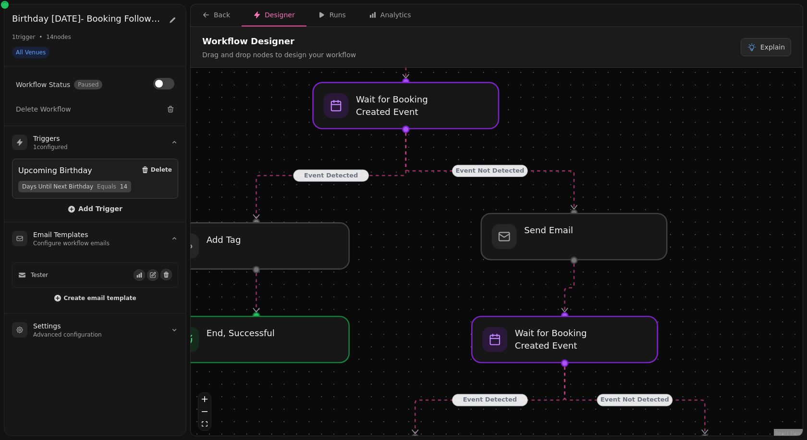
drag, startPoint x: 434, startPoint y: 187, endPoint x: 434, endPoint y: 214, distance: 26.9
click at [434, 214] on div "Event Detected Event Not Detected Event Detected Event Not Detected Event Detec…" at bounding box center [497, 253] width 612 height 370
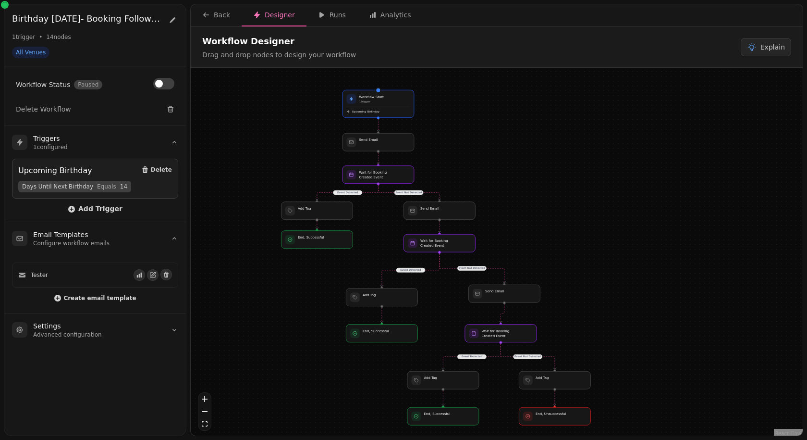
drag, startPoint x: 555, startPoint y: 268, endPoint x: 564, endPoint y: 274, distance: 11.2
click at [564, 274] on div "Event Detected Event Not Detected Event Detected Event Not Detected Event Detec…" at bounding box center [497, 253] width 612 height 370
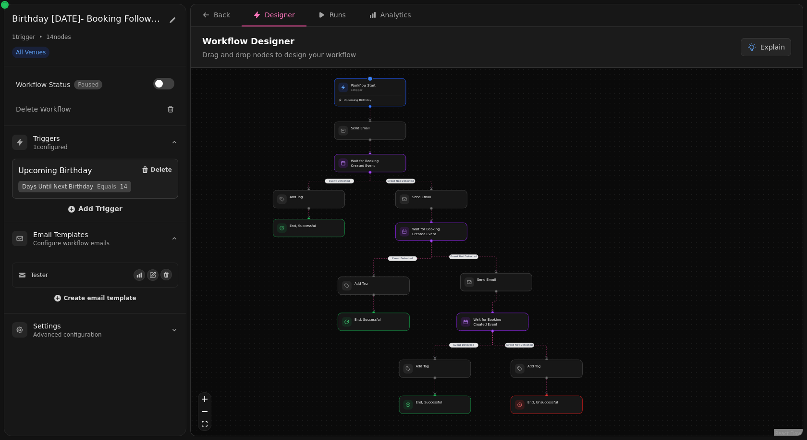
drag, startPoint x: 564, startPoint y: 274, endPoint x: 556, endPoint y: 263, distance: 14.0
click at [556, 263] on div "Event Detected Event Not Detected Event Detected Event Not Detected Event Detec…" at bounding box center [497, 253] width 612 height 370
click at [226, 23] on button "Back" at bounding box center [216, 15] width 51 height 22
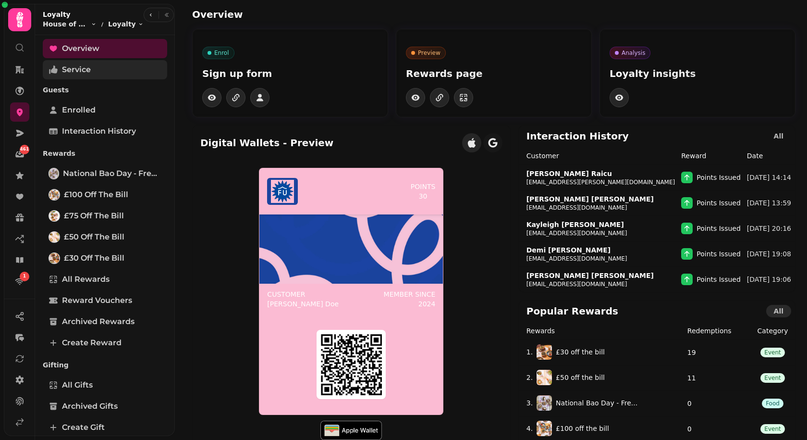
click at [96, 73] on link "Service" at bounding box center [105, 69] width 124 height 19
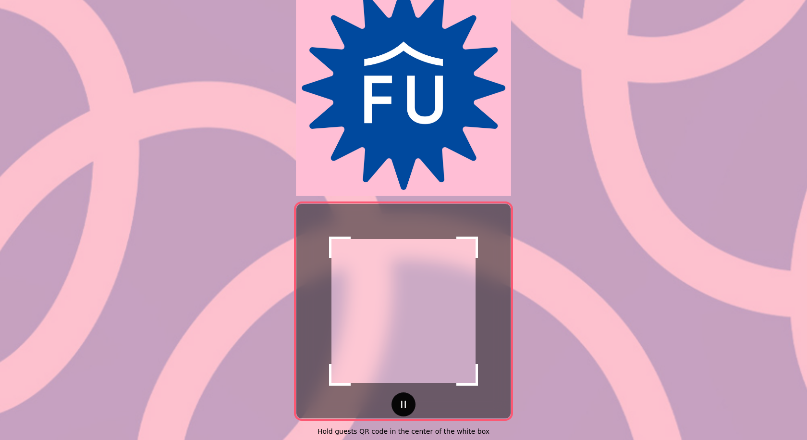
scroll to position [58, 0]
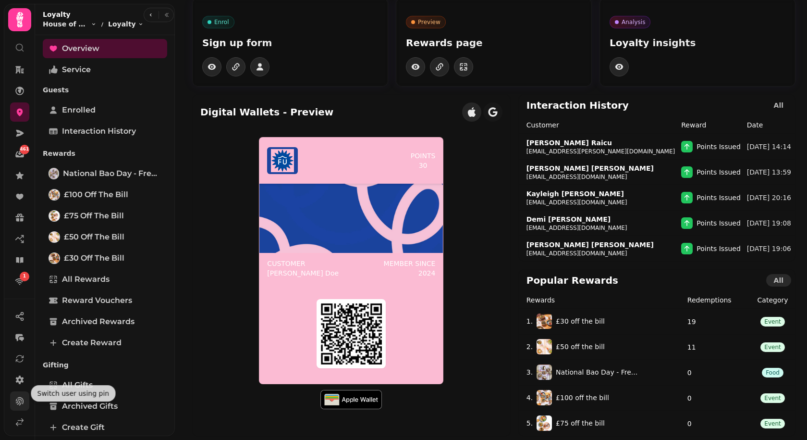
scroll to position [47, 0]
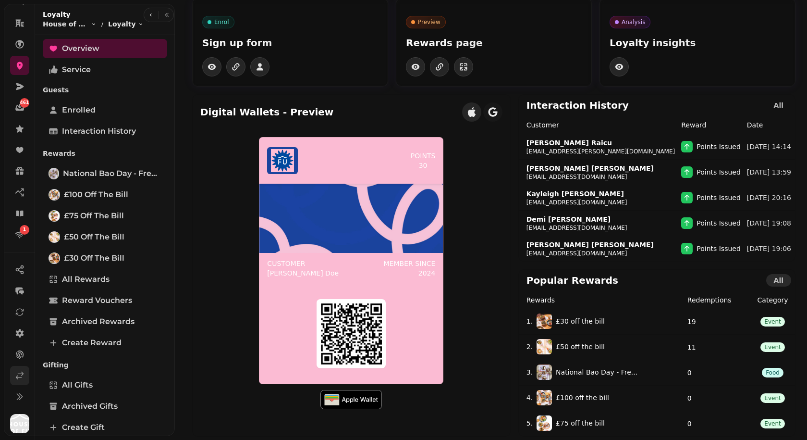
click at [19, 377] on icon at bounding box center [20, 376] width 10 height 10
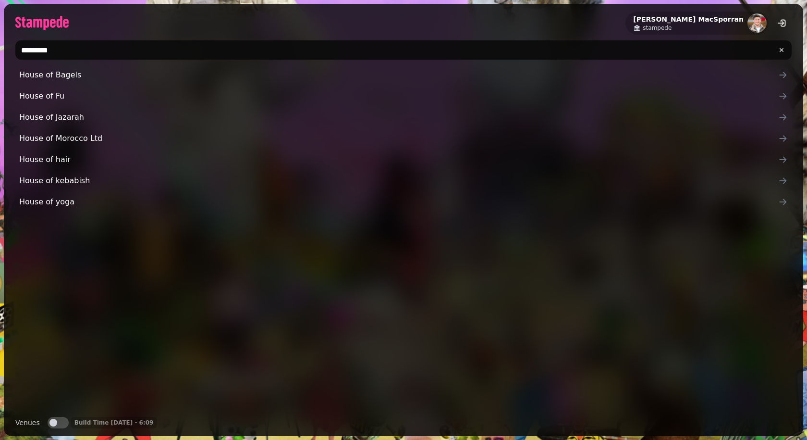
click at [84, 48] on input "********" at bounding box center [403, 49] width 777 height 19
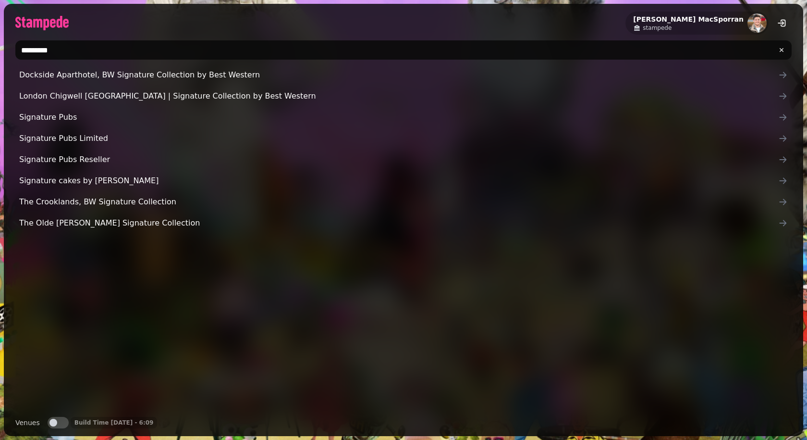
click at [83, 48] on input "*********" at bounding box center [403, 49] width 777 height 19
type input "********"
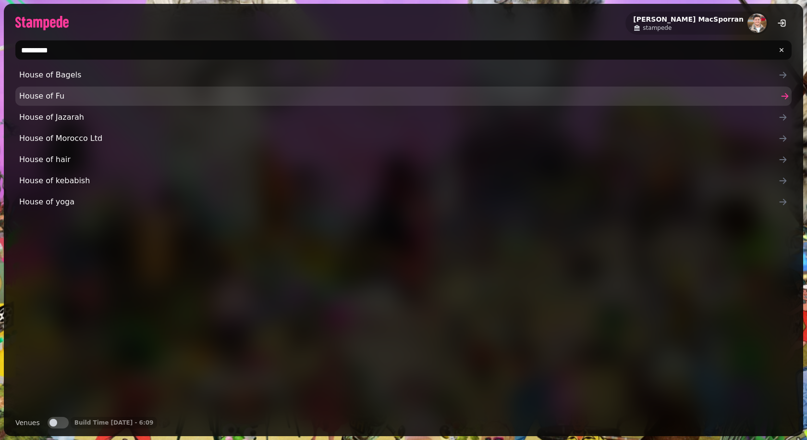
click at [43, 97] on span "House of Fu" at bounding box center [398, 96] width 759 height 12
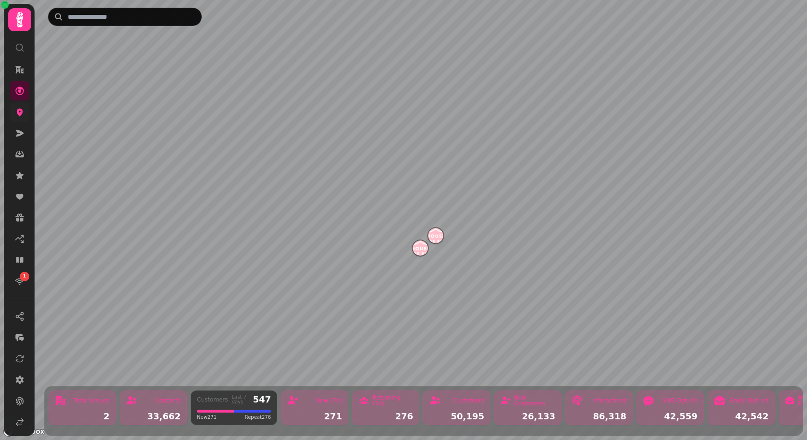
click at [21, 116] on icon at bounding box center [20, 112] width 10 height 10
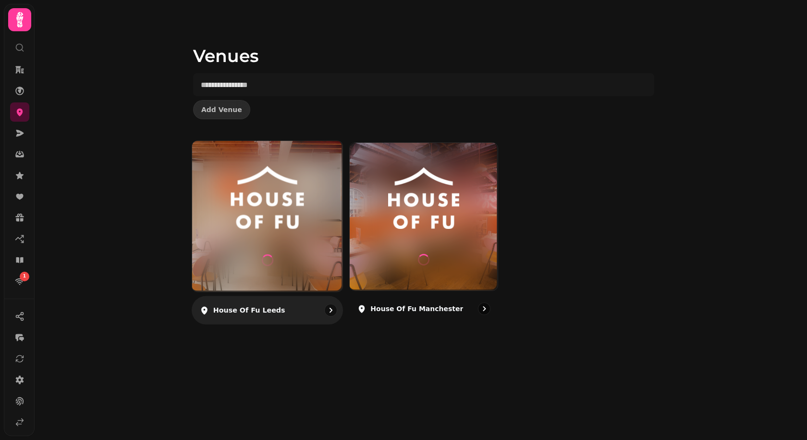
click at [301, 221] on img at bounding box center [267, 197] width 113 height 63
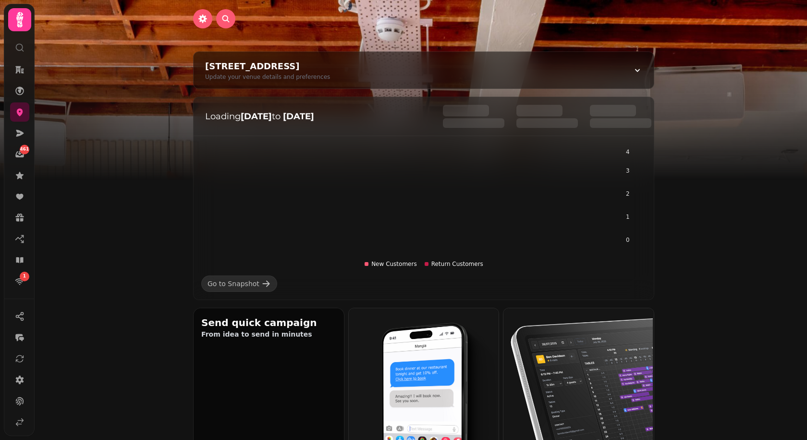
scroll to position [50, 0]
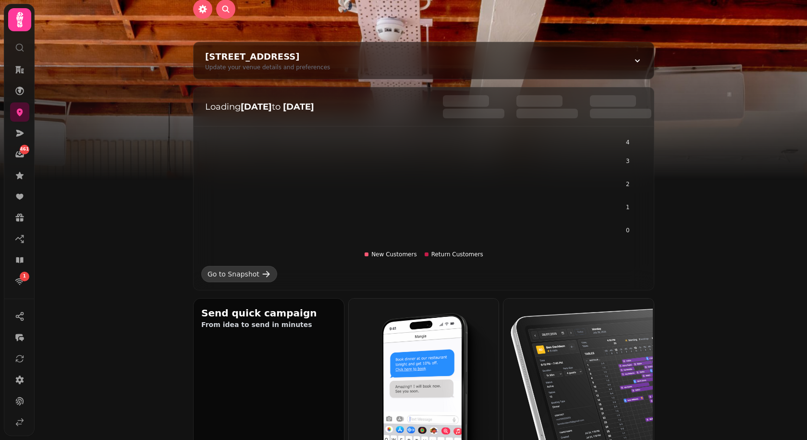
click at [251, 272] on div "Go to Snapshot" at bounding box center [234, 274] width 52 height 10
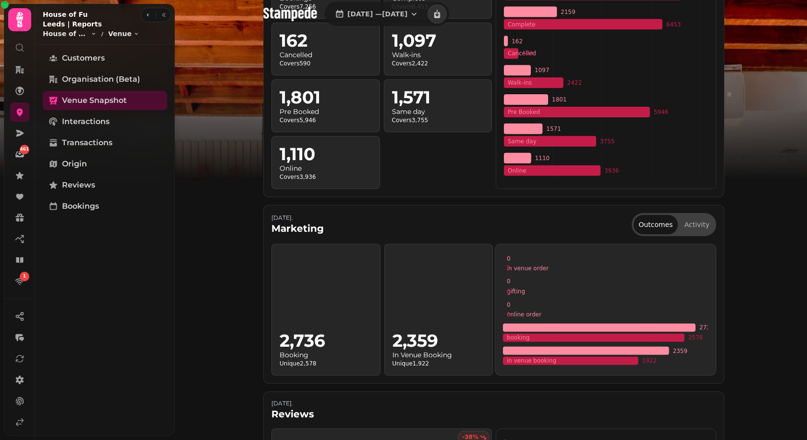
scroll to position [390, 0]
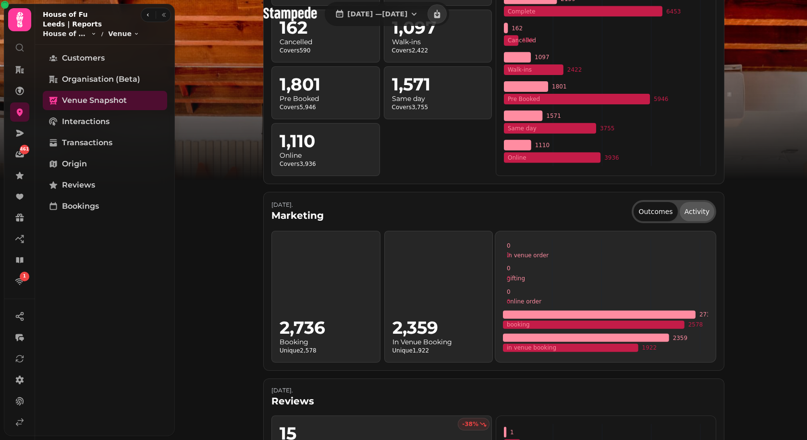
click at [706, 209] on button "Activity" at bounding box center [697, 211] width 35 height 19
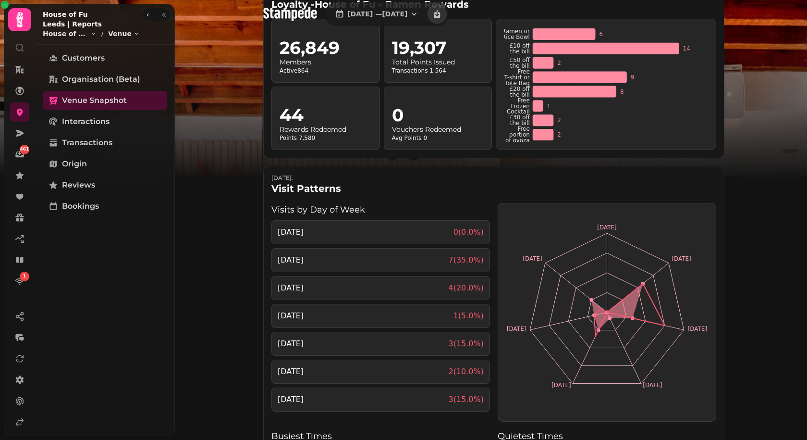
scroll to position [1103, 0]
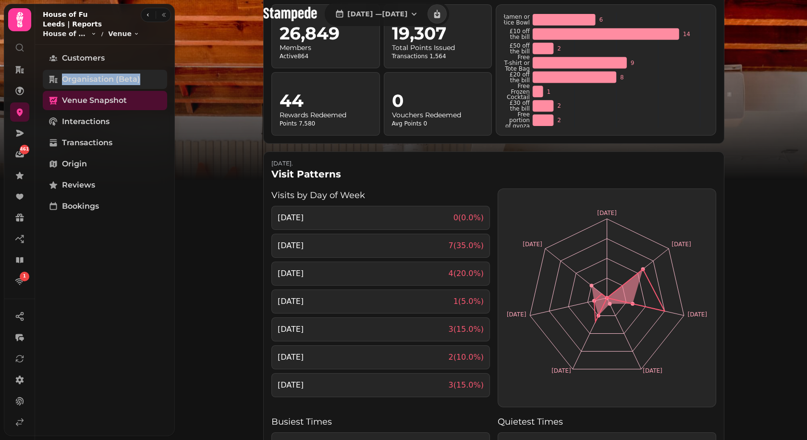
click at [63, 74] on span "Organisation (beta)" at bounding box center [101, 80] width 78 height 12
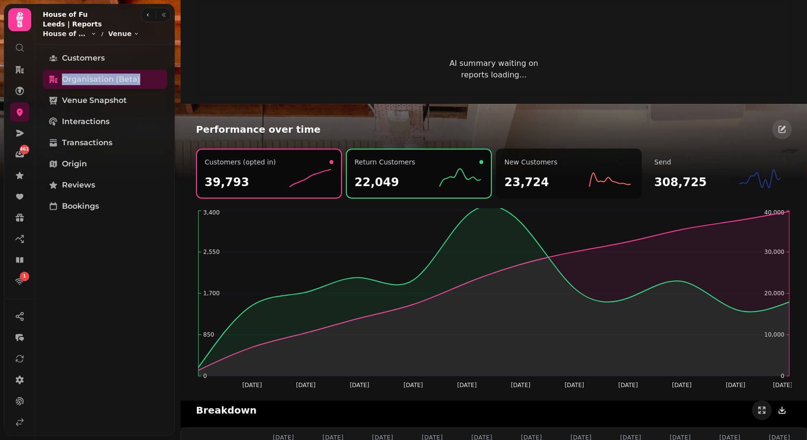
scroll to position [945, 0]
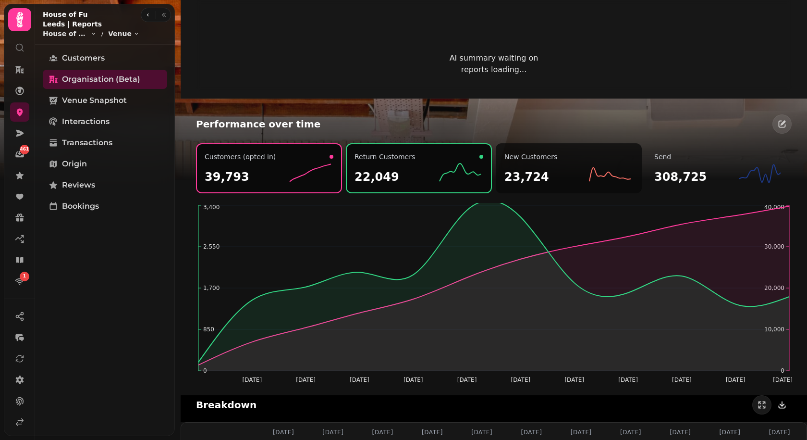
click at [568, 178] on div "23,724" at bounding box center [569, 172] width 129 height 23
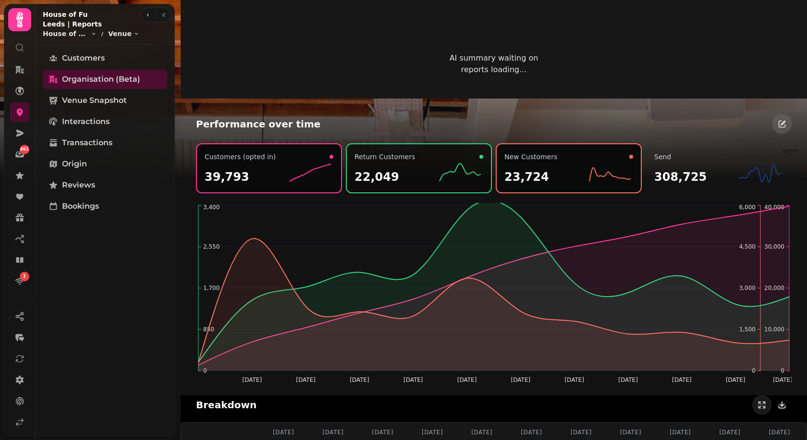
click at [419, 182] on div "22,049" at bounding box center [419, 172] width 129 height 23
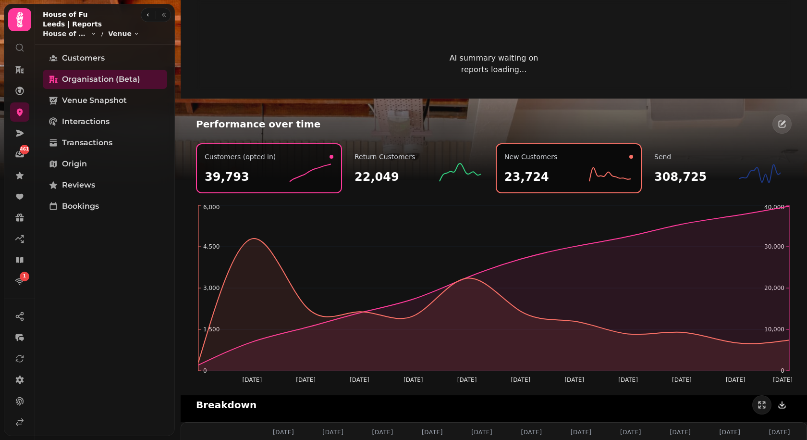
click at [274, 177] on div "39,793" at bounding box center [269, 172] width 129 height 23
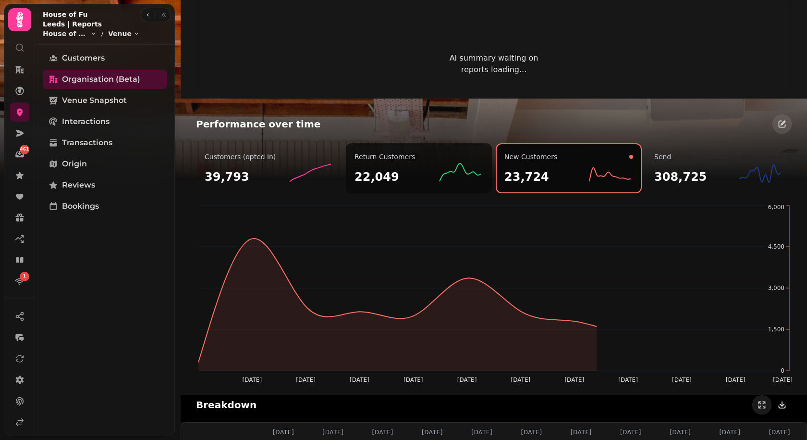
click at [425, 162] on div "22,049" at bounding box center [419, 172] width 129 height 23
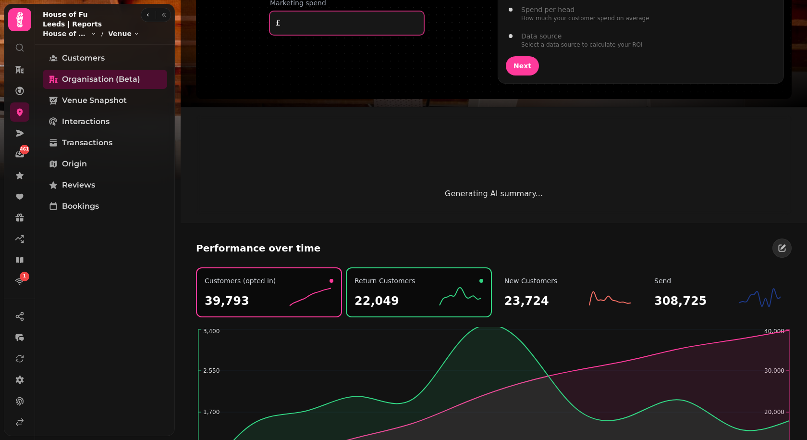
scroll to position [808, 0]
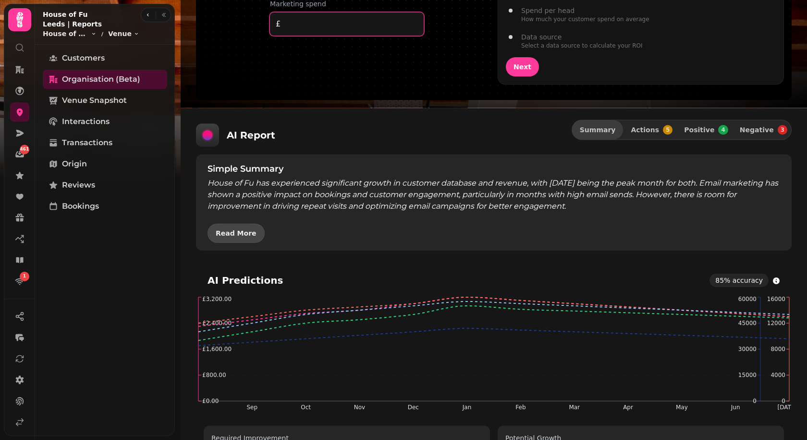
click at [215, 224] on button "Read More" at bounding box center [236, 232] width 57 height 19
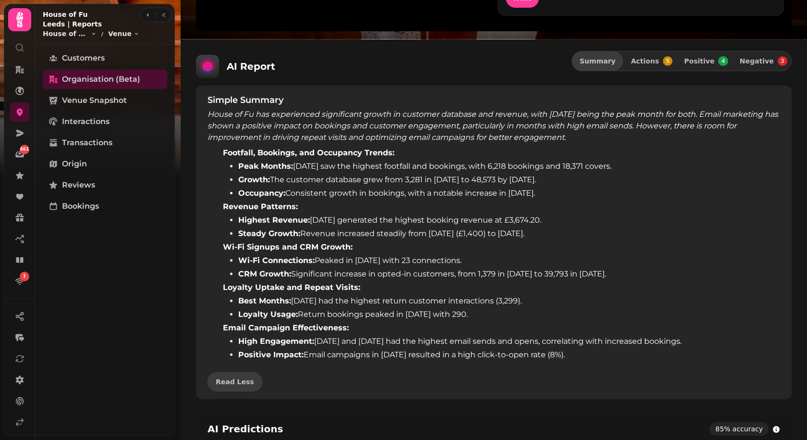
scroll to position [863, 0]
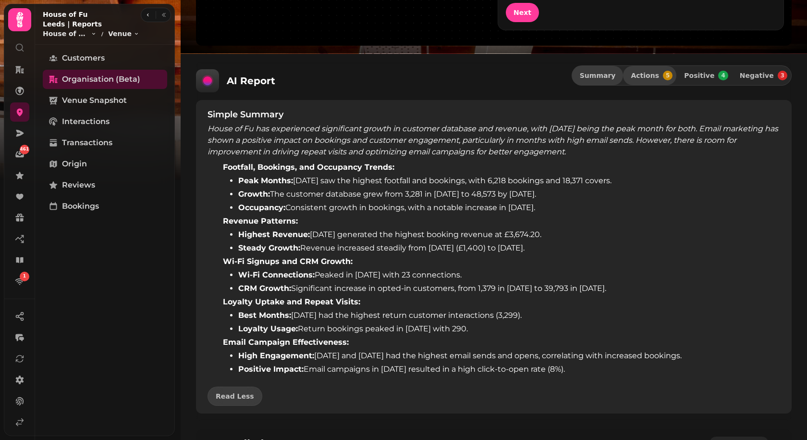
click at [659, 72] on span "Actions" at bounding box center [645, 75] width 28 height 7
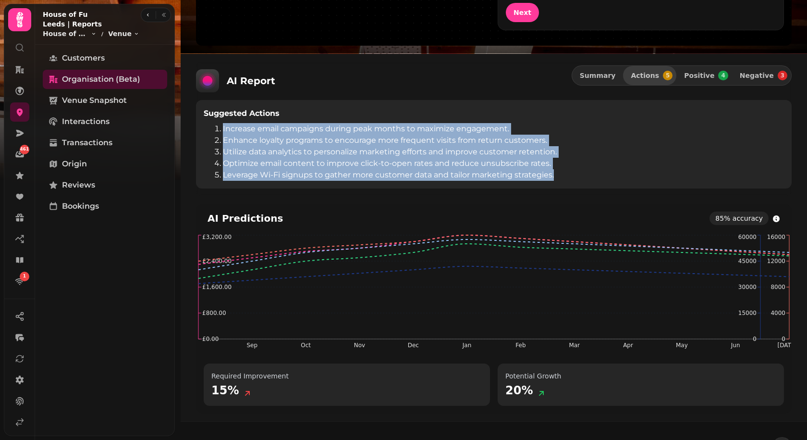
drag, startPoint x: 217, startPoint y: 133, endPoint x: 355, endPoint y: 182, distance: 147.0
click at [355, 182] on div "Suggested Actions Increase email campaigns during peak months to maximize engag…" at bounding box center [494, 144] width 596 height 88
click at [702, 67] on button "Positive 4" at bounding box center [704, 75] width 55 height 19
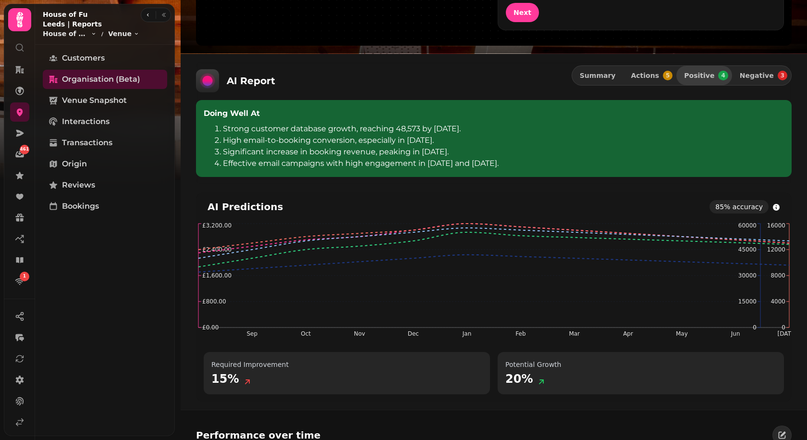
drag, startPoint x: 566, startPoint y: 168, endPoint x: 477, endPoint y: 151, distance: 90.1
click at [477, 151] on div "Doing Well At Strong customer database growth, reaching 48,573 by [DATE]. High …" at bounding box center [494, 138] width 596 height 77
click at [747, 72] on span "Negative" at bounding box center [757, 75] width 34 height 7
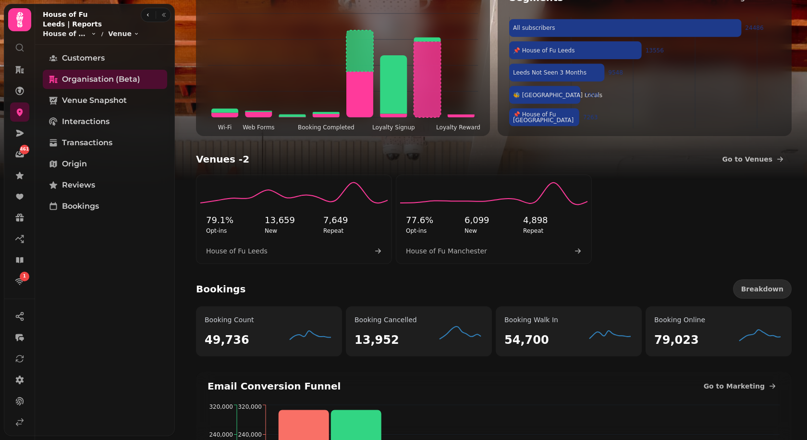
scroll to position [111, 0]
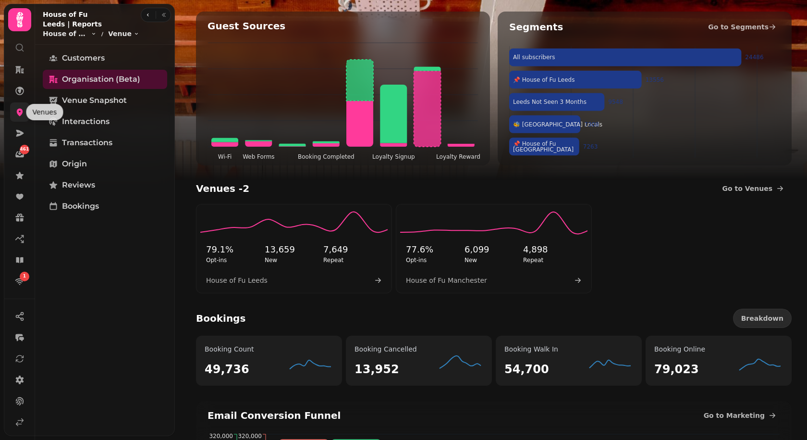
click at [15, 111] on icon at bounding box center [20, 112] width 10 height 10
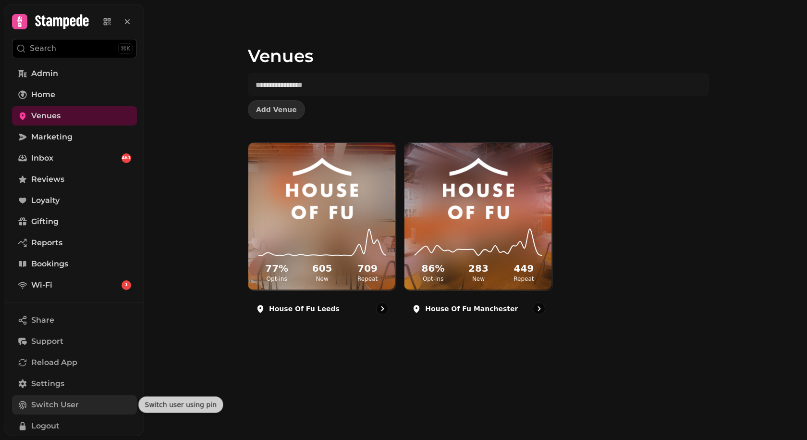
scroll to position [72, 0]
